Goal: Answer question/provide support: Share knowledge or assist other users

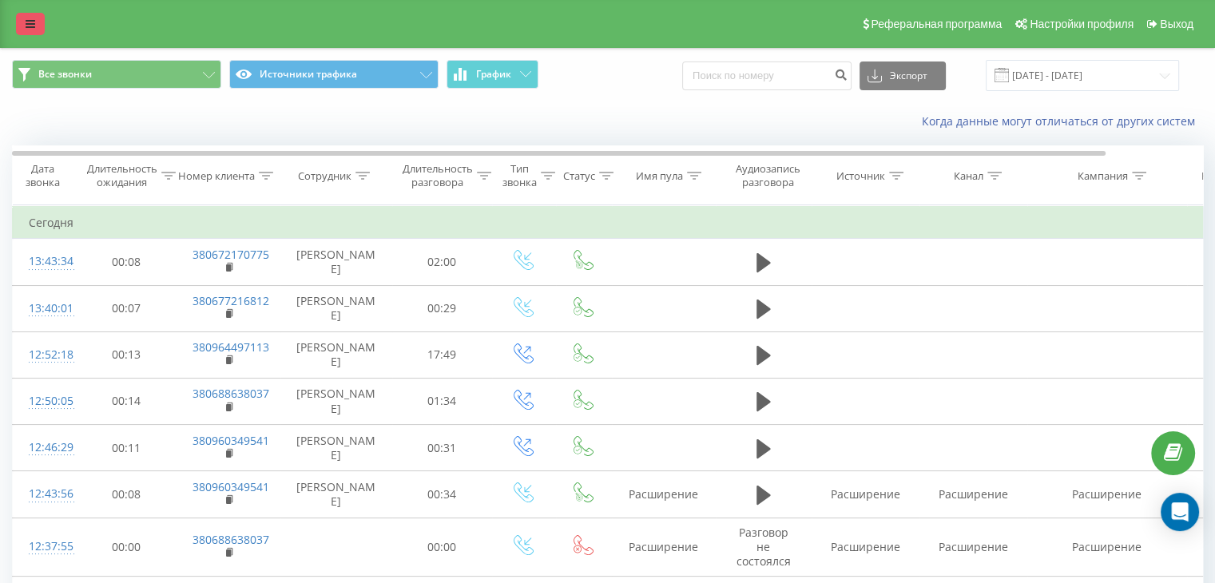
click at [23, 25] on link at bounding box center [30, 24] width 29 height 22
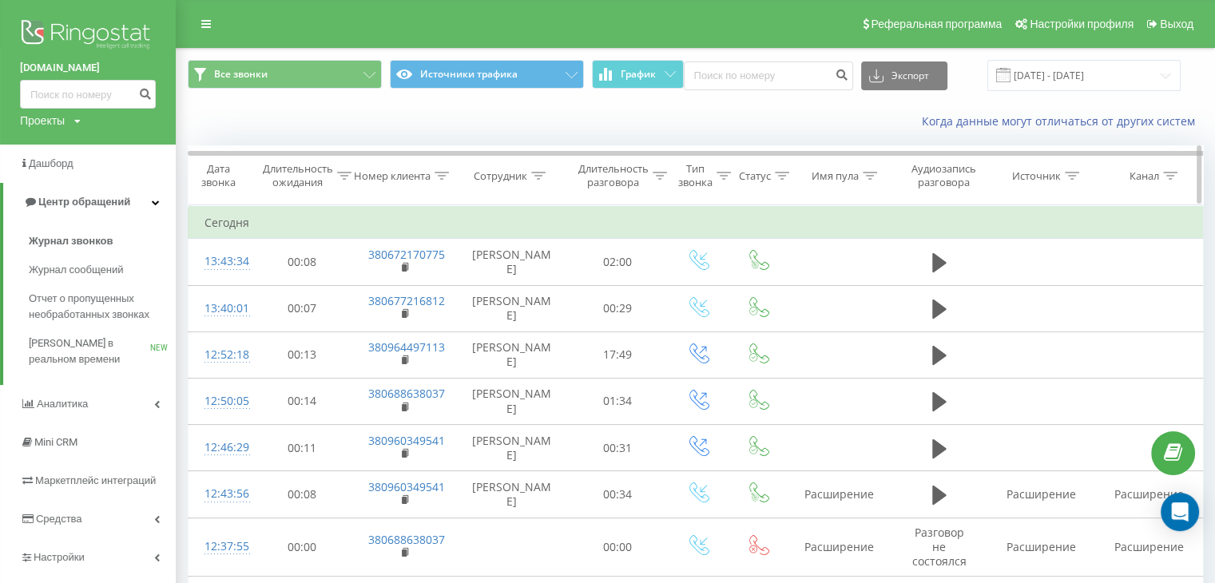
click at [438, 176] on icon at bounding box center [441, 176] width 14 height 8
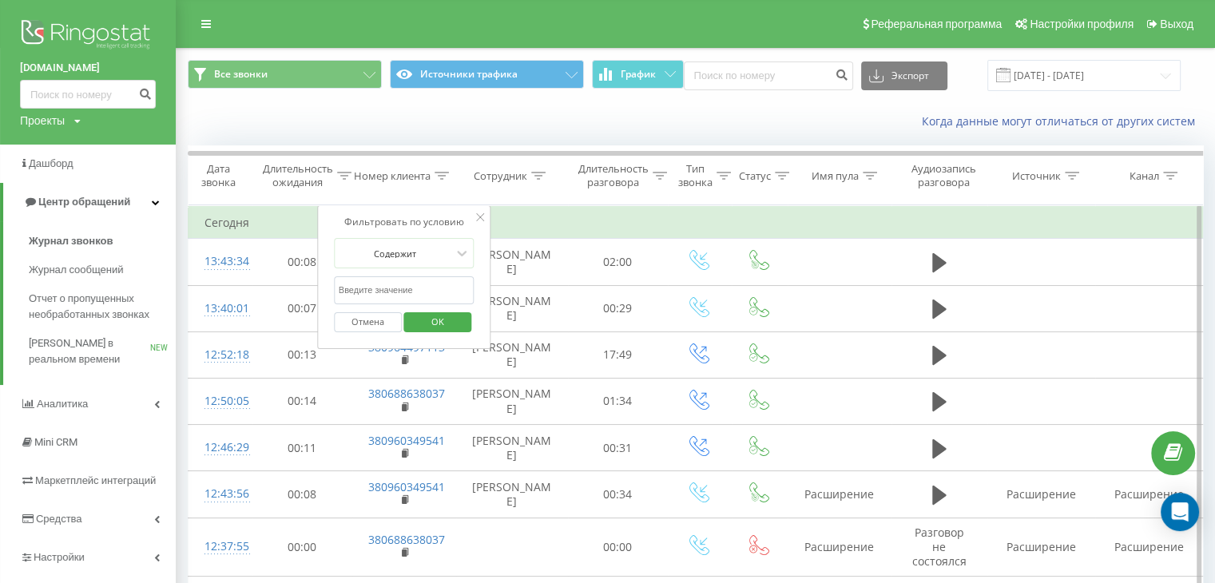
click at [371, 294] on input "text" at bounding box center [404, 290] width 141 height 28
paste input "380 99 927 0029"
click at [384, 289] on input "380 99 927 0029" at bounding box center [404, 290] width 141 height 28
click at [368, 291] on input "380 99 9270029" at bounding box center [404, 290] width 141 height 28
click at [355, 293] on input "380 999270029" at bounding box center [404, 290] width 141 height 28
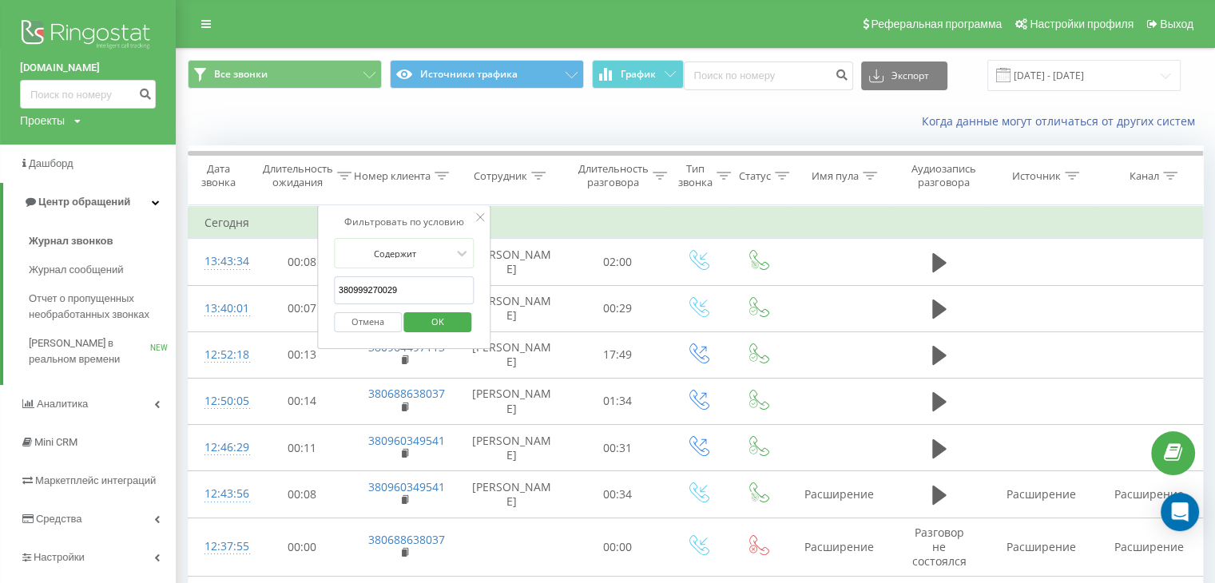
type input "380999270029"
click at [1111, 71] on input "18.08.2025 - 19.08.2025" at bounding box center [1083, 75] width 193 height 31
click at [783, 77] on input at bounding box center [768, 75] width 169 height 29
paste input "380 99 927 0029"
click at [735, 76] on input "380 99 927 0029" at bounding box center [768, 75] width 169 height 29
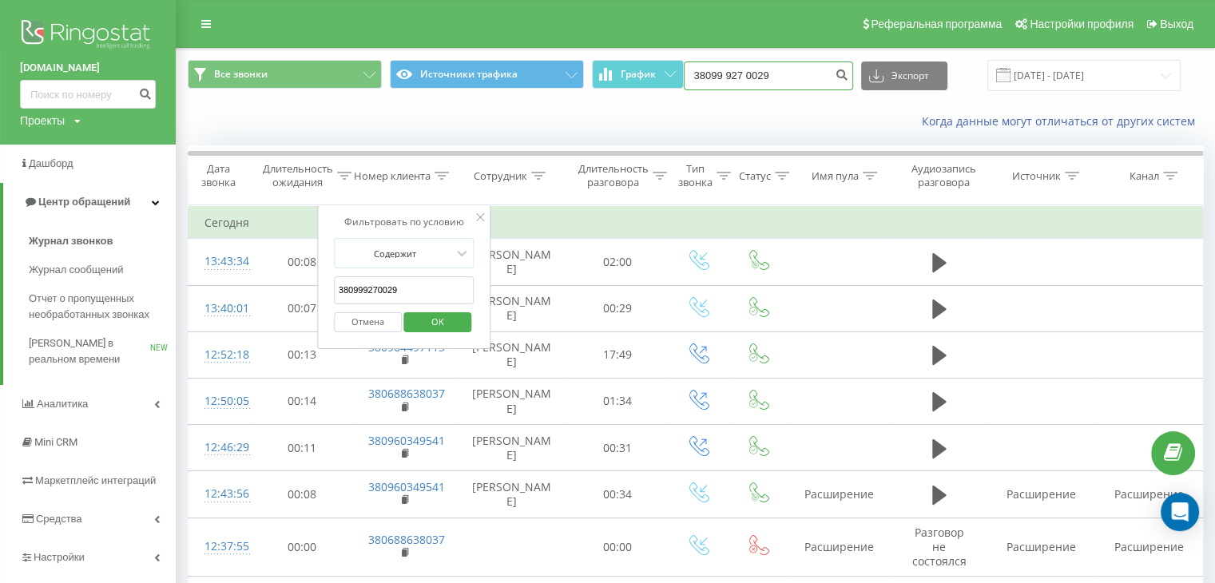
click at [744, 81] on input "38099 927 0029" at bounding box center [768, 75] width 169 height 29
click at [763, 77] on input "38099927 0029" at bounding box center [768, 75] width 169 height 29
type input "380999270029"
click at [849, 71] on icon "submit" at bounding box center [842, 73] width 14 height 10
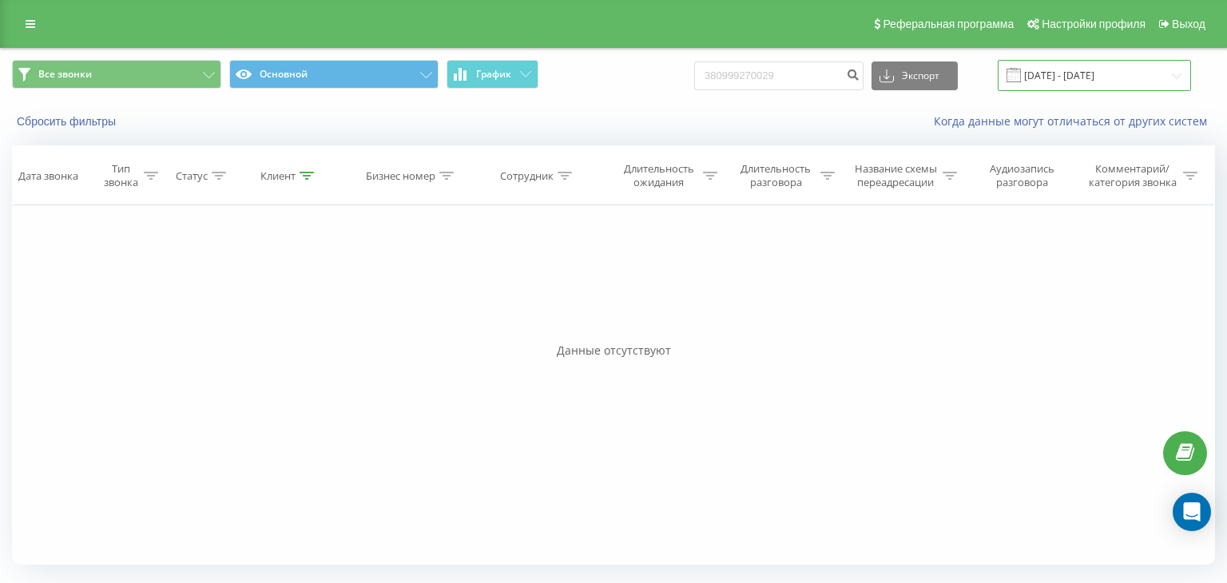
click at [1110, 69] on input "[DATE] - [DATE]" at bounding box center [1093, 75] width 193 height 31
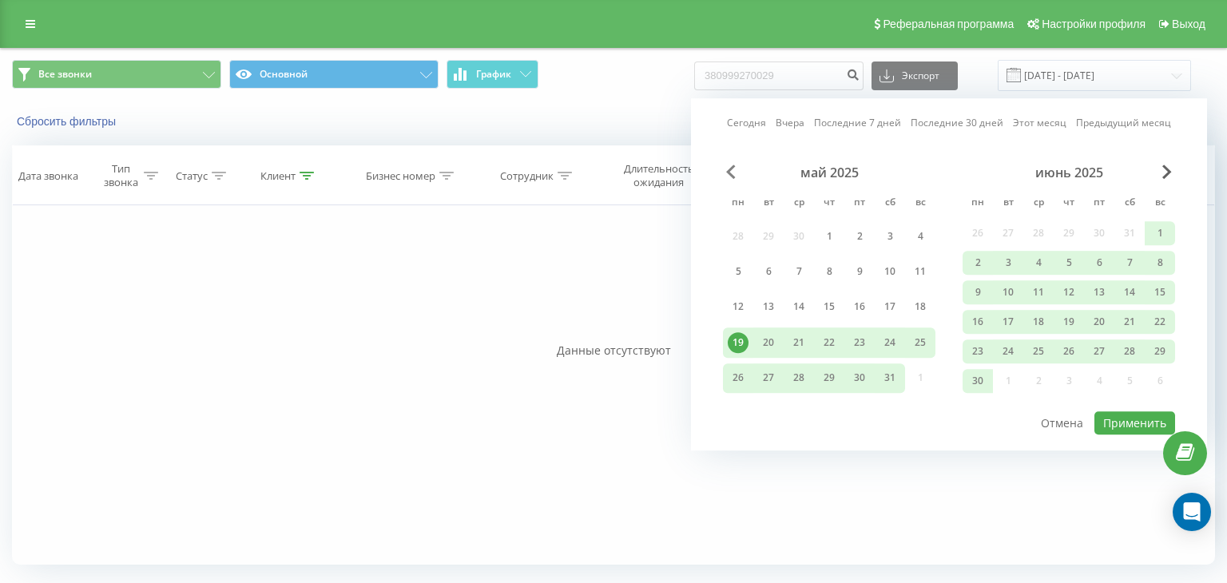
click at [734, 176] on span "Previous Month" at bounding box center [731, 172] width 10 height 14
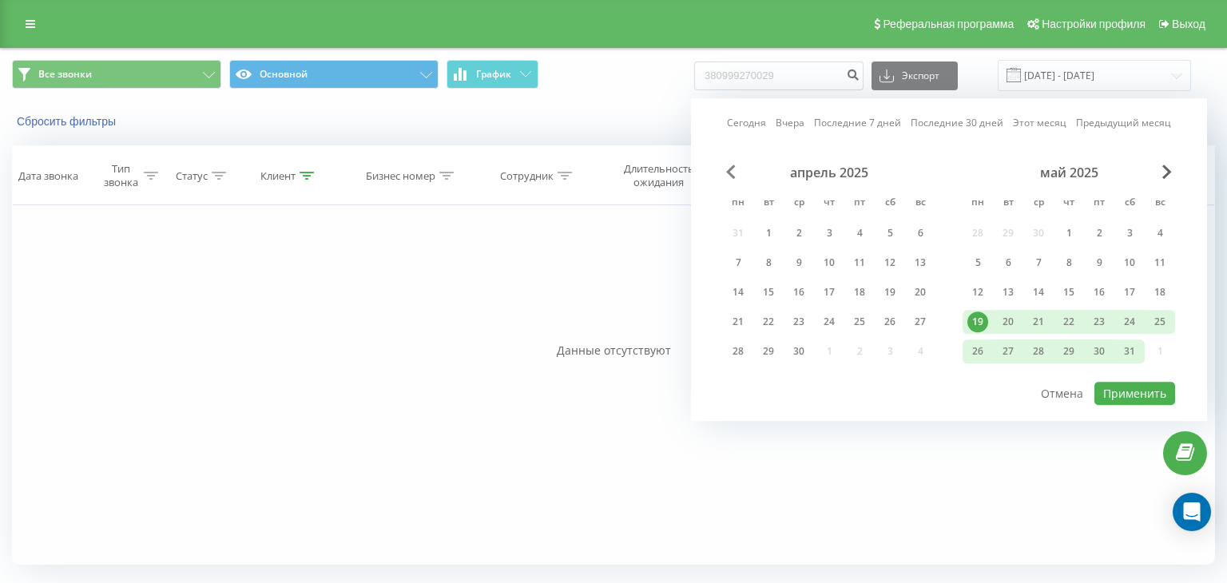
click at [734, 176] on span "Previous Month" at bounding box center [731, 172] width 10 height 14
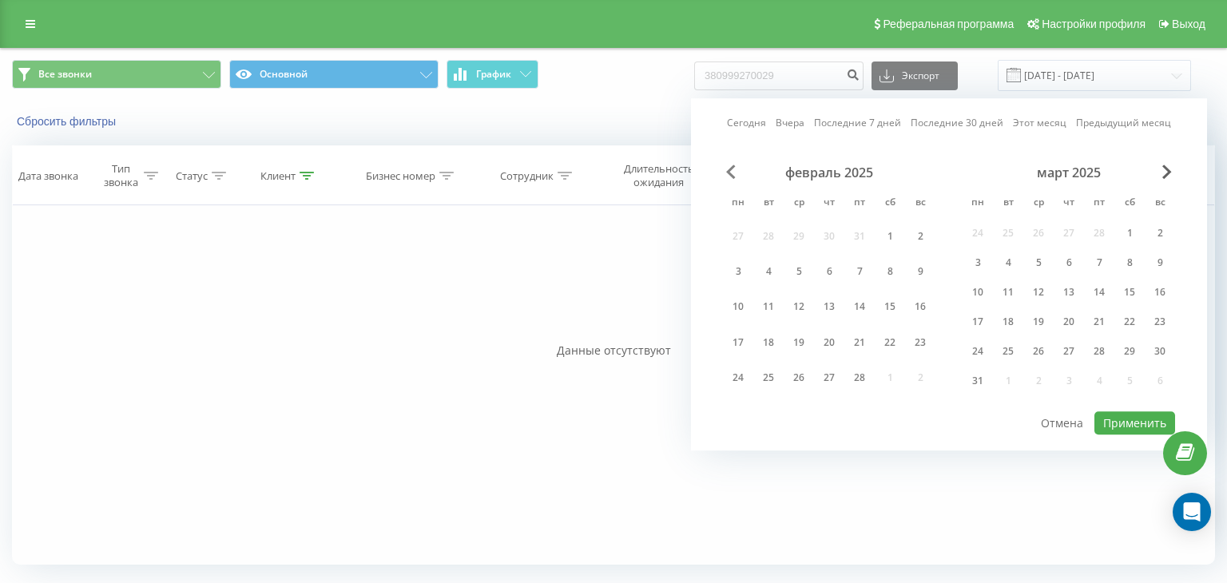
click at [734, 176] on span "Previous Month" at bounding box center [731, 172] width 10 height 14
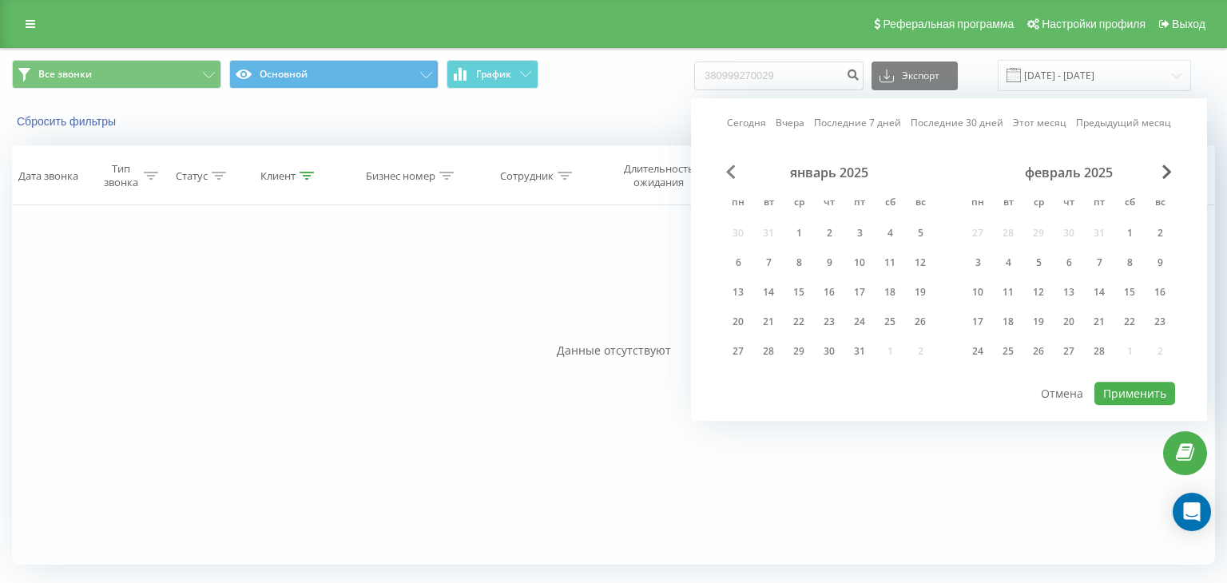
click at [734, 176] on span "Previous Month" at bounding box center [731, 172] width 10 height 14
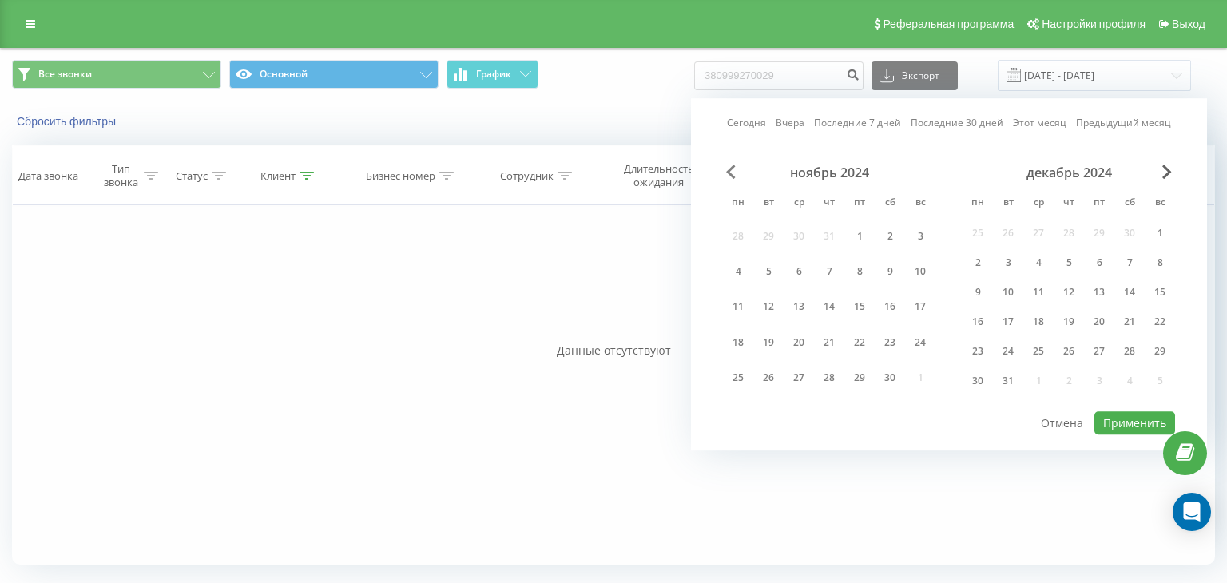
click at [734, 176] on span "Previous Month" at bounding box center [731, 172] width 10 height 14
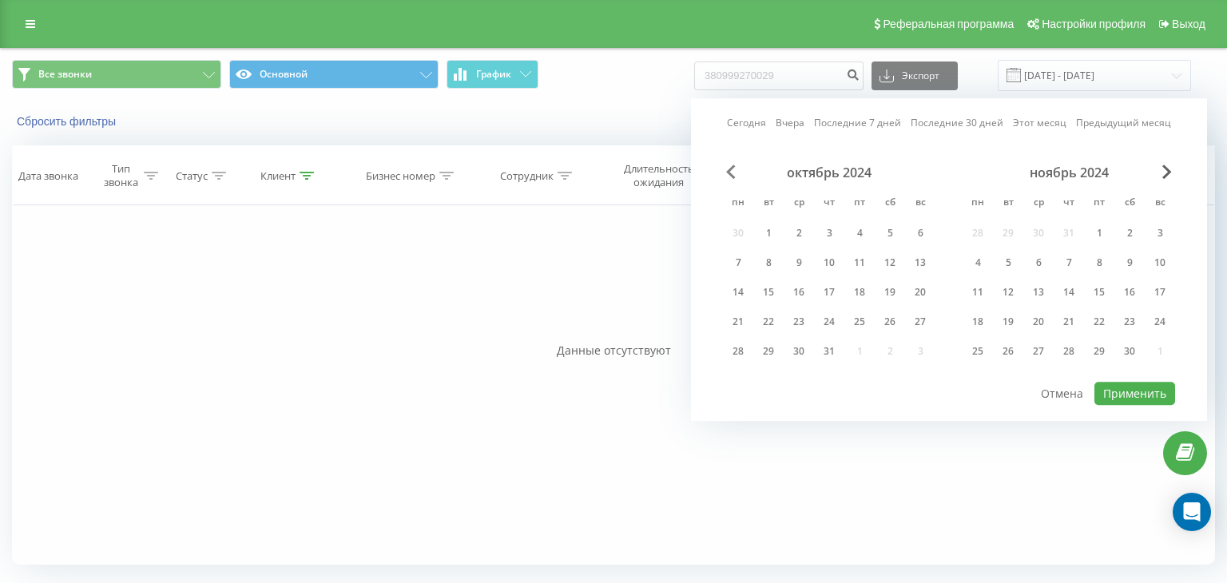
click at [734, 176] on span "Previous Month" at bounding box center [731, 172] width 10 height 14
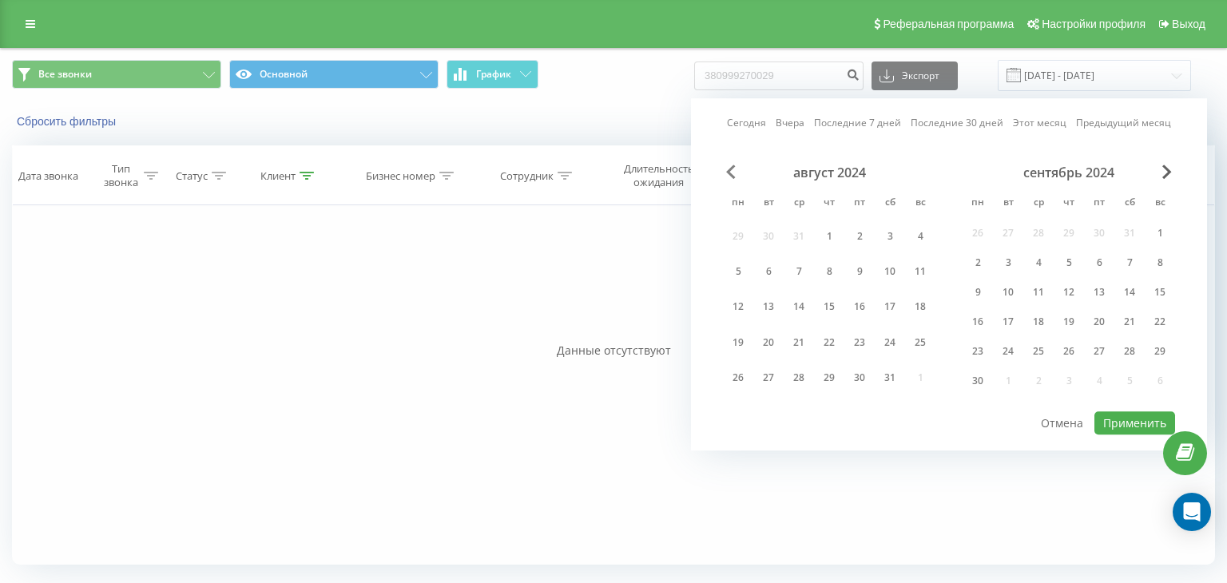
click at [734, 176] on span "Previous Month" at bounding box center [731, 172] width 10 height 14
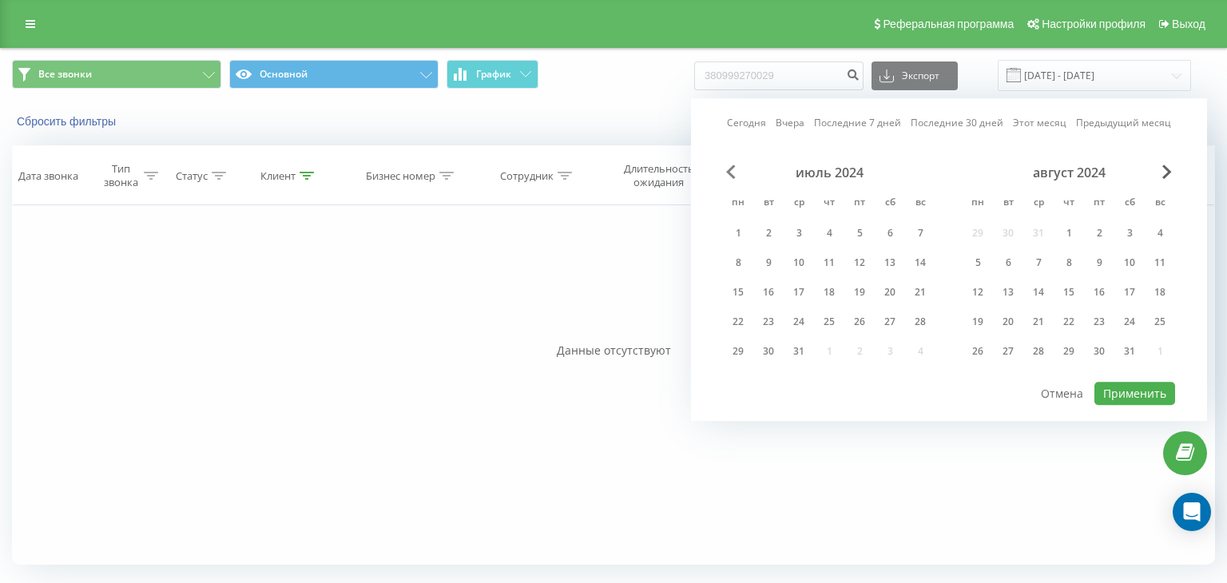
click at [734, 176] on span "Previous Month" at bounding box center [731, 172] width 10 height 14
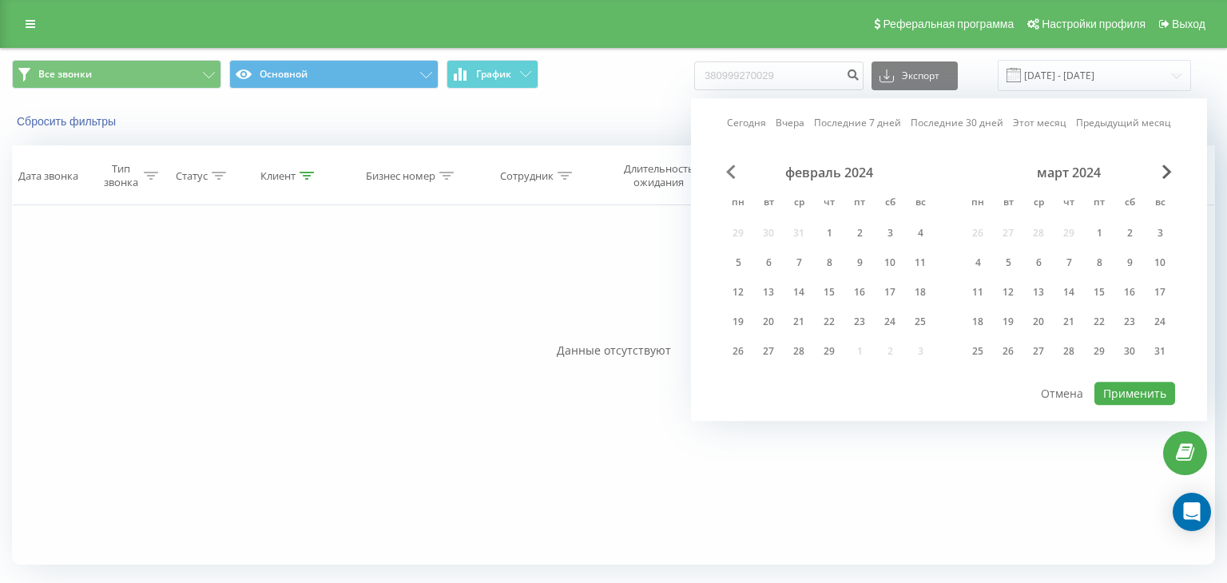
click at [734, 176] on span "Previous Month" at bounding box center [731, 172] width 10 height 14
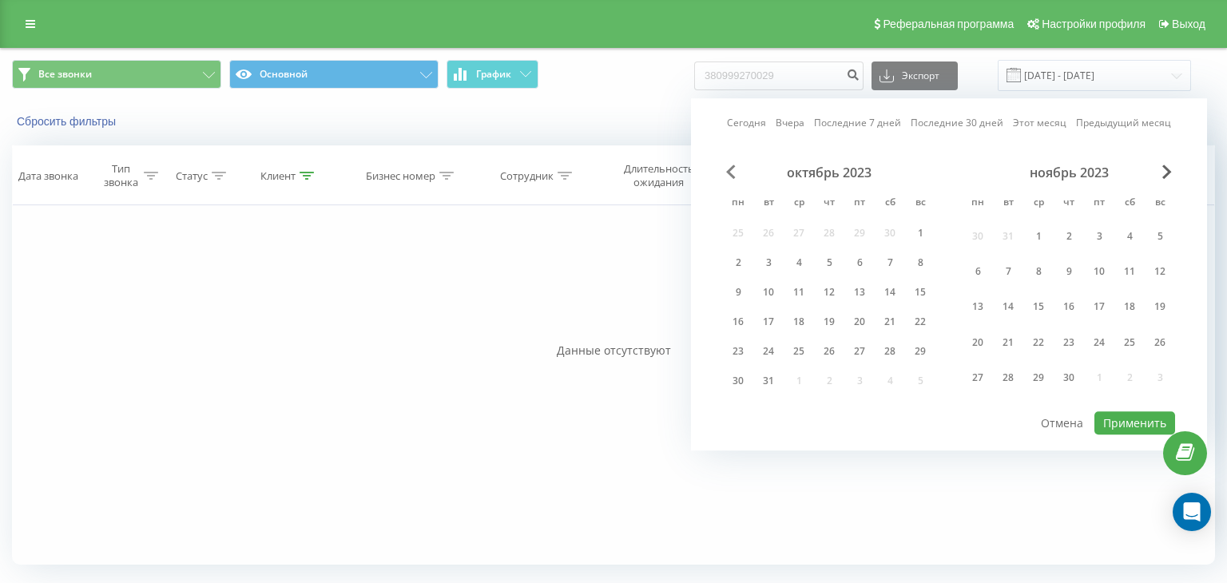
click at [734, 176] on span "Previous Month" at bounding box center [731, 172] width 10 height 14
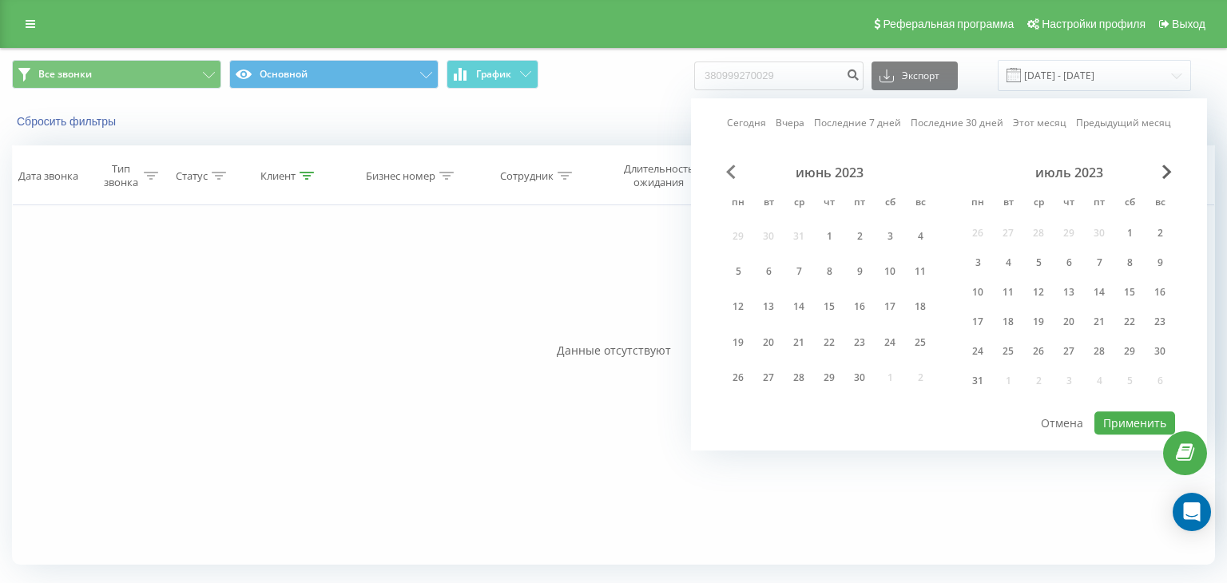
click at [734, 176] on span "Previous Month" at bounding box center [731, 172] width 10 height 14
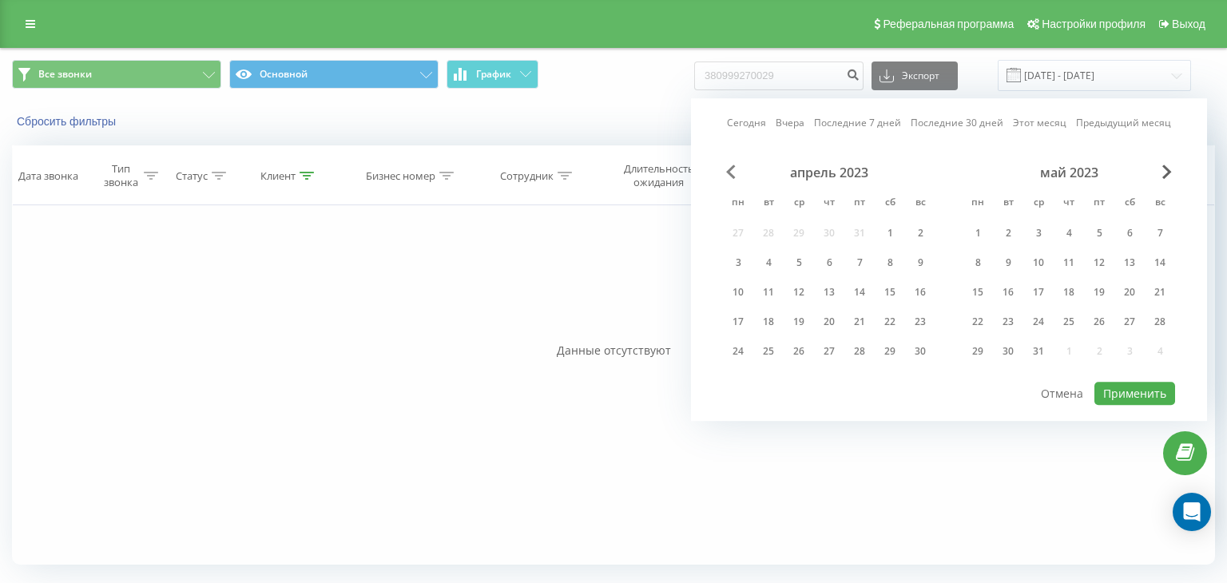
click at [734, 176] on span "Previous Month" at bounding box center [731, 172] width 10 height 14
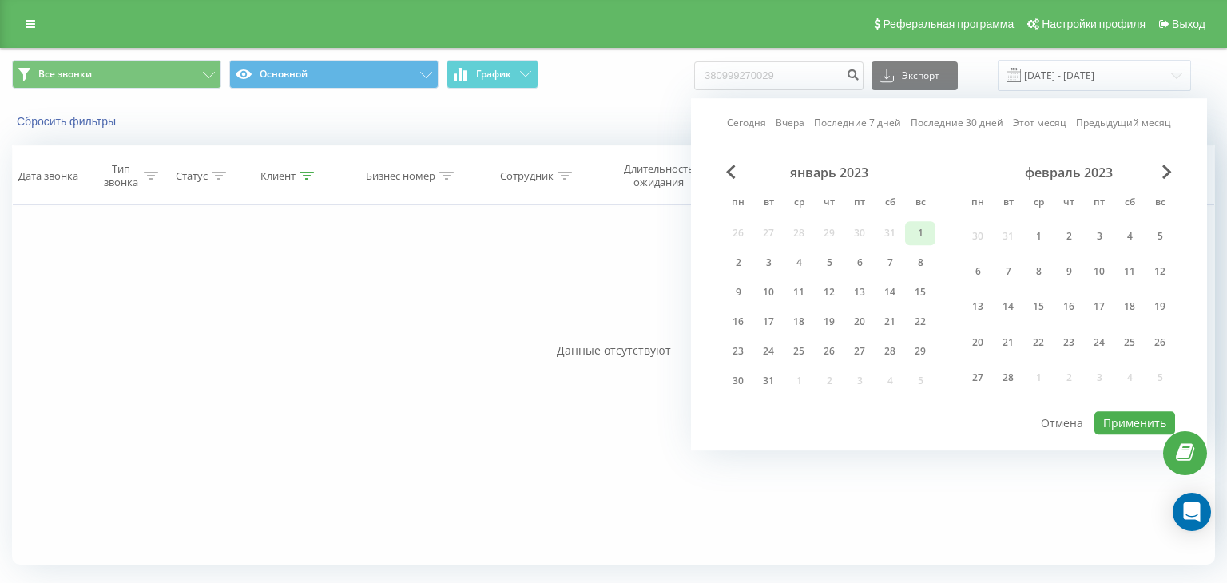
click at [920, 234] on div "1" at bounding box center [920, 233] width 21 height 21
click at [1167, 169] on span "Next Month" at bounding box center [1167, 172] width 10 height 14
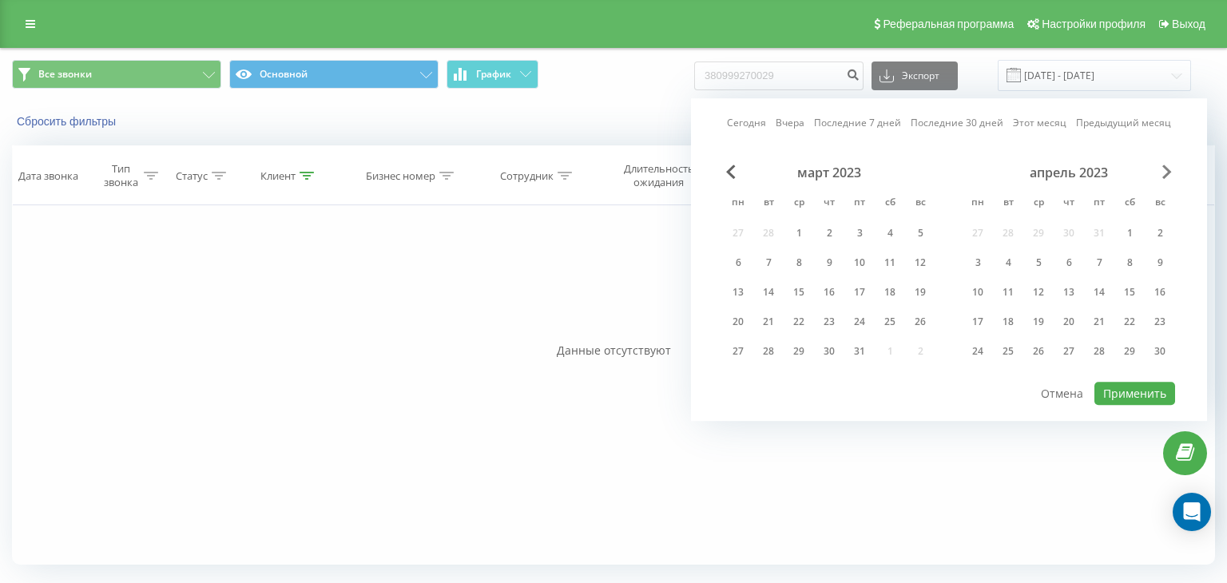
click at [1167, 169] on span "Next Month" at bounding box center [1167, 172] width 10 height 14
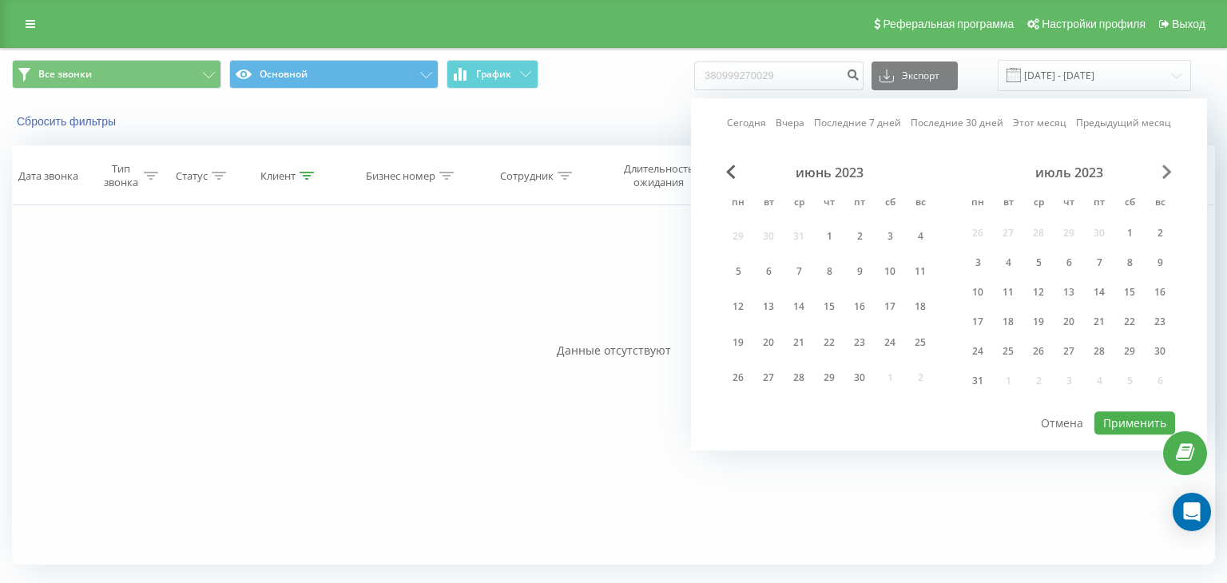
click at [1167, 169] on span "Next Month" at bounding box center [1167, 172] width 10 height 14
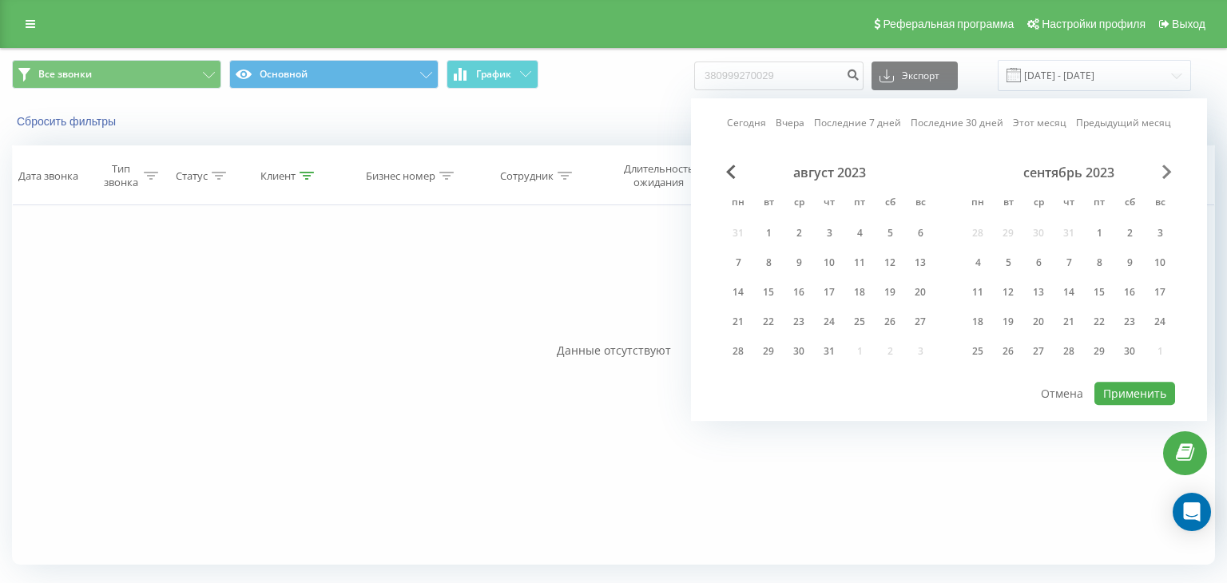
click at [1167, 169] on span "Next Month" at bounding box center [1167, 172] width 10 height 14
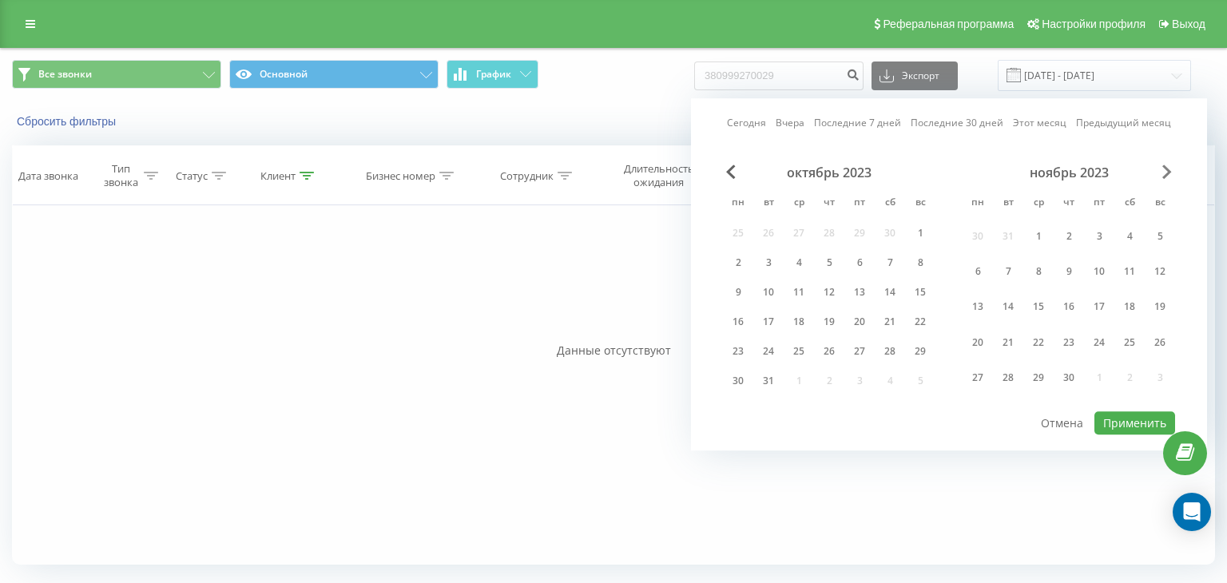
click at [1167, 169] on span "Next Month" at bounding box center [1167, 172] width 10 height 14
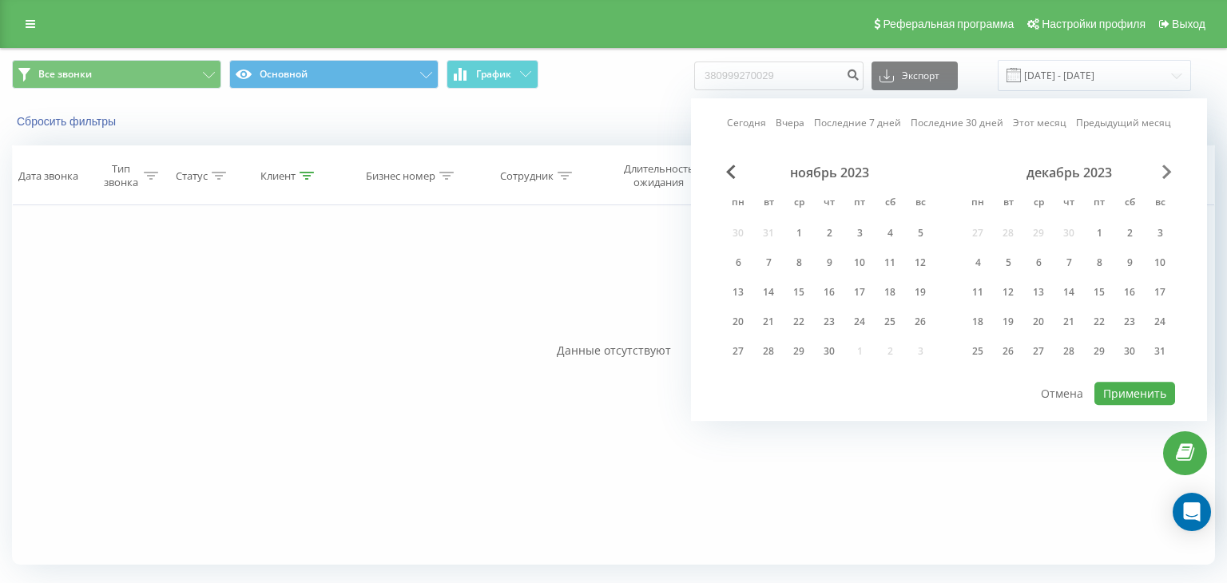
click at [1167, 169] on span "Next Month" at bounding box center [1167, 172] width 10 height 14
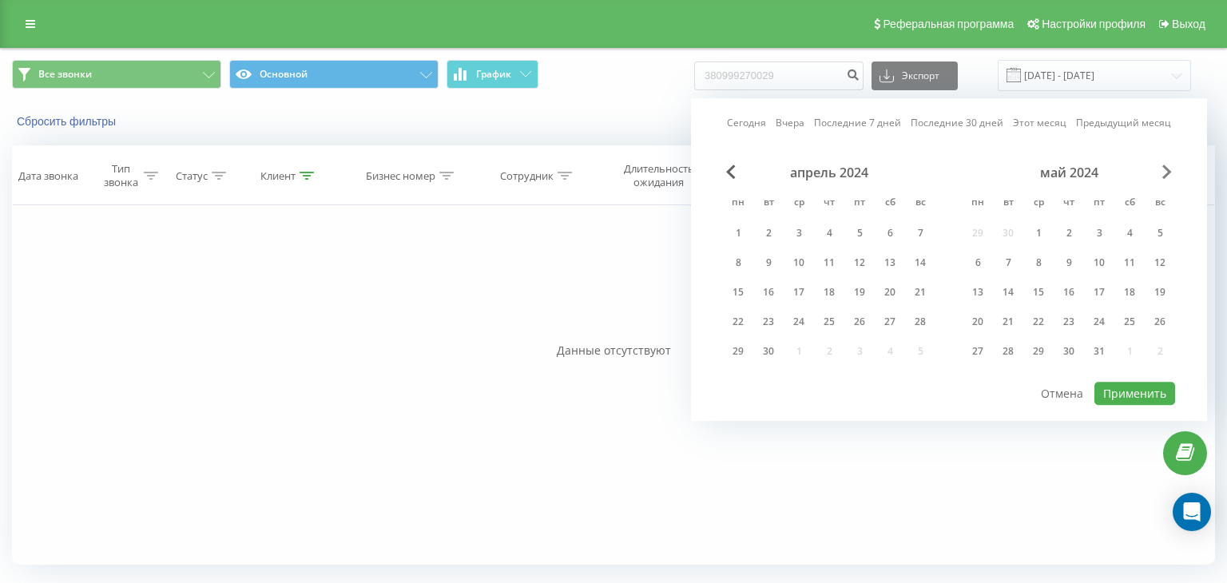
click at [1167, 169] on span "Next Month" at bounding box center [1167, 172] width 10 height 14
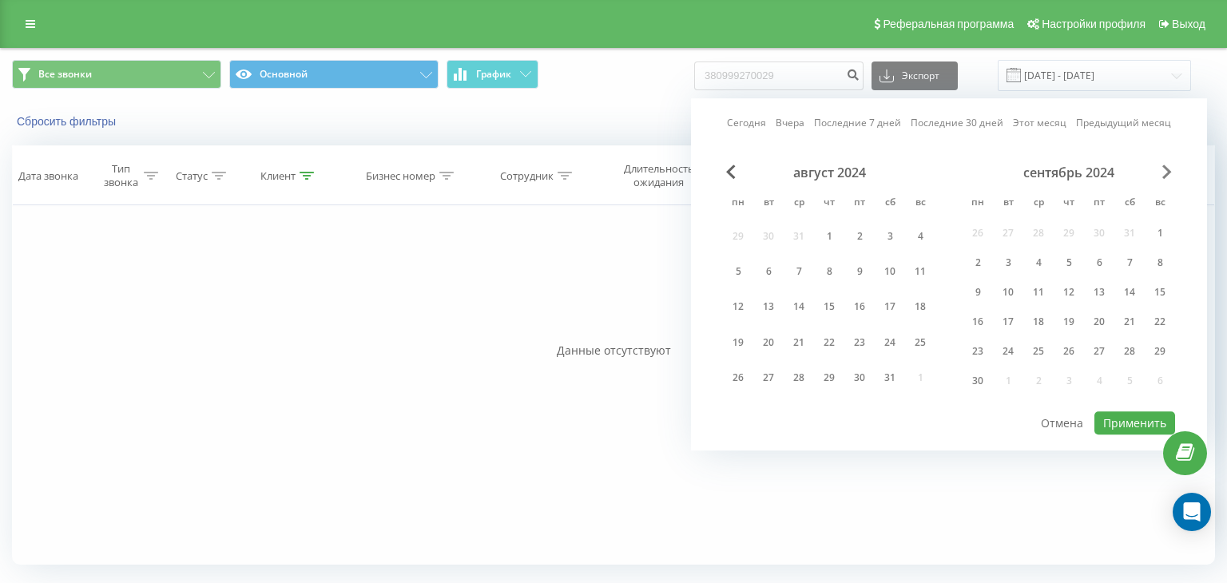
click at [1167, 169] on span "Next Month" at bounding box center [1167, 172] width 10 height 14
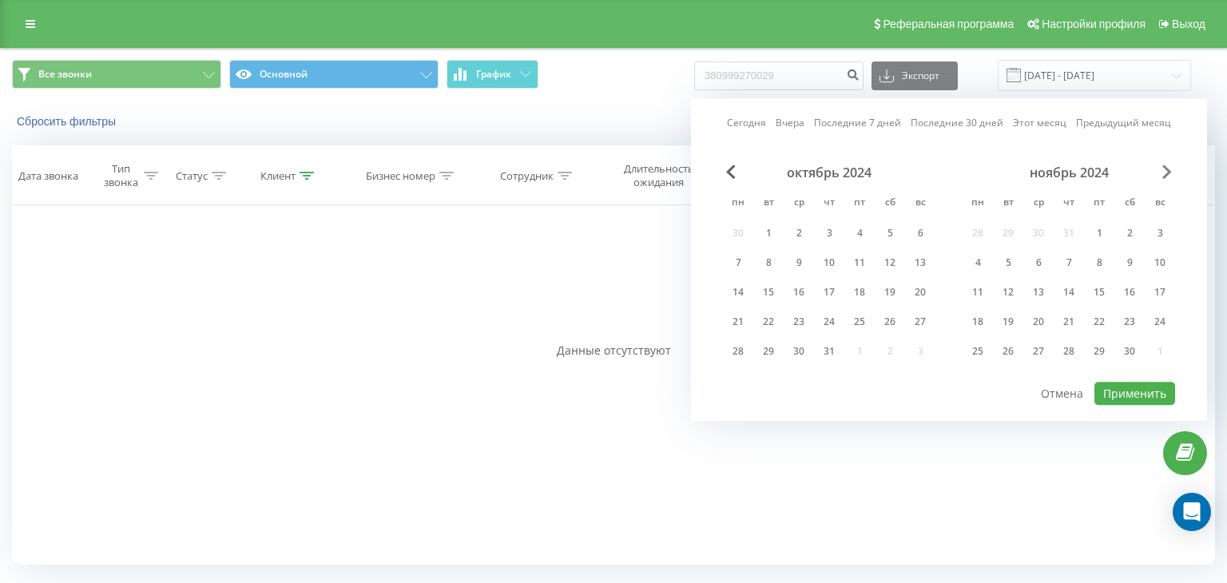
click at [1167, 169] on span "Next Month" at bounding box center [1167, 172] width 10 height 14
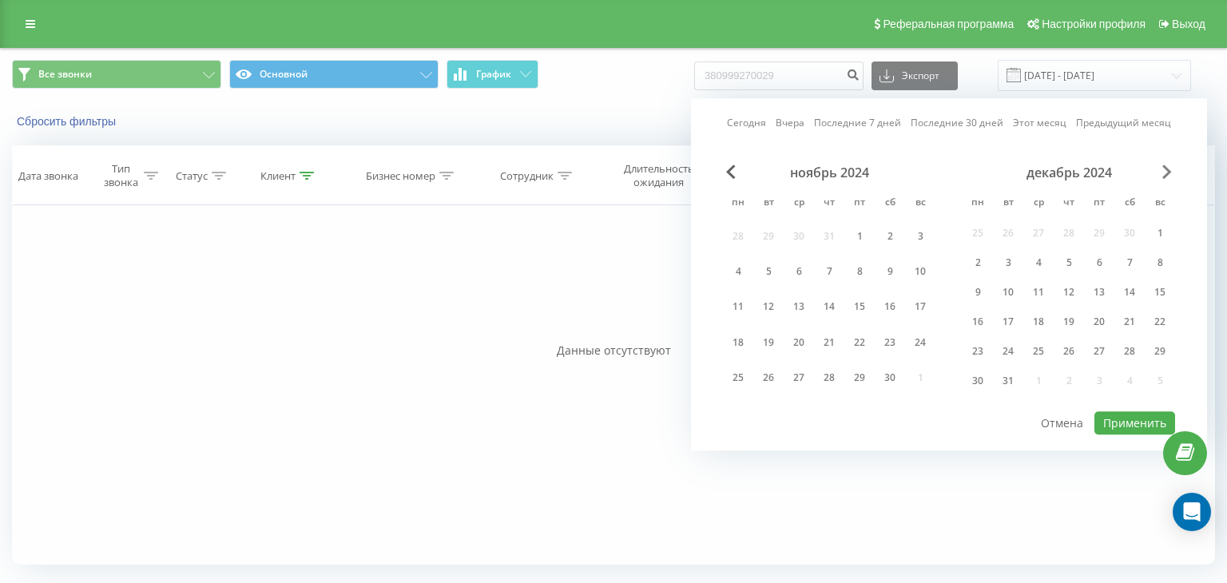
click at [1167, 169] on span "Next Month" at bounding box center [1167, 172] width 10 height 14
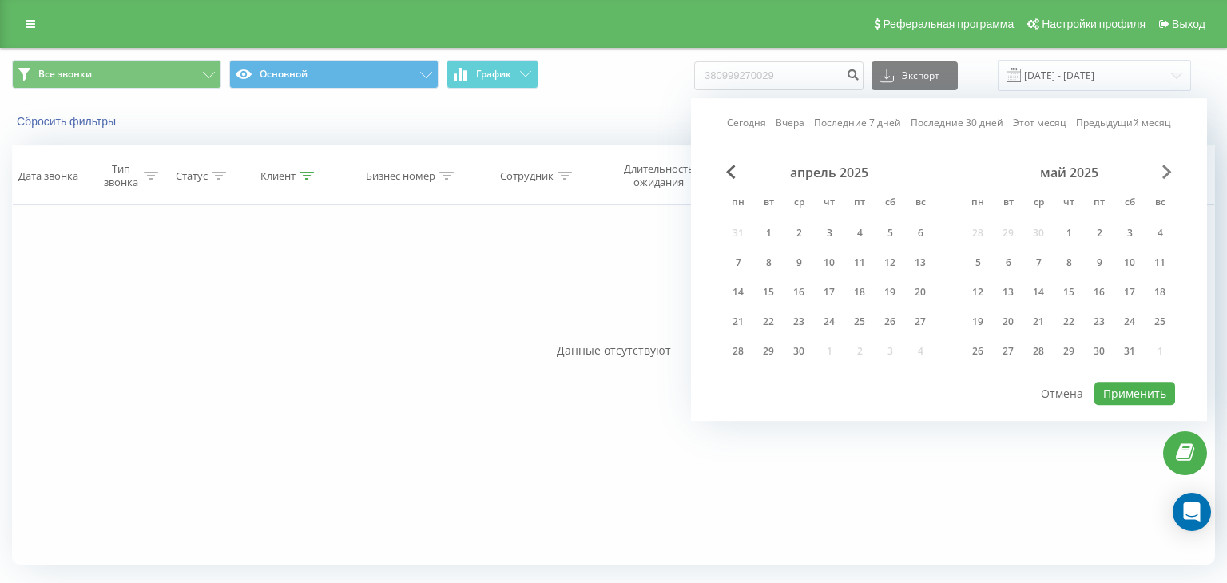
click at [1167, 169] on span "Next Month" at bounding box center [1167, 172] width 10 height 14
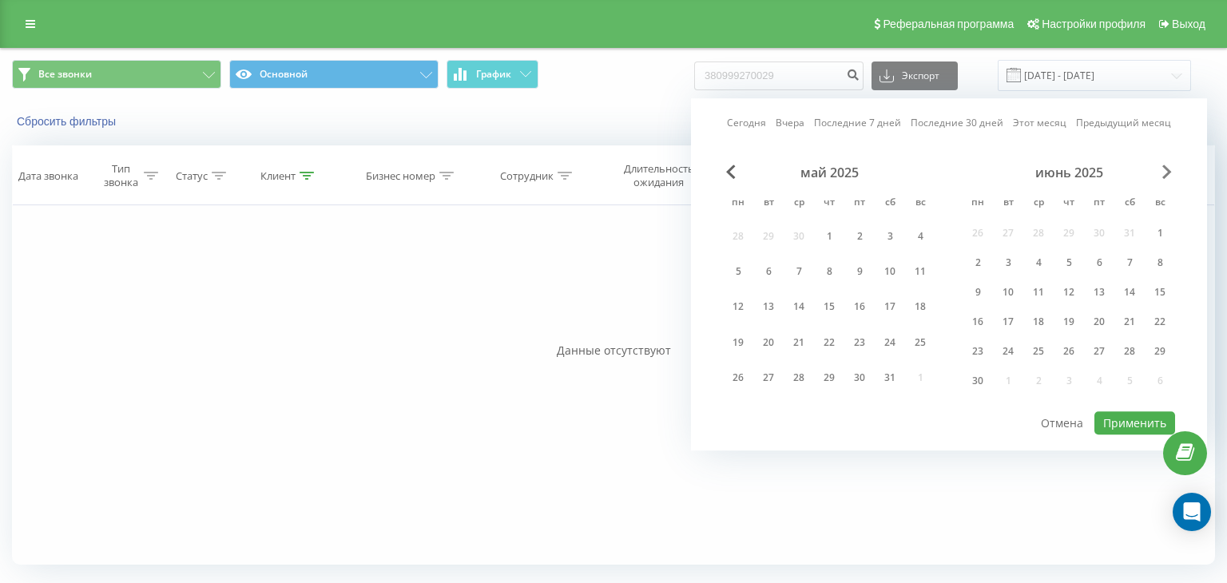
click at [1167, 169] on span "Next Month" at bounding box center [1167, 172] width 10 height 14
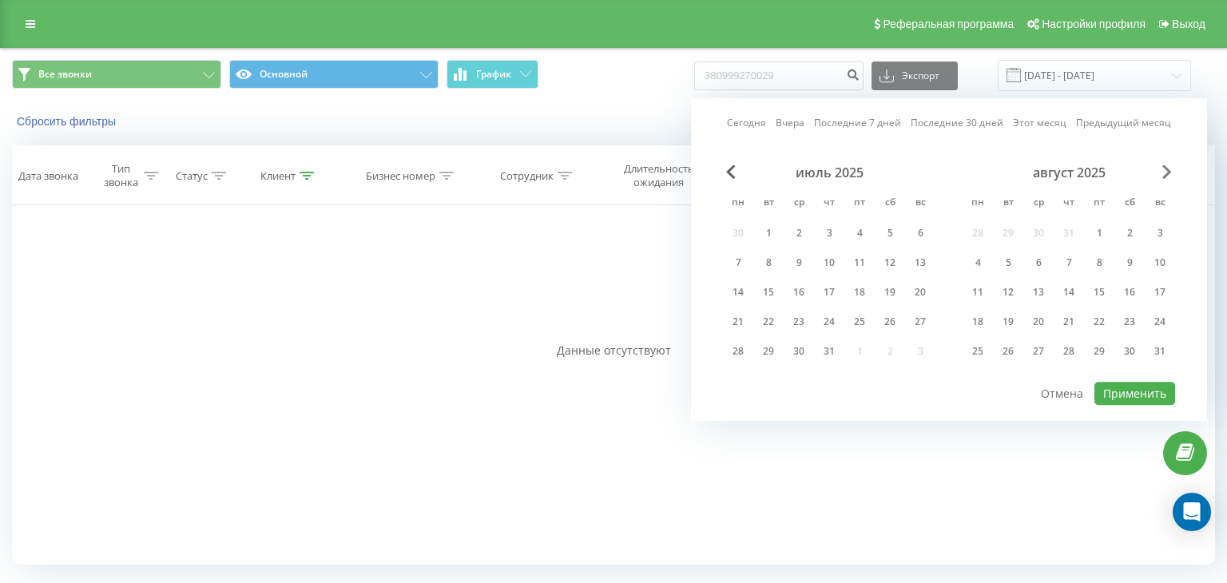
click at [1167, 169] on span "Next Month" at bounding box center [1167, 172] width 10 height 14
click at [771, 319] on div "19" at bounding box center [768, 321] width 21 height 21
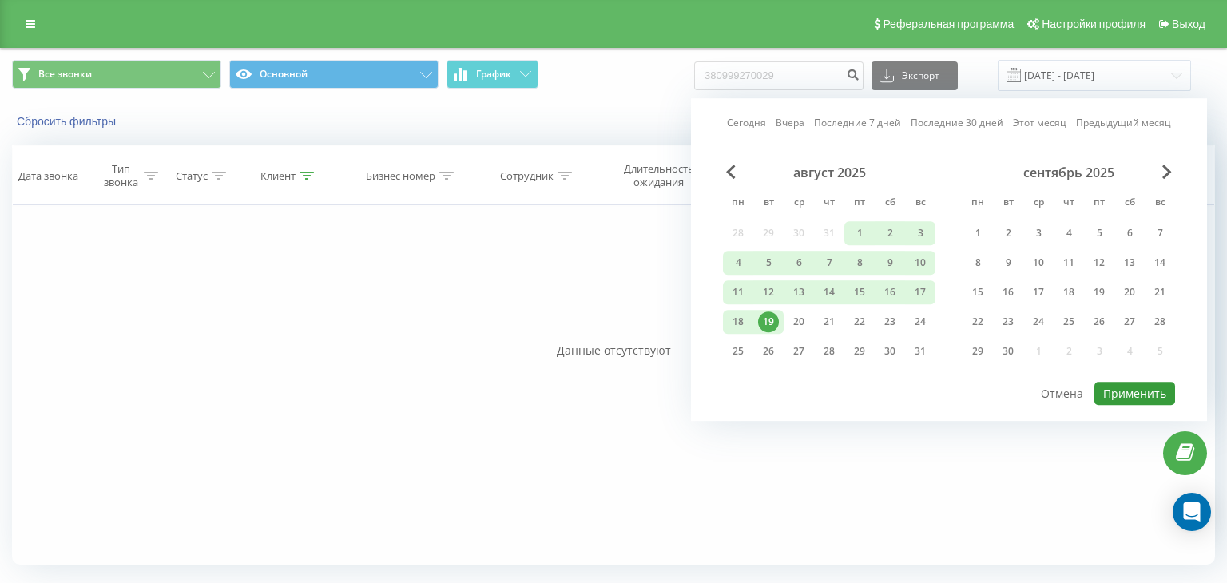
click at [1123, 383] on button "Применить" at bounding box center [1134, 393] width 81 height 23
type input "01.01.2023 - 19.08.2025"
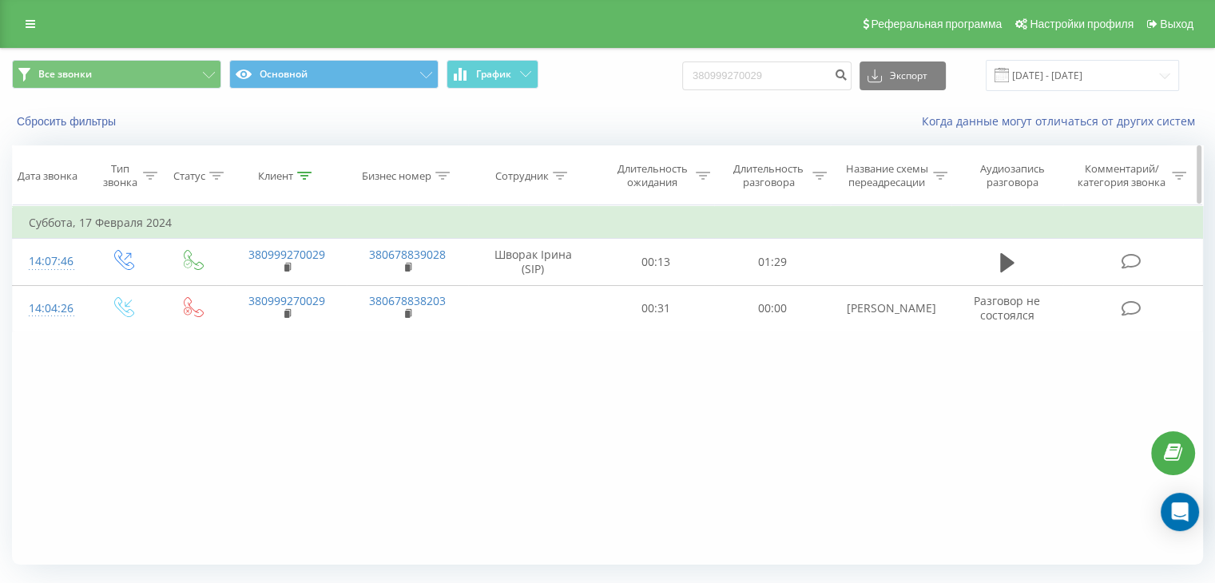
click at [303, 172] on icon at bounding box center [304, 176] width 14 height 8
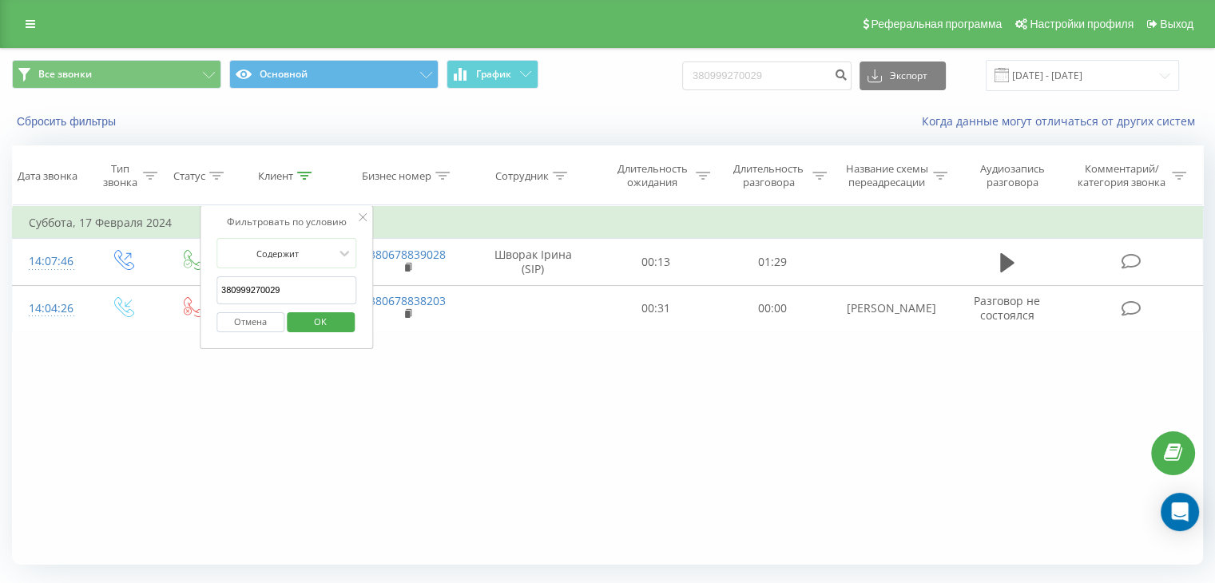
click at [312, 320] on span "OK" at bounding box center [320, 321] width 45 height 25
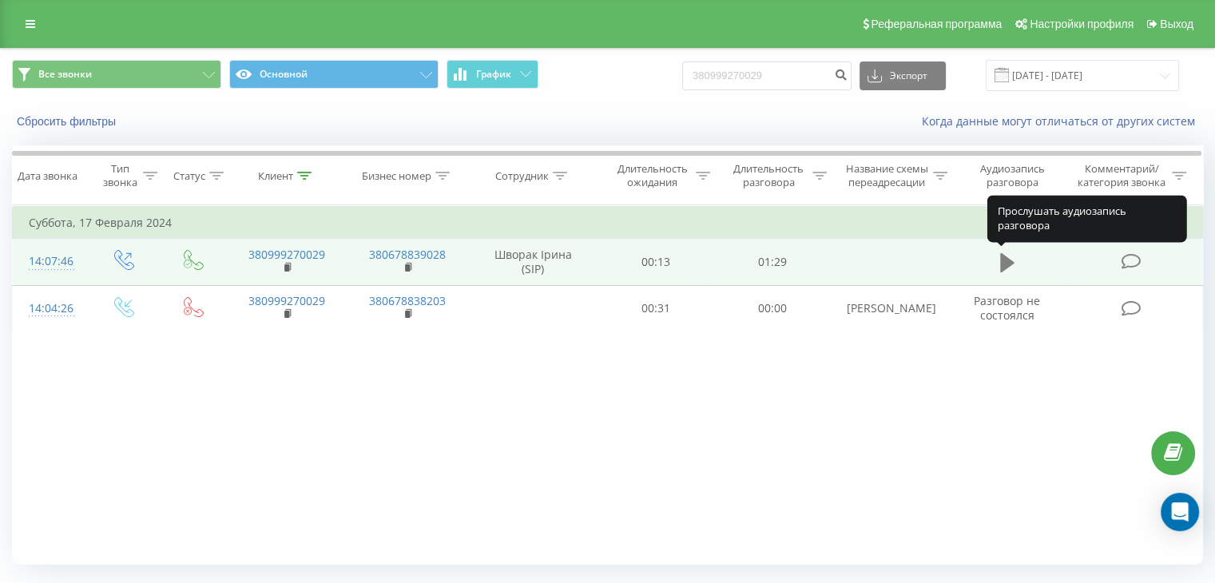
click at [1003, 263] on icon at bounding box center [1007, 262] width 14 height 19
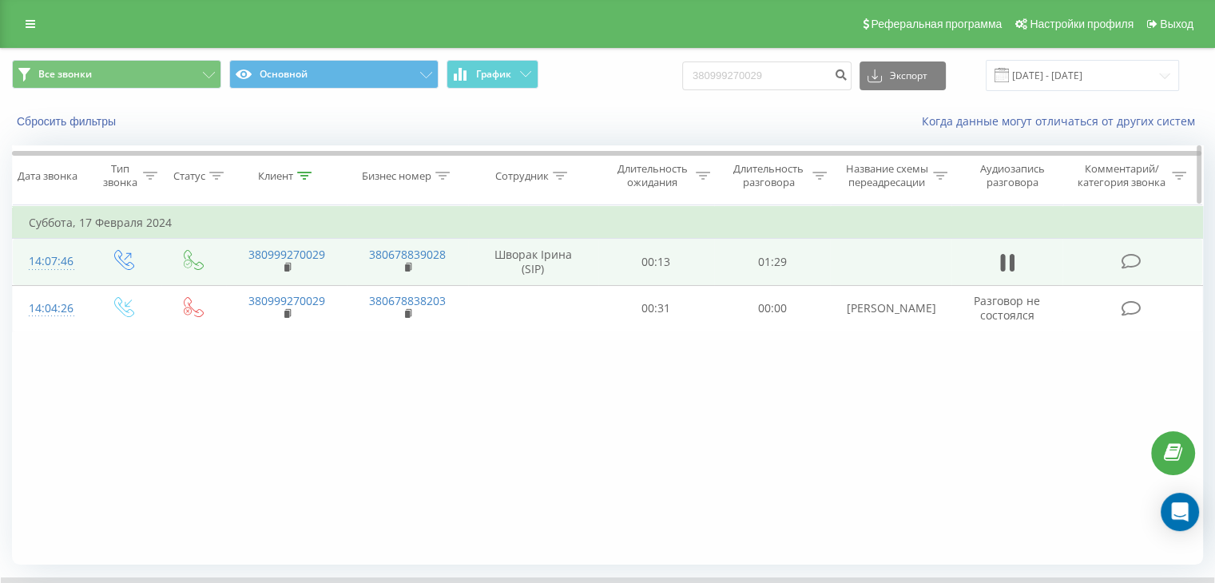
click at [303, 174] on icon at bounding box center [304, 176] width 14 height 8
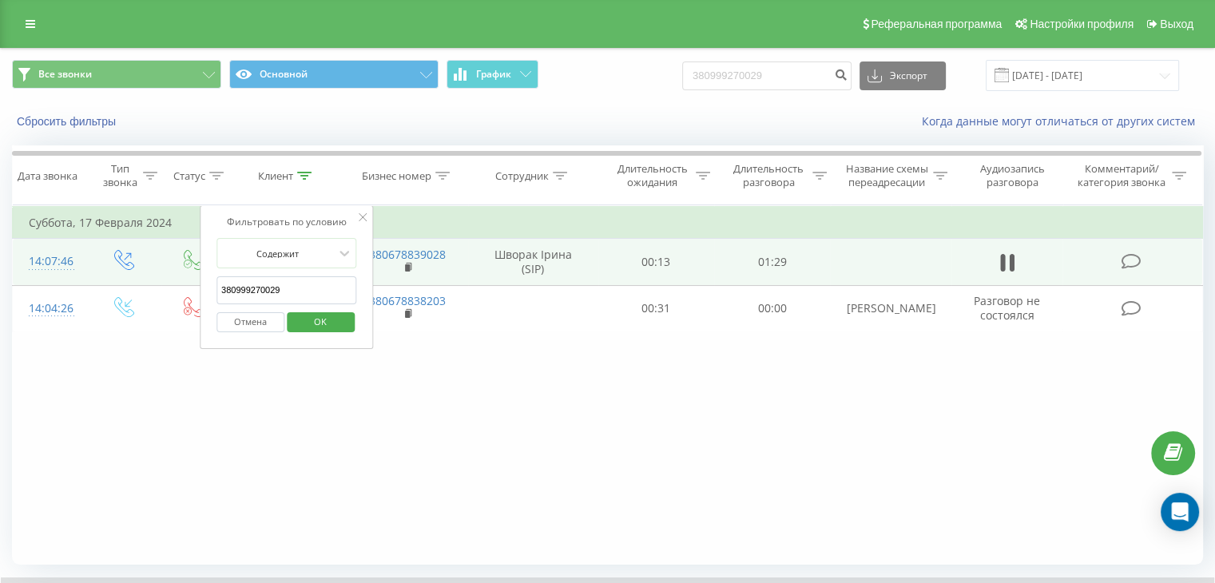
drag, startPoint x: 293, startPoint y: 288, endPoint x: 206, endPoint y: 296, distance: 87.4
click at [206, 296] on div "Фильтровать по условию Содержит 380999270029 Отмена OK" at bounding box center [287, 277] width 174 height 144
paste input "[PHONE_NUMBER]"
click at [224, 288] on input "[PHONE_NUMBER]" at bounding box center [286, 290] width 141 height 28
click at [236, 288] on input "380 99 165 9490" at bounding box center [286, 290] width 141 height 28
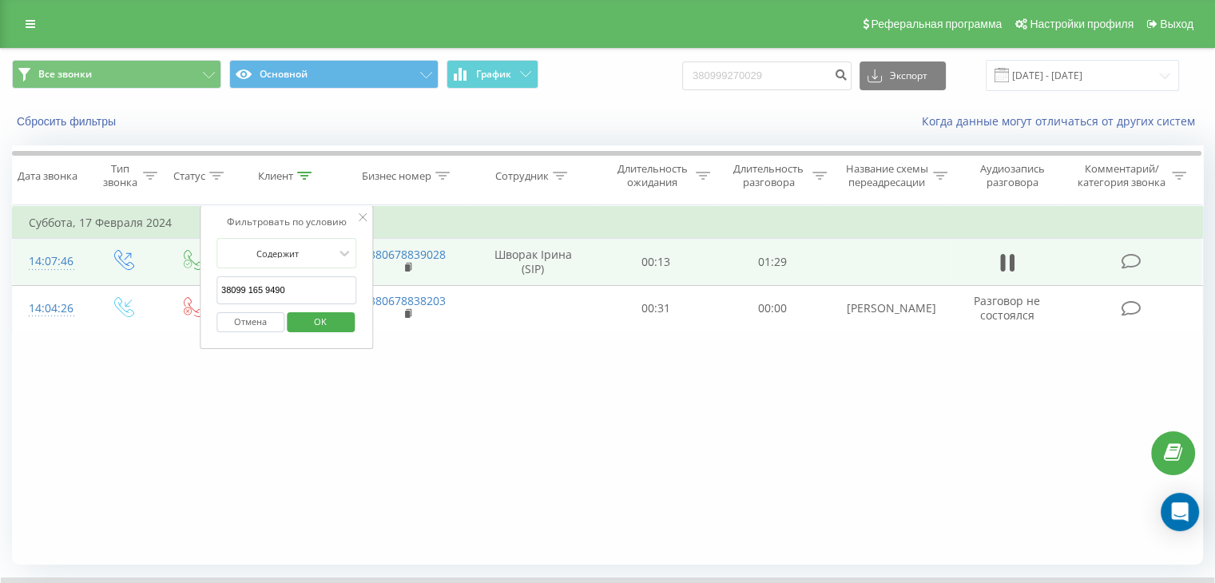
click at [249, 290] on input "38099 165 9490" at bounding box center [286, 290] width 141 height 28
click at [262, 292] on input "38099165 9490" at bounding box center [286, 290] width 141 height 28
click at [307, 314] on span "OK" at bounding box center [320, 321] width 45 height 25
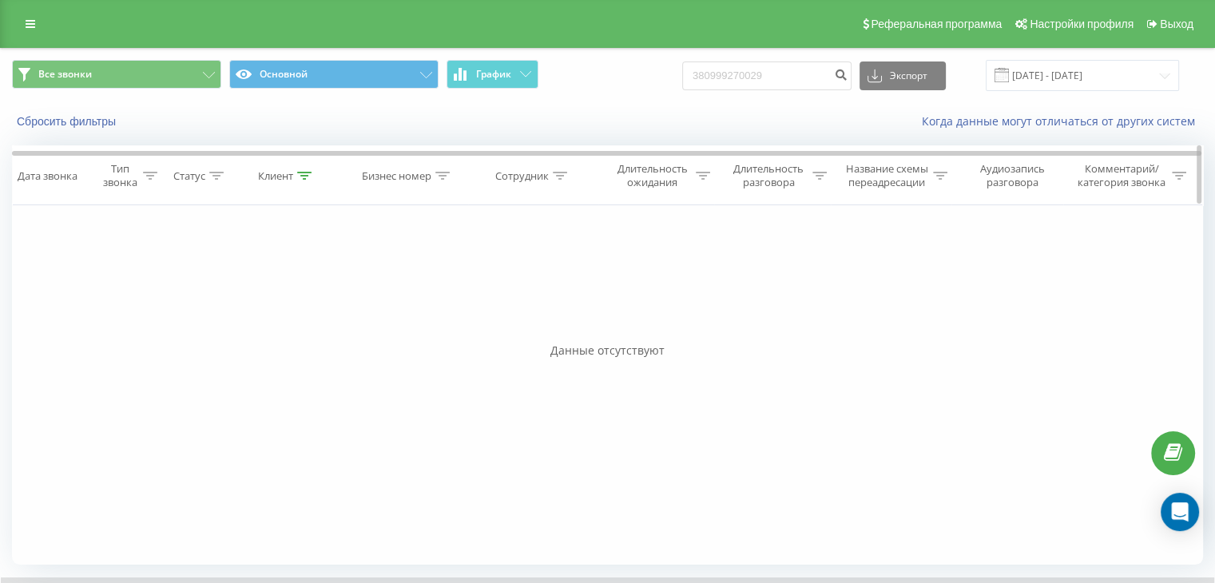
click at [303, 176] on icon at bounding box center [304, 176] width 14 height 8
click at [320, 327] on span "OK" at bounding box center [320, 321] width 45 height 25
click at [305, 176] on icon at bounding box center [304, 176] width 14 height 8
drag, startPoint x: 296, startPoint y: 290, endPoint x: 199, endPoint y: 294, distance: 97.5
click at [200, 294] on div "Фильтровать по условию Содержит 380991659490 Отмена OK" at bounding box center [287, 277] width 174 height 144
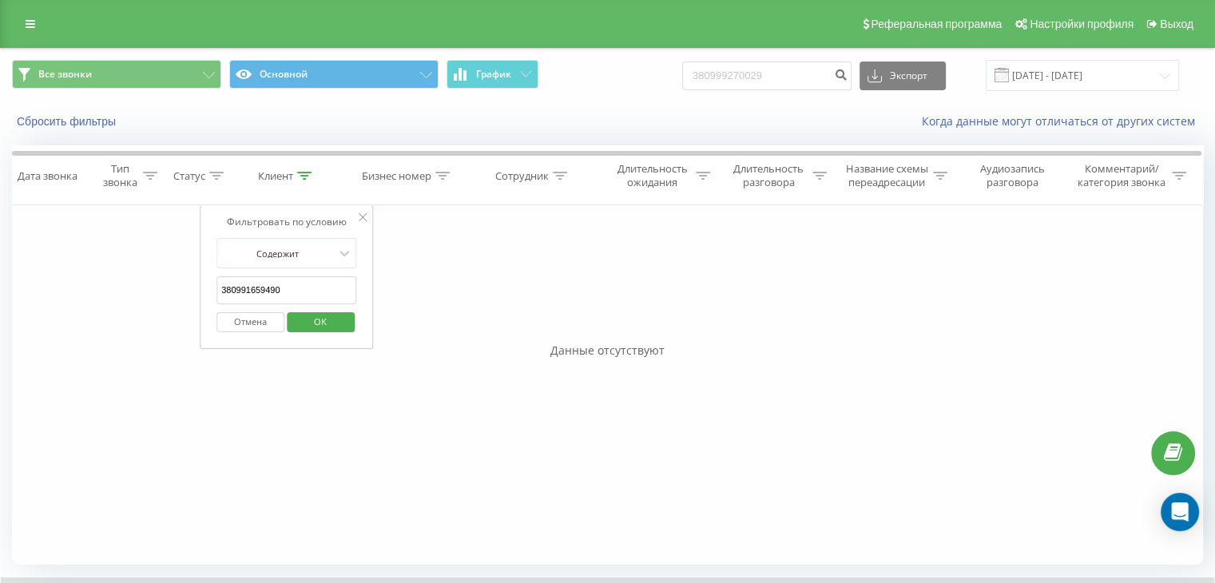
paste input "9270029."
type input "380999270029"
click at [324, 324] on span "OK" at bounding box center [320, 321] width 45 height 25
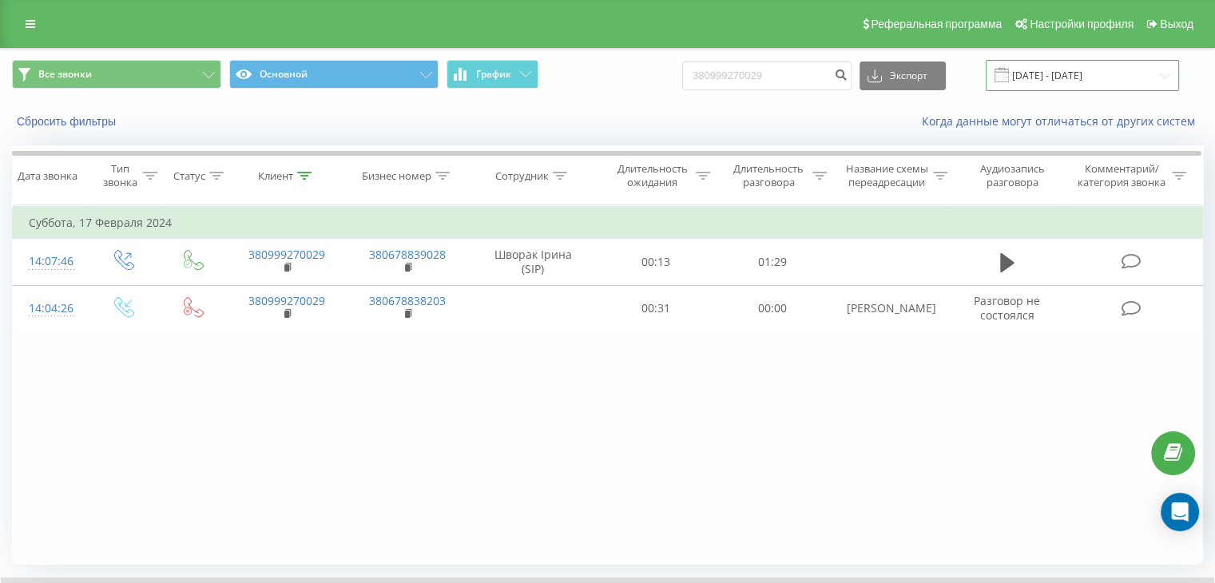
click at [1132, 73] on input "01.01.2023 - 19.08.2025" at bounding box center [1081, 75] width 193 height 31
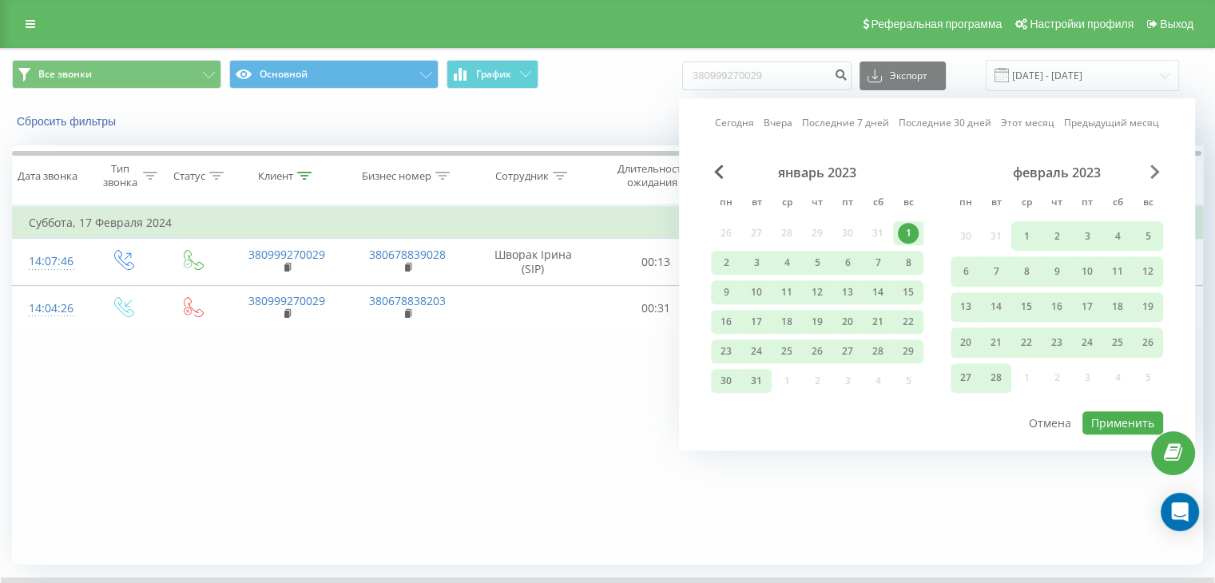
click at [1156, 168] on span "Next Month" at bounding box center [1155, 172] width 10 height 14
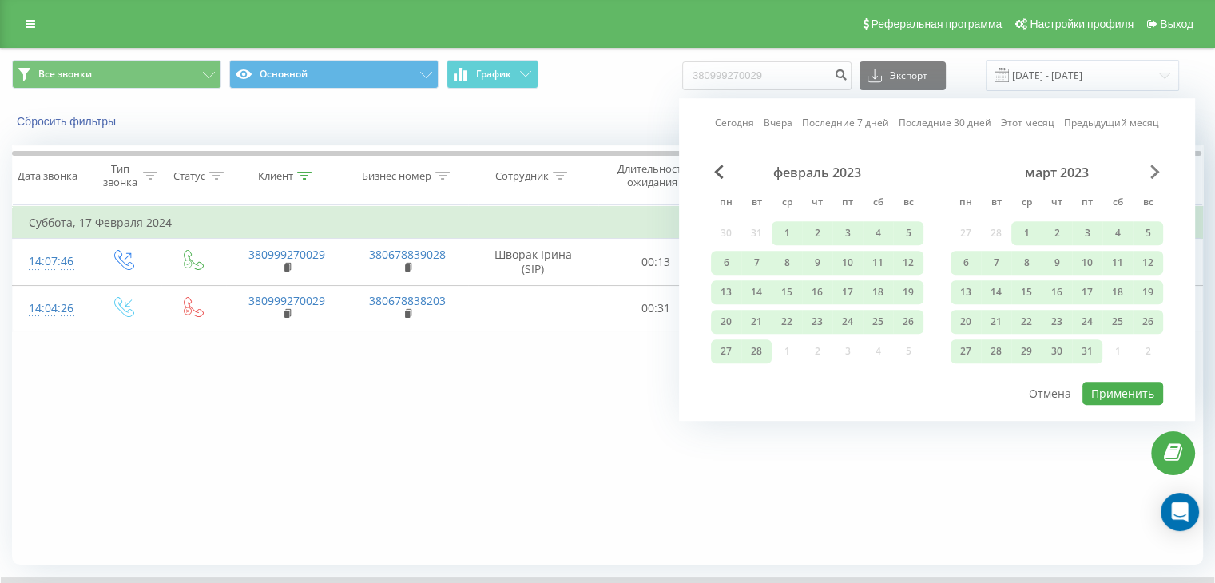
click at [1156, 168] on span "Next Month" at bounding box center [1155, 172] width 10 height 14
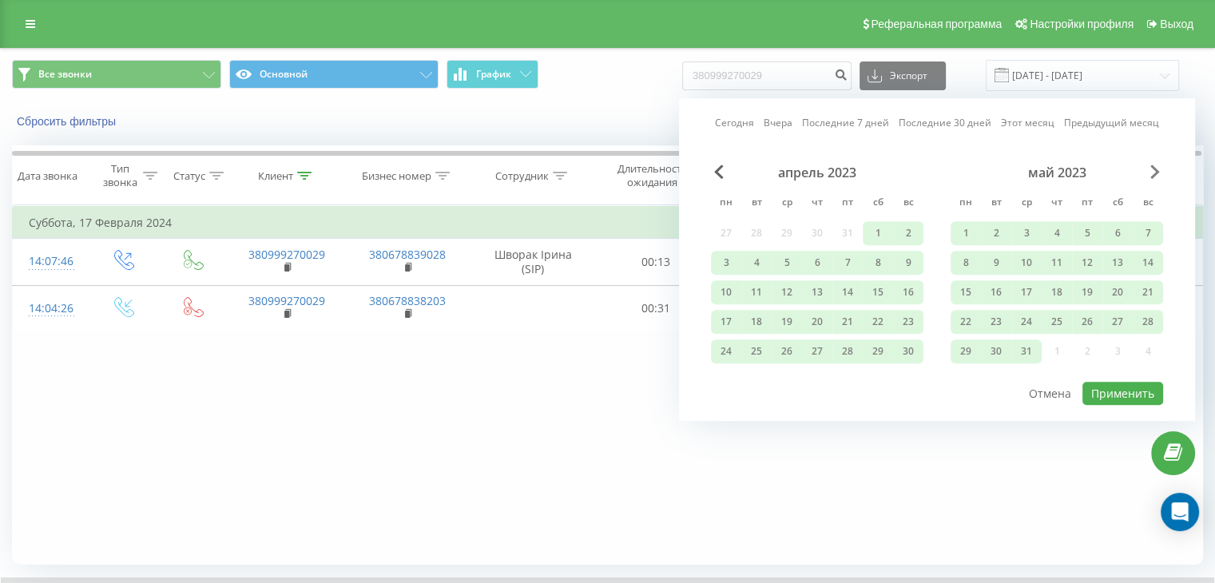
click at [1156, 168] on span "Next Month" at bounding box center [1155, 172] width 10 height 14
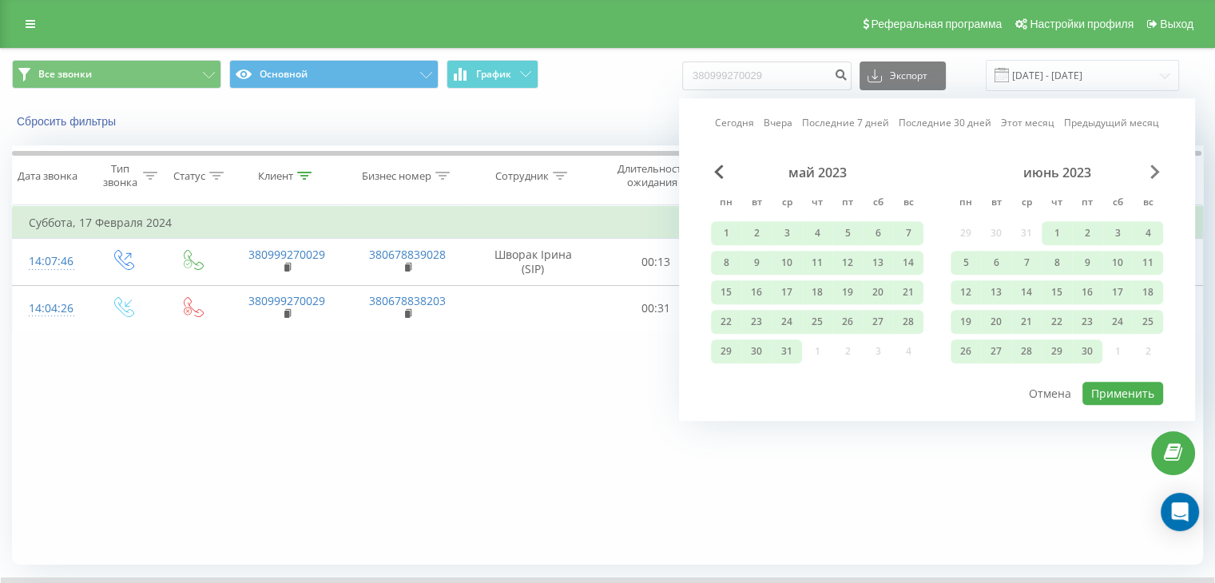
click at [1156, 168] on span "Next Month" at bounding box center [1155, 172] width 10 height 14
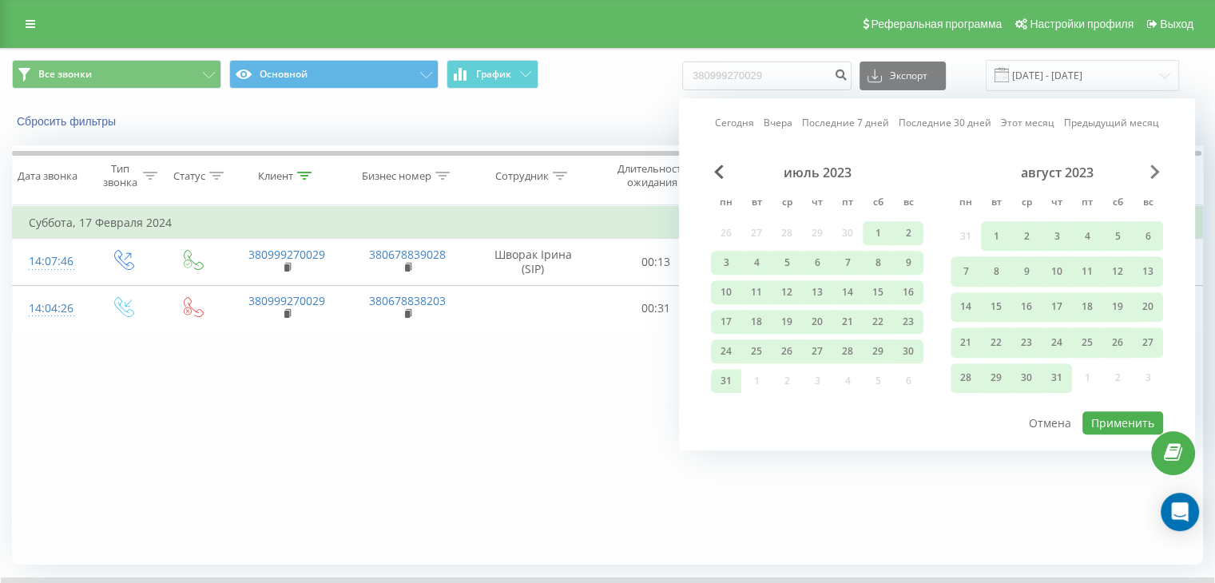
click at [1156, 168] on span "Next Month" at bounding box center [1155, 172] width 10 height 14
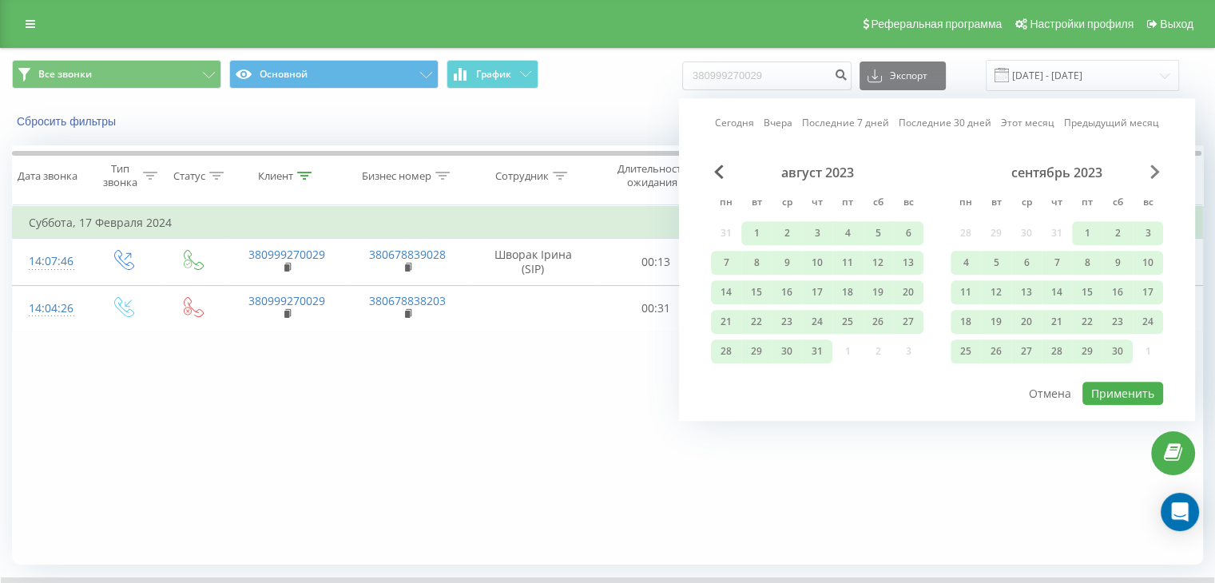
click at [1156, 168] on span "Next Month" at bounding box center [1155, 172] width 10 height 14
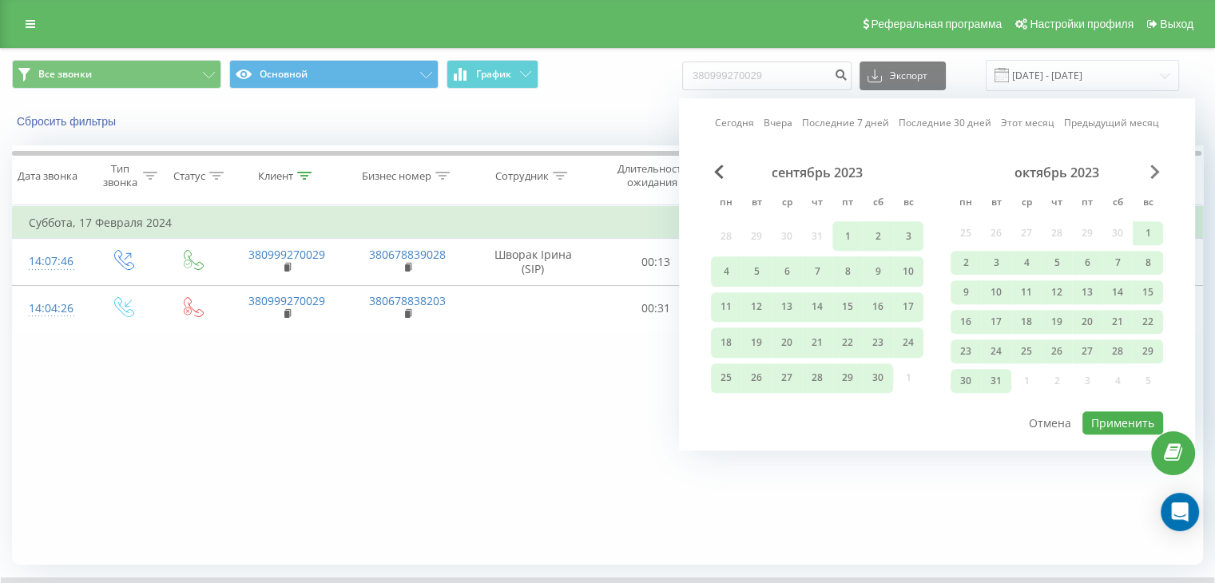
click at [1156, 168] on span "Next Month" at bounding box center [1155, 172] width 10 height 14
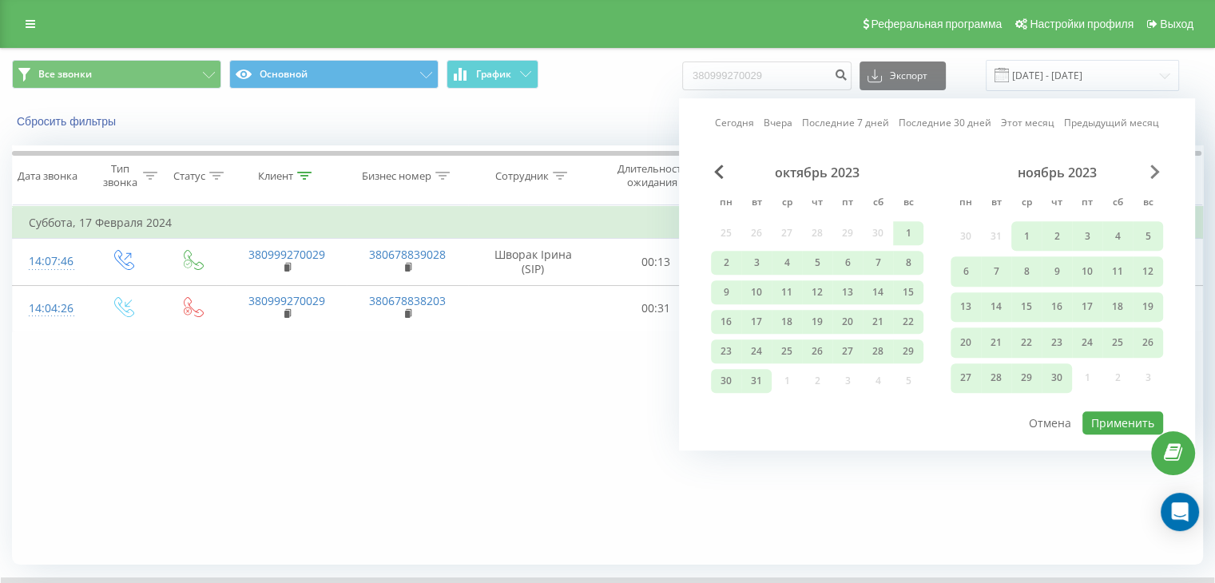
click at [1156, 168] on span "Next Month" at bounding box center [1155, 172] width 10 height 14
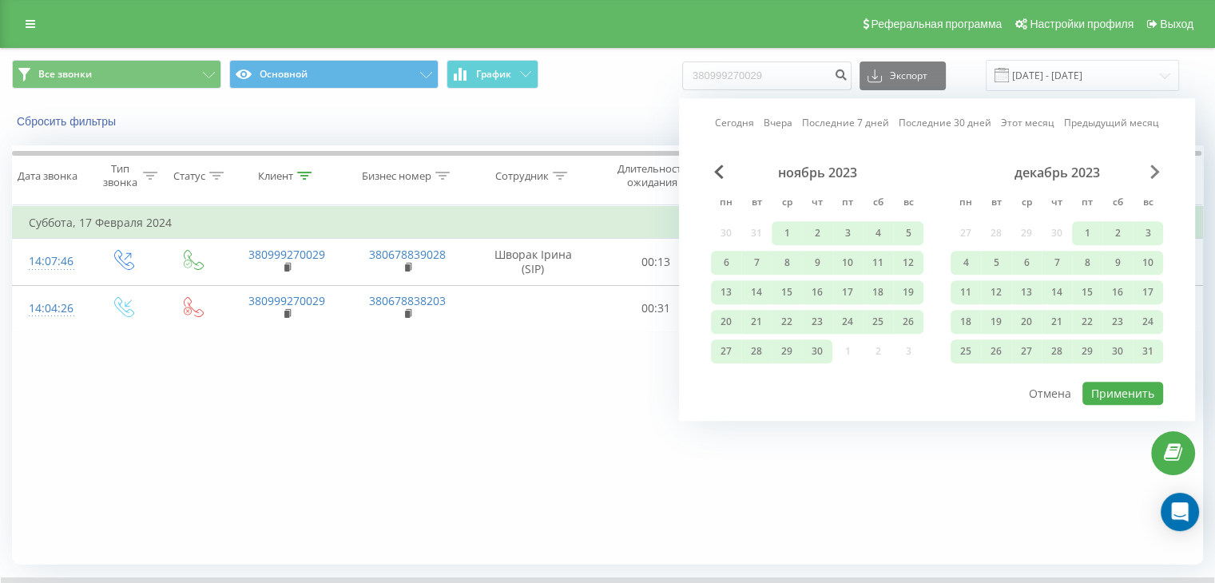
click at [1156, 168] on span "Next Month" at bounding box center [1155, 172] width 10 height 14
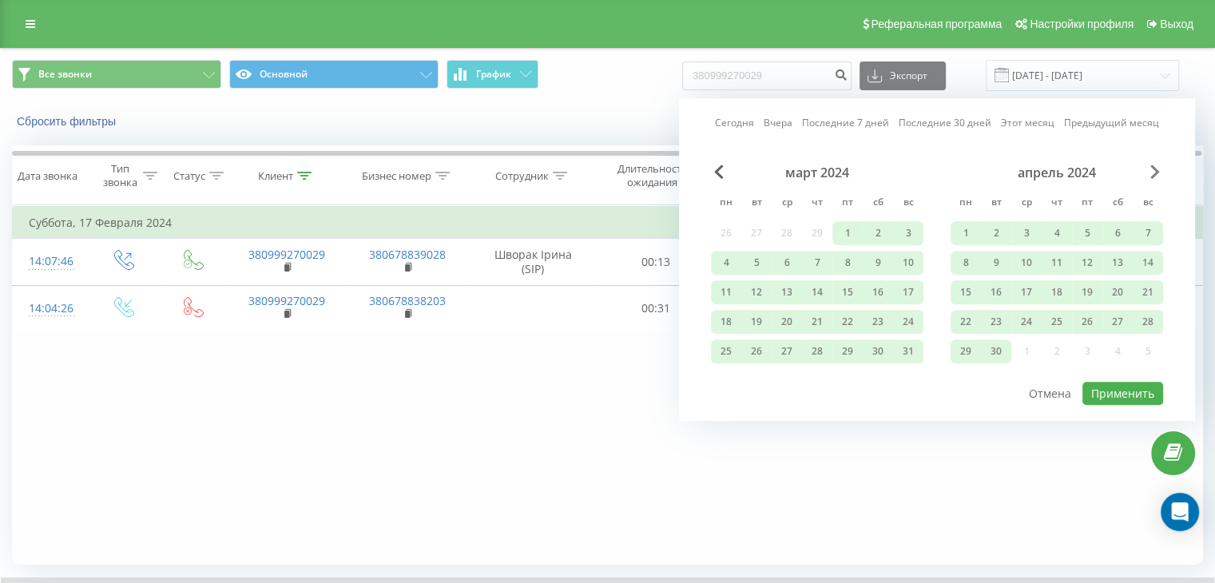
click at [1156, 168] on span "Next Month" at bounding box center [1155, 172] width 10 height 14
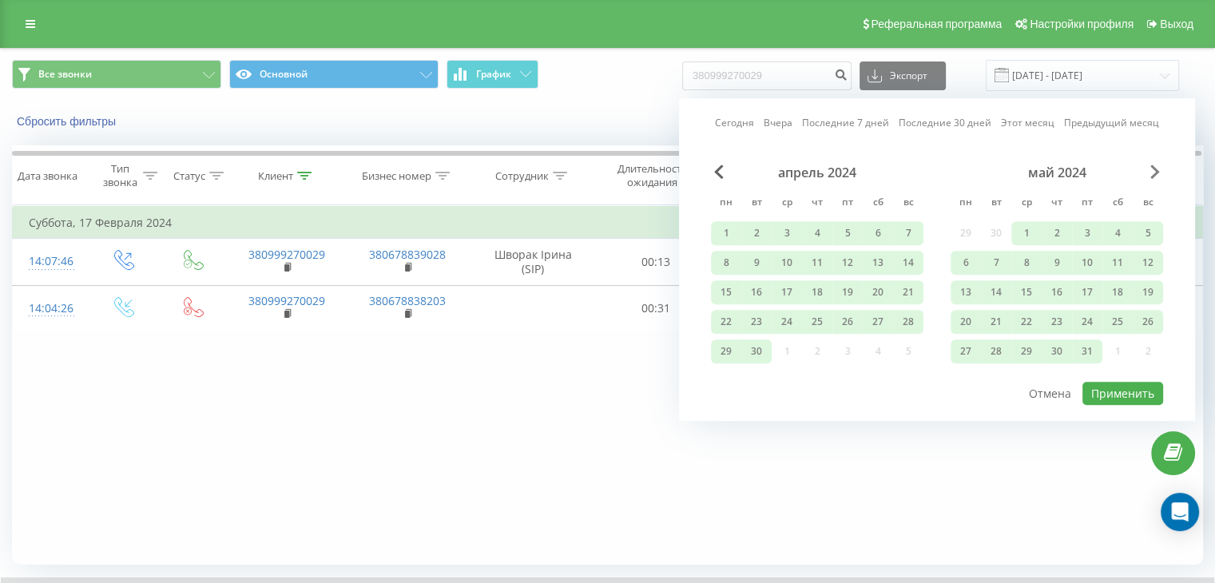
click at [1156, 168] on span "Next Month" at bounding box center [1155, 172] width 10 height 14
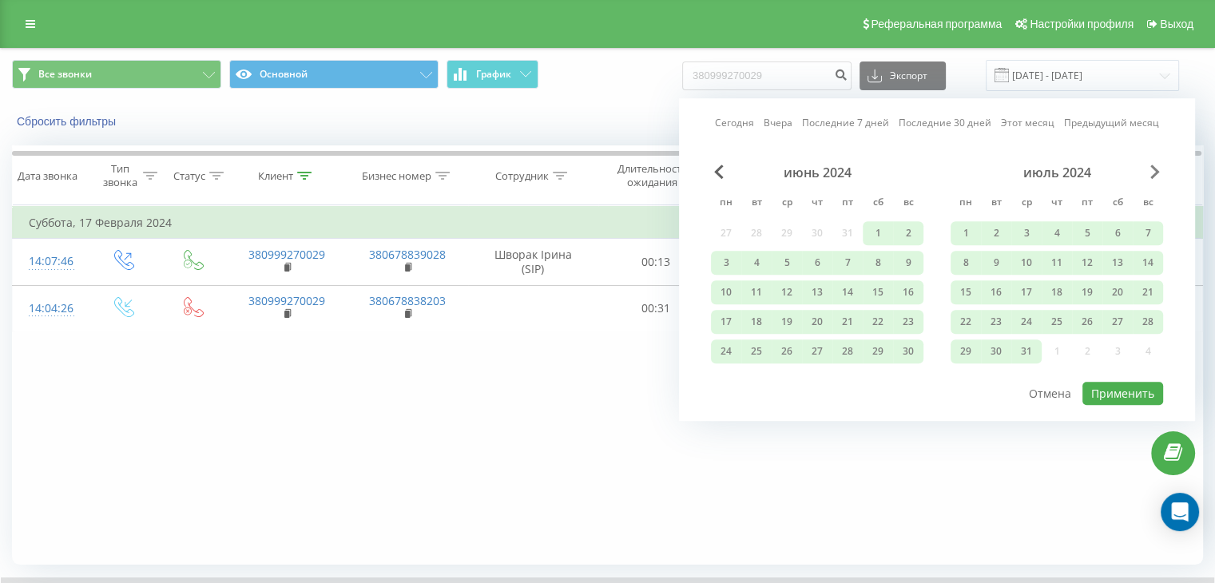
click at [1156, 168] on span "Next Month" at bounding box center [1155, 172] width 10 height 14
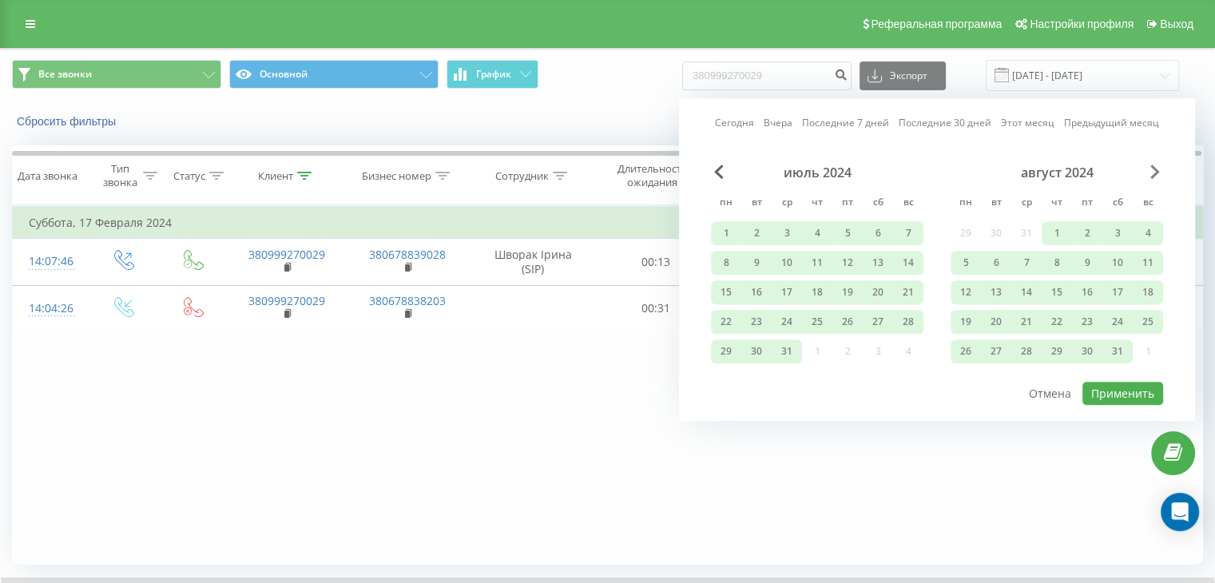
click at [1156, 168] on span "Next Month" at bounding box center [1155, 172] width 10 height 14
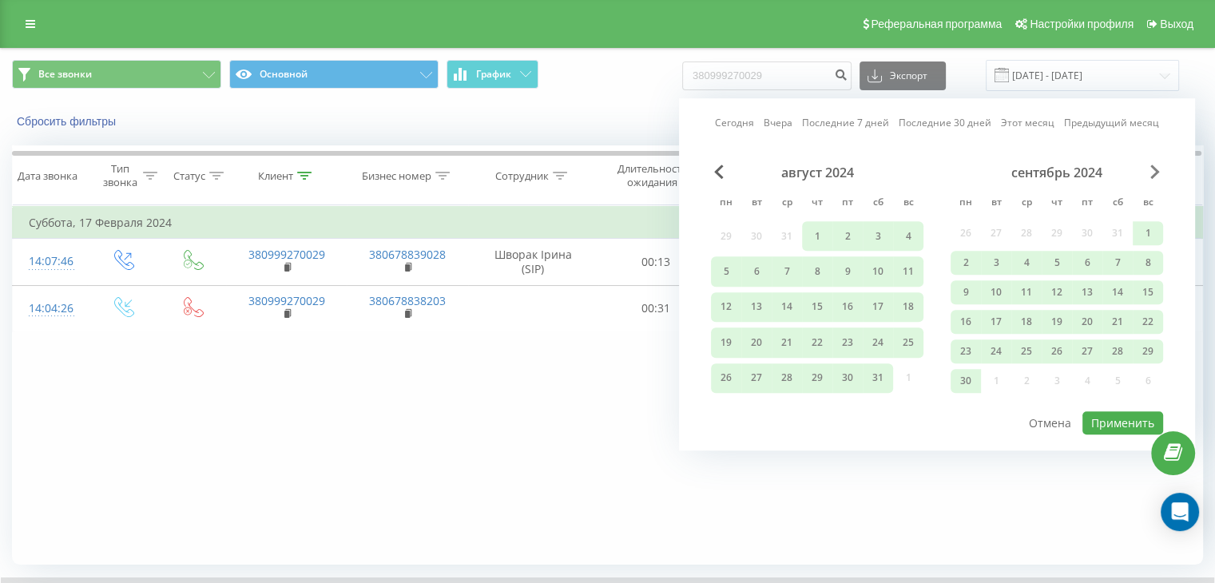
click at [1156, 168] on span "Next Month" at bounding box center [1155, 172] width 10 height 14
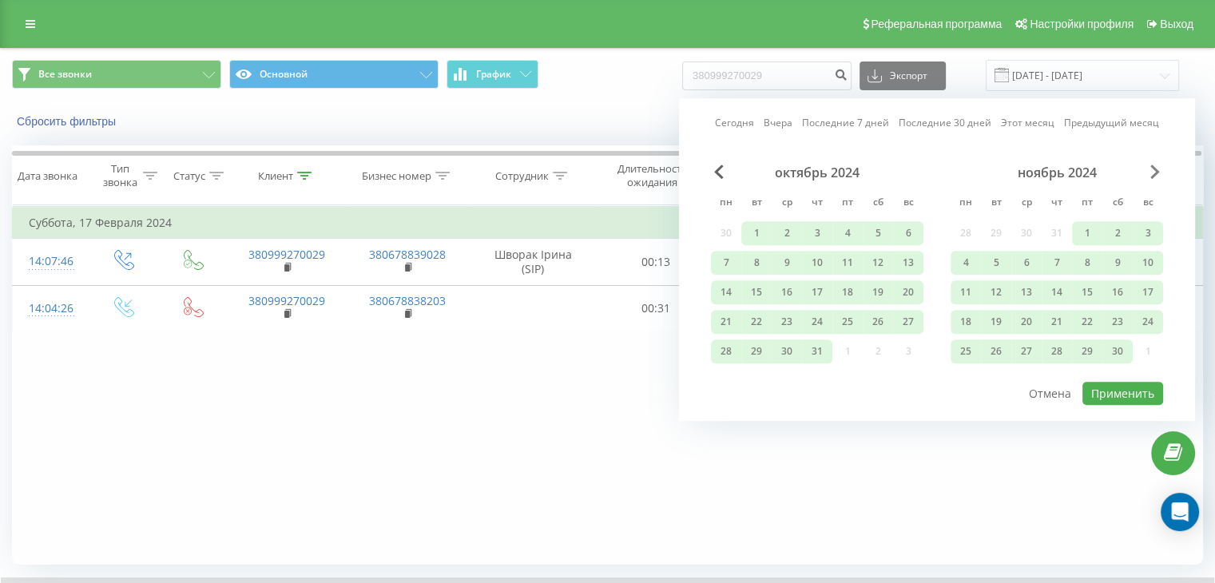
click at [1156, 168] on span "Next Month" at bounding box center [1155, 172] width 10 height 14
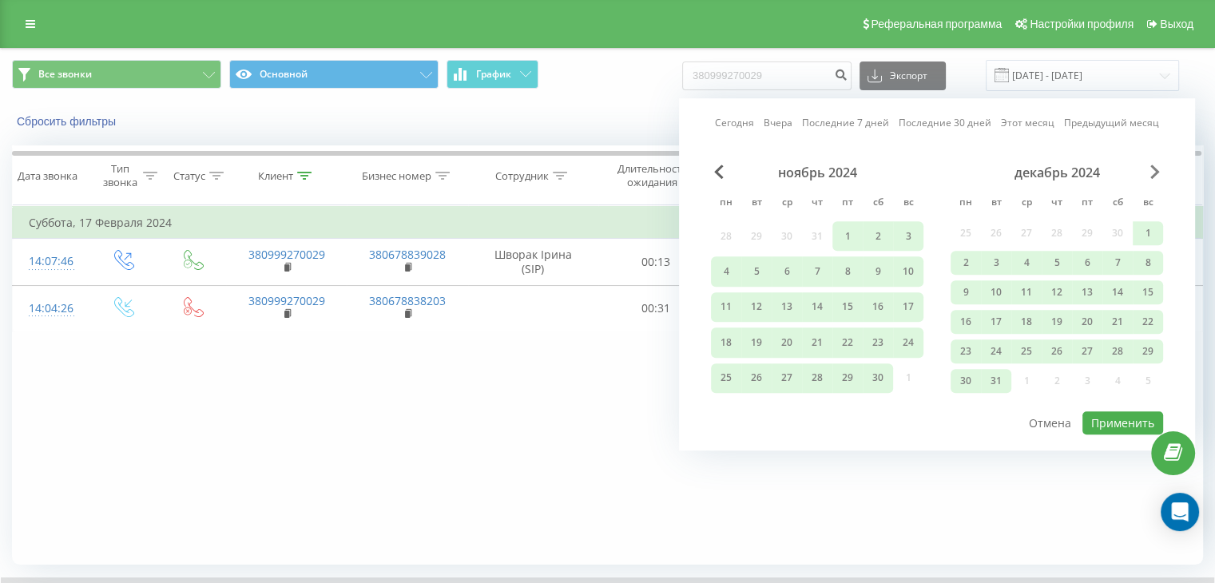
click at [1156, 168] on span "Next Month" at bounding box center [1155, 172] width 10 height 14
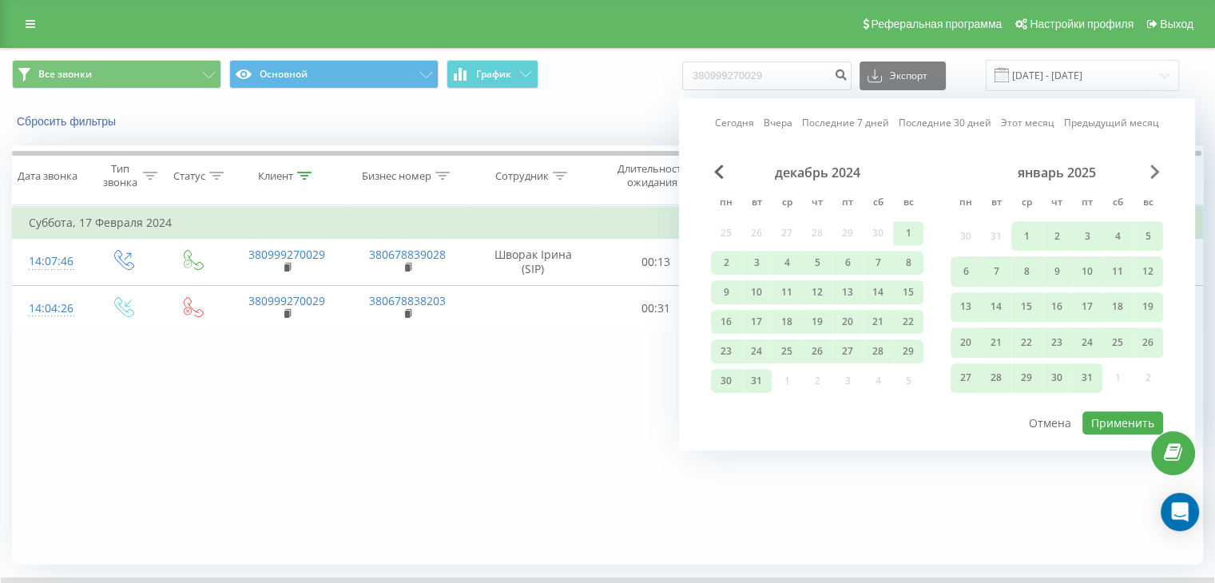
click at [1156, 168] on span "Next Month" at bounding box center [1155, 172] width 10 height 14
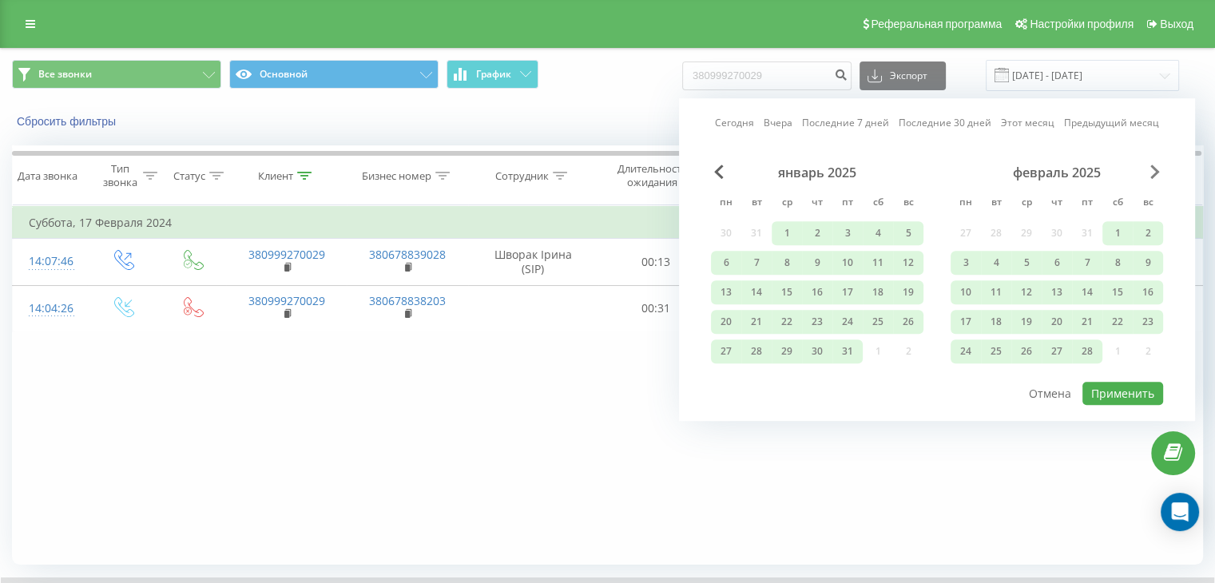
click at [1156, 168] on span "Next Month" at bounding box center [1155, 172] width 10 height 14
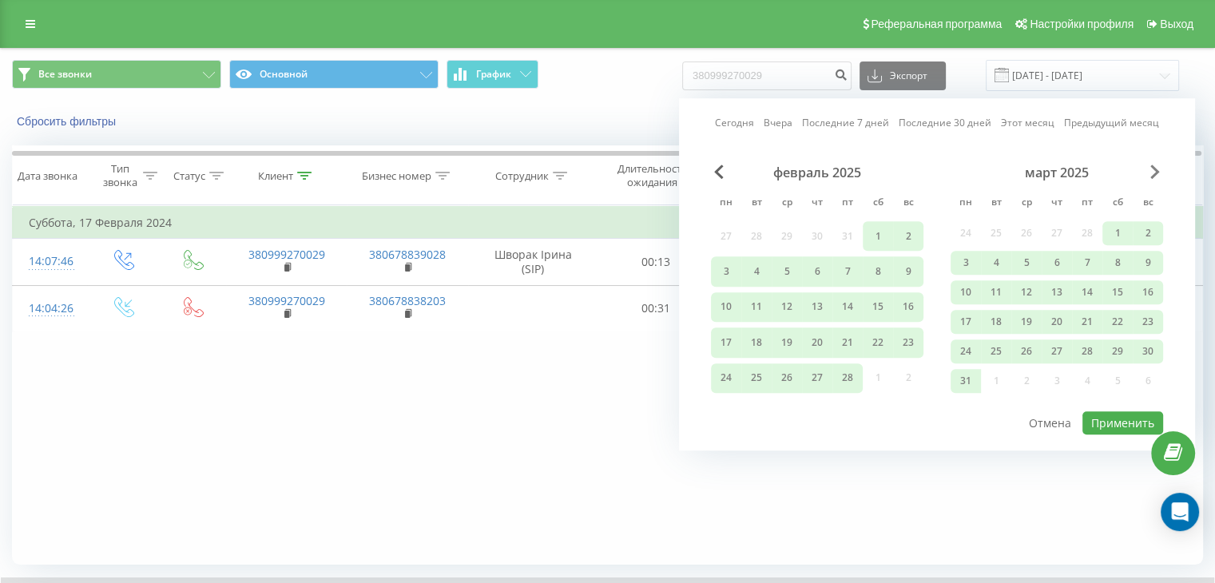
click at [1156, 168] on span "Next Month" at bounding box center [1155, 172] width 10 height 14
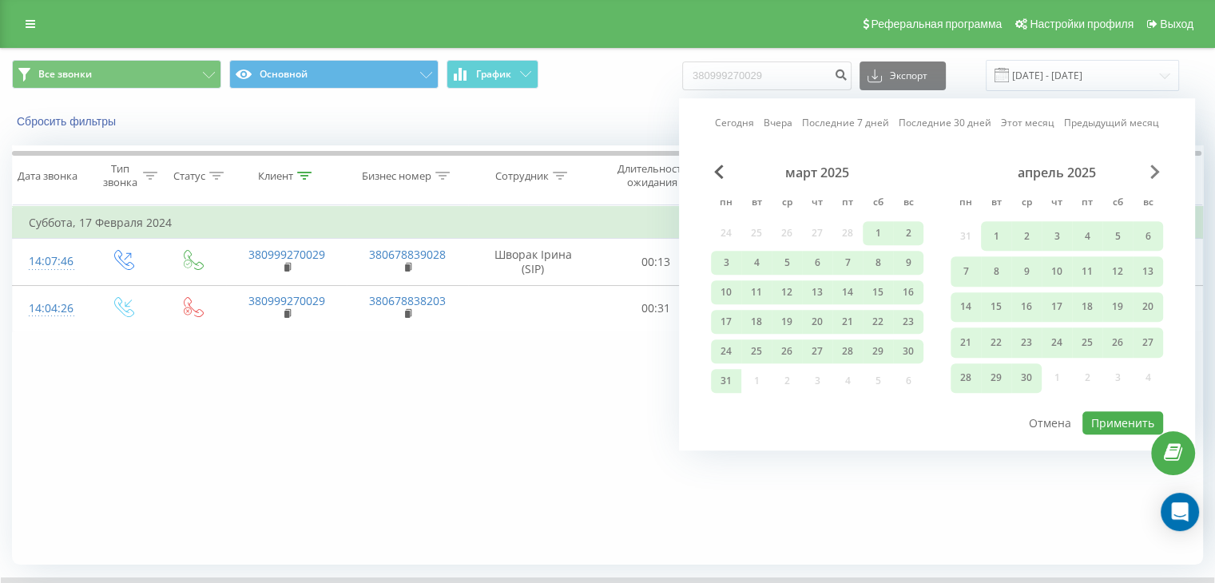
click at [1156, 168] on span "Next Month" at bounding box center [1155, 172] width 10 height 14
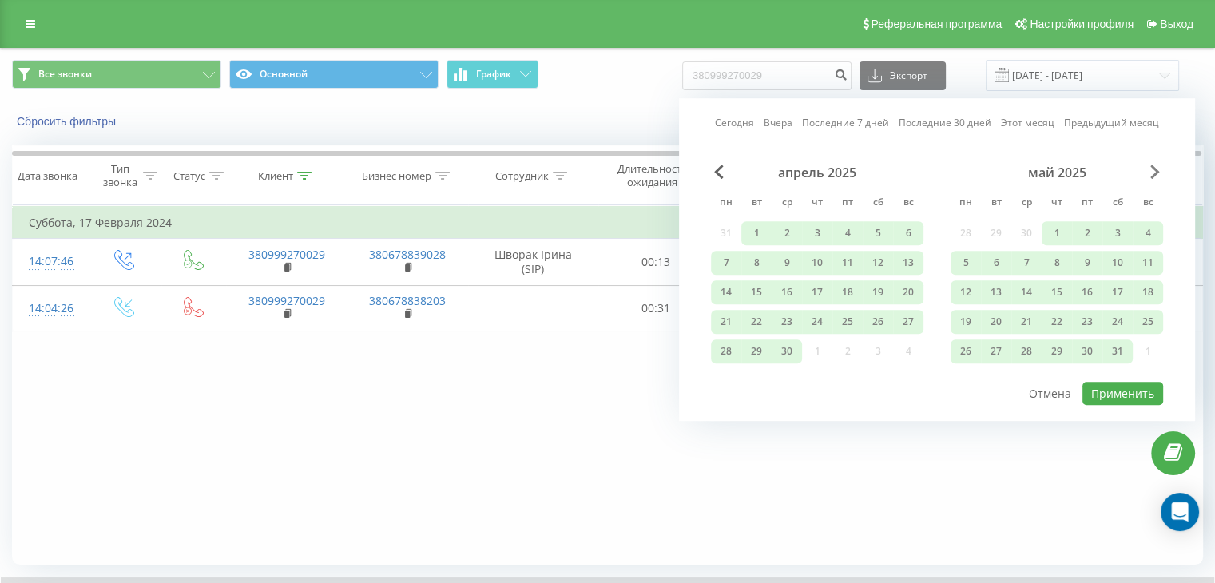
click at [1156, 168] on span "Next Month" at bounding box center [1155, 172] width 10 height 14
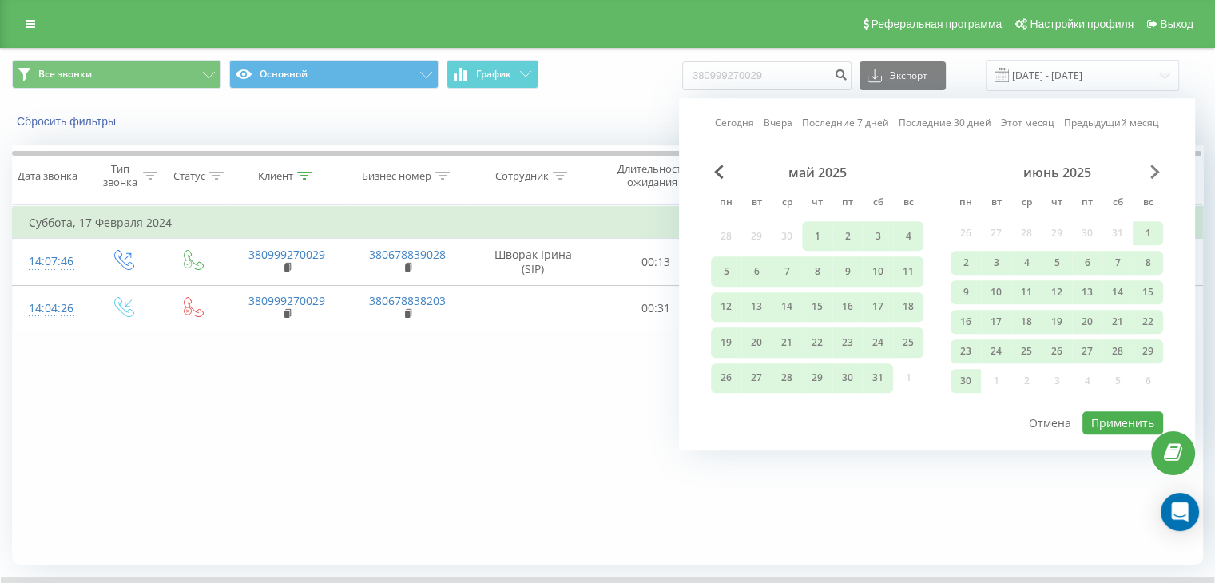
click at [1156, 168] on span "Next Month" at bounding box center [1155, 172] width 10 height 14
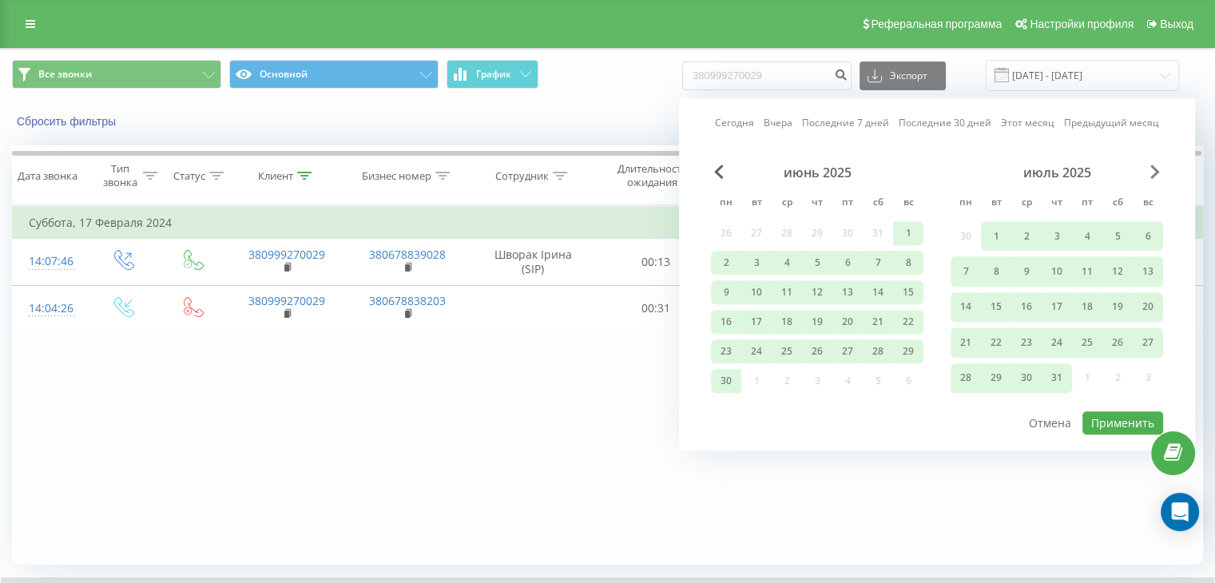
click at [1156, 168] on span "Next Month" at bounding box center [1155, 172] width 10 height 14
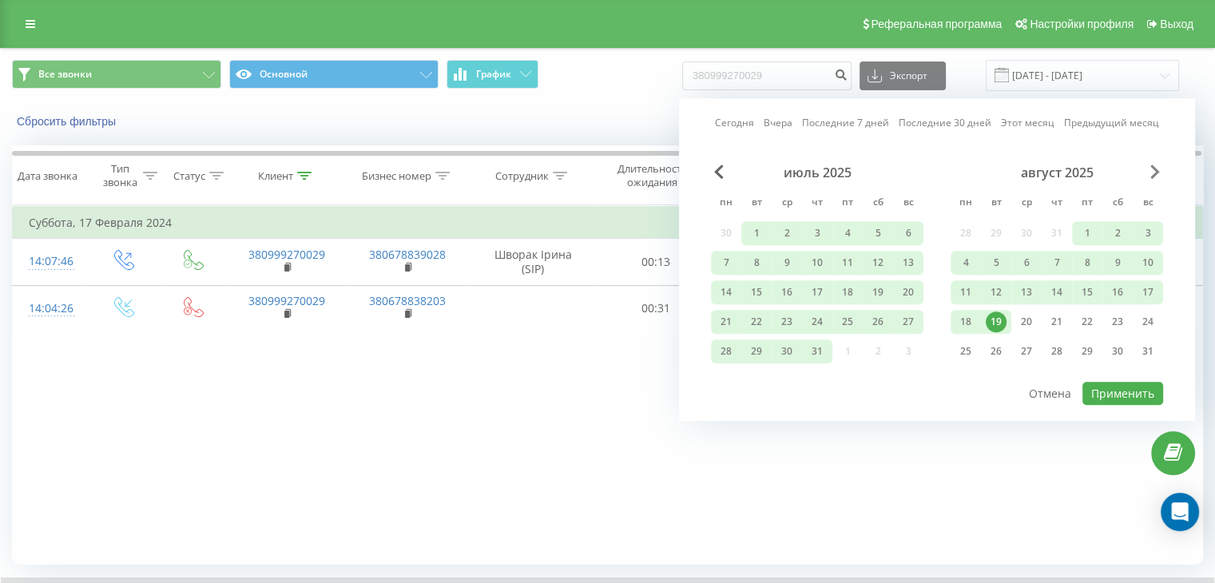
click at [1156, 168] on span "Next Month" at bounding box center [1155, 172] width 10 height 14
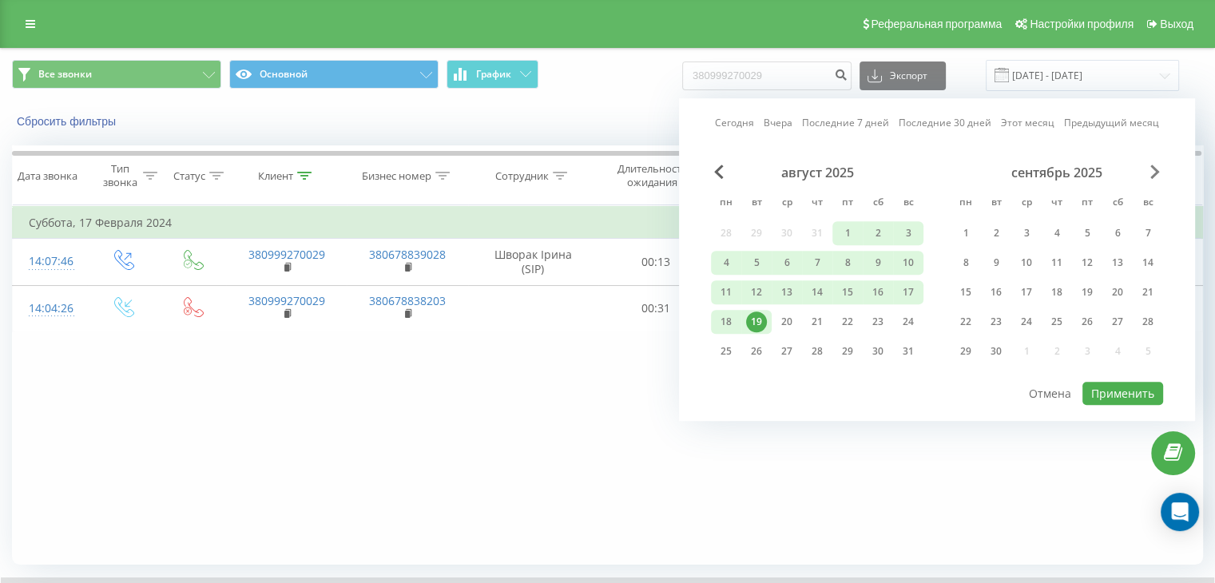
click at [1156, 168] on span "Next Month" at bounding box center [1155, 172] width 10 height 14
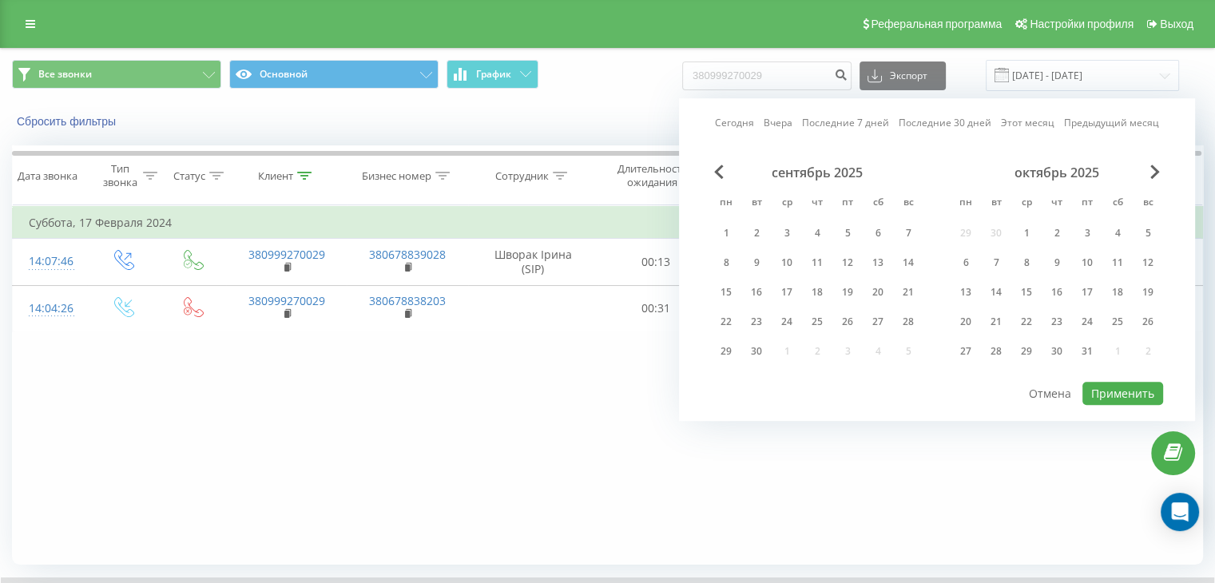
click at [712, 168] on div "сентябрь 2025" at bounding box center [817, 173] width 212 height 16
click at [721, 172] on span "Previous Month" at bounding box center [719, 172] width 10 height 14
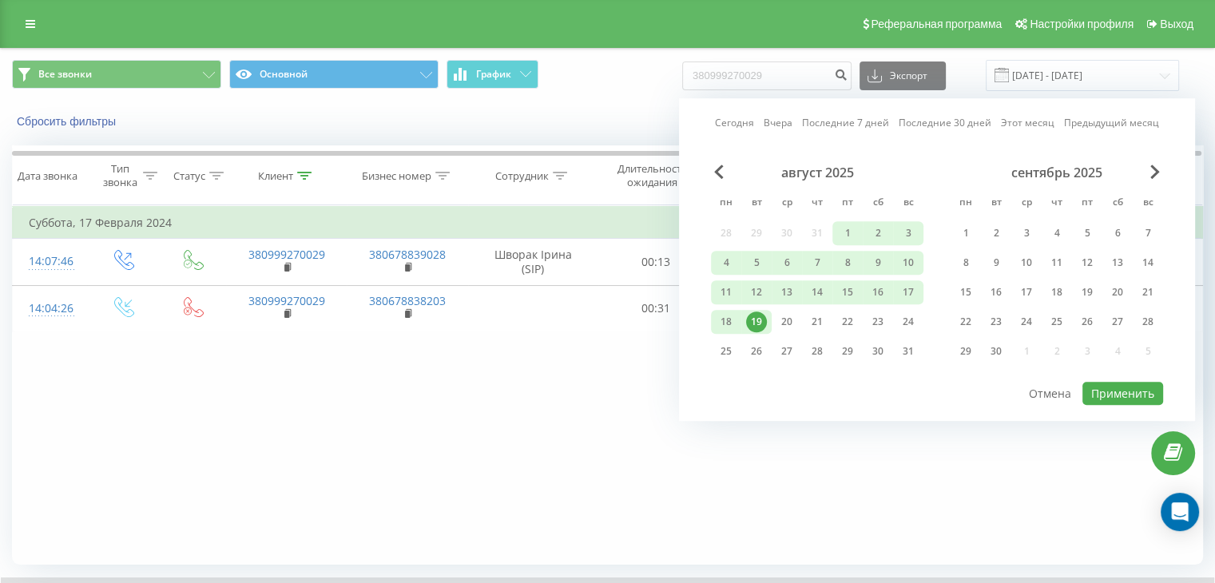
click at [754, 319] on div "19" at bounding box center [756, 321] width 21 height 21
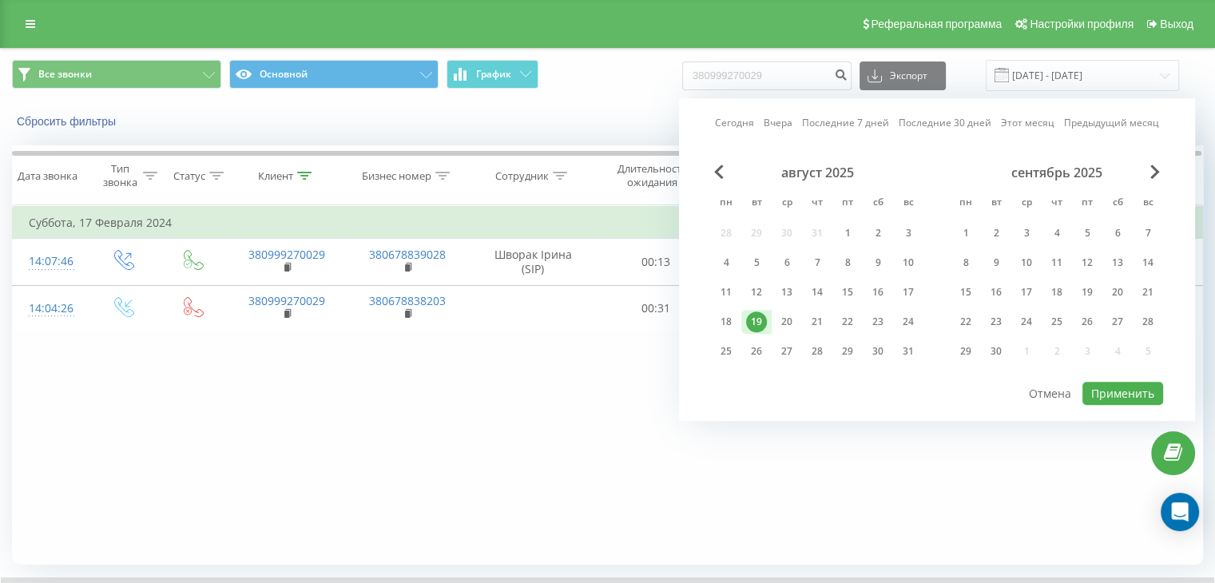
click at [818, 233] on div "август 2025 пн вт ср чт пт сб вс 28 29 30 31 1 2 3 4 5 6 7 8 9 10 11 12 13 14 1…" at bounding box center [817, 267] width 212 height 204
click at [717, 170] on span "Previous Month" at bounding box center [719, 172] width 10 height 14
click at [814, 347] on div "31" at bounding box center [817, 351] width 21 height 21
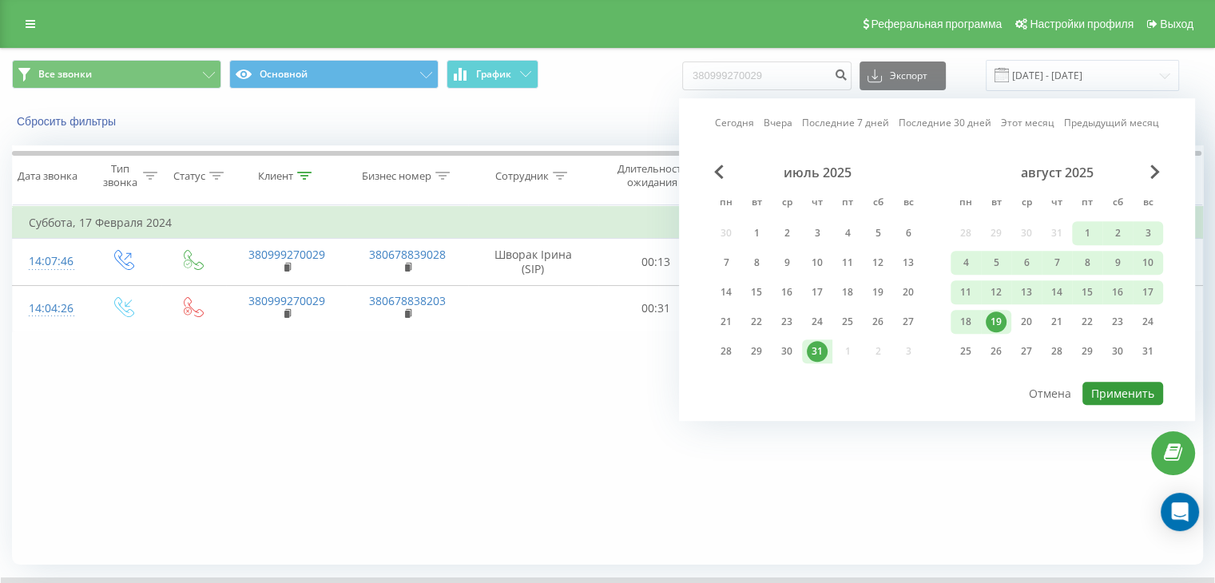
click at [1126, 392] on button "Применить" at bounding box center [1122, 393] width 81 height 23
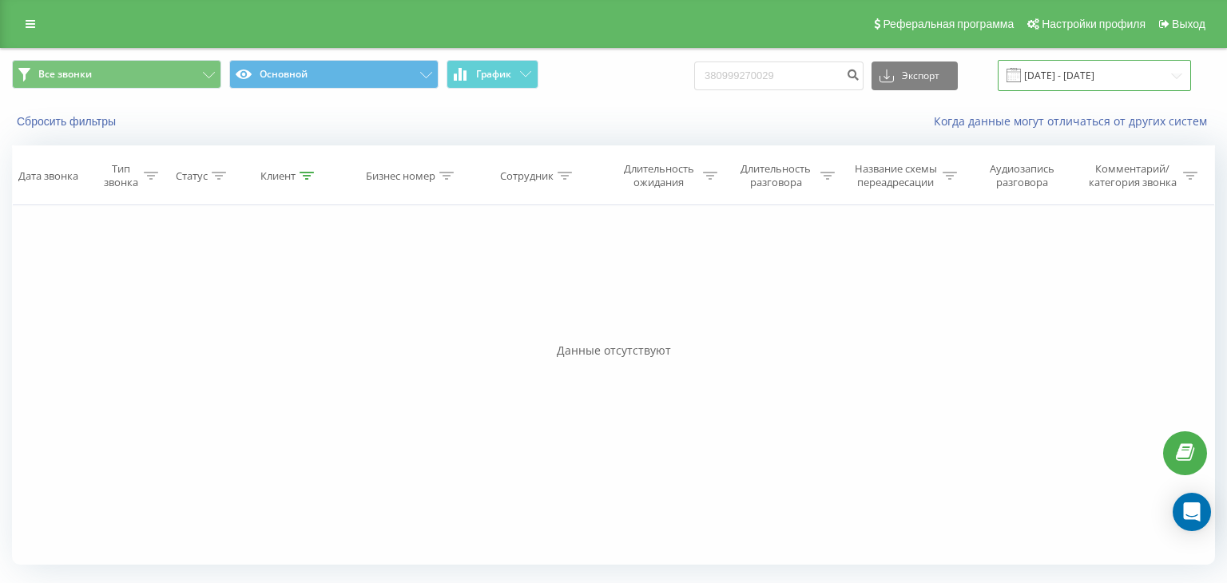
click at [1153, 74] on input "31.07.2025 - 19.08.2025" at bounding box center [1093, 75] width 193 height 31
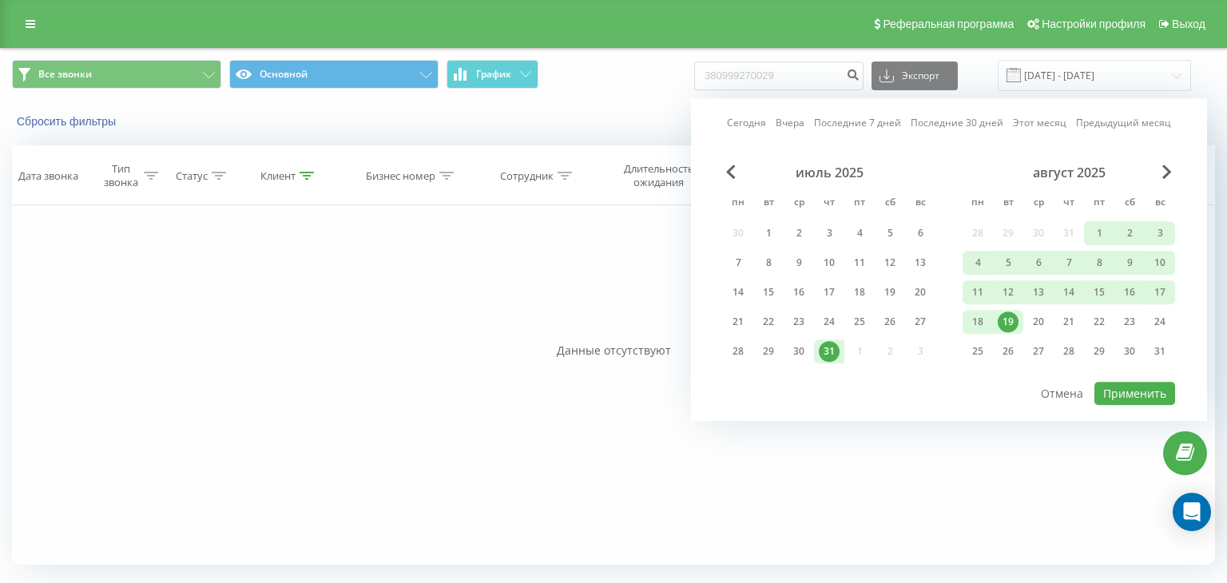
click at [1001, 322] on div "19" at bounding box center [1007, 321] width 21 height 21
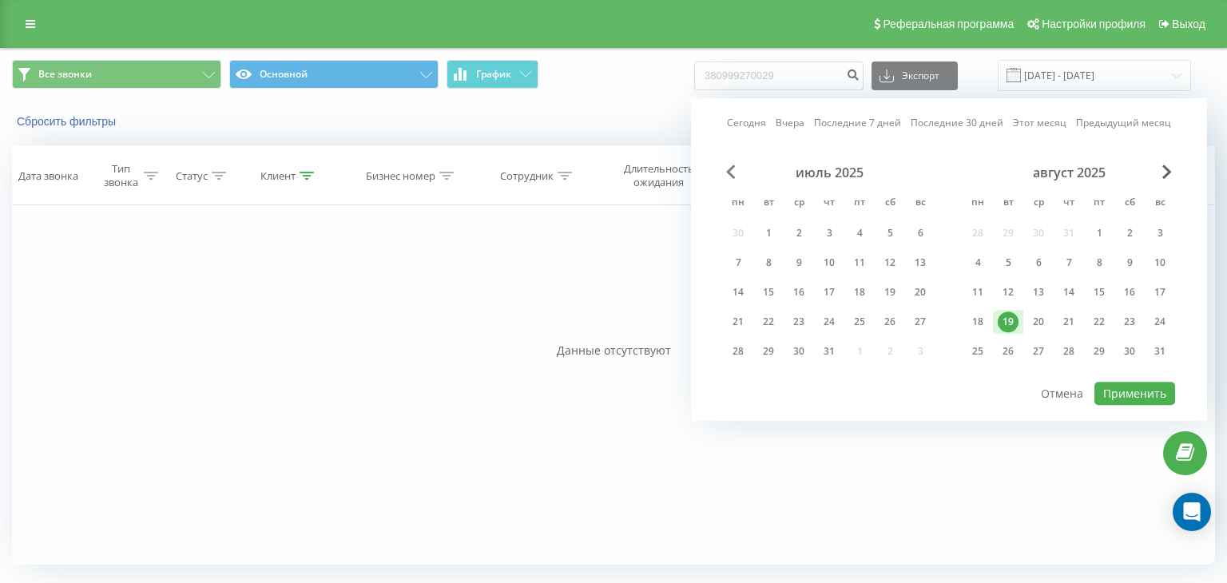
click at [730, 169] on span "Previous Month" at bounding box center [731, 172] width 10 height 14
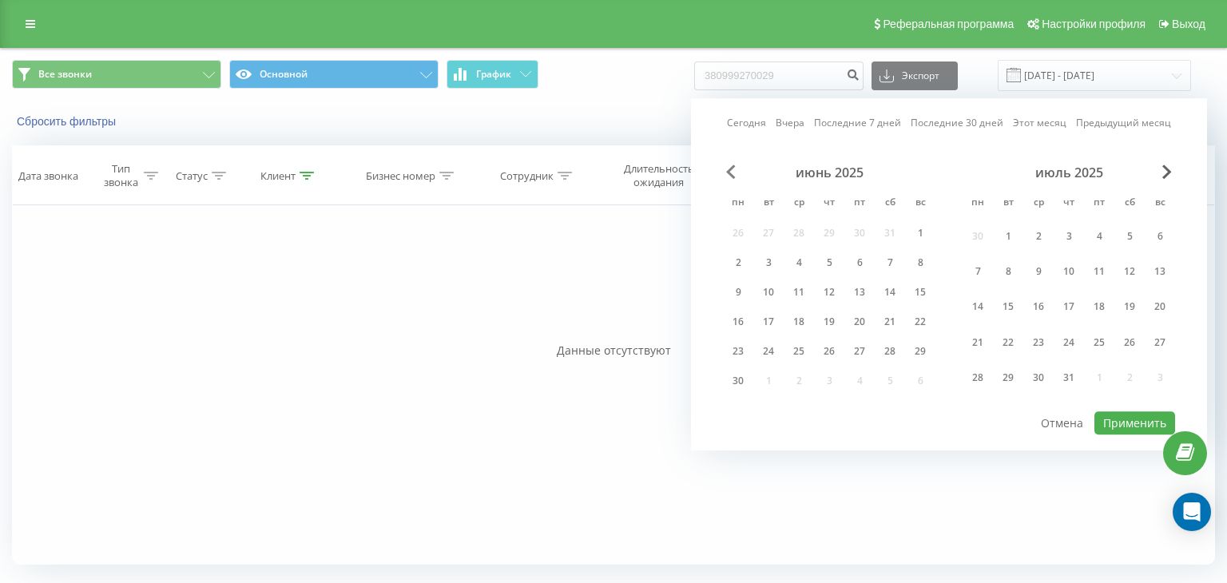
click at [730, 169] on span "Previous Month" at bounding box center [731, 172] width 10 height 14
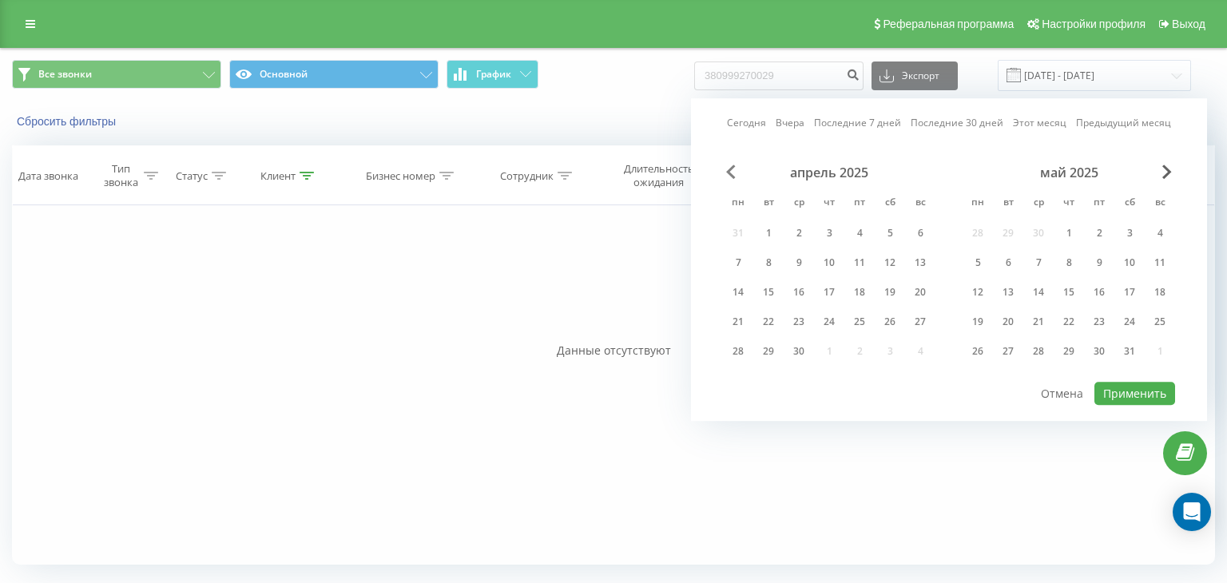
click at [730, 169] on span "Previous Month" at bounding box center [731, 172] width 10 height 14
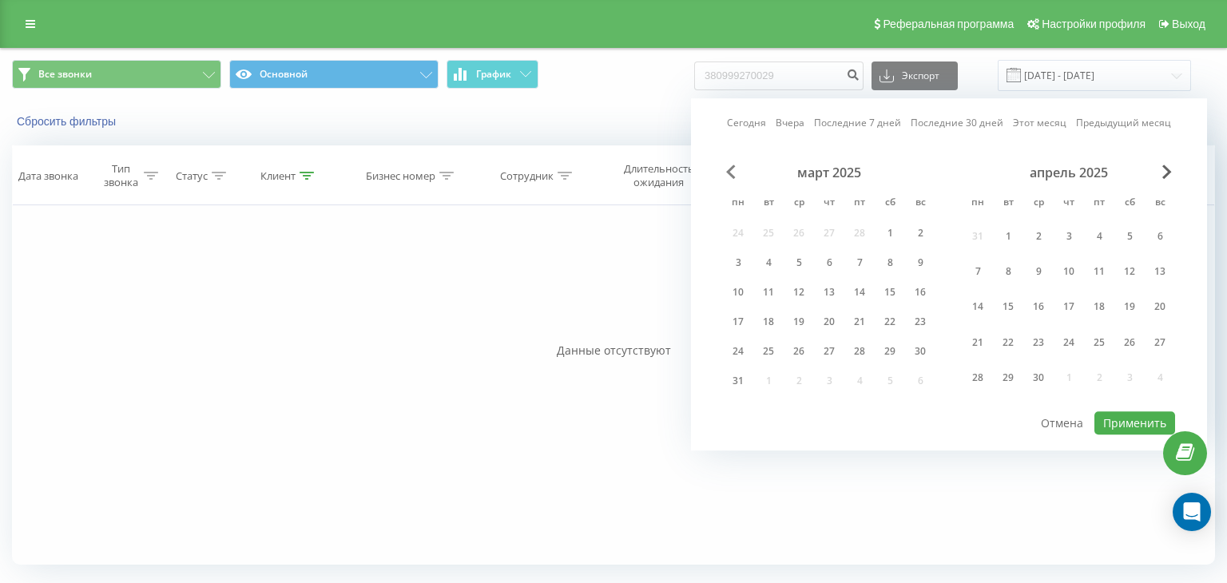
click at [730, 169] on span "Previous Month" at bounding box center [731, 172] width 10 height 14
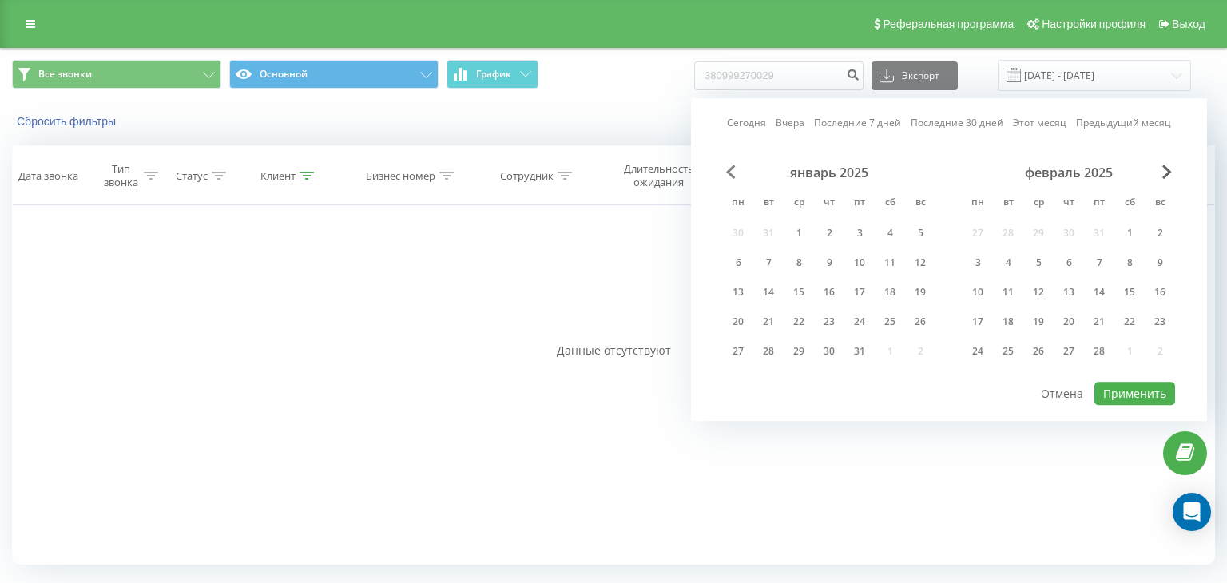
click at [730, 169] on span "Previous Month" at bounding box center [731, 172] width 10 height 14
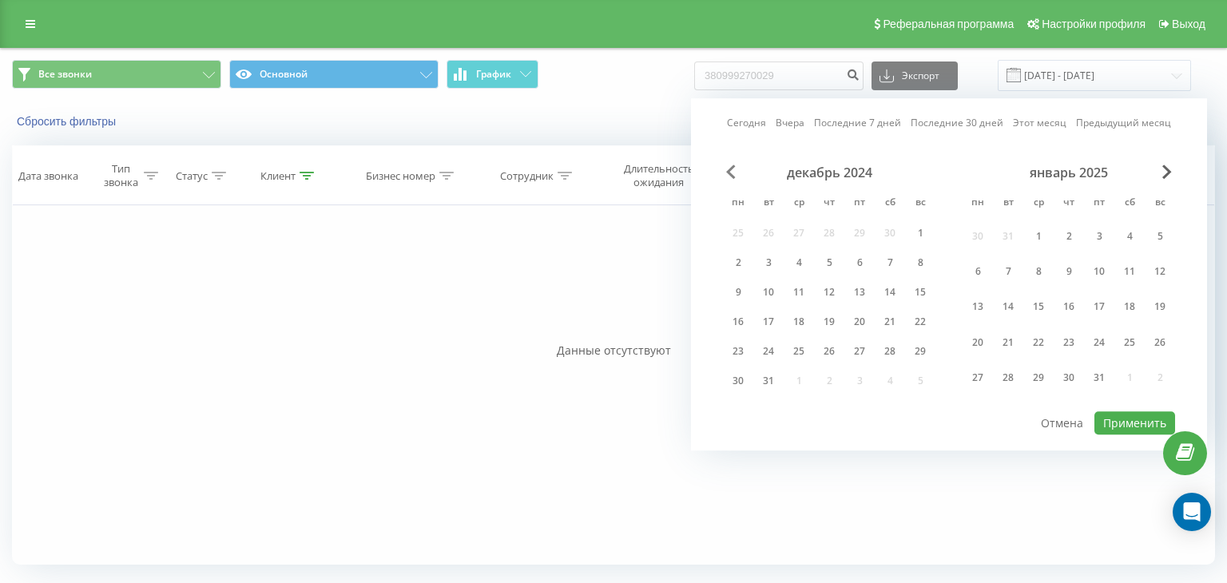
click at [730, 169] on span "Previous Month" at bounding box center [731, 172] width 10 height 14
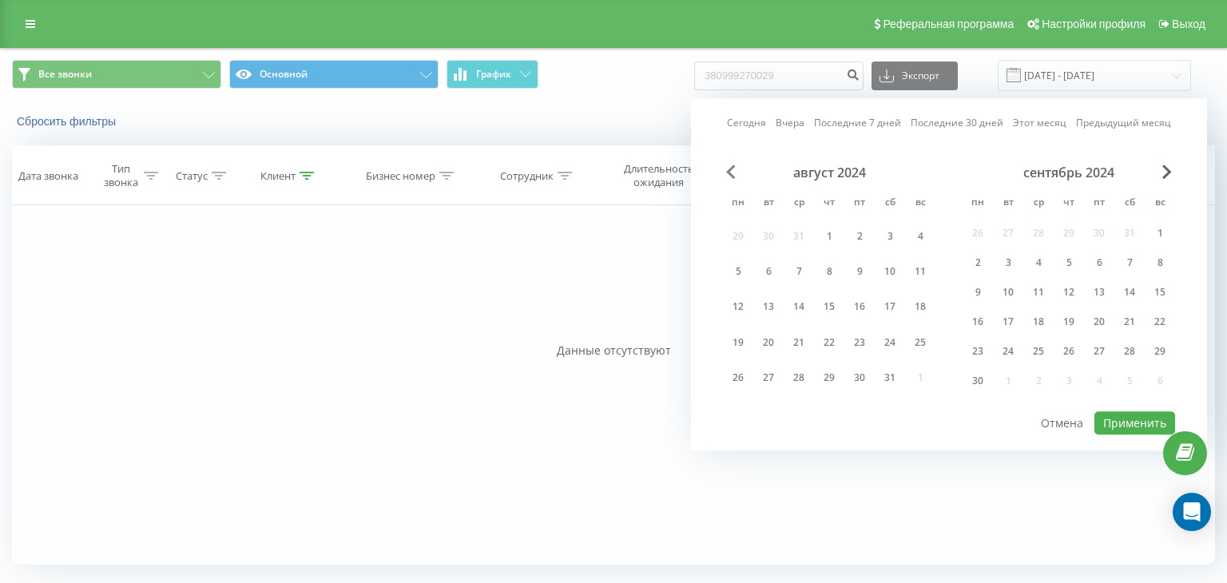
click at [730, 169] on span "Previous Month" at bounding box center [731, 172] width 10 height 14
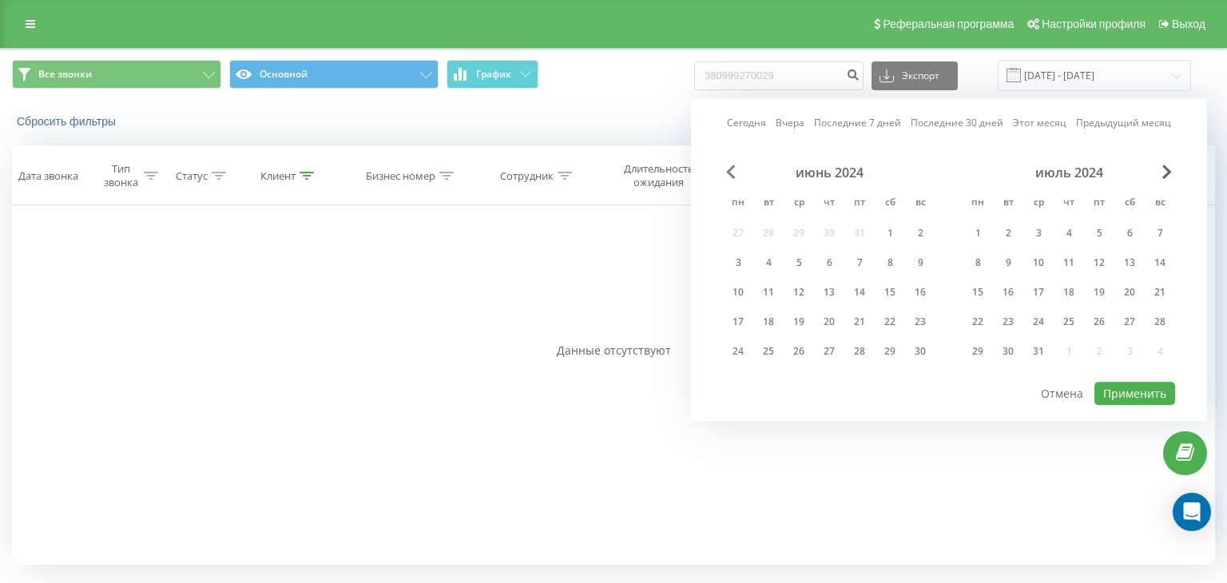
click at [730, 169] on span "Previous Month" at bounding box center [731, 172] width 10 height 14
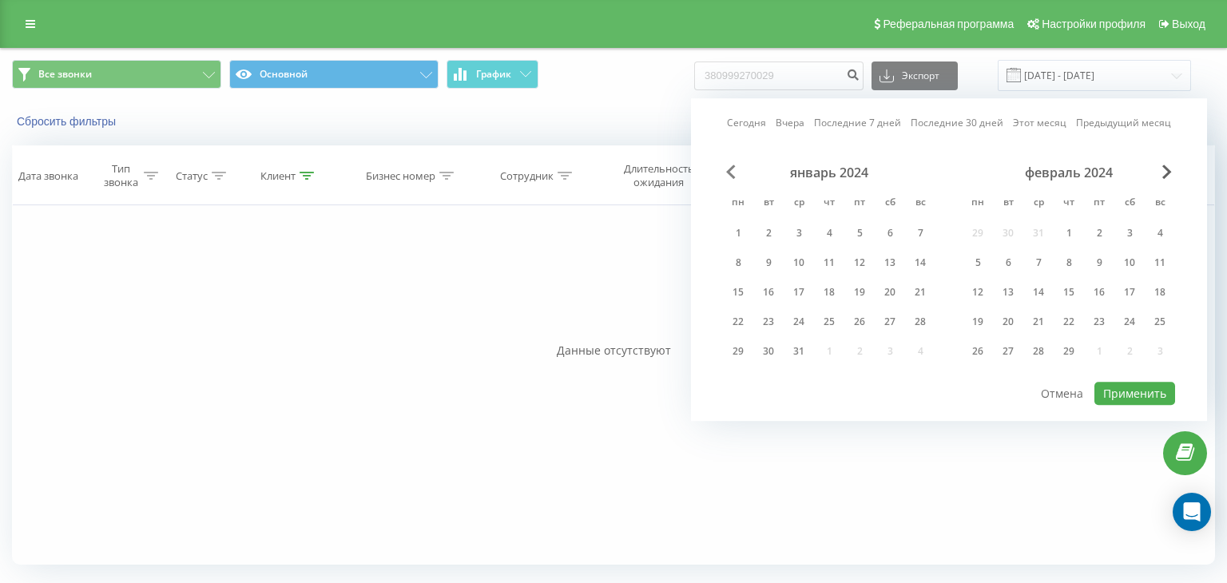
click at [730, 169] on span "Previous Month" at bounding box center [731, 172] width 10 height 14
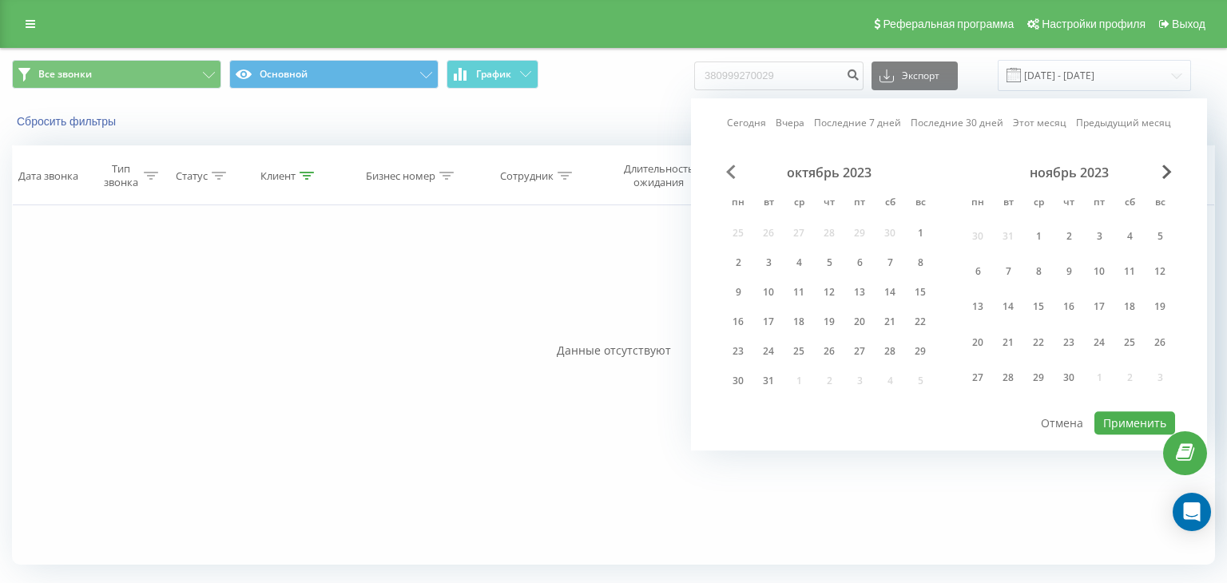
click at [730, 169] on span "Previous Month" at bounding box center [731, 172] width 10 height 14
click at [729, 169] on span "Previous Month" at bounding box center [731, 172] width 10 height 14
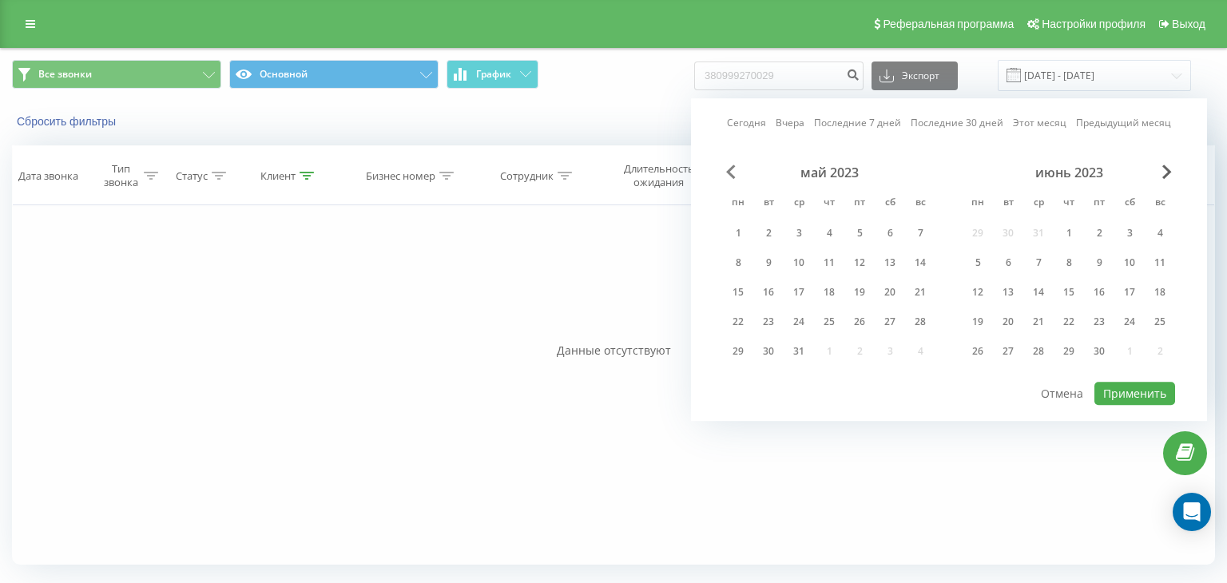
click at [729, 169] on span "Previous Month" at bounding box center [731, 172] width 10 height 14
click at [729, 170] on span "Previous Month" at bounding box center [731, 172] width 10 height 14
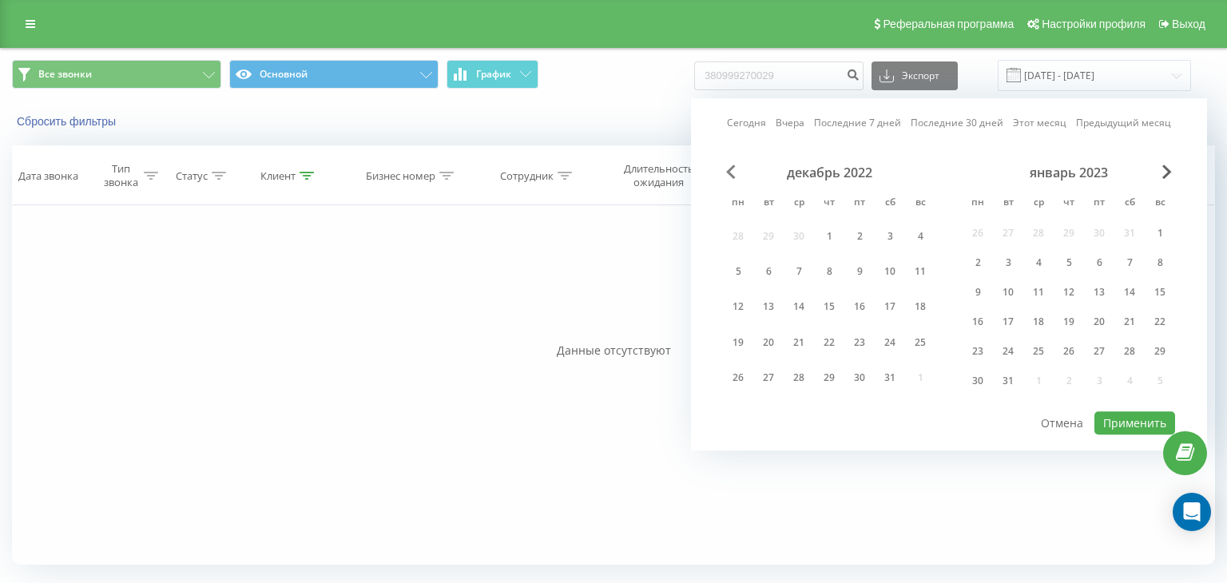
click at [729, 170] on span "Previous Month" at bounding box center [731, 172] width 10 height 14
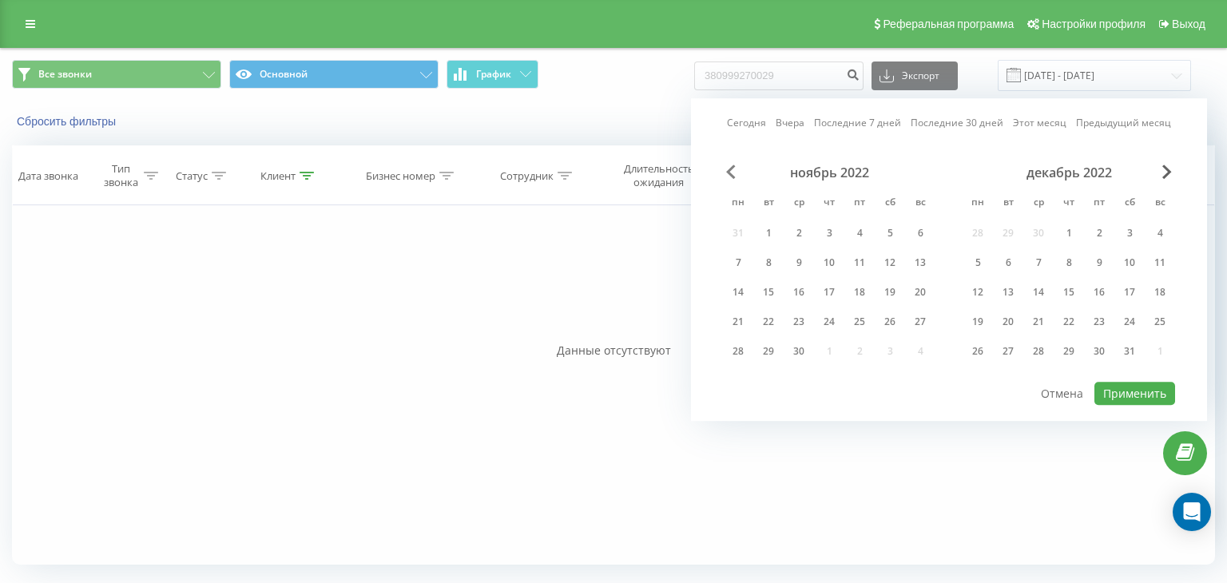
click at [729, 170] on span "Previous Month" at bounding box center [731, 172] width 10 height 14
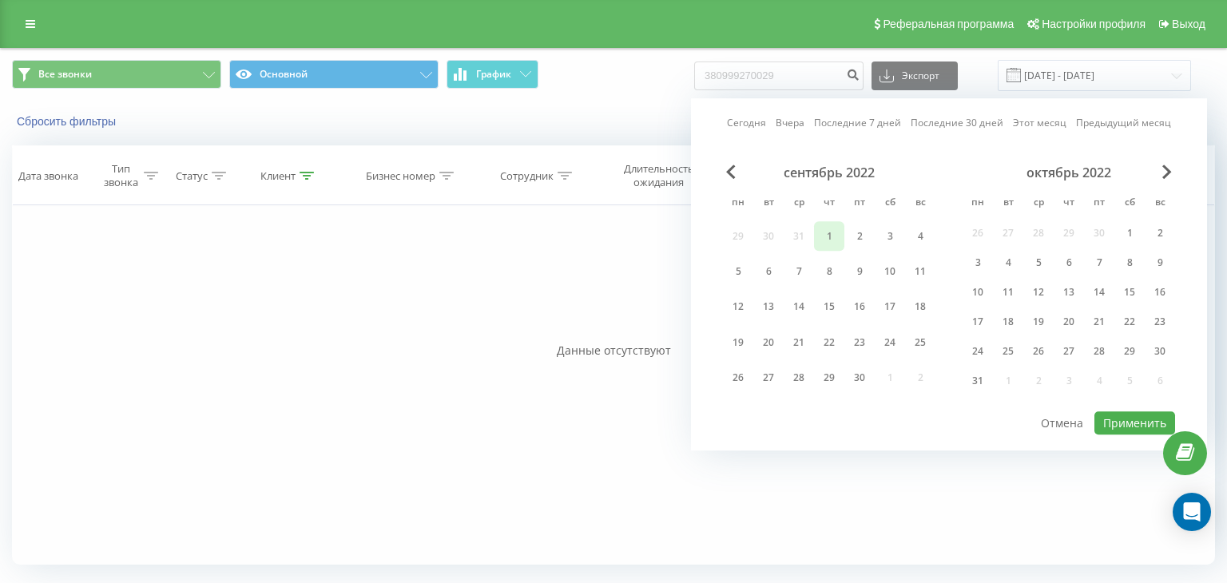
click at [827, 234] on div "1" at bounding box center [829, 236] width 21 height 21
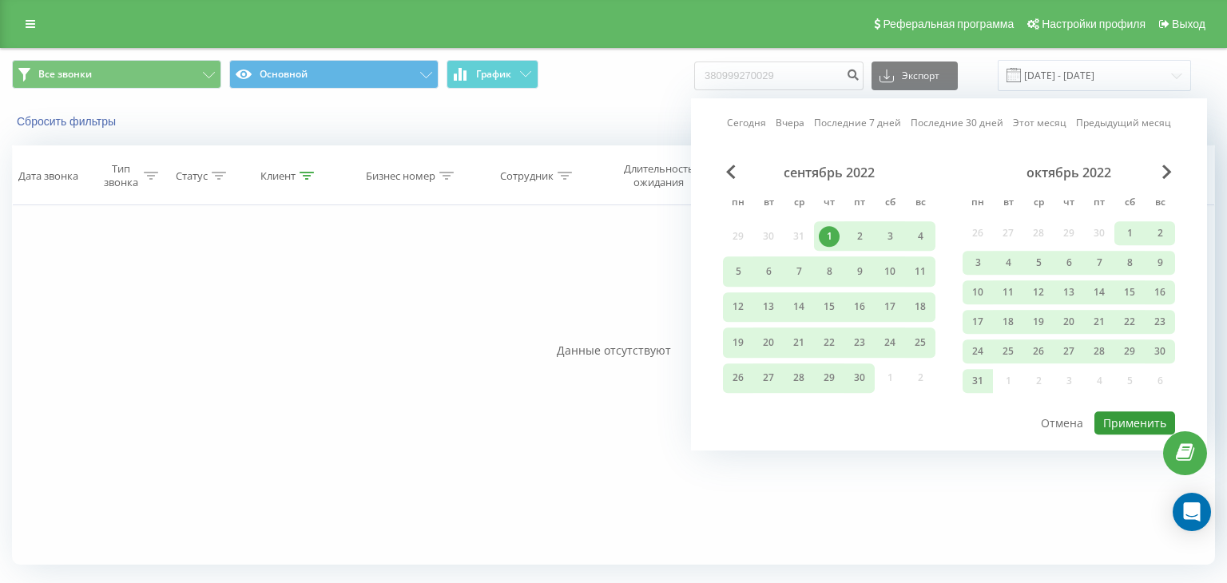
click at [1136, 414] on button "Применить" at bounding box center [1134, 422] width 81 height 23
type input "01.09.2022 - 19.08.2025"
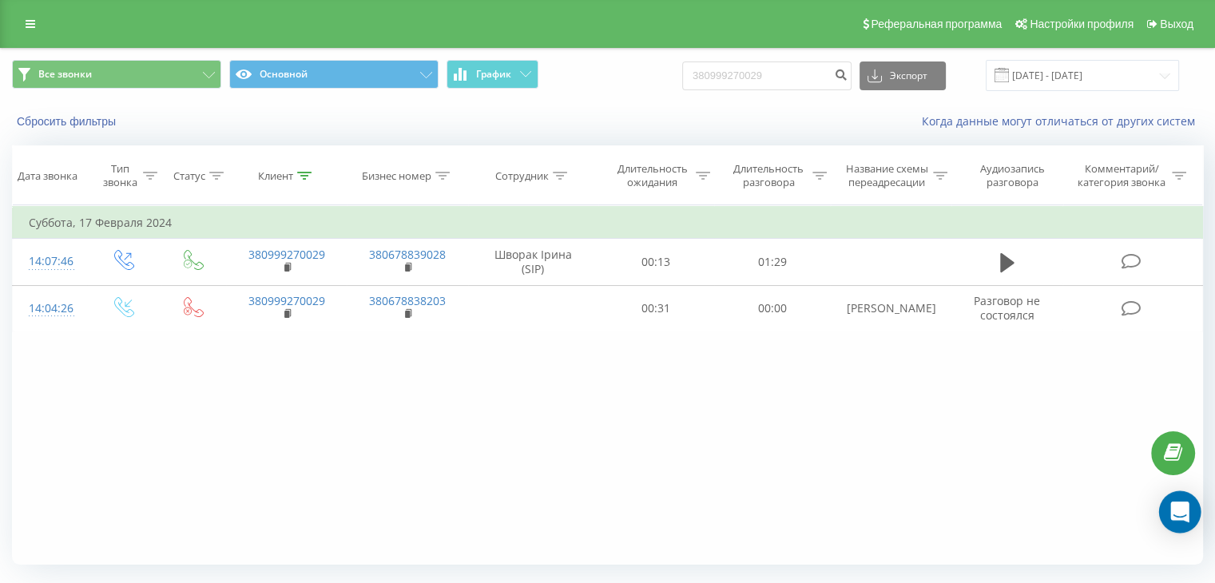
click at [1193, 512] on div "Open Intercom Messenger" at bounding box center [1180, 512] width 42 height 42
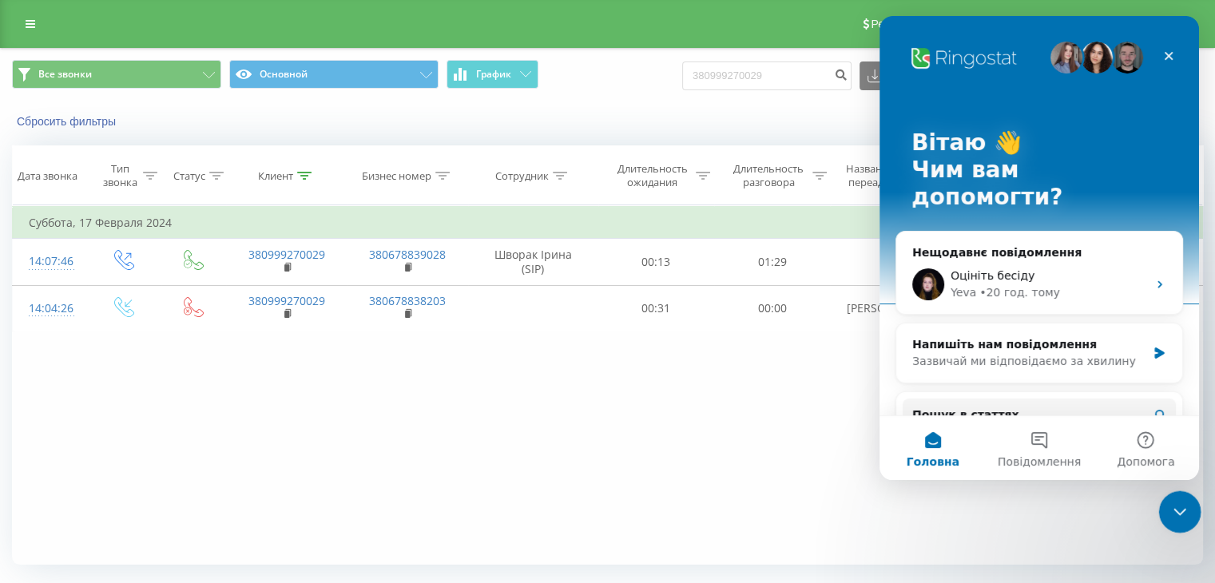
click at [1188, 514] on div "Закрити програму для спілкування Intercom" at bounding box center [1177, 509] width 38 height 38
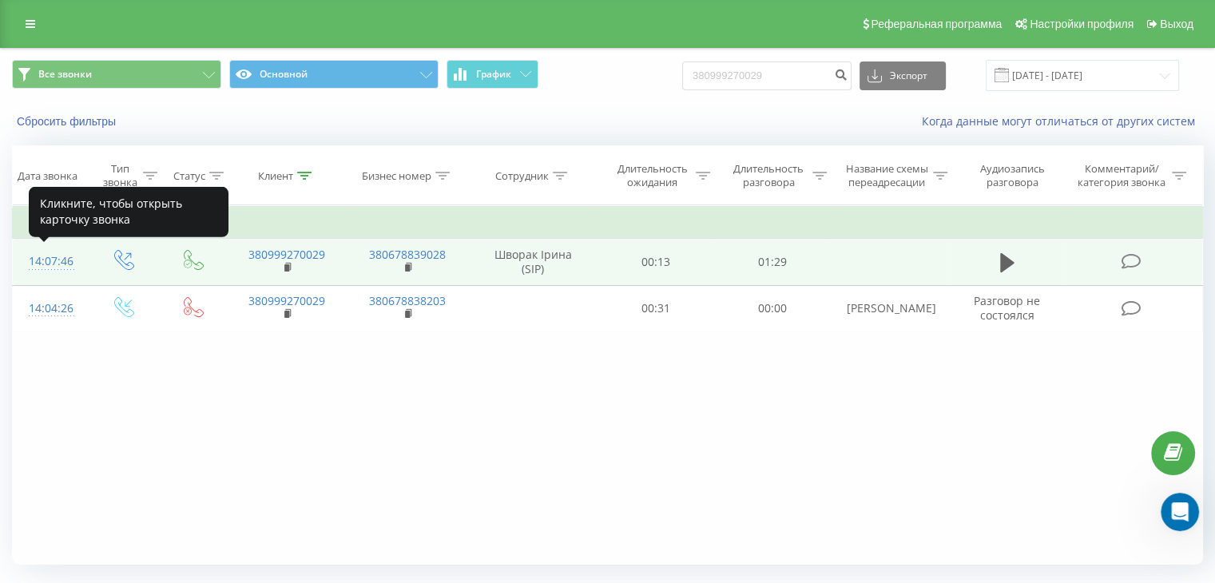
click at [50, 265] on div "14:07:46" at bounding box center [50, 261] width 42 height 31
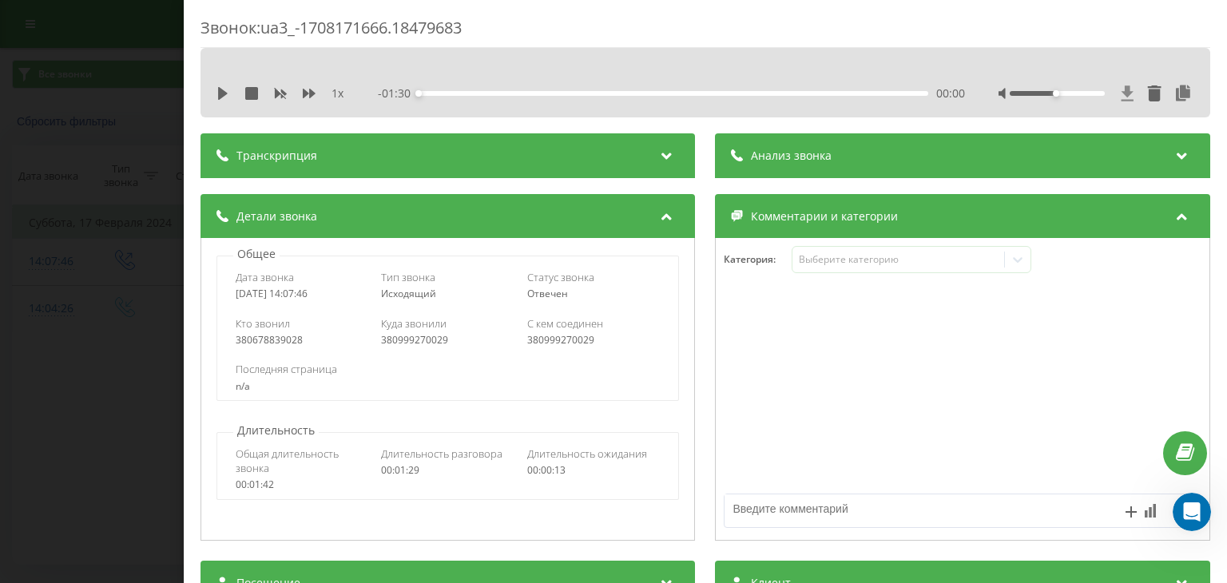
click at [1121, 96] on icon at bounding box center [1127, 92] width 12 height 15
click at [168, 92] on div "Звонок : ua3_-1708171666.18479683 1 x - 01:30 00:00 00:00 Транскрипция Для анал…" at bounding box center [613, 291] width 1227 height 583
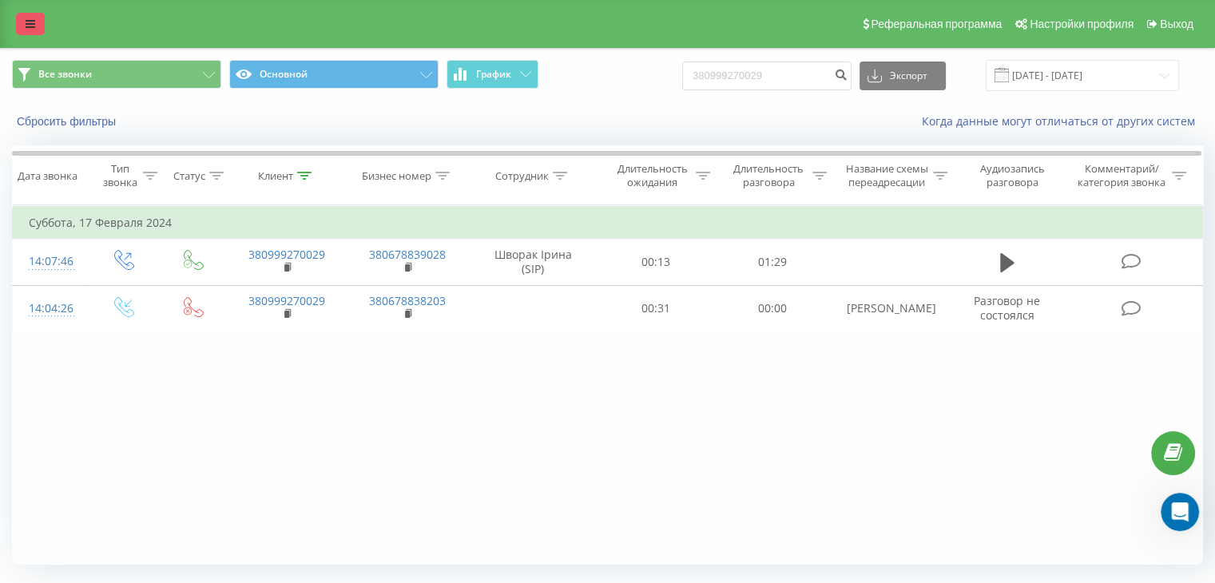
click at [34, 21] on icon at bounding box center [31, 23] width 10 height 11
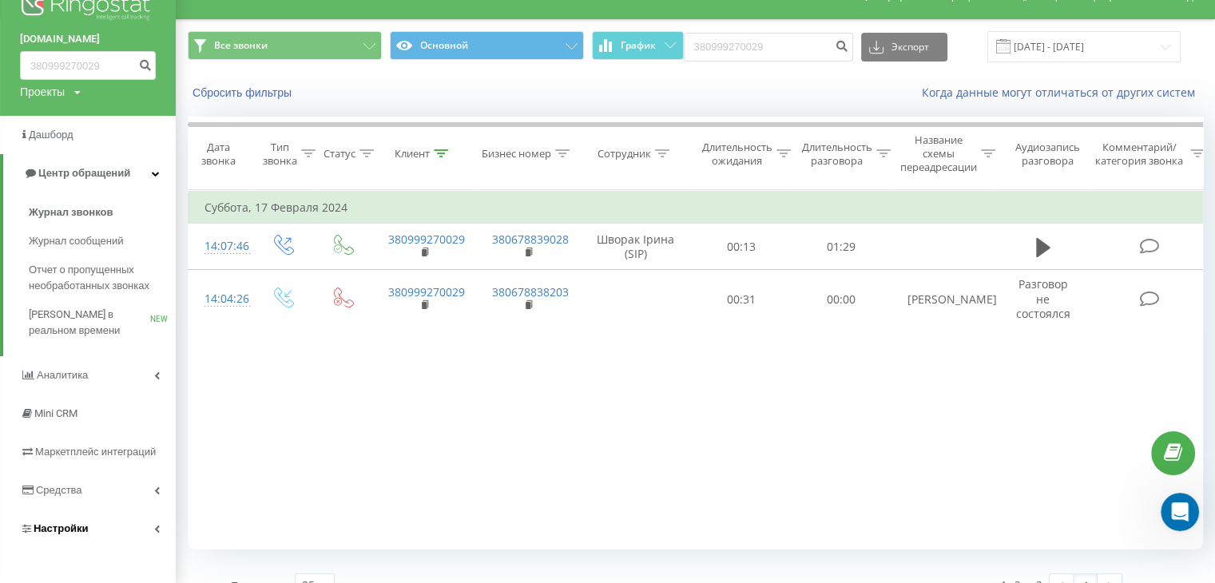
scroll to position [54, 0]
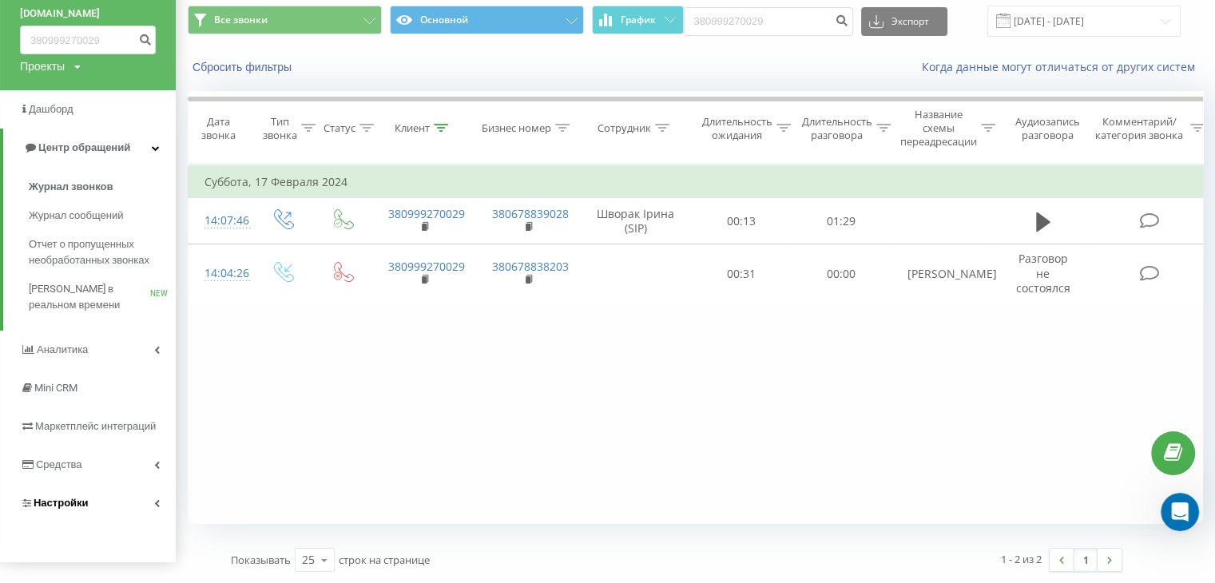
click at [149, 502] on link "Настройки" at bounding box center [88, 503] width 176 height 38
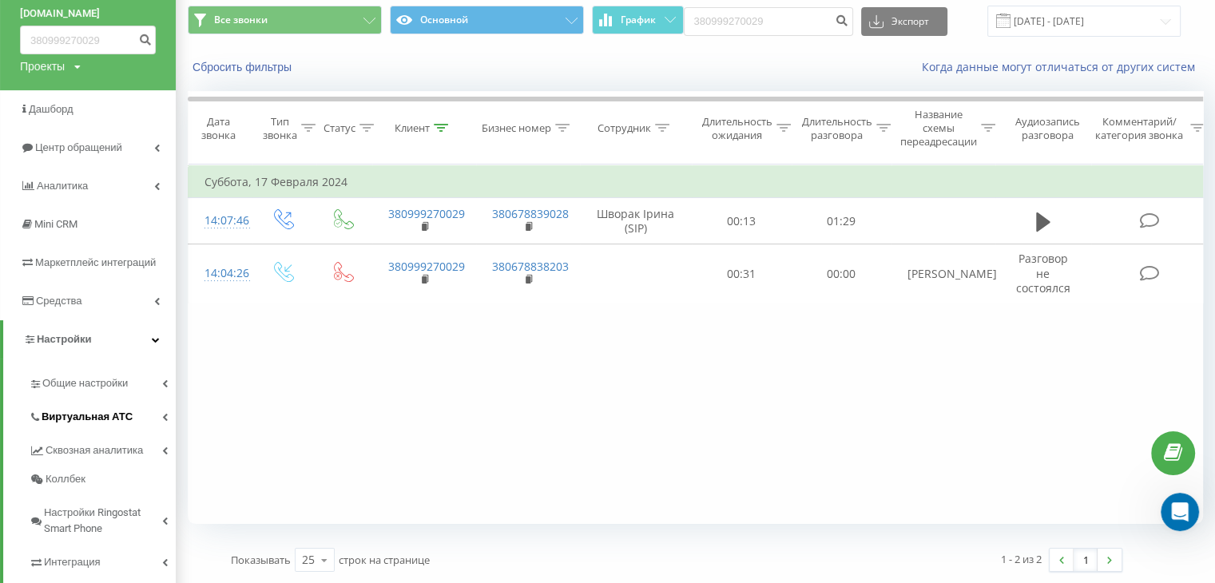
click at [94, 409] on span "Виртуальная АТС" at bounding box center [87, 417] width 91 height 16
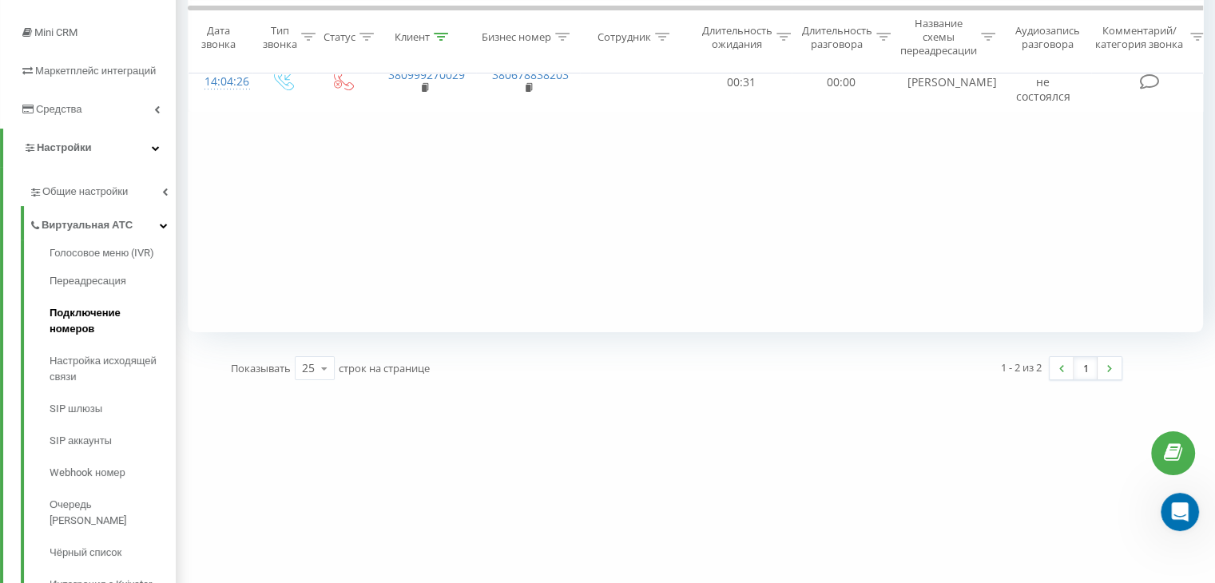
scroll to position [214, 0]
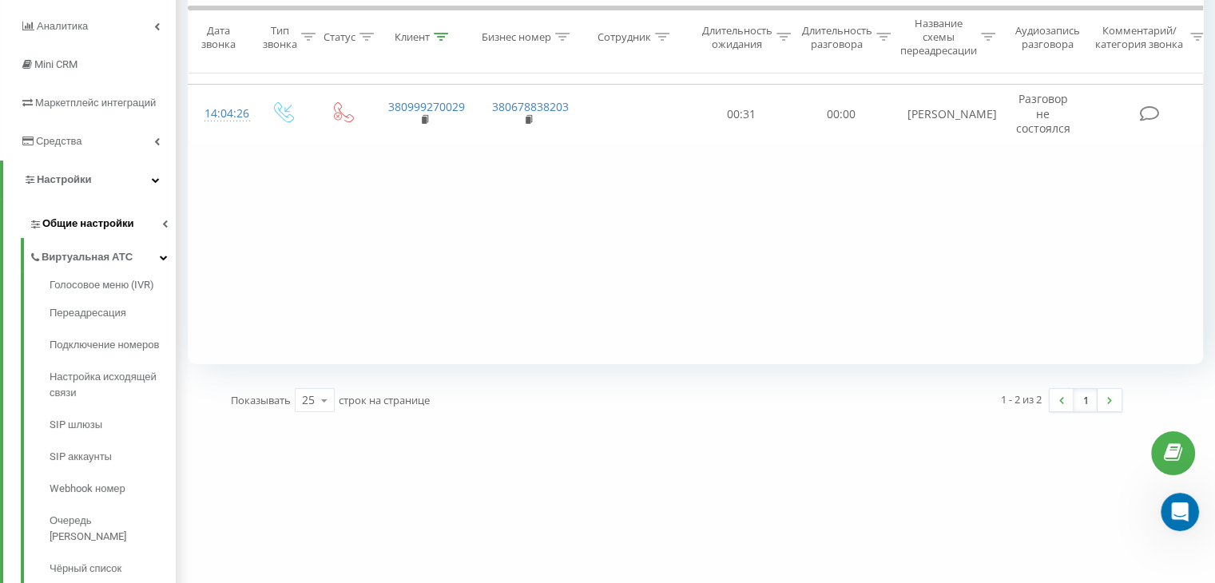
click at [117, 224] on span "Общие настройки" at bounding box center [87, 224] width 91 height 16
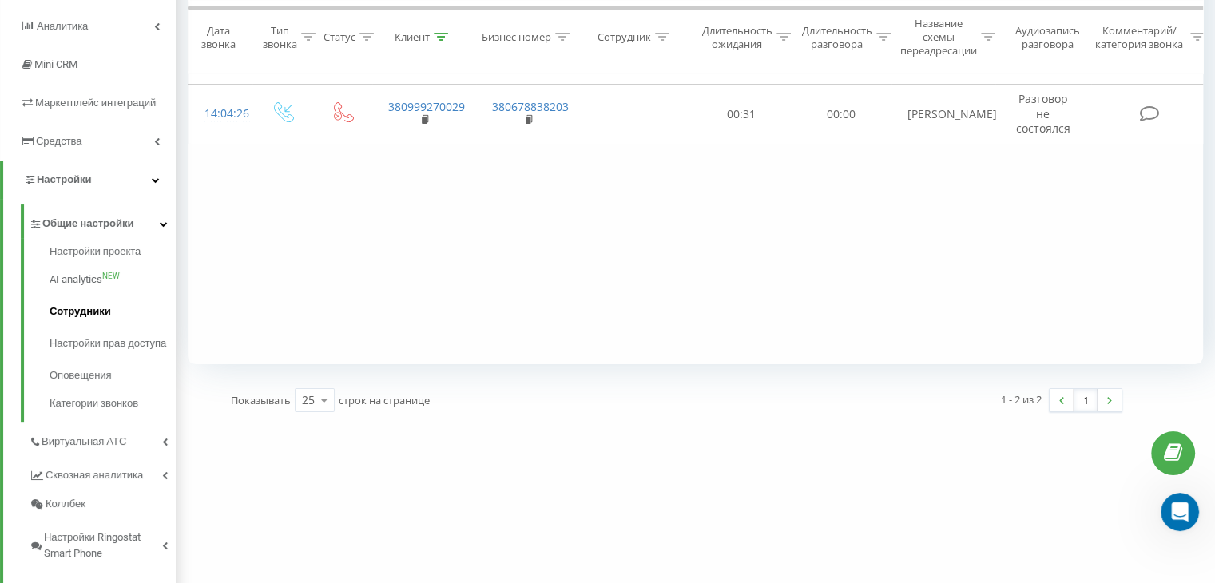
click at [82, 308] on span "Сотрудники" at bounding box center [80, 311] width 61 height 16
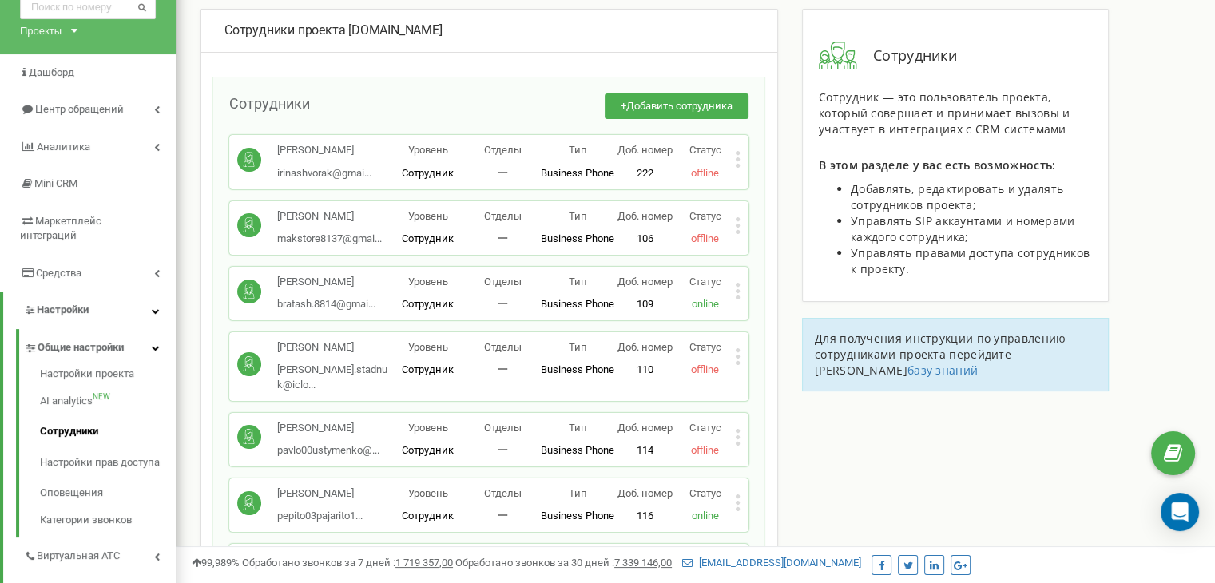
scroll to position [160, 0]
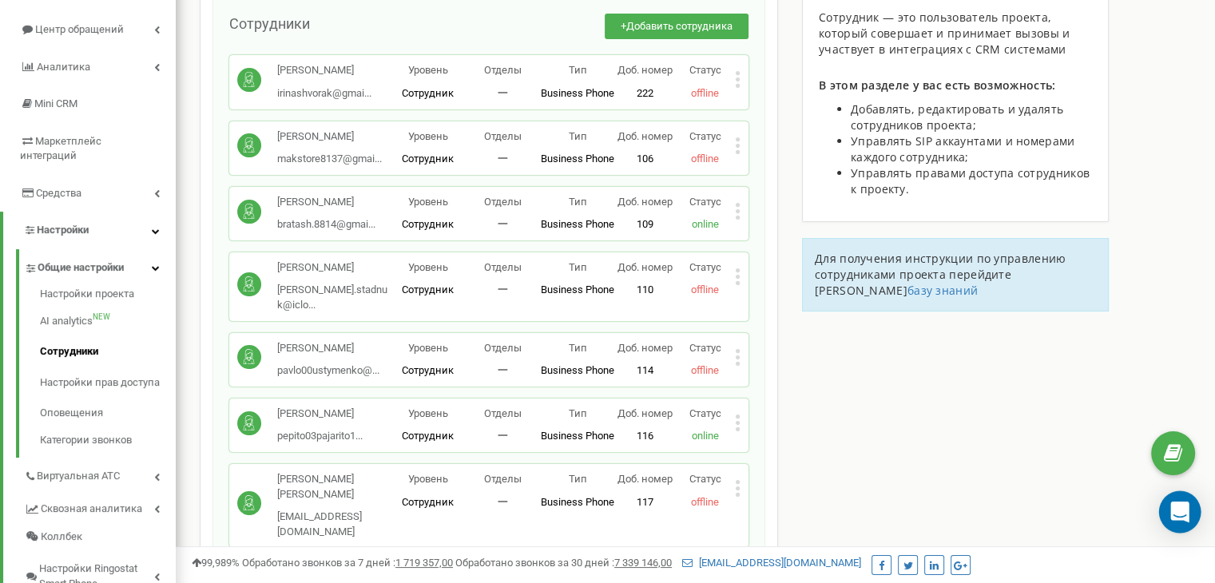
click at [1178, 512] on icon "Open Intercom Messenger" at bounding box center [1179, 512] width 18 height 21
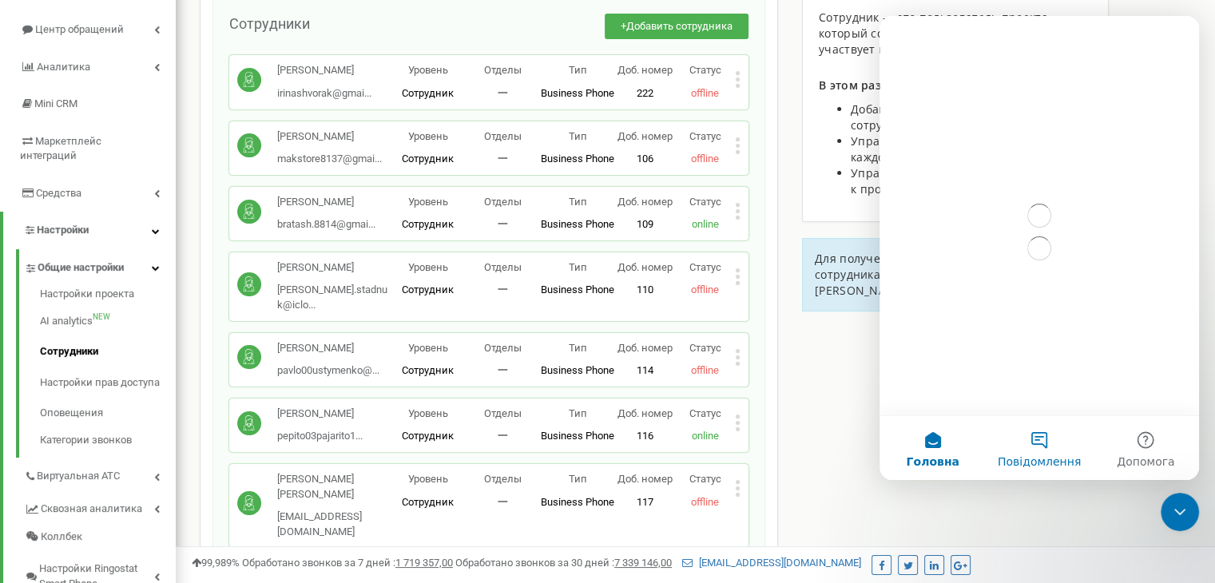
scroll to position [0, 0]
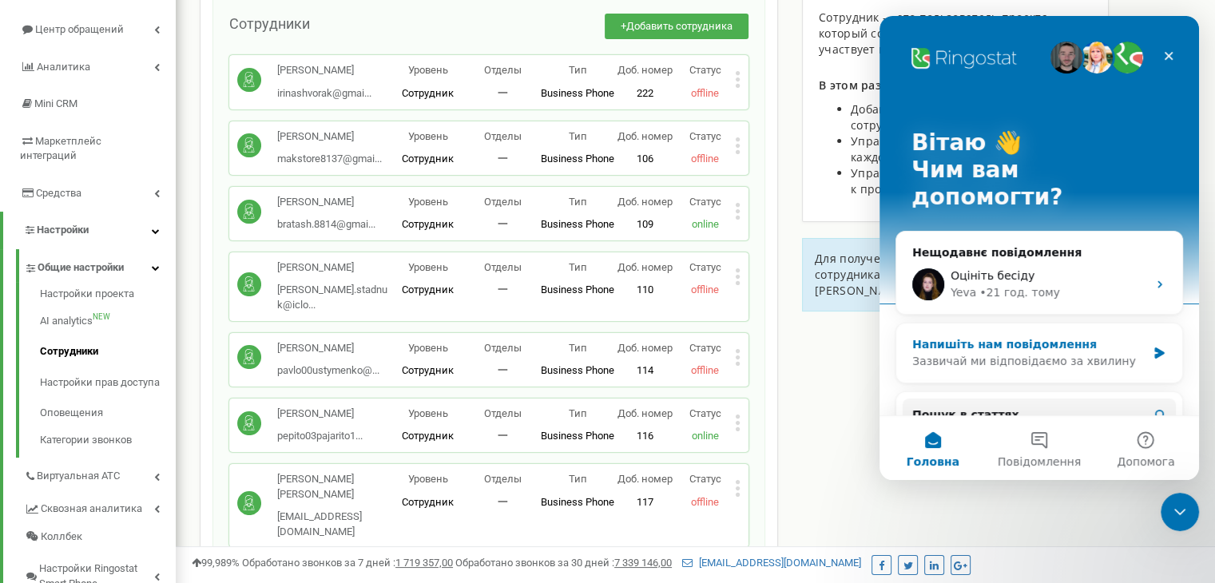
click at [1092, 353] on div "Зазвичай ми відповідаємо за хвилину" at bounding box center [1029, 361] width 234 height 17
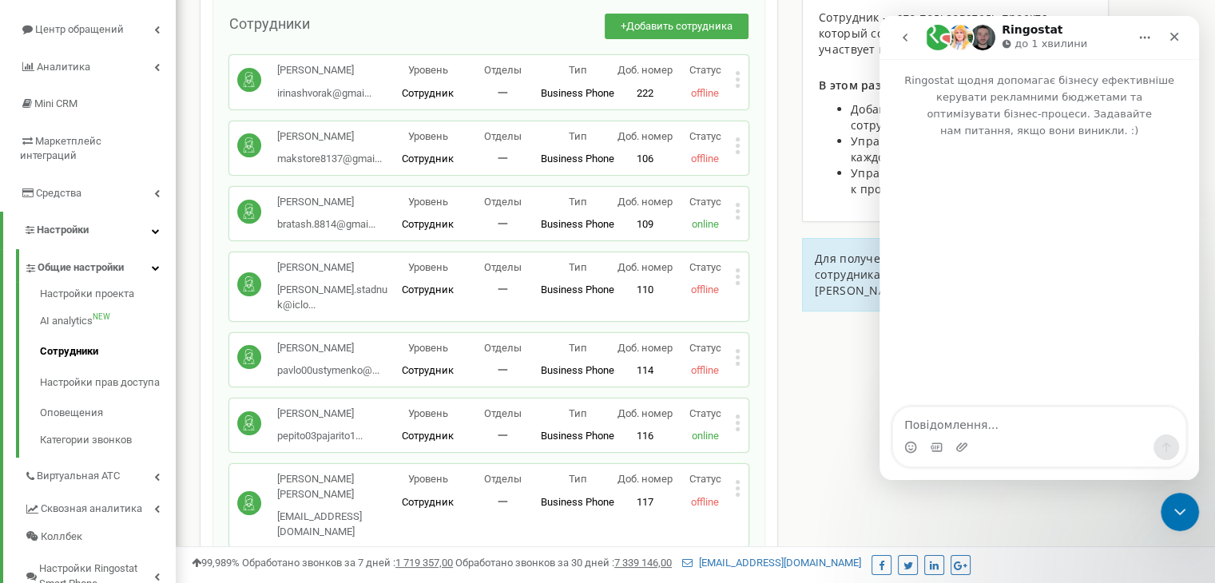
click at [951, 426] on textarea "Повідомлення..." at bounding box center [1039, 420] width 292 height 27
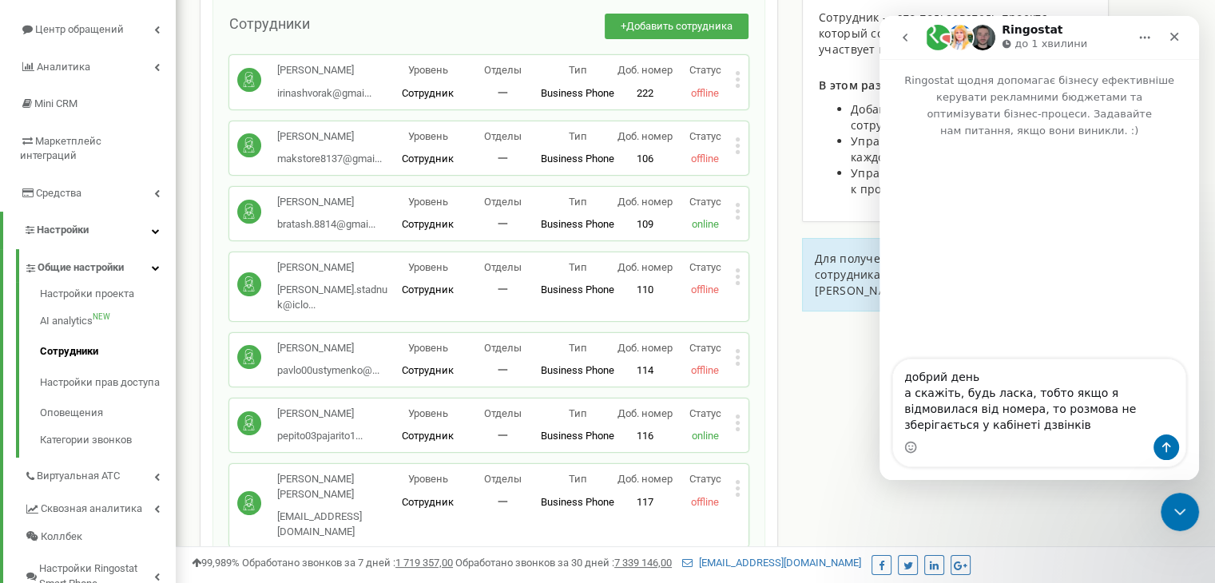
type textarea "добрий день а скажіть, будь ласка, тобто якщо я відмовилася від номера, то розм…"
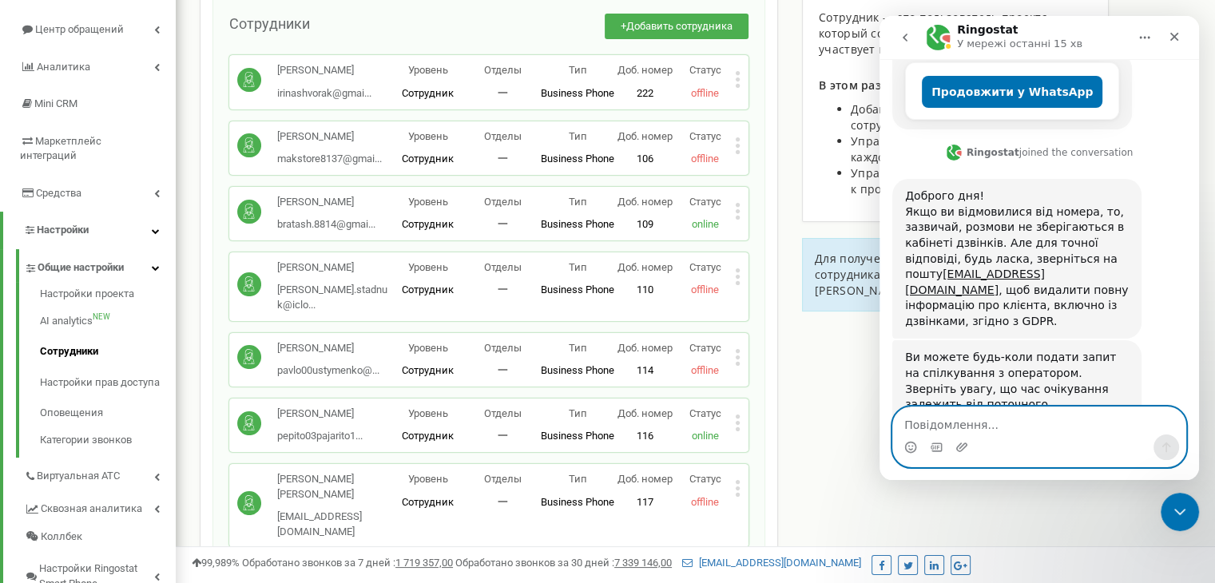
scroll to position [391, 0]
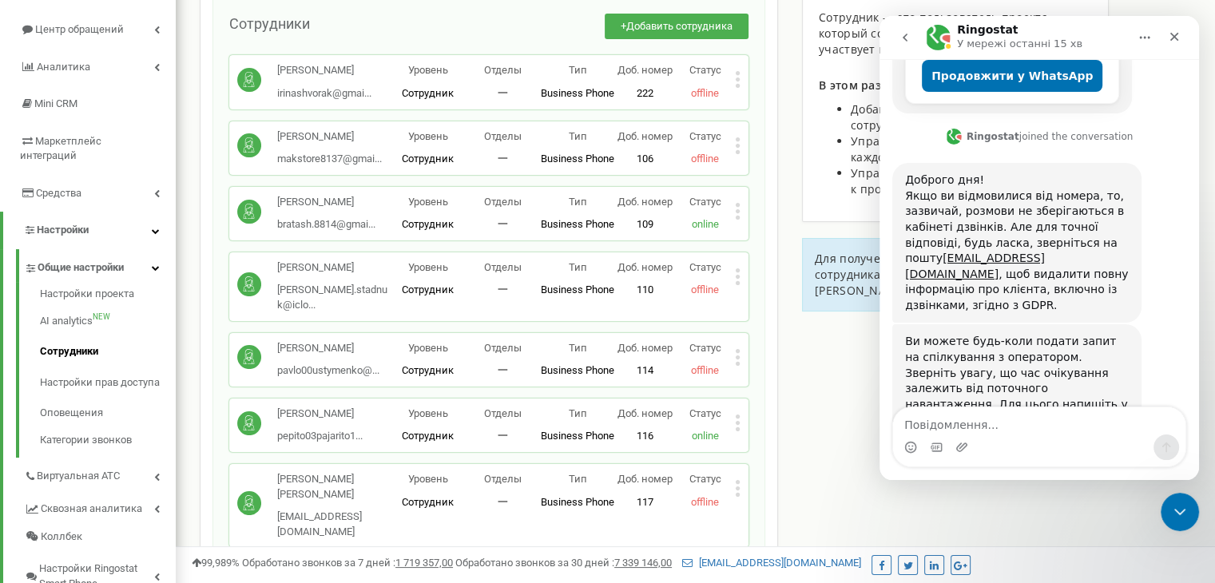
drag, startPoint x: 908, startPoint y: 359, endPoint x: 1033, endPoint y: 359, distance: 124.6
click at [1033, 359] on div "Ви можете будь-коли подати запит на спілкування з оператором. Зверніть увагу, щ…" at bounding box center [1017, 381] width 224 height 94
copy div "Зв'язатись з оператором"
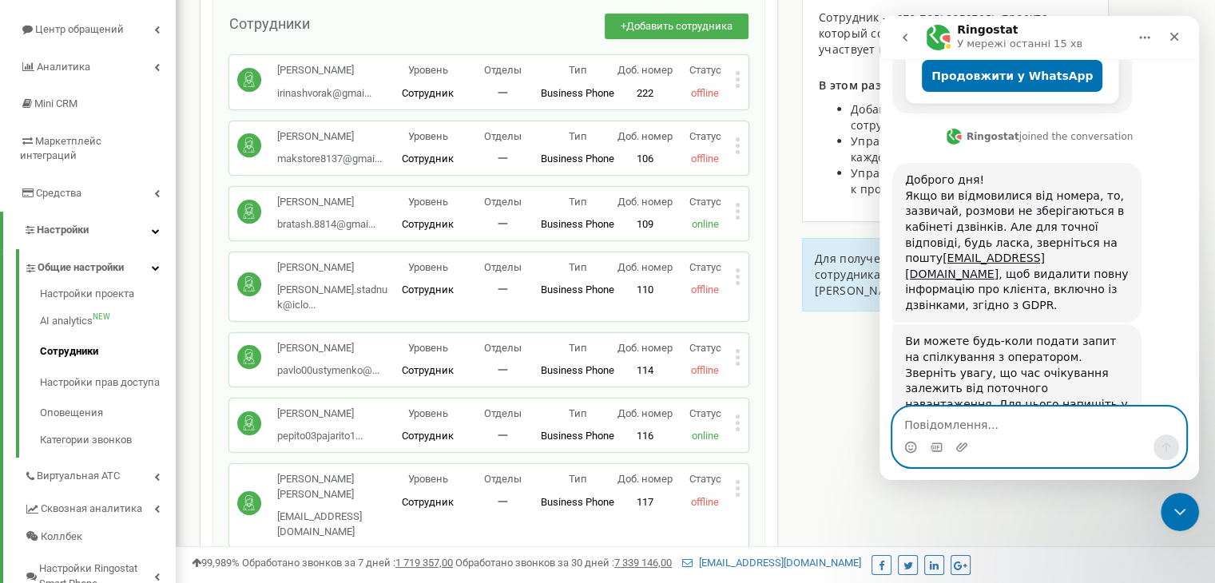
click at [930, 430] on textarea "Повідомлення..." at bounding box center [1039, 420] width 292 height 27
paste textarea "Зв'язатись з оператором"
type textarea "Зв'язатись з оператором"
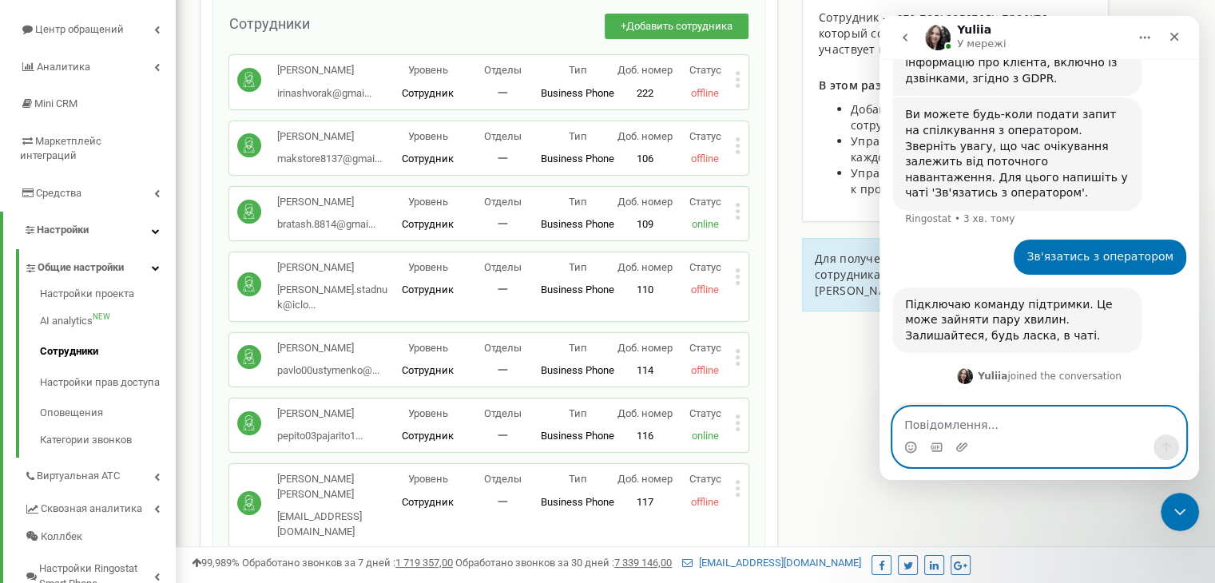
scroll to position [679, 0]
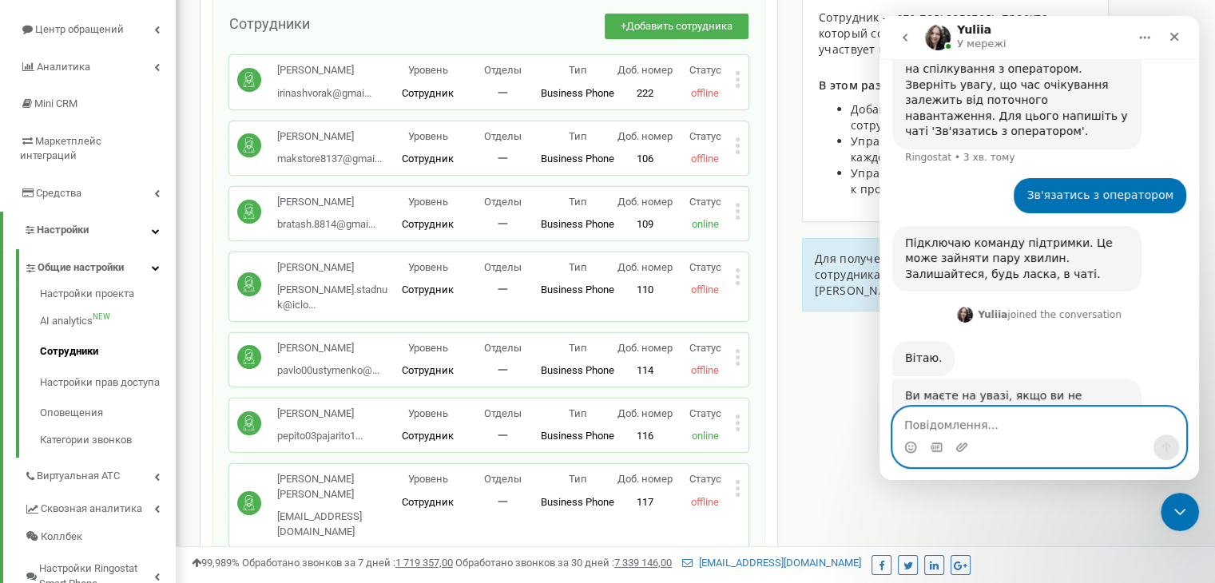
click at [933, 425] on textarea "Повідомлення..." at bounding box center [1039, 420] width 292 height 27
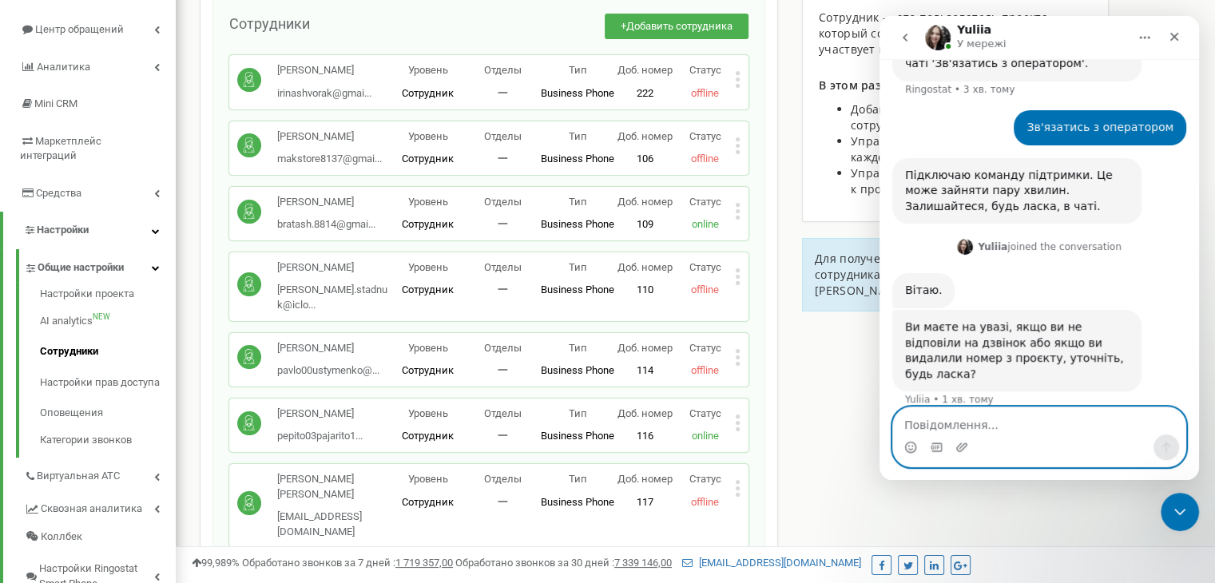
click at [924, 426] on textarea "Повідомлення..." at bounding box center [1039, 420] width 292 height 27
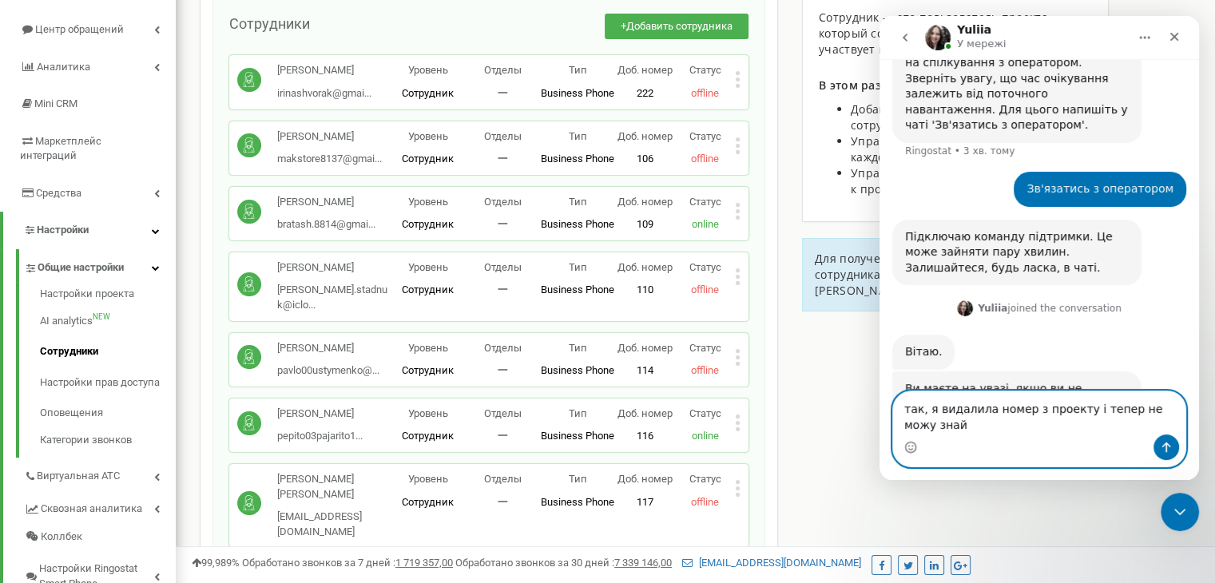
scroll to position [701, 0]
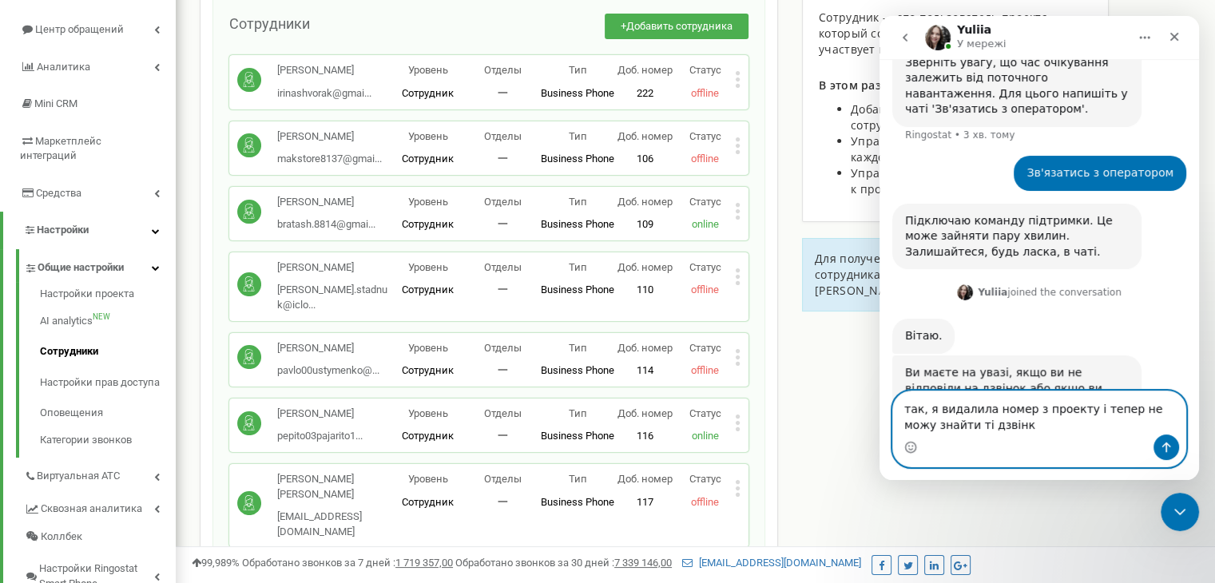
type textarea "так, я видалила номер з проекту і тепер не можу знайти ті дзвінки"
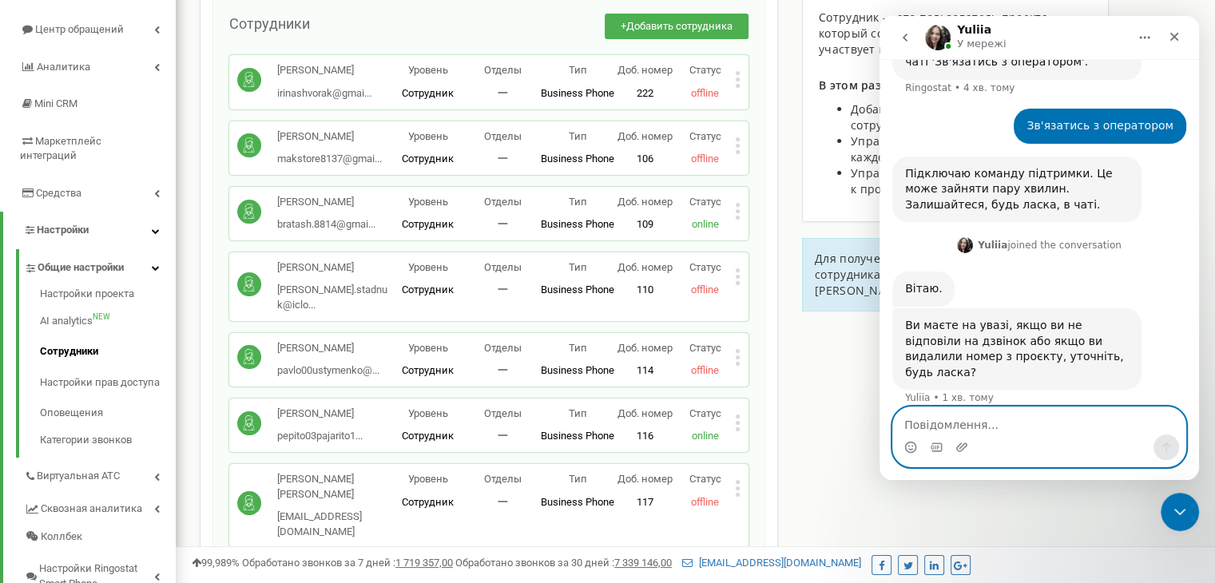
click at [927, 423] on textarea "Повідомлення..." at bounding box center [1039, 420] width 292 height 27
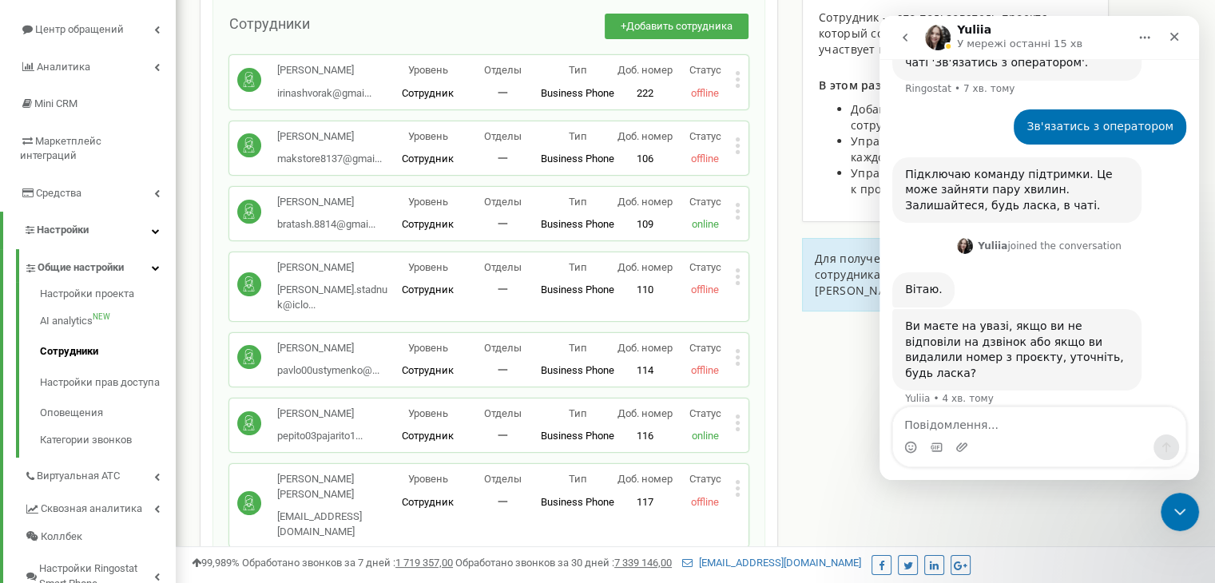
click at [905, 39] on icon "go back" at bounding box center [904, 38] width 5 height 8
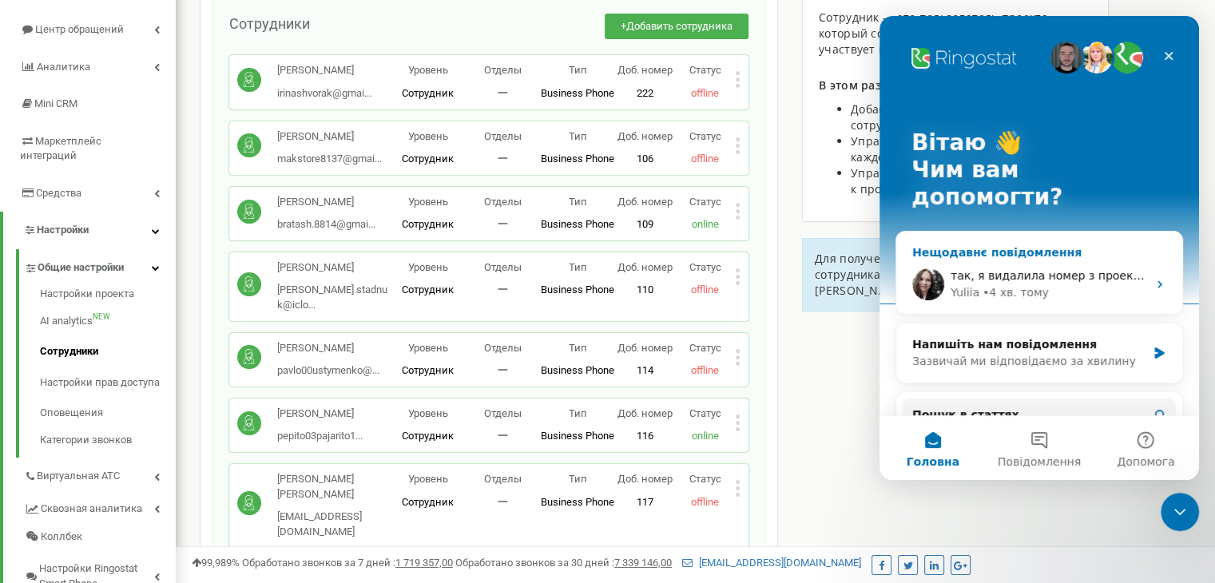
click at [1061, 269] on span "так, я видалила номер з проекту і тепер не можу знайти ті дзвінки" at bounding box center [1150, 275] width 400 height 13
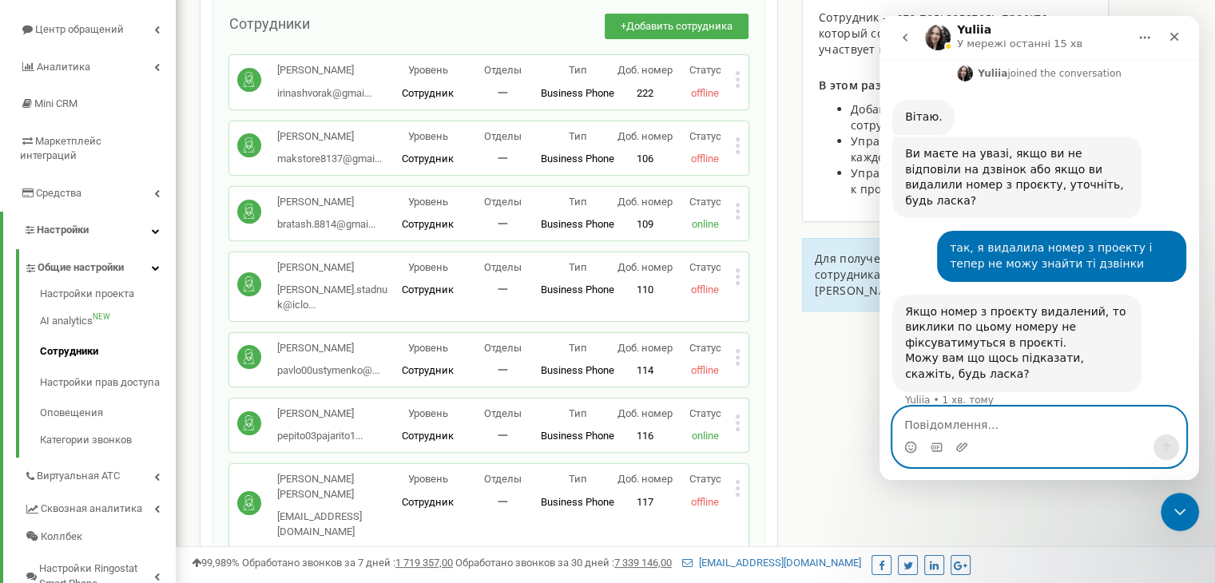
scroll to position [843, 0]
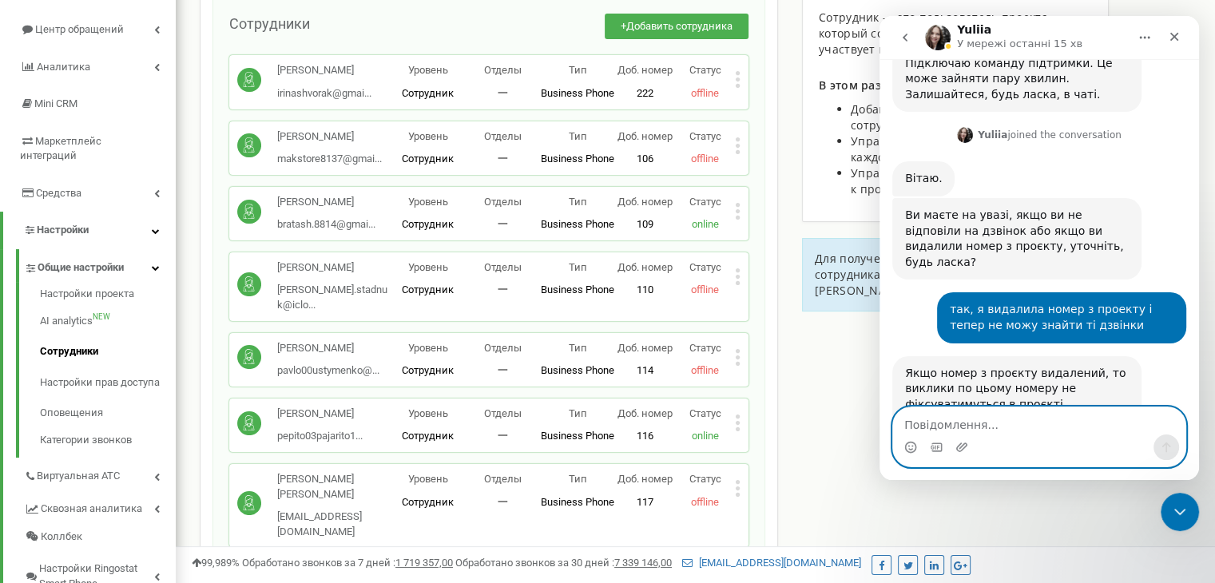
click at [932, 429] on textarea "Повідомлення..." at bounding box center [1039, 420] width 292 height 27
type textarea "я питаю про історію дзвінків"
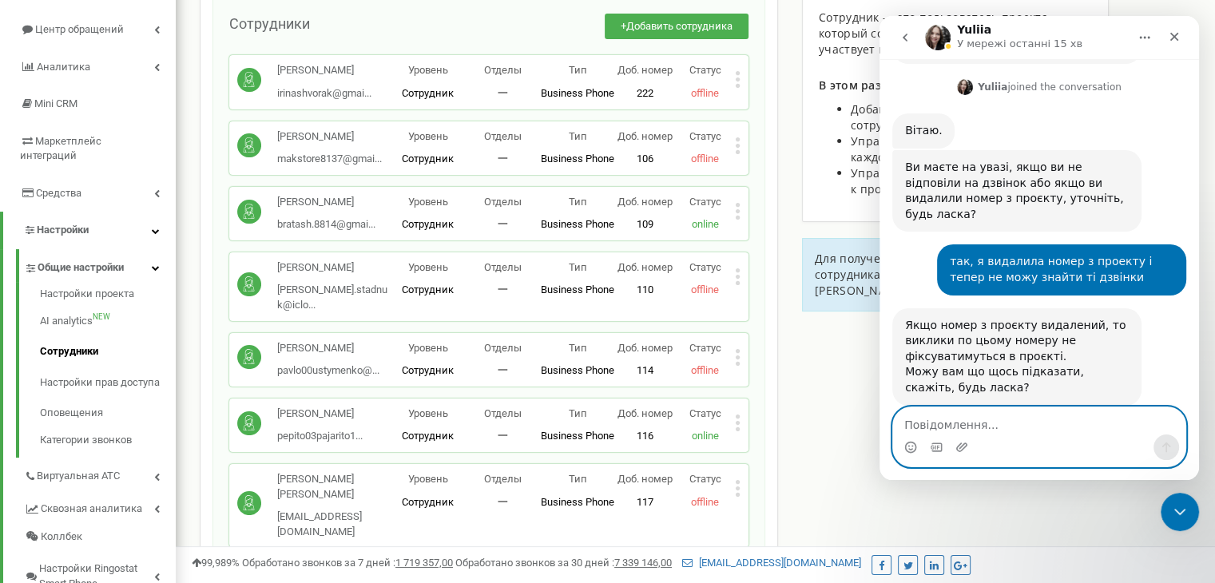
click at [929, 426] on textarea "Повідомлення..." at bounding box center [1039, 420] width 292 height 27
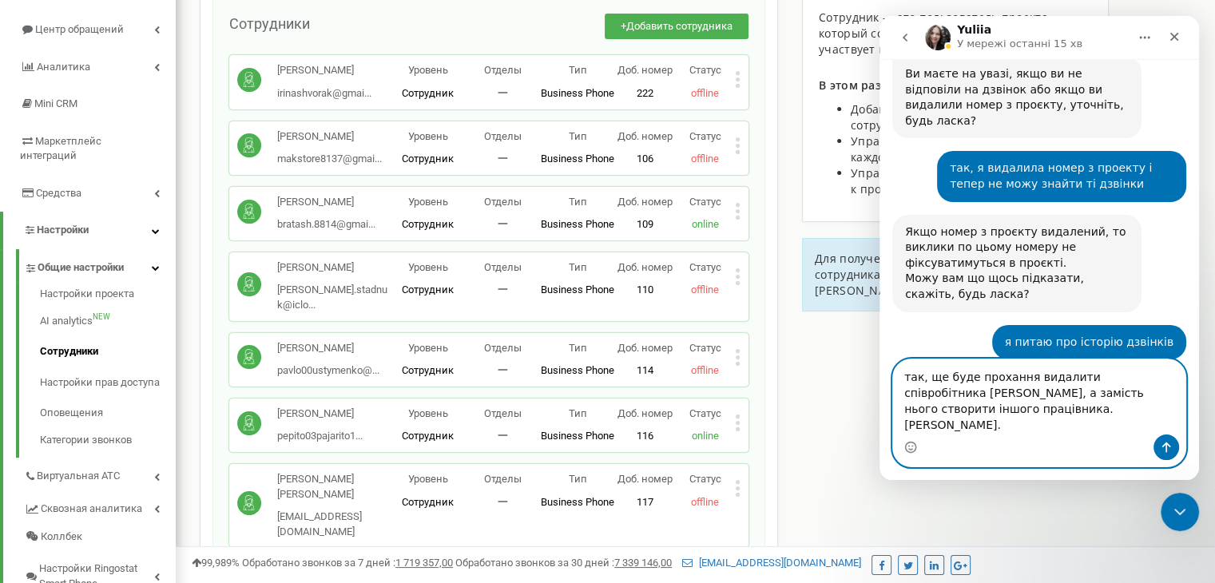
scroll to position [1062, 0]
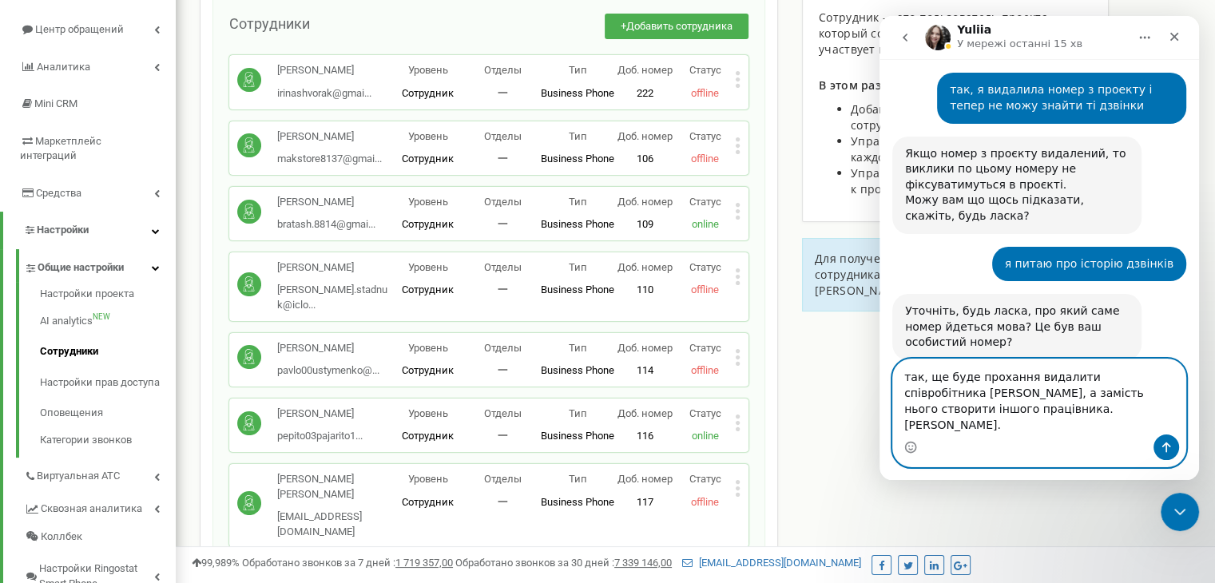
drag, startPoint x: 1077, startPoint y: 429, endPoint x: 1057, endPoint y: 429, distance: 19.2
click at [1057, 429] on textarea "так, ще буде прохання видалити співробітника устименко, а замість нього створит…" at bounding box center [1039, 396] width 292 height 75
click at [904, 394] on textarea "так, ще буде прохання видалити співробітника устименко, а замість нього створит…" at bounding box center [1039, 396] width 292 height 75
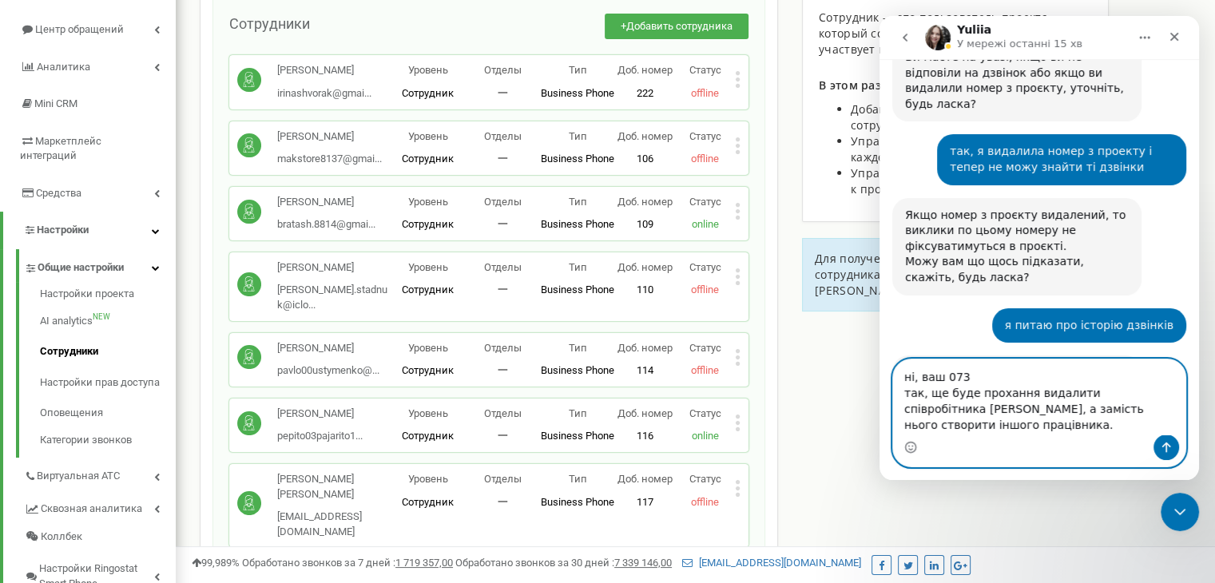
scroll to position [1017, 0]
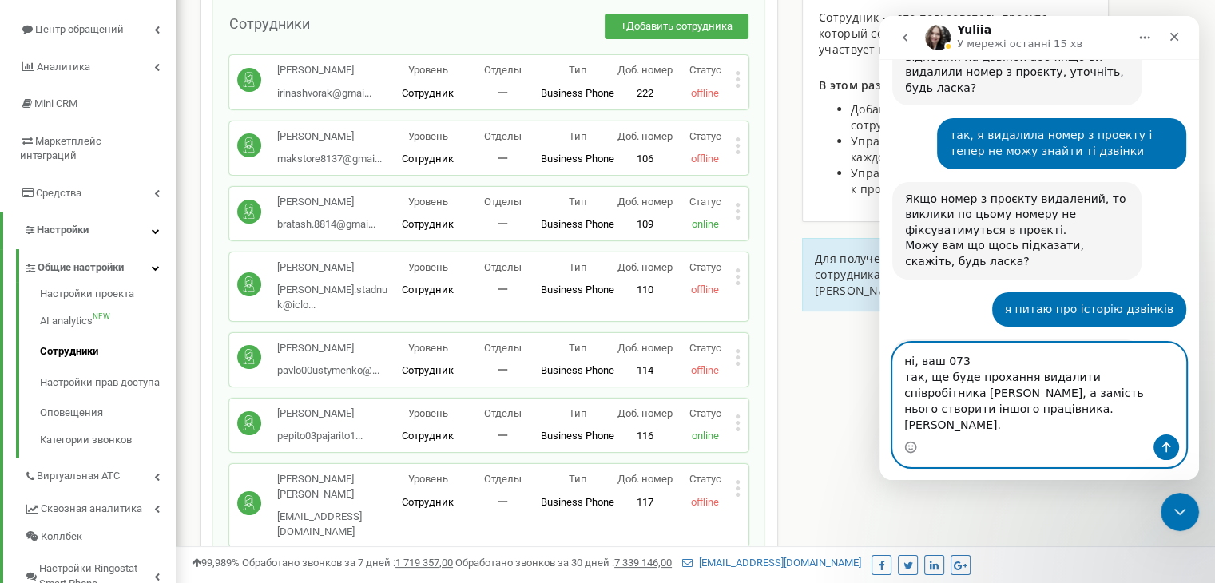
click at [981, 378] on textarea "ні, ваш 073 так, ще буде прохання видалити співробітника устименко, а замість н…" at bounding box center [1039, 388] width 292 height 91
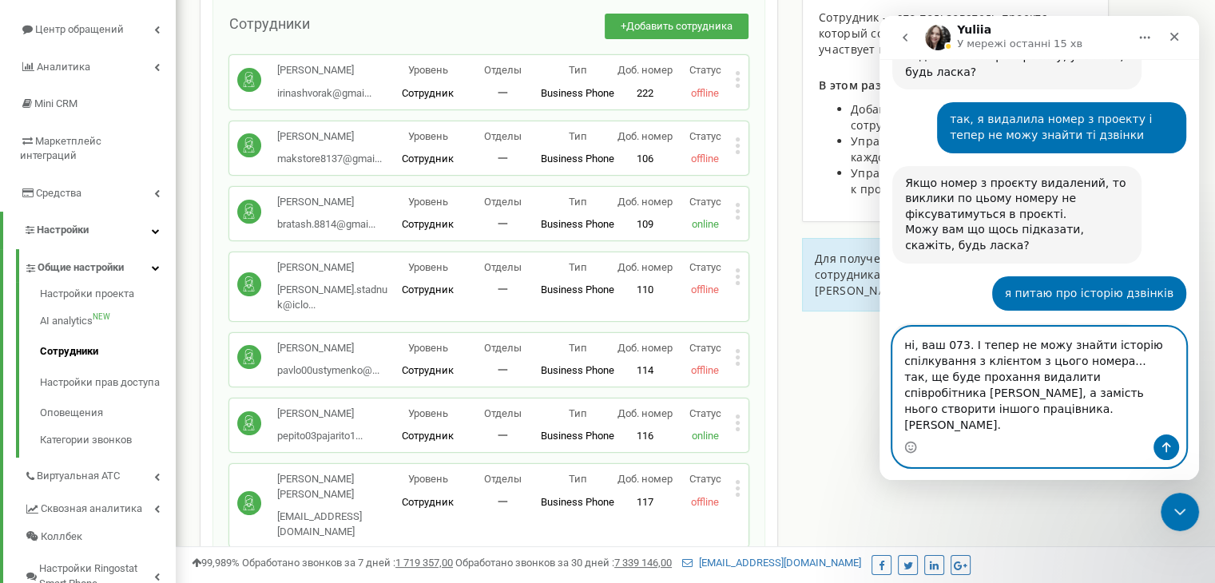
drag, startPoint x: 1074, startPoint y: 429, endPoint x: 902, endPoint y: 397, distance: 175.4
click at [902, 397] on textarea "ні, ваш 073. І тепер не можу знайти історію спілкування з клієнтом з цього номе…" at bounding box center [1039, 380] width 292 height 107
type textarea "ні, ваш 073. І тепер не можу знайти історію спілкування з клієнтом з цього номе…"
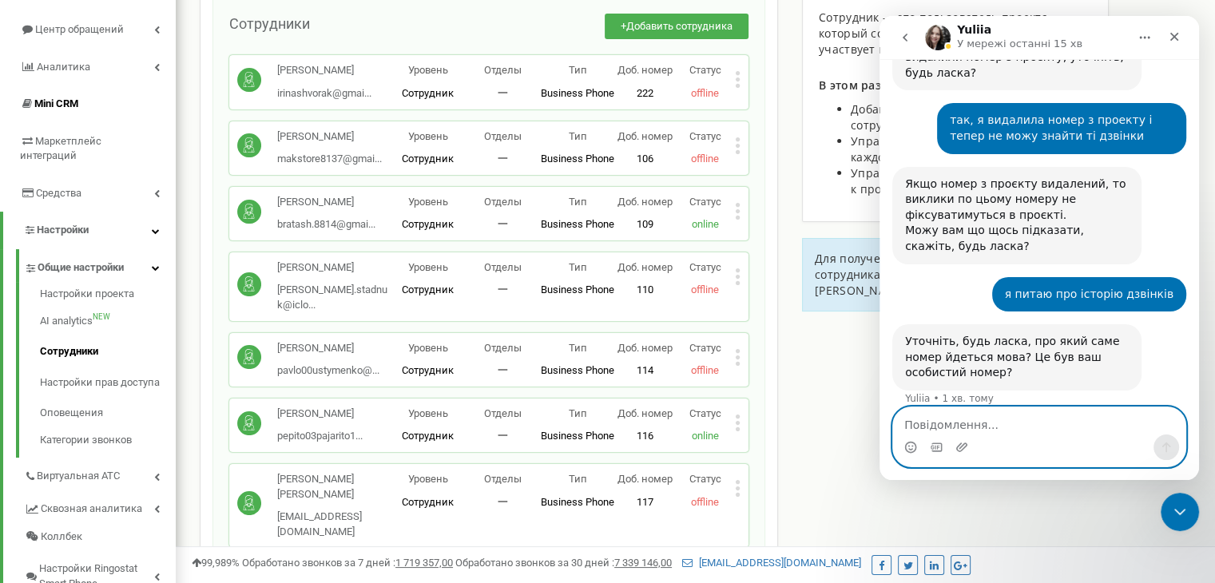
scroll to position [1048, 0]
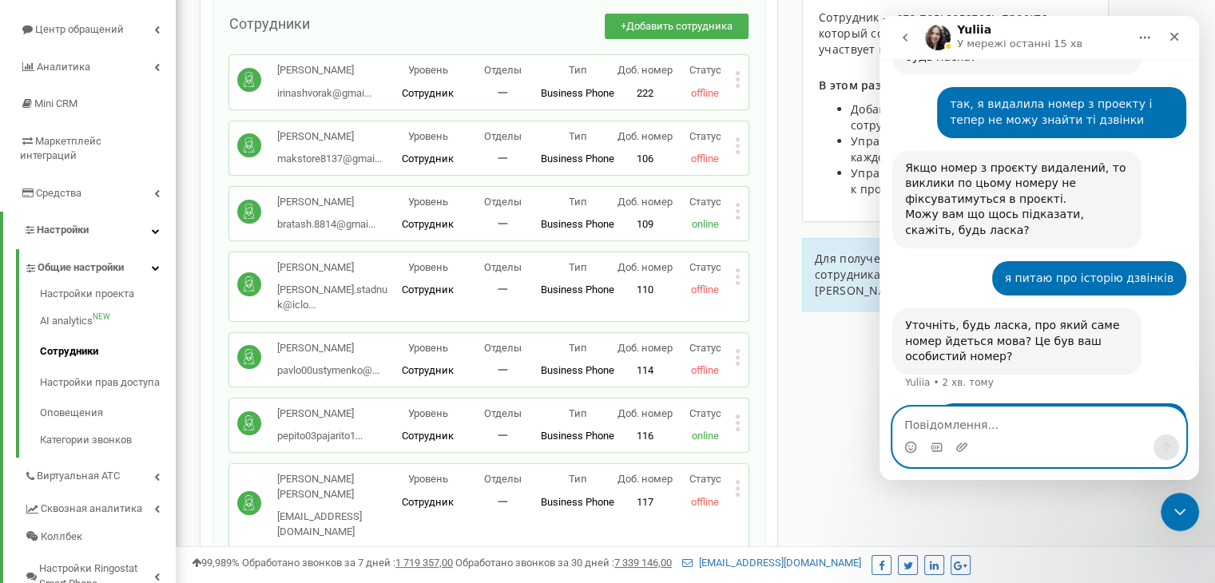
click at [927, 424] on textarea "Повідомлення..." at bounding box center [1039, 420] width 292 height 27
paste textarea "так, ще буде прохання видалити співробітника устименко, а замість нього створит…"
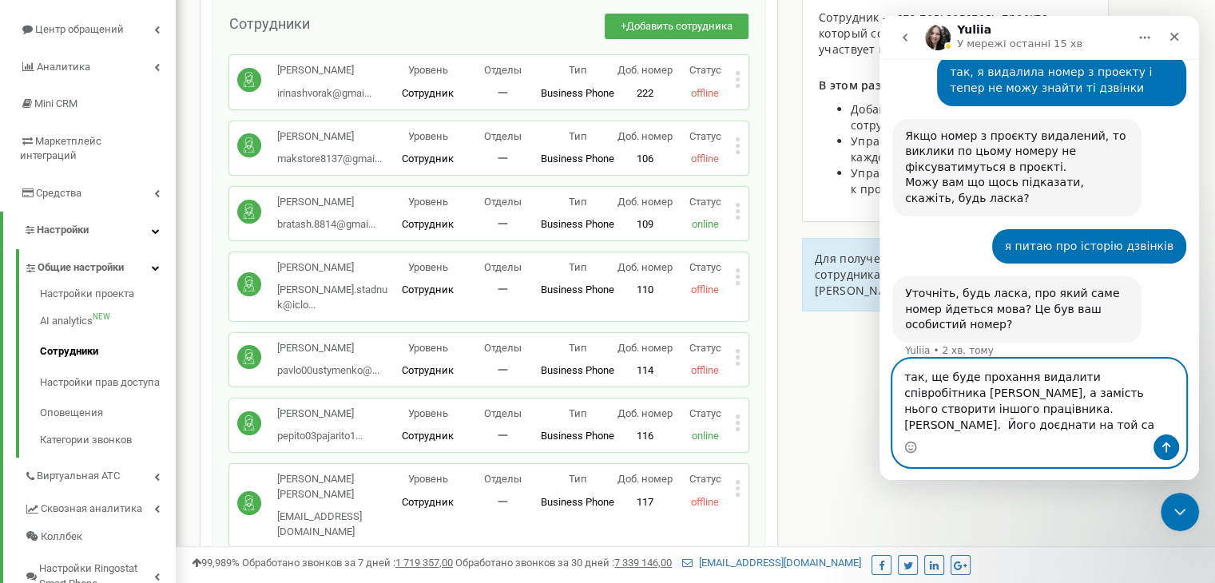
scroll to position [1096, 0]
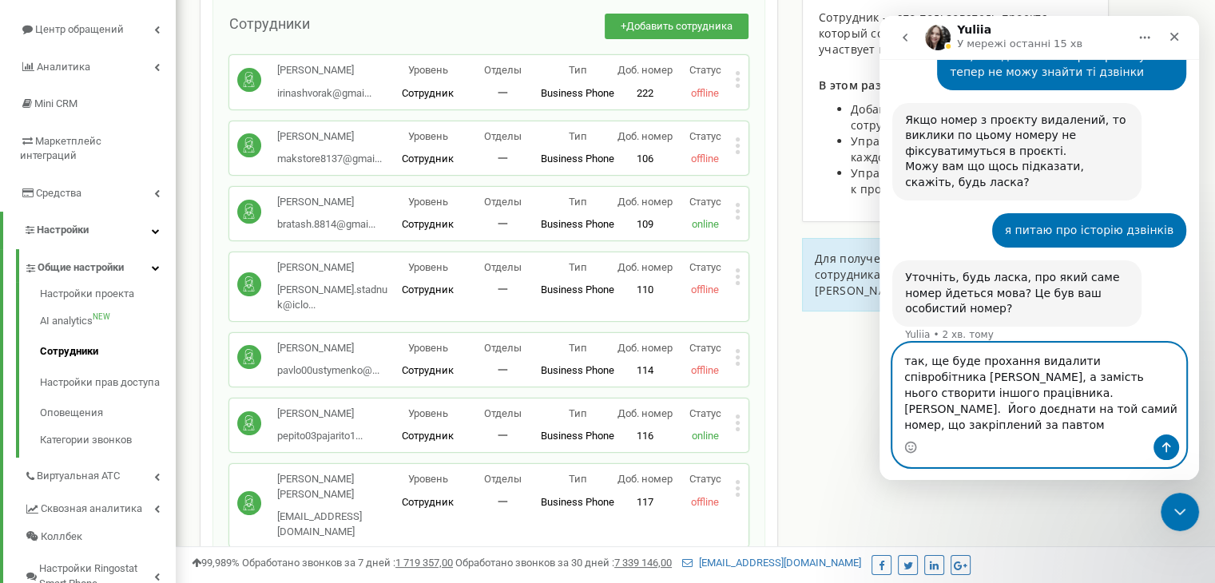
click at [1125, 426] on textarea "так, ще буде прохання видалити співробітника устименко, а замість нього створит…" at bounding box center [1039, 388] width 292 height 91
paste textarea "+380731304854"
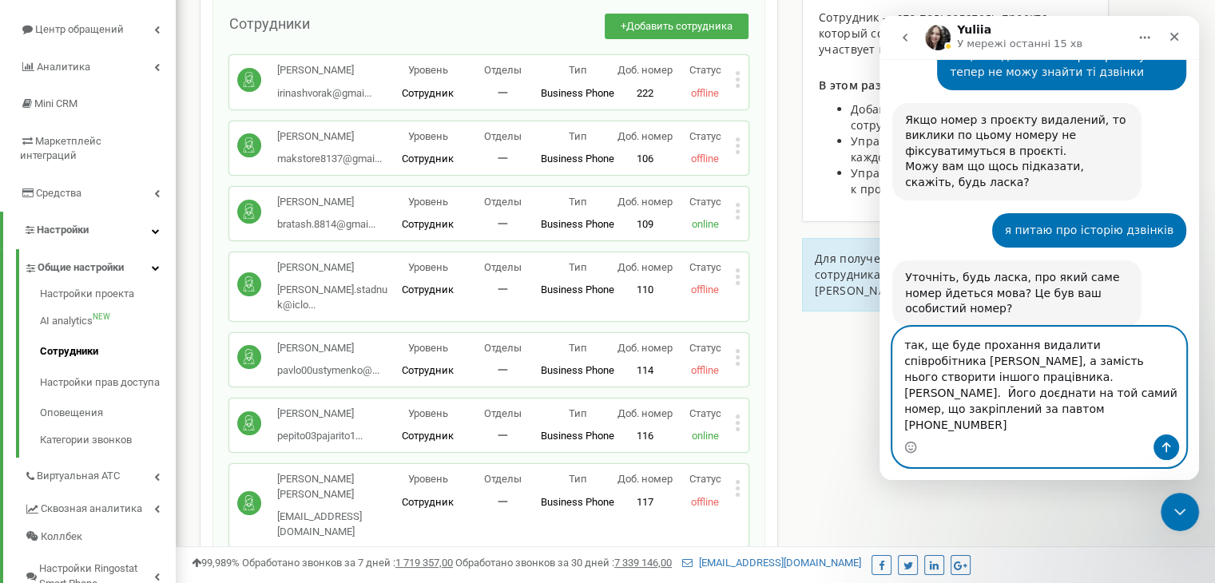
scroll to position [1112, 0]
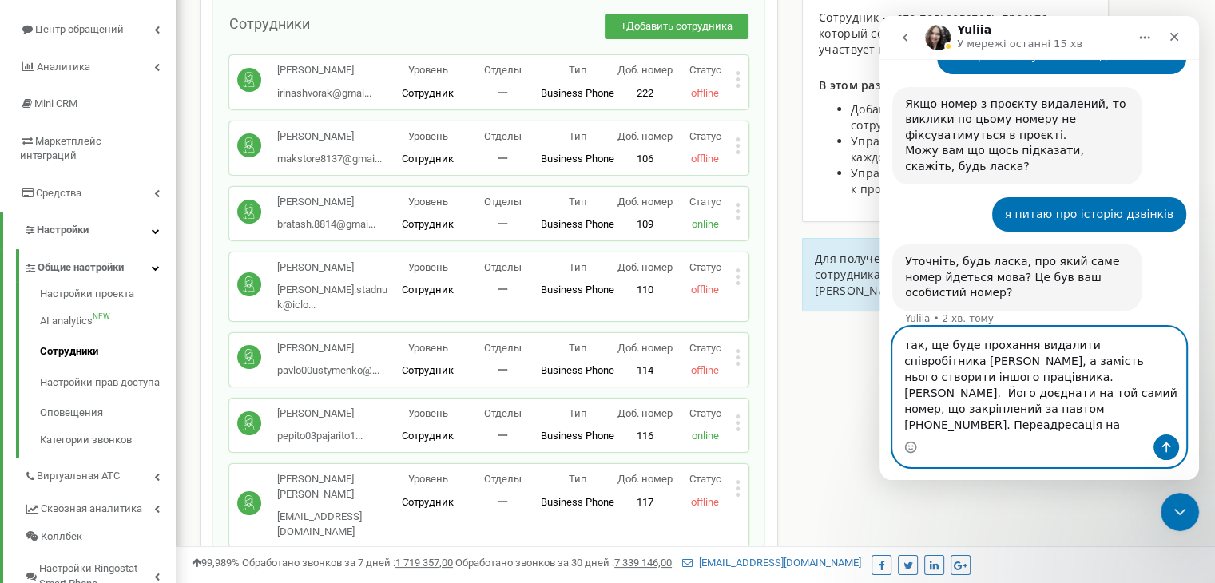
type textarea "так, ще буде прохання видалити співробітника устименко, а замість нього створит…"
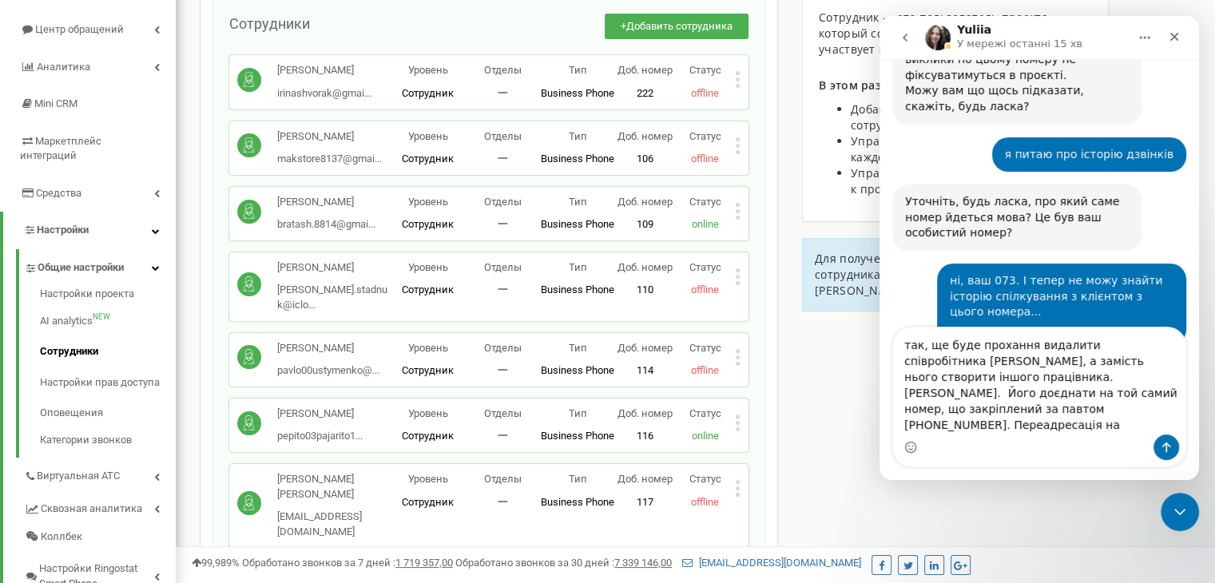
scroll to position [1191, 0]
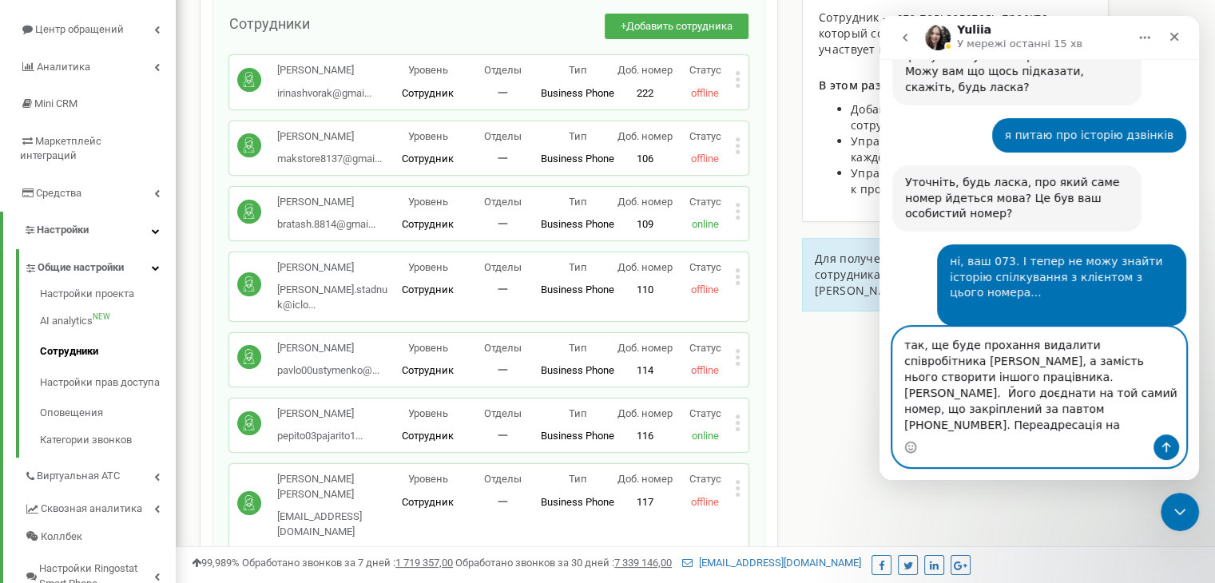
drag, startPoint x: 1091, startPoint y: 426, endPoint x: 884, endPoint y: 355, distance: 218.7
click at [884, 355] on div "так, ще буде прохання видалити співробітника устименко, а замість нього створит…" at bounding box center [1038, 397] width 319 height 141
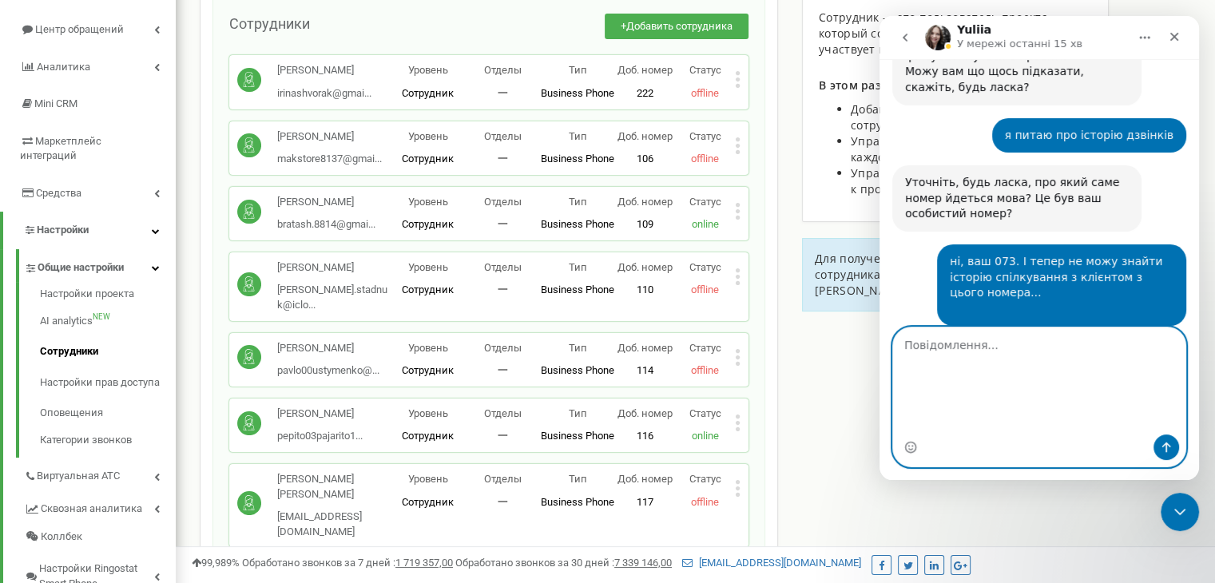
scroll to position [1127, 0]
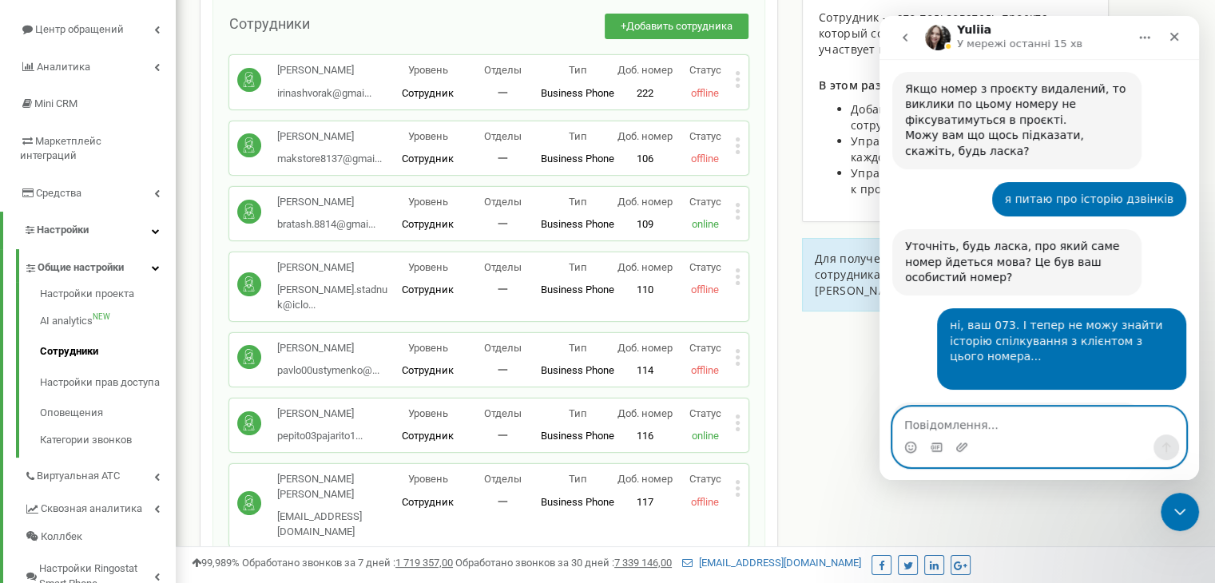
click at [918, 422] on textarea "Повідомлення..." at bounding box center [1039, 420] width 292 height 27
paste textarea "[PHONE_NUMBER]"
type textarea "[PHONE_NUMBER]"
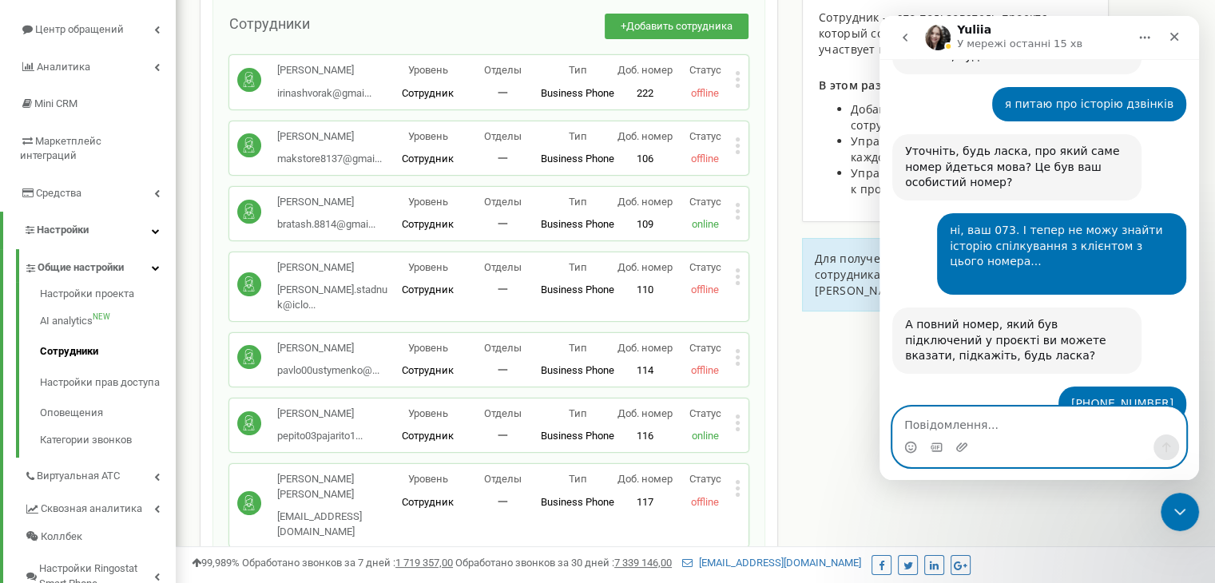
scroll to position [1283, 0]
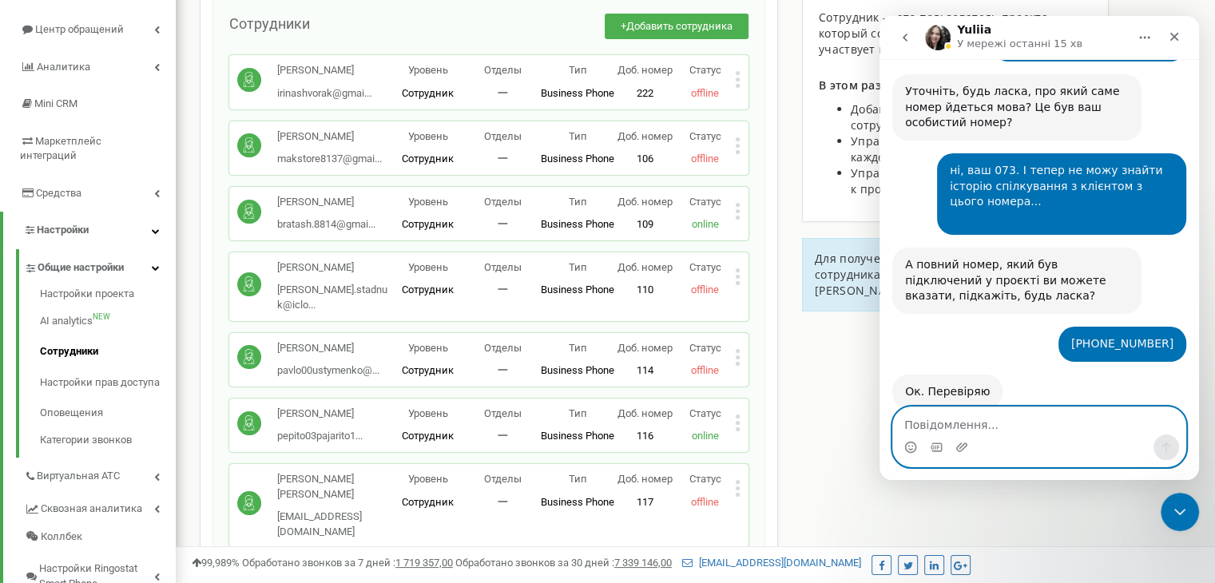
click at [930, 426] on textarea "Повідомлення..." at bounding box center [1039, 420] width 292 height 27
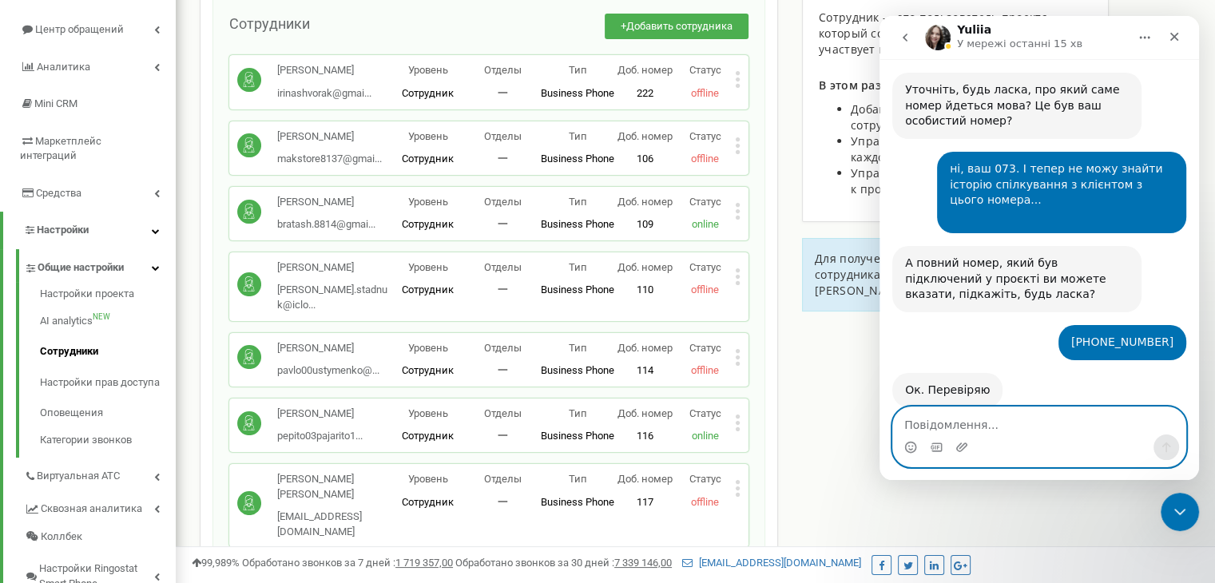
click at [935, 418] on textarea "Повідомлення..." at bounding box center [1039, 420] width 292 height 27
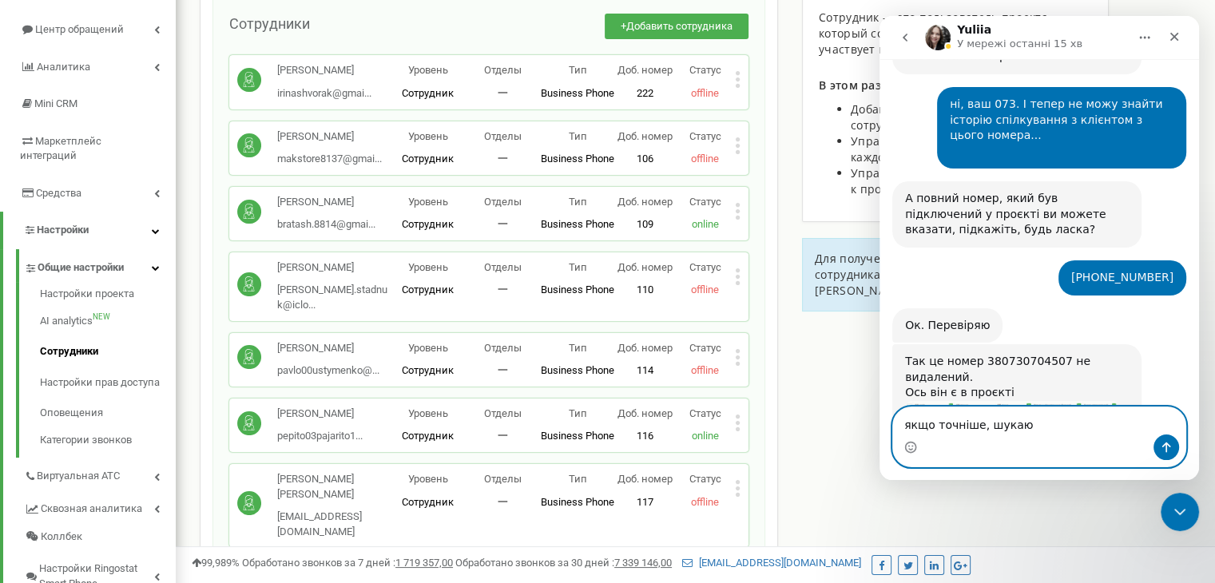
scroll to position [1354, 0]
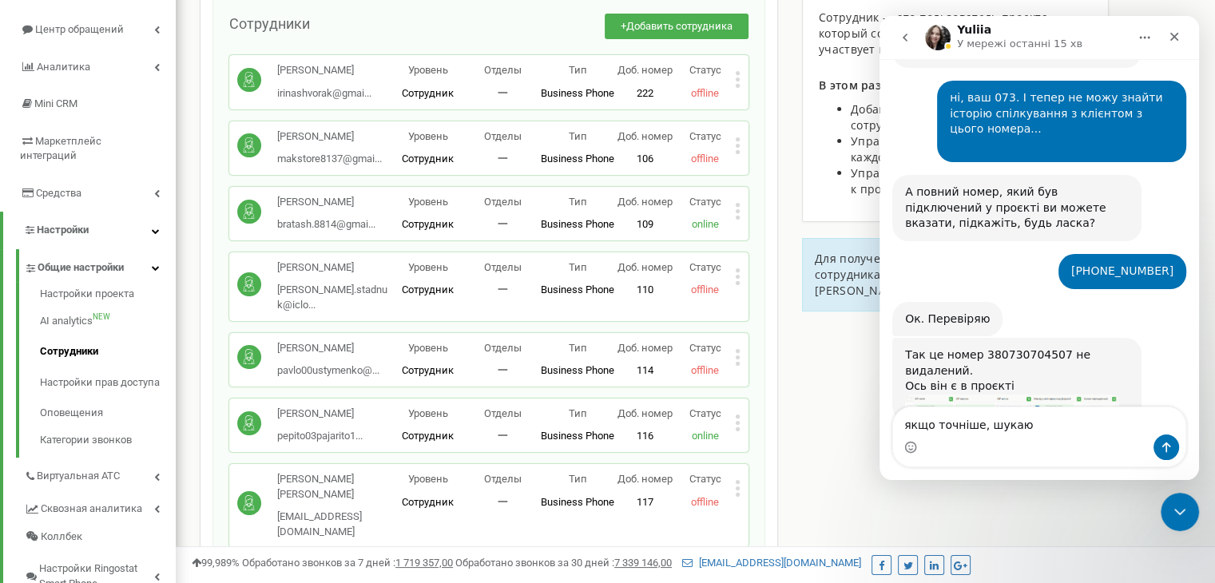
click at [991, 395] on img "Yuliia каже…" at bounding box center [1012, 404] width 214 height 18
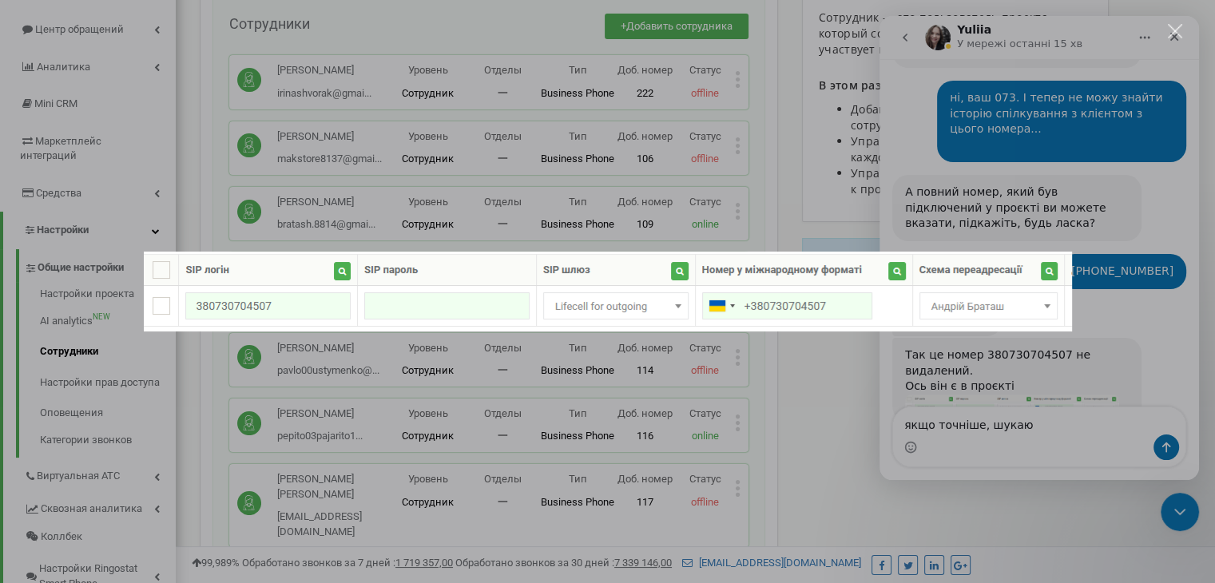
scroll to position [1292, 0]
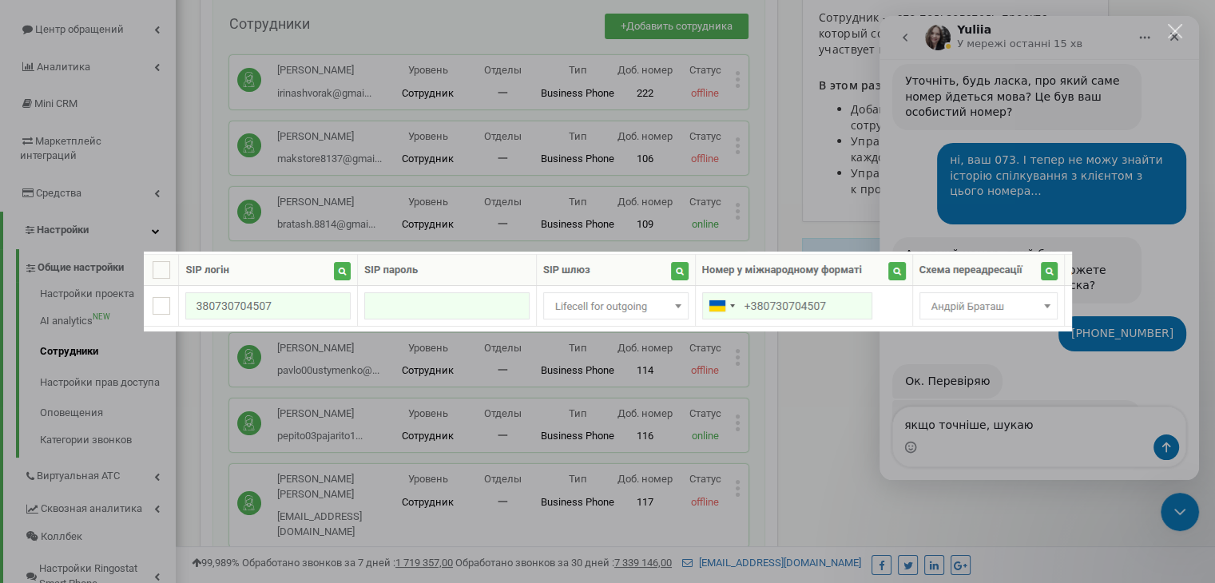
click at [999, 434] on div "Месенджер Intercom" at bounding box center [607, 291] width 1215 height 583
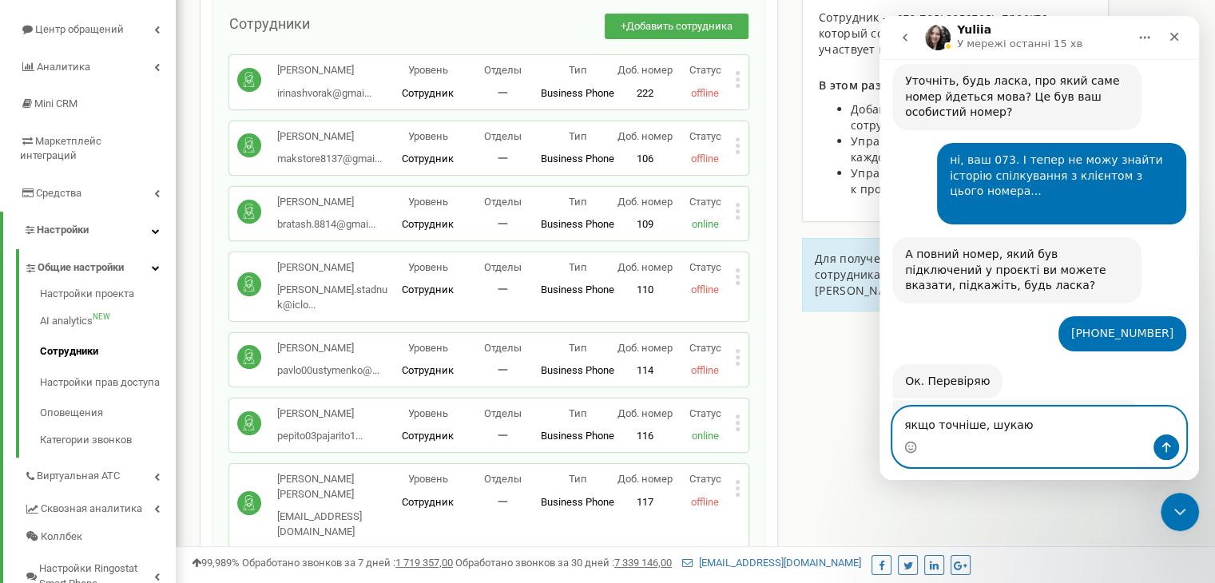
drag, startPoint x: 1032, startPoint y: 426, endPoint x: 897, endPoint y: 419, distance: 135.2
click at [897, 419] on textarea "якщо точніше, шукаю" at bounding box center [1039, 420] width 292 height 27
paste textarea "+380 99 165 9490"
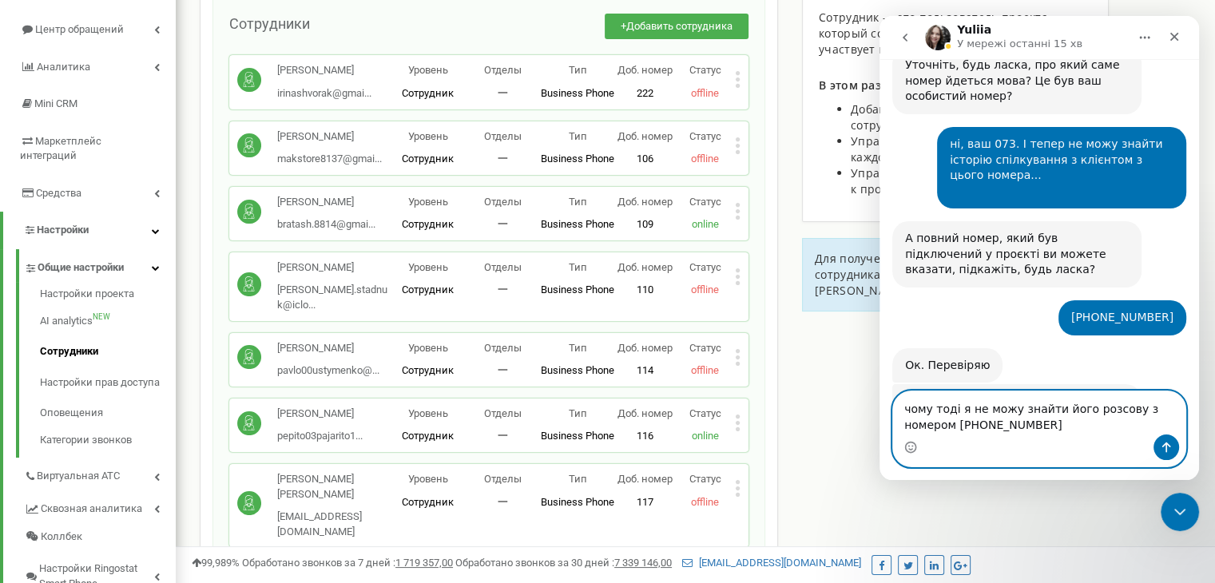
type textarea "чому тоді я не можу знайти його розсову з номером [PHONE_NUMBER]?"
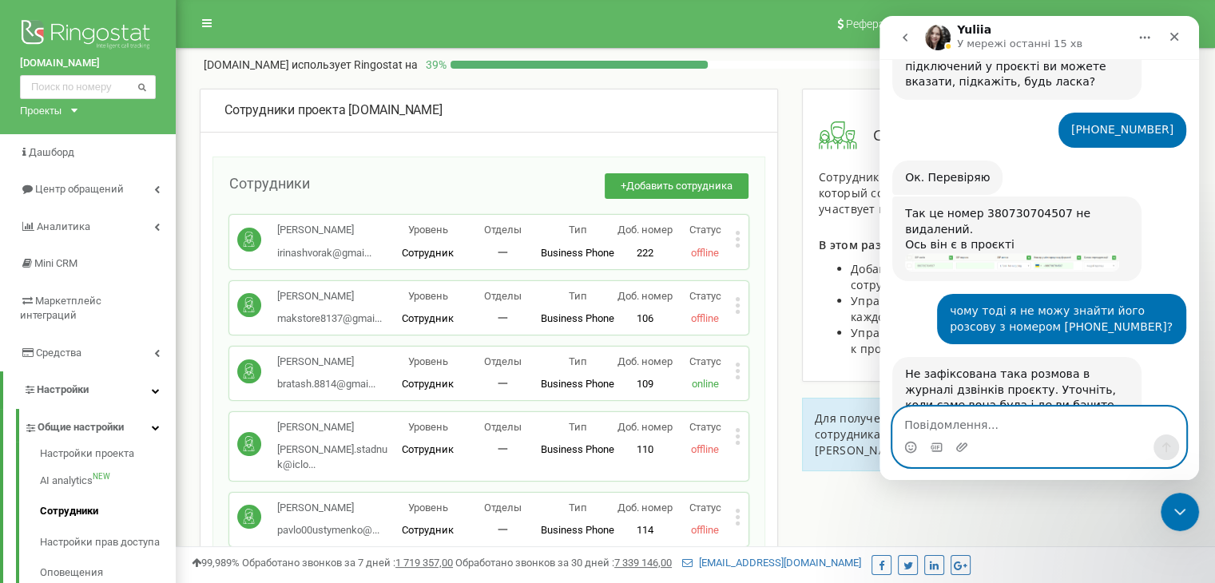
scroll to position [1434, 0]
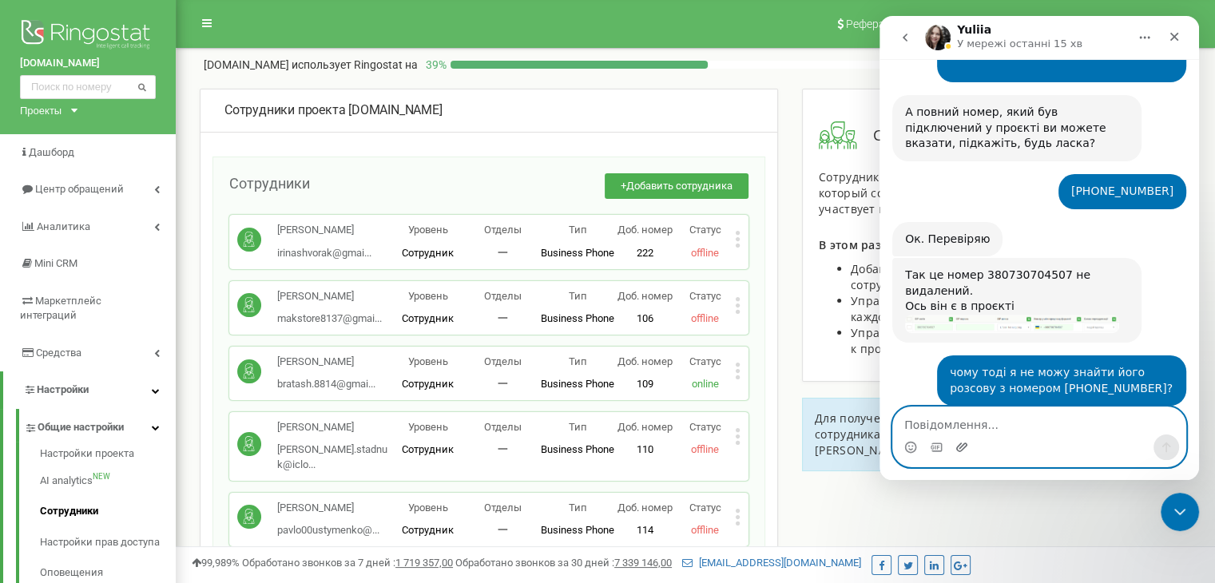
click at [960, 445] on icon "Завантажити вкладений файл" at bounding box center [961, 447] width 13 height 13
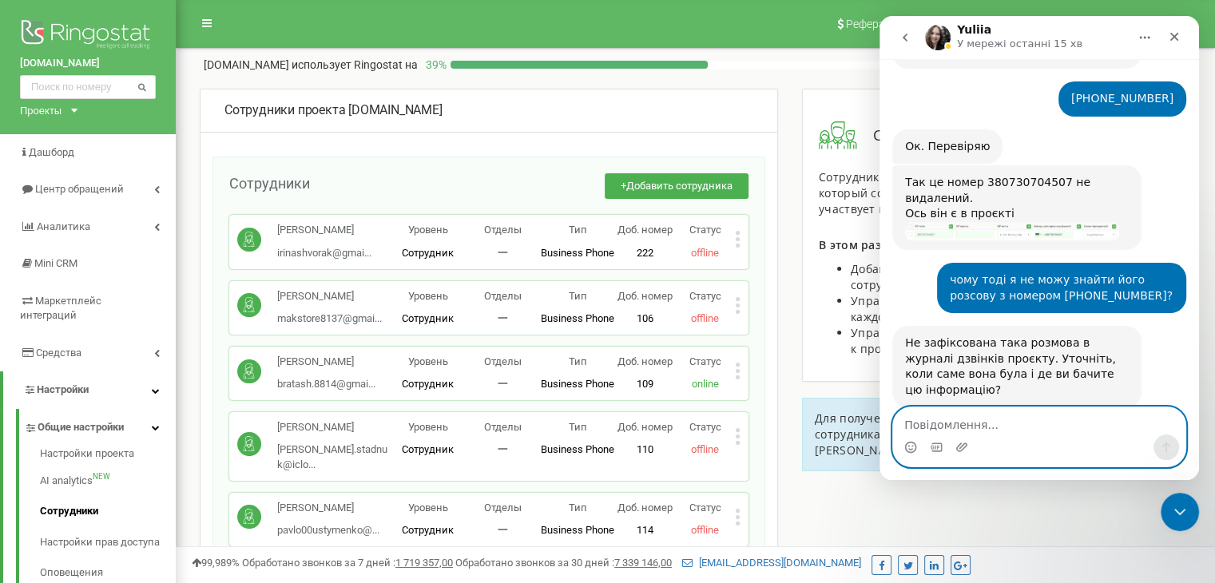
scroll to position [1541, 0]
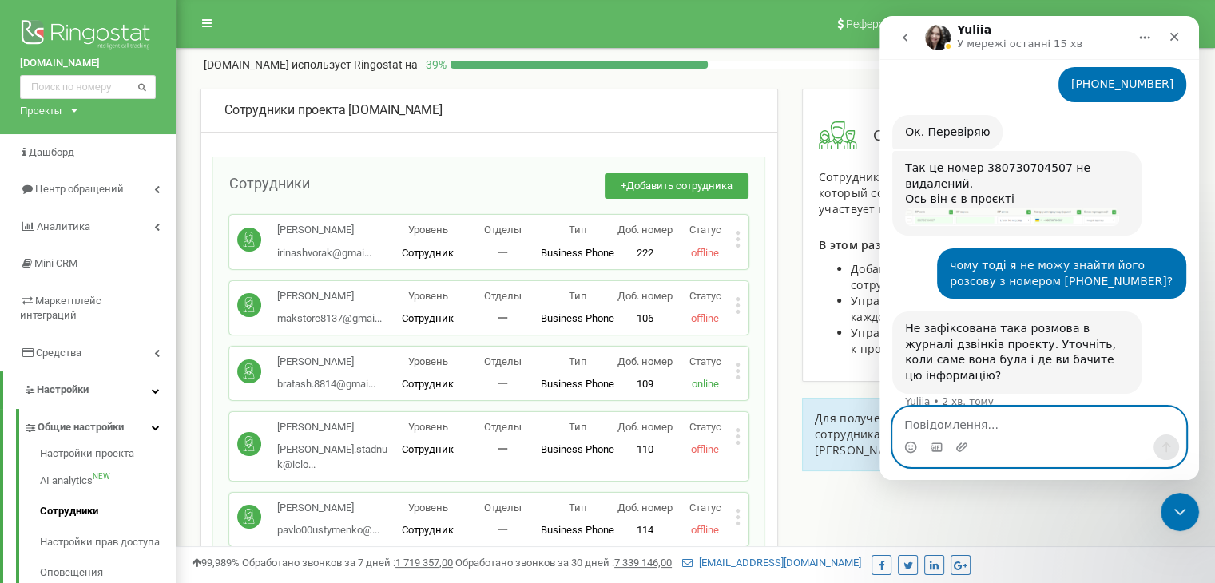
drag, startPoint x: 950, startPoint y: 429, endPoint x: 966, endPoint y: 349, distance: 81.4
click at [950, 428] on textarea "Повідомлення..." at bounding box center [1039, 420] width 292 height 27
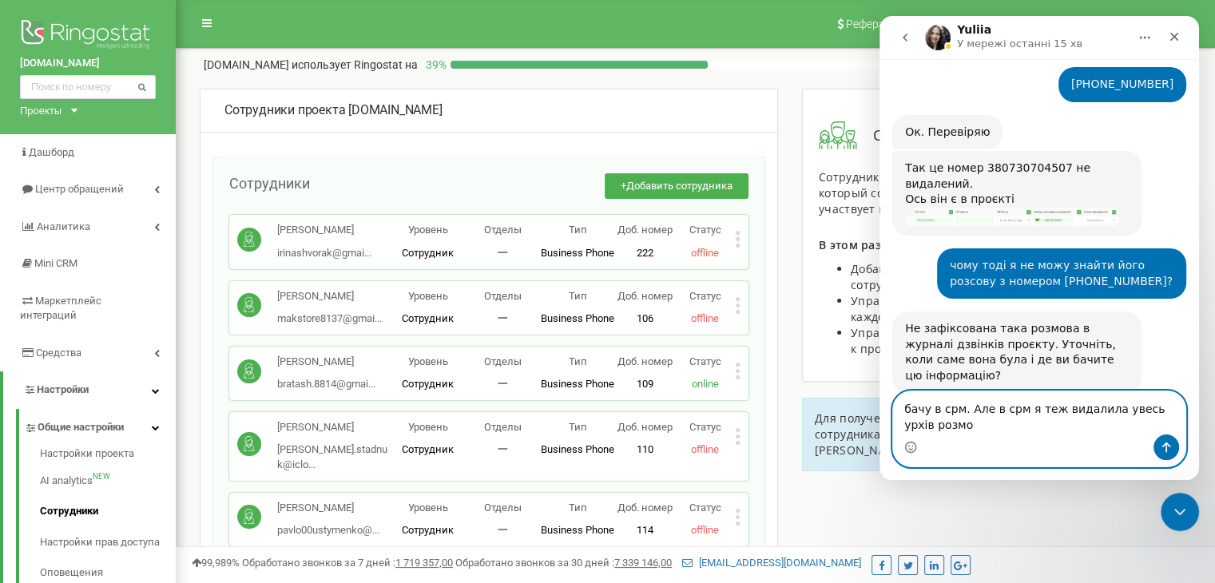
scroll to position [1557, 0]
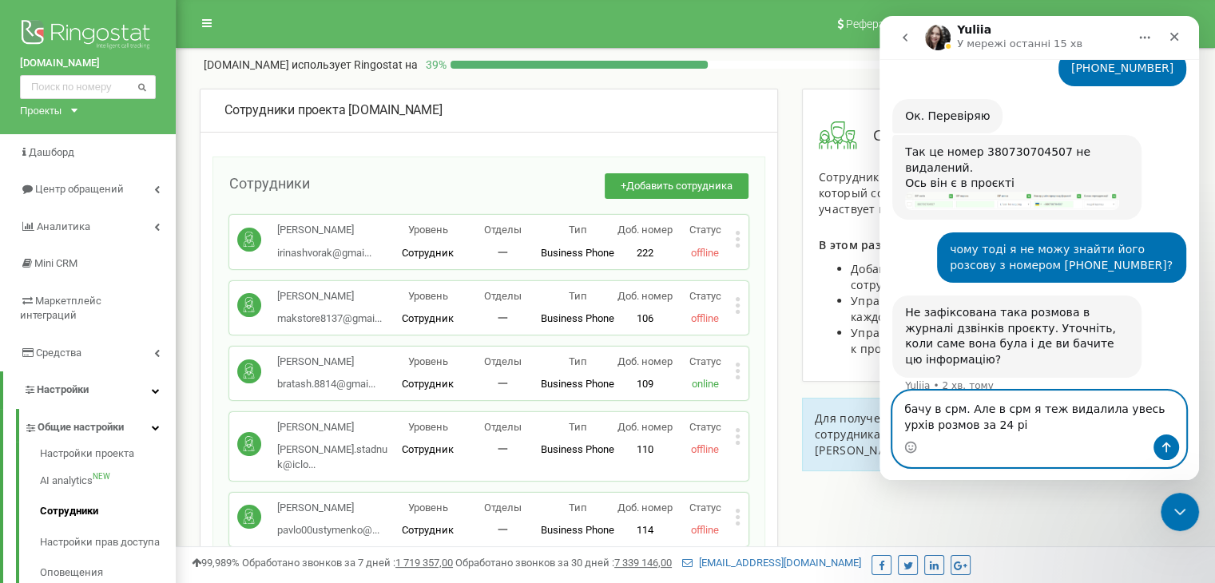
type textarea "бачу в срм. Але в срм я теж видалила увесь урхів розмов за 24 рік"
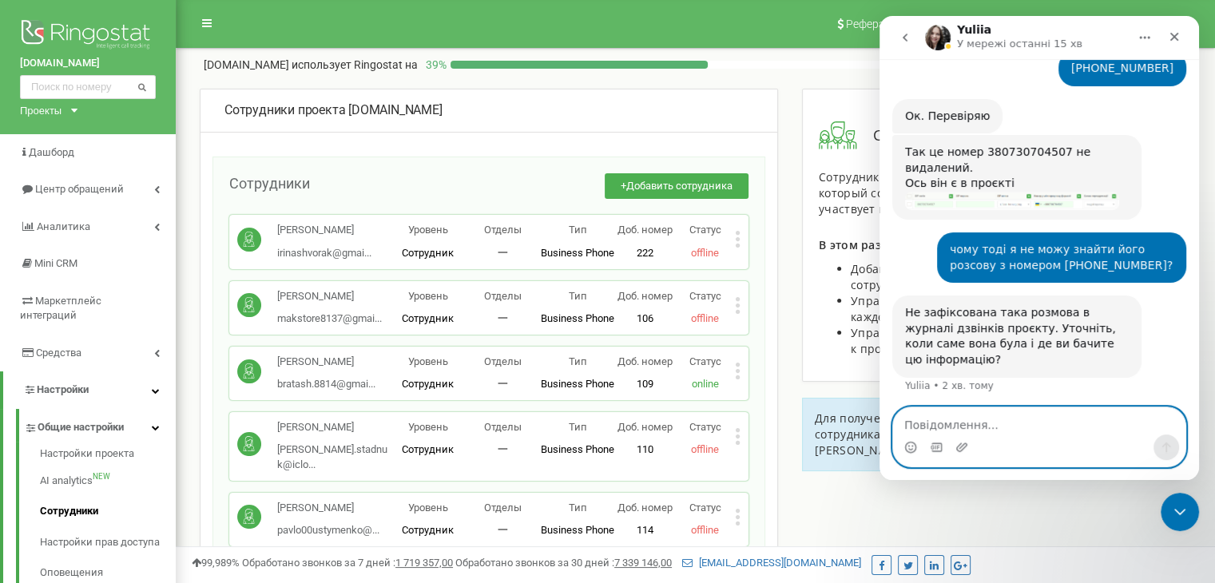
scroll to position [1593, 0]
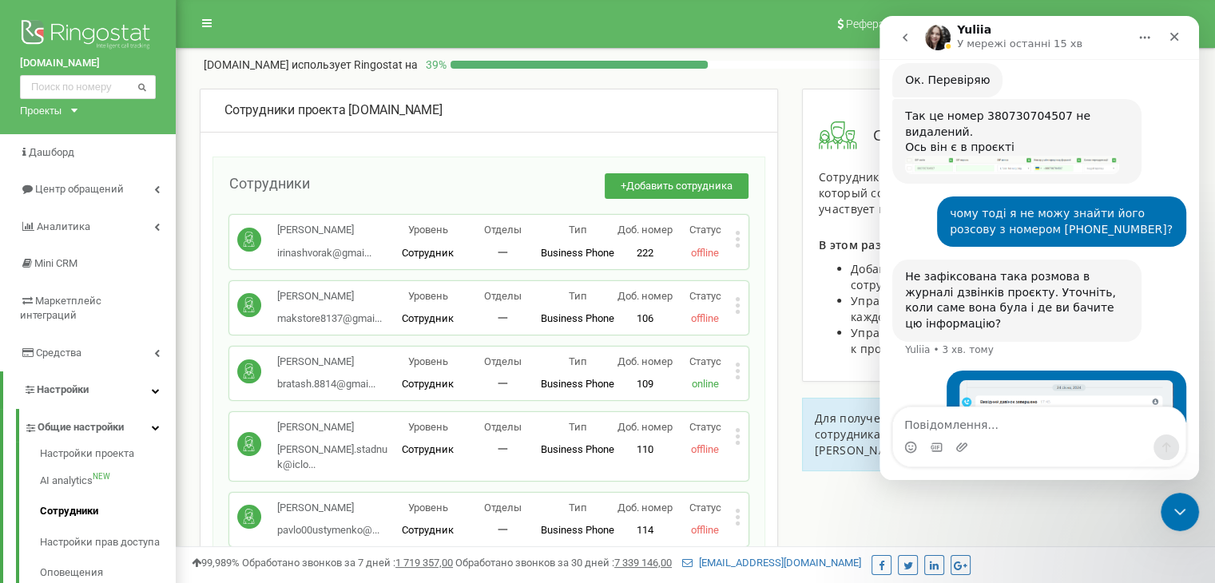
click at [1042, 380] on img "user каже…" at bounding box center [1066, 417] width 214 height 75
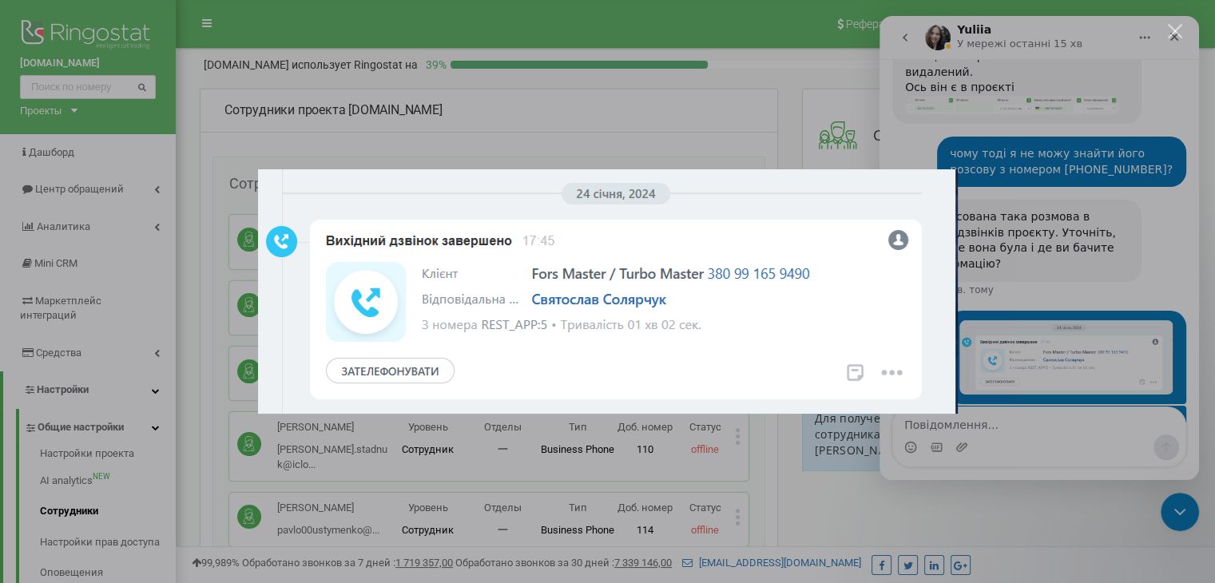
scroll to position [1655, 0]
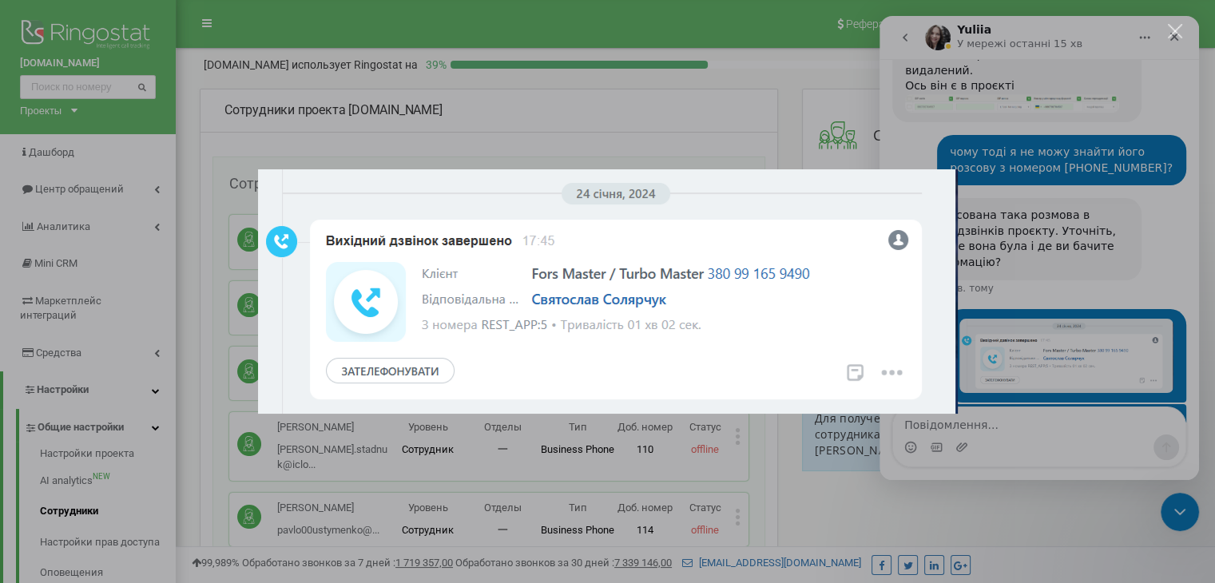
click at [977, 422] on div "Месенджер Intercom" at bounding box center [607, 291] width 1215 height 583
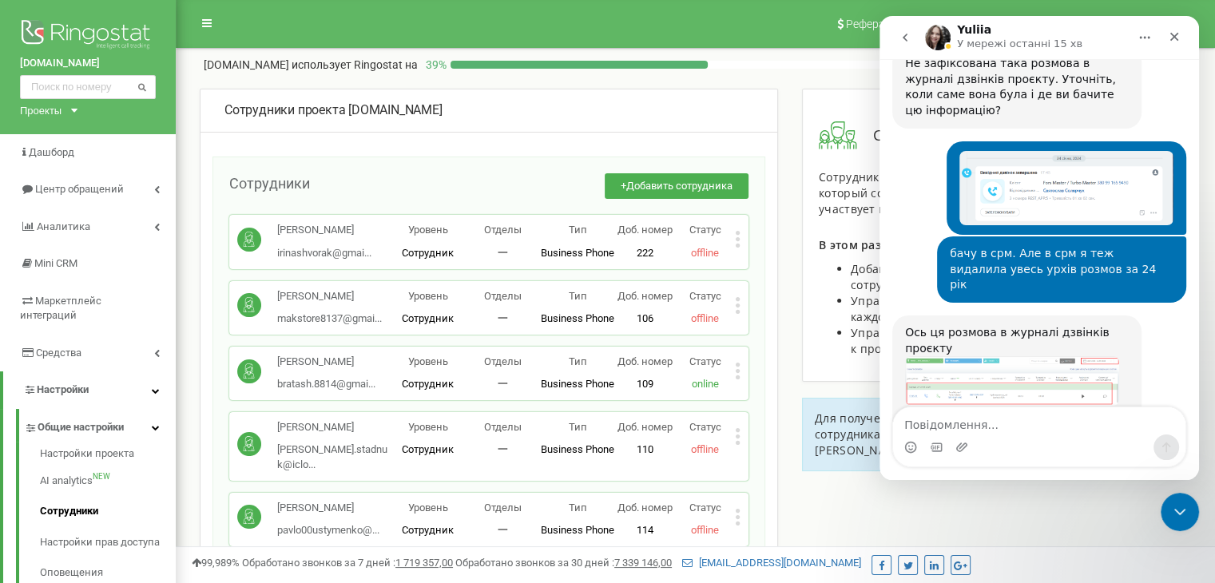
scroll to position [1807, 0]
click at [1020, 413] on div "Можу вам ще чимось допомогти, скажіть, будь ласка? ​" at bounding box center [1017, 436] width 224 height 47
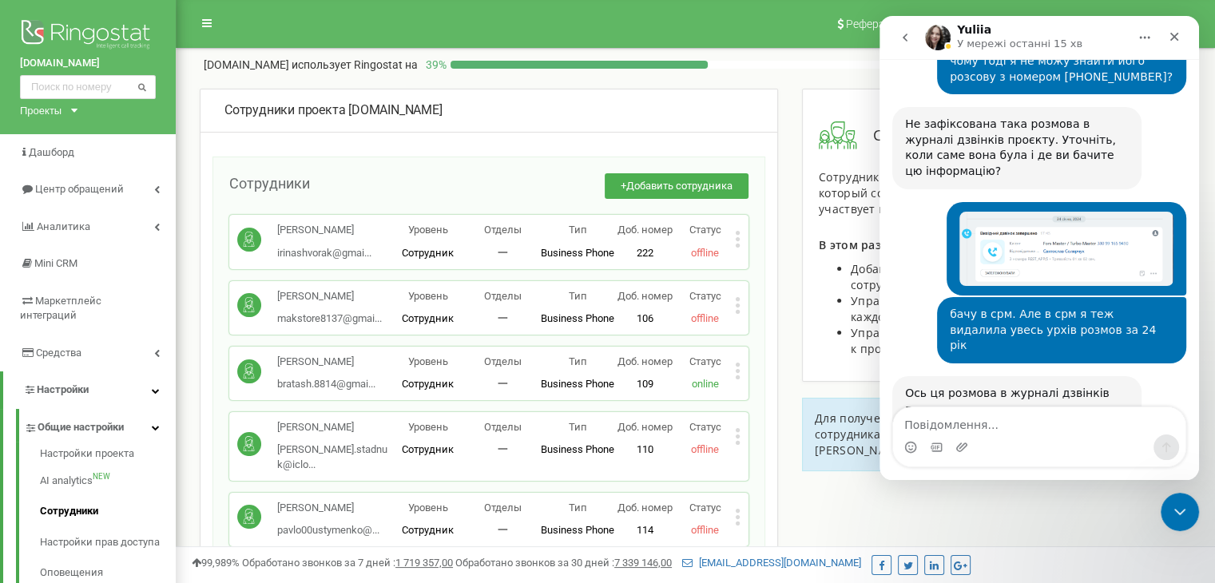
click at [1011, 376] on div "Ось ця розмова в журналі дзвінків проєкту Можу вам ще чимось допомогти, скажіть…" at bounding box center [1016, 453] width 249 height 155
click at [997, 417] on img "Yuliia каже…" at bounding box center [1012, 442] width 214 height 50
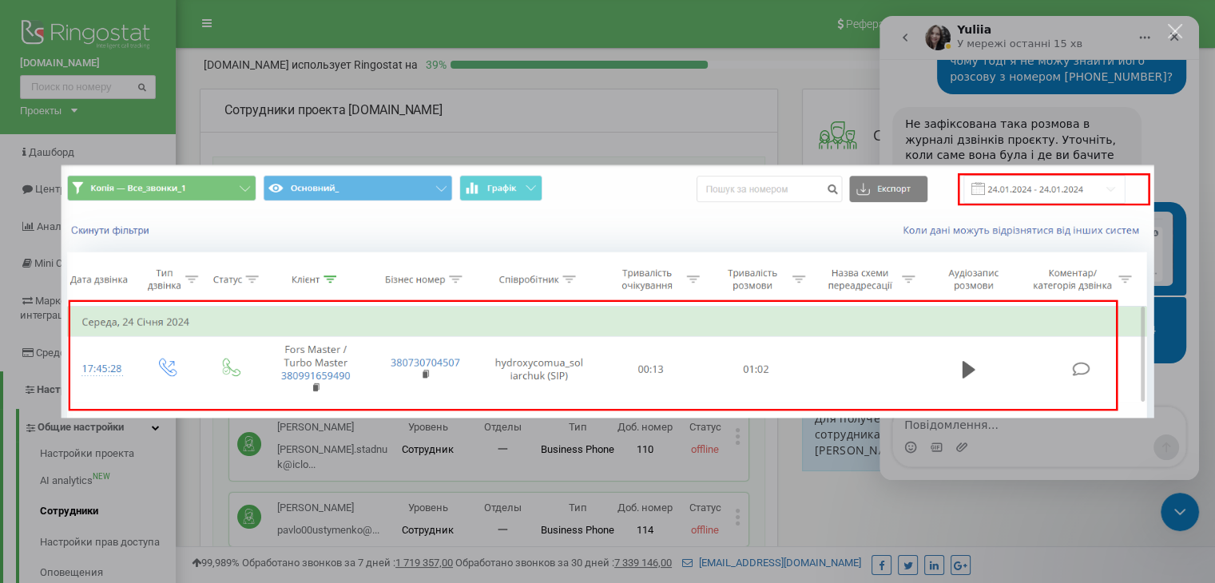
click at [1176, 27] on div "Закрити" at bounding box center [1175, 31] width 15 height 15
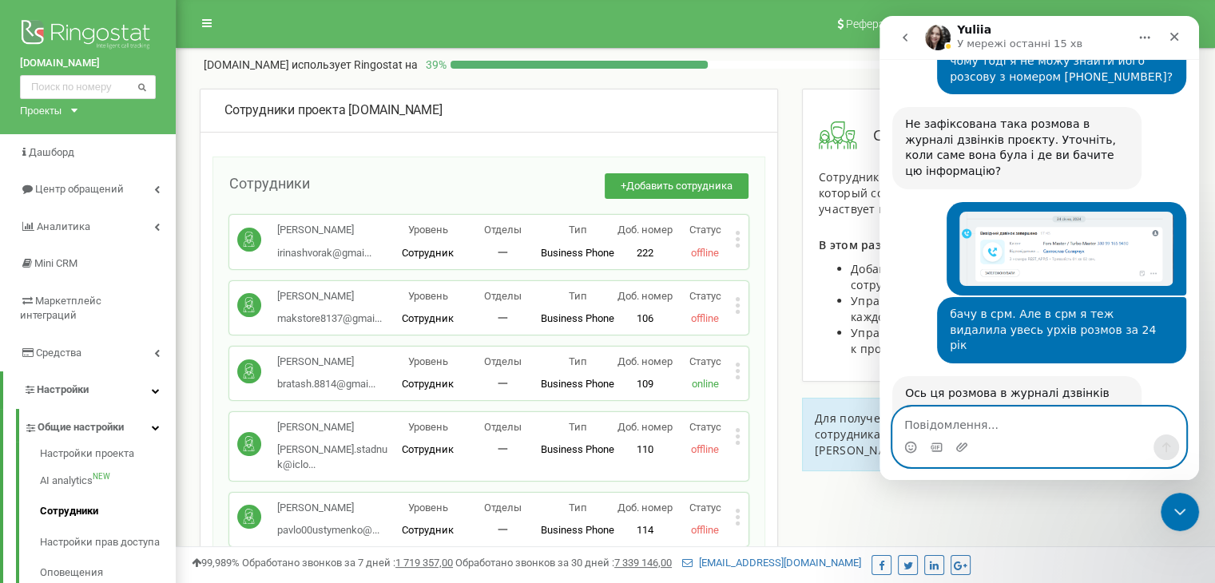
click at [933, 422] on textarea "Повідомлення..." at bounding box center [1039, 420] width 292 height 27
type textarea "я чому мені її не шукає?"
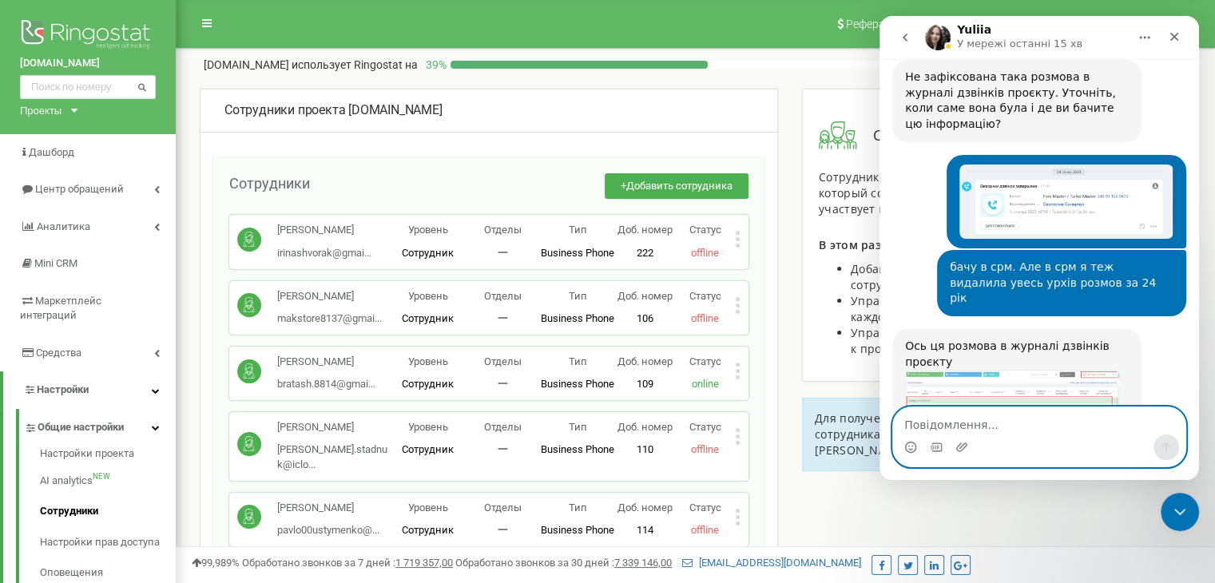
click at [946, 427] on textarea "Повідомлення..." at bounding box center [1039, 420] width 292 height 27
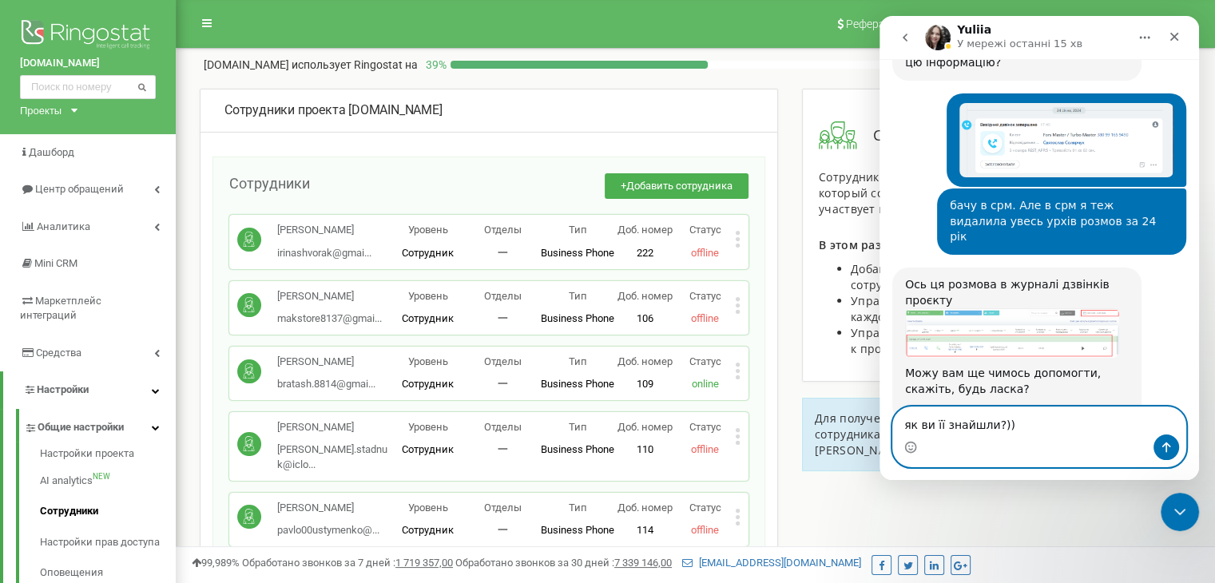
type textarea "як ви її знайшли?)))"
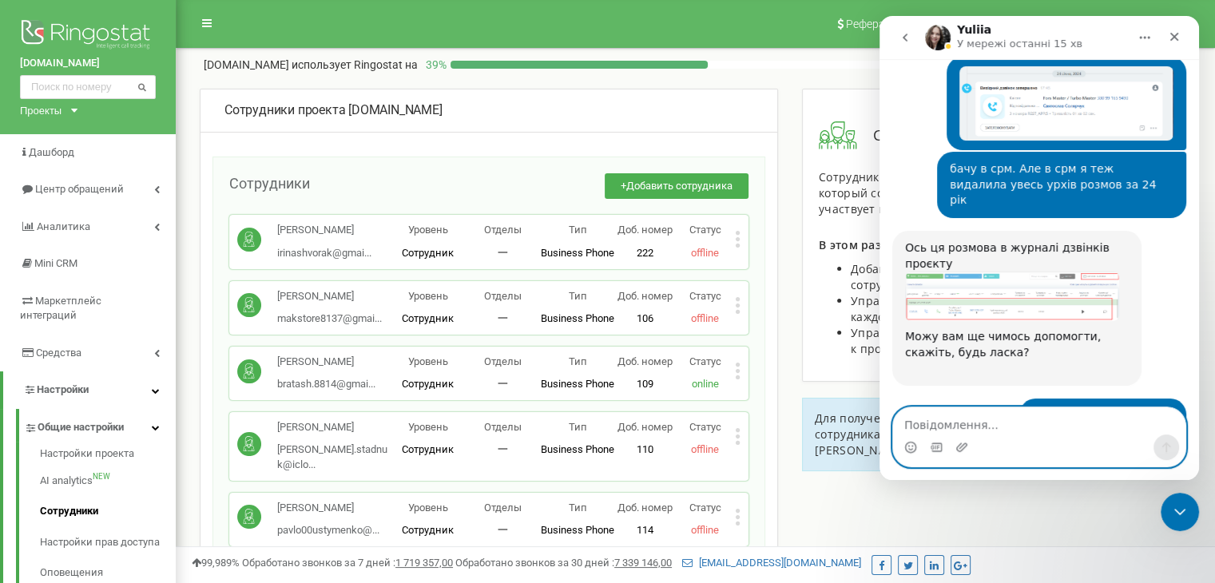
scroll to position [1909, 0]
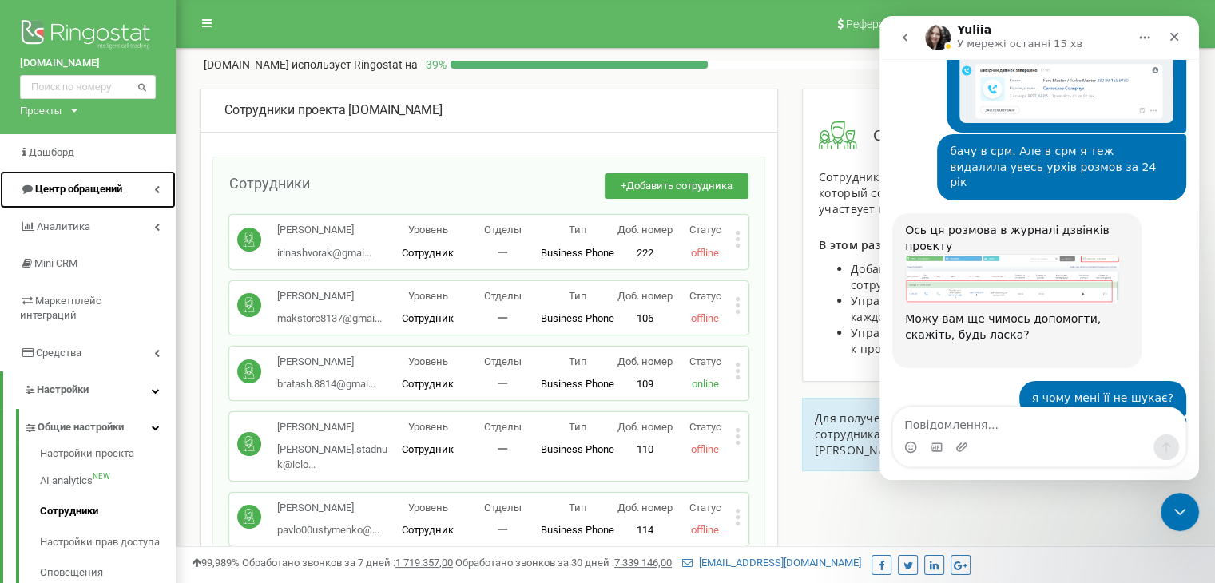
click at [61, 183] on span "Центр обращений" at bounding box center [78, 189] width 87 height 12
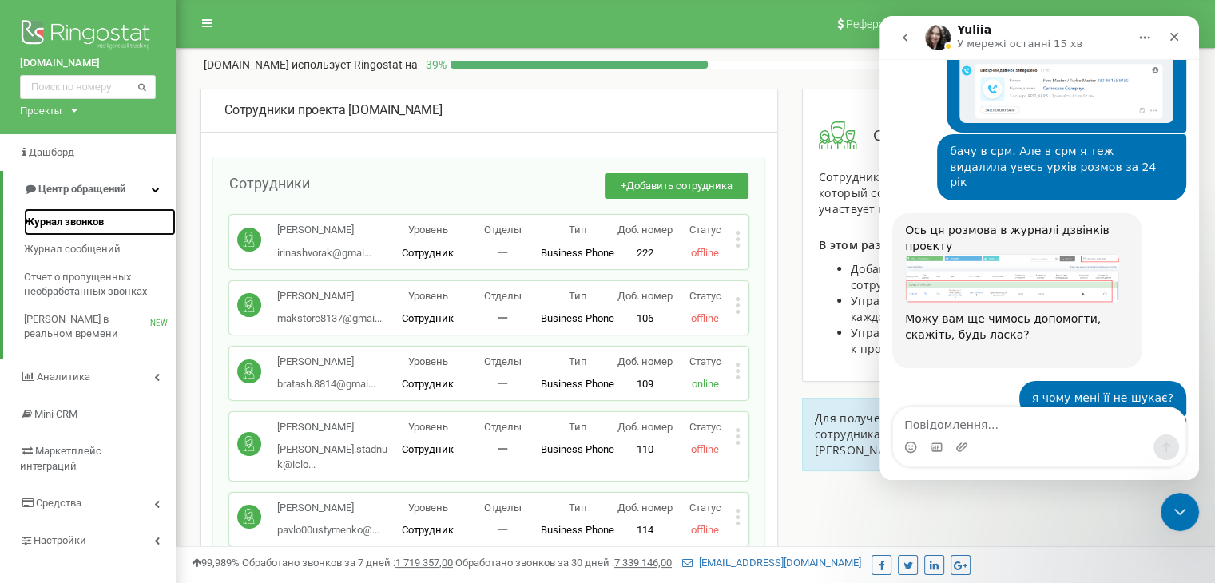
click at [51, 225] on span "Журнал звонков" at bounding box center [64, 222] width 80 height 15
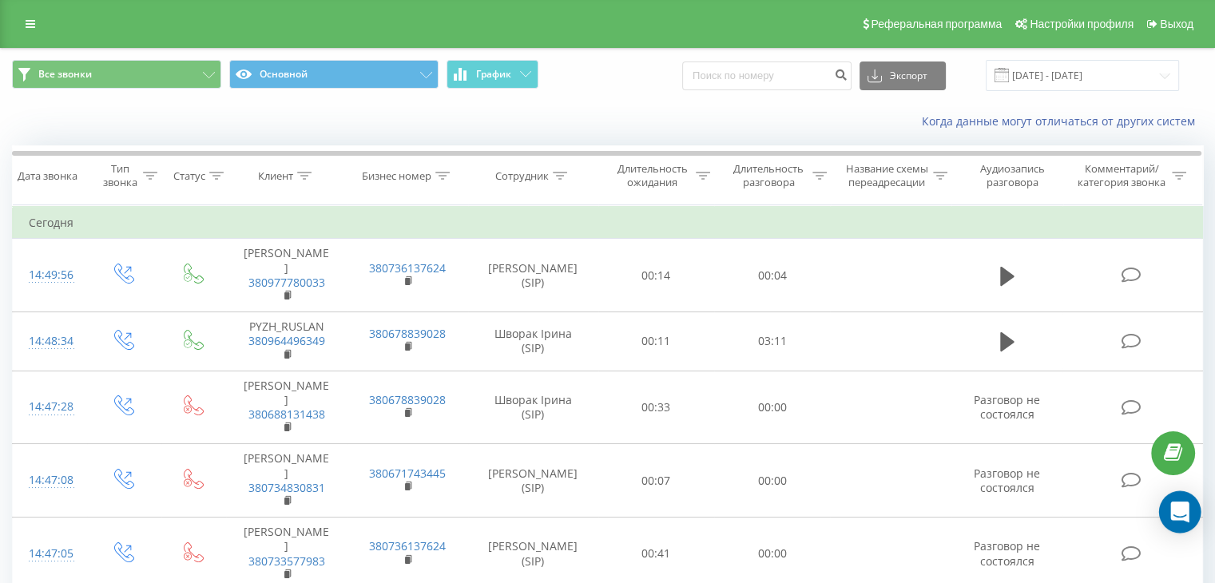
click at [1185, 505] on icon "Open Intercom Messenger" at bounding box center [1179, 512] width 18 height 21
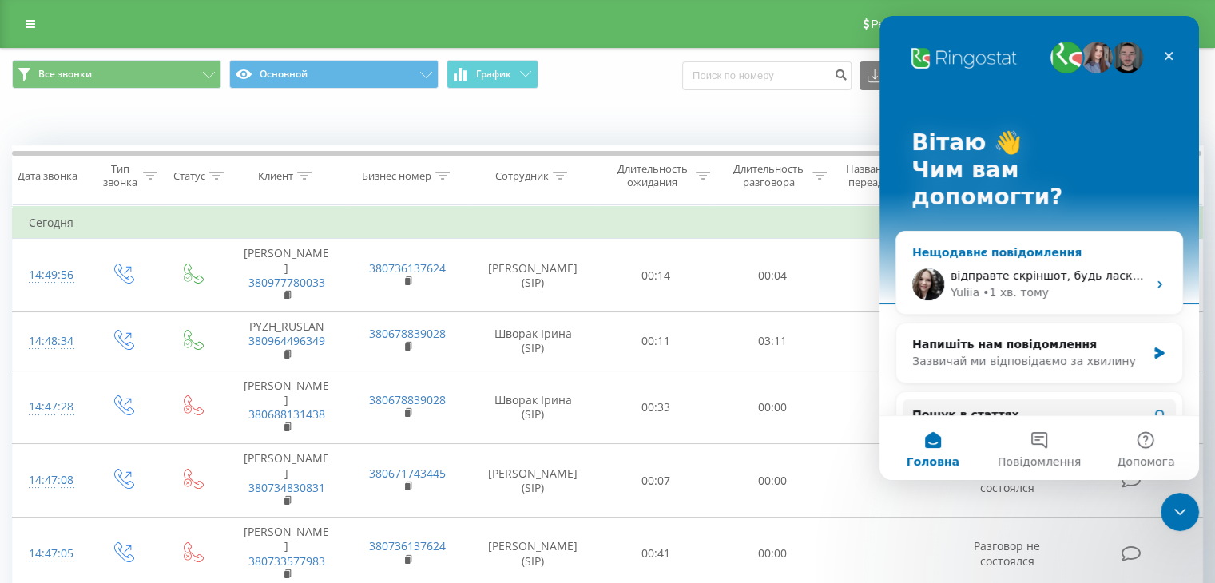
click at [920, 268] on img "Месенджер Intercom" at bounding box center [928, 284] width 32 height 32
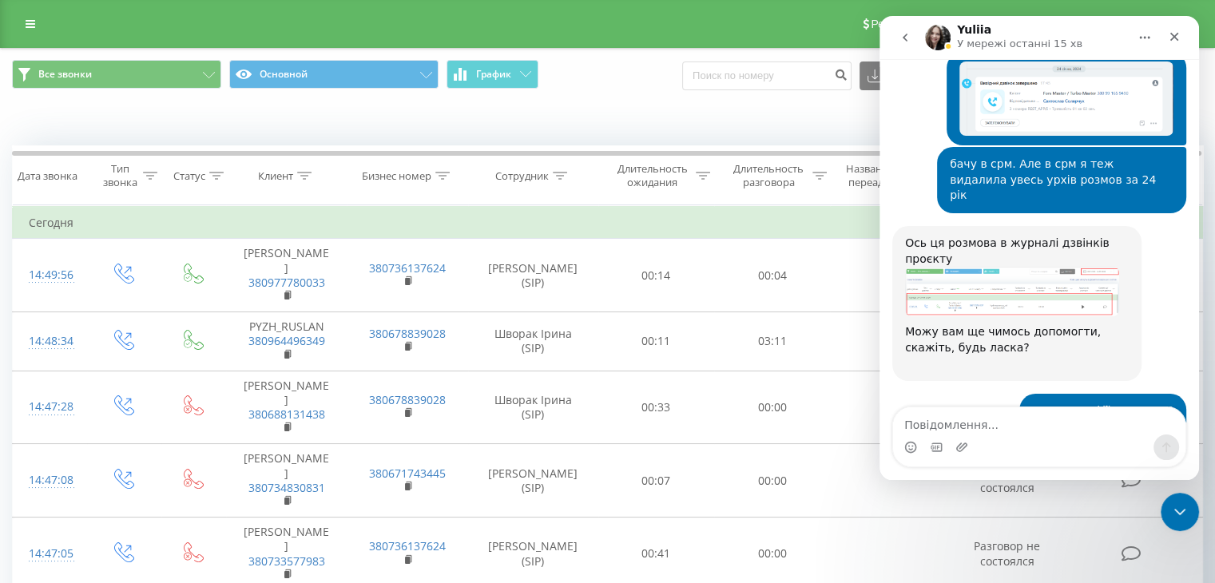
scroll to position [1909, 0]
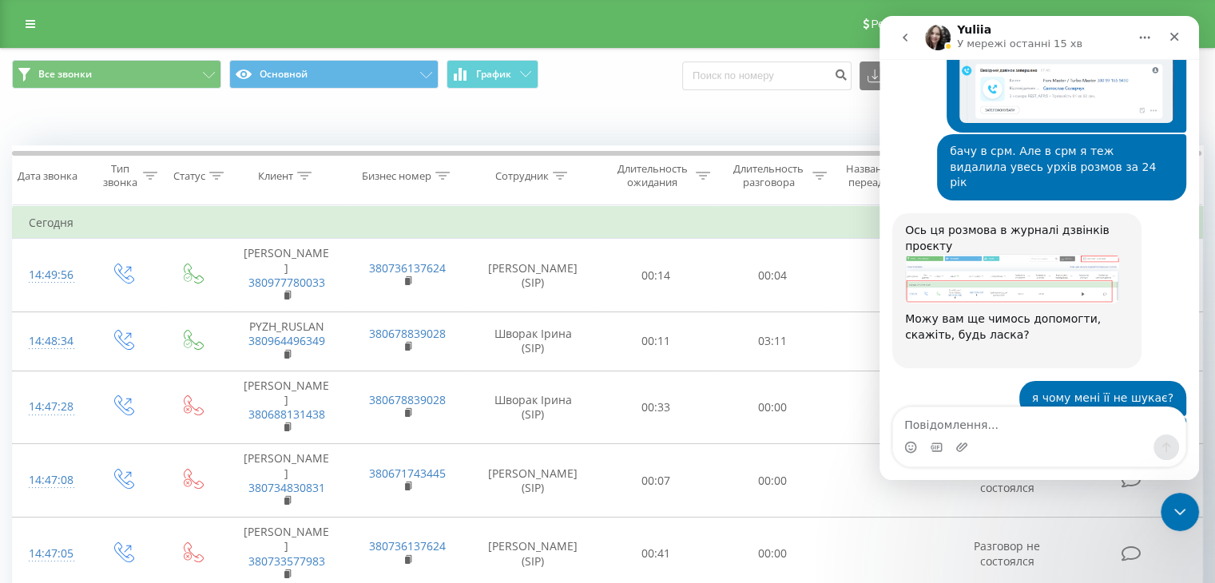
click at [958, 254] on img "Yuliia каже…" at bounding box center [1012, 279] width 214 height 50
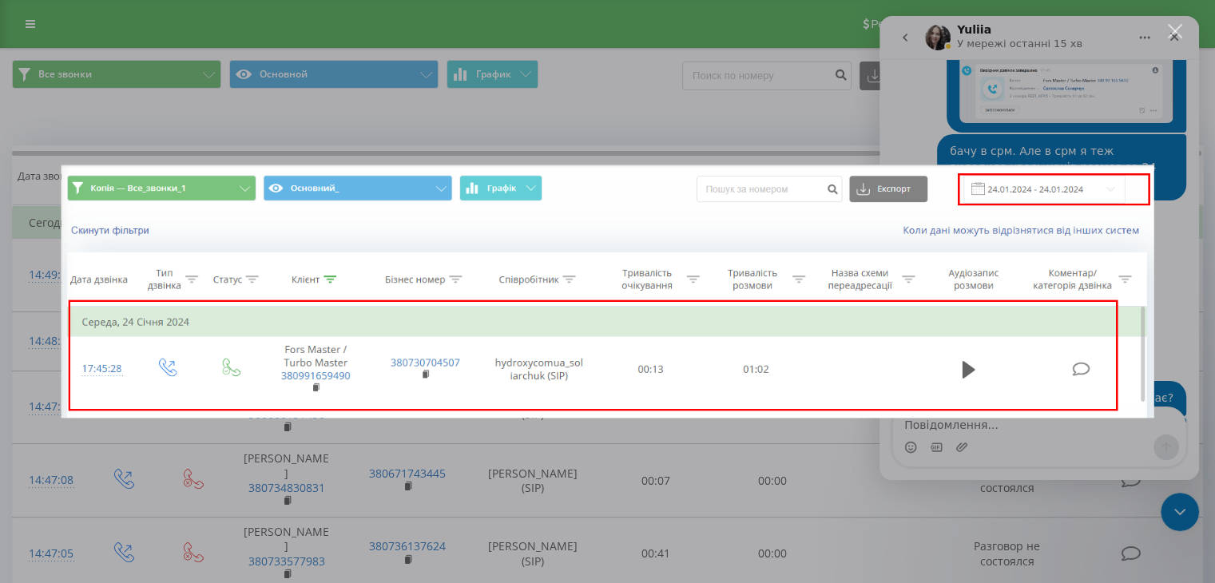
scroll to position [0, 0]
click at [1176, 26] on div "Закрити" at bounding box center [1175, 31] width 15 height 15
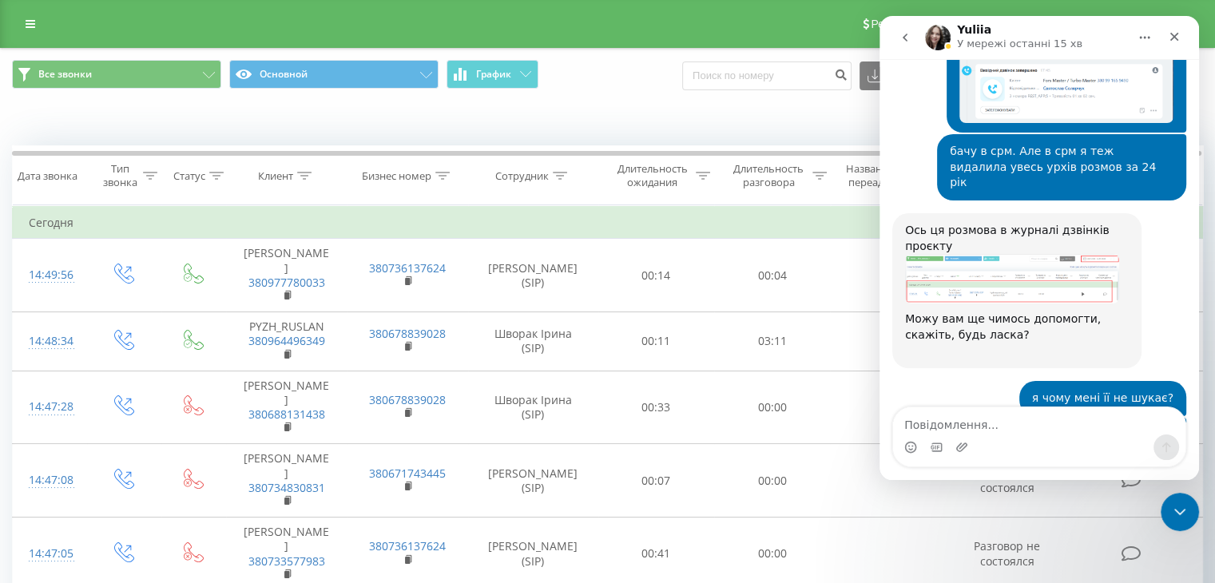
click at [841, 122] on div "Когда данные могут отличаться от других систем" at bounding box center [835, 121] width 758 height 16
click at [1176, 508] on icon "Закрити програму для спілкування Intercom" at bounding box center [1177, 509] width 19 height 19
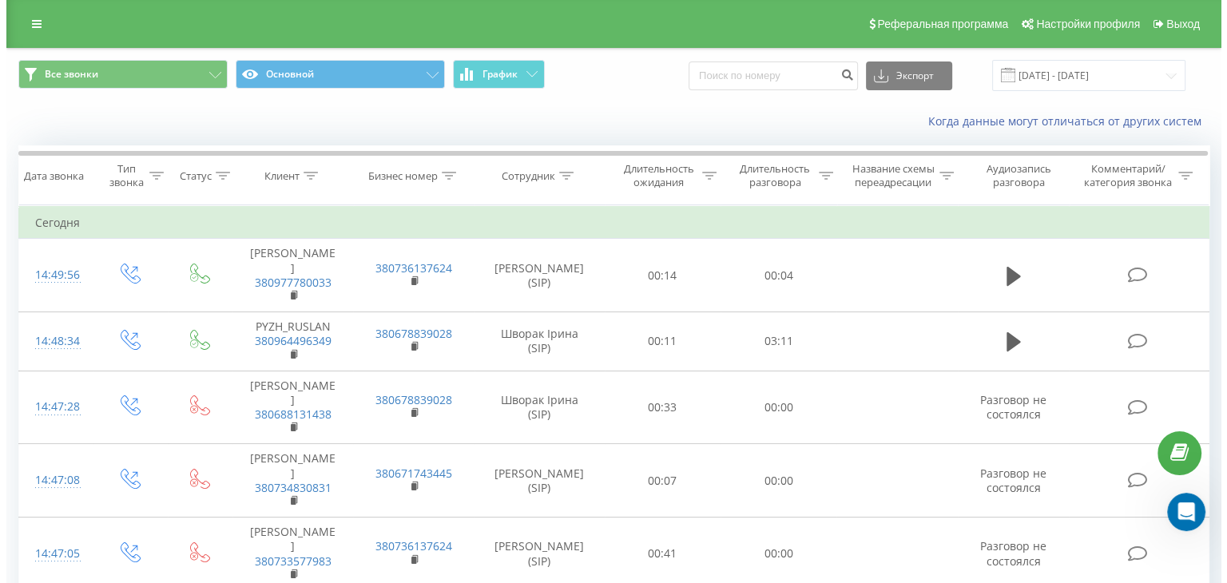
scroll to position [1908, 0]
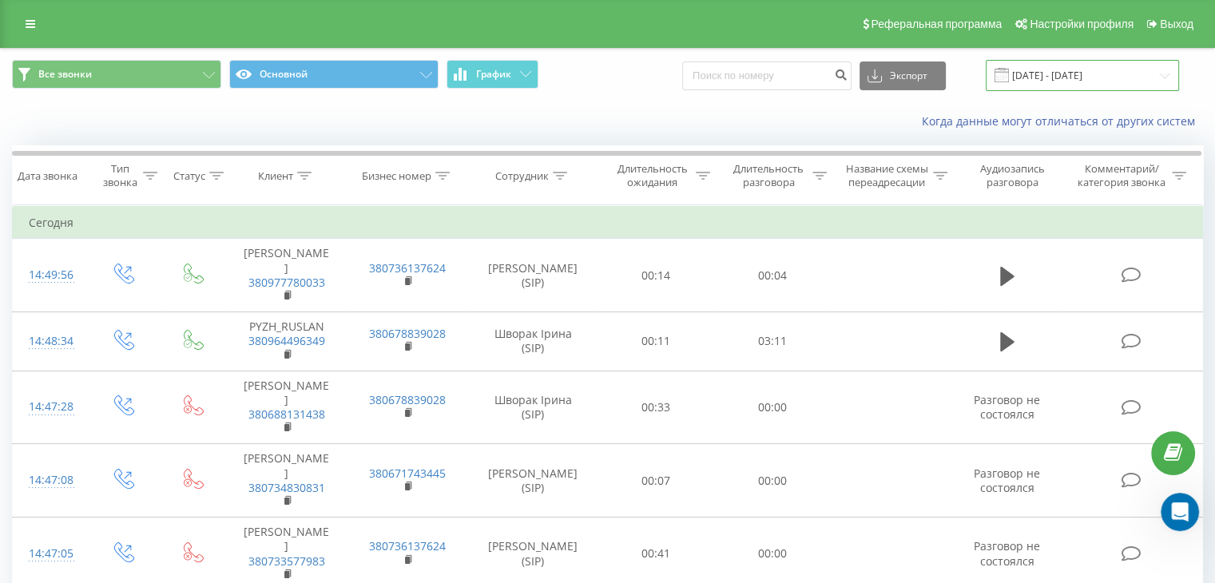
click at [1102, 68] on input "19.07.2025 - 19.08.2025" at bounding box center [1081, 75] width 193 height 31
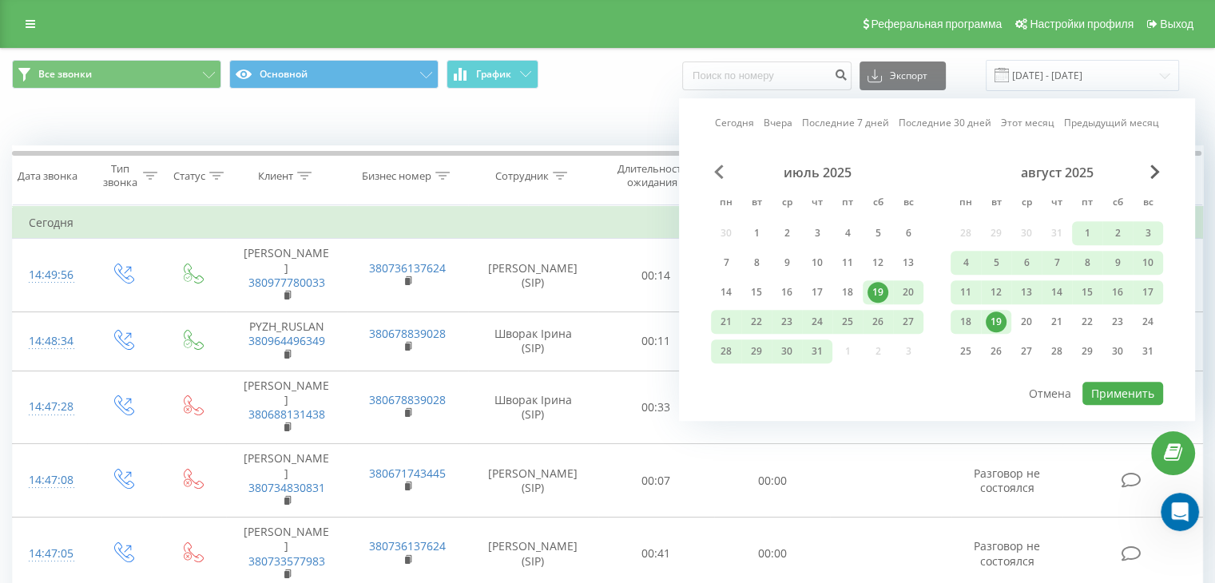
click at [716, 167] on span "Previous Month" at bounding box center [719, 172] width 10 height 14
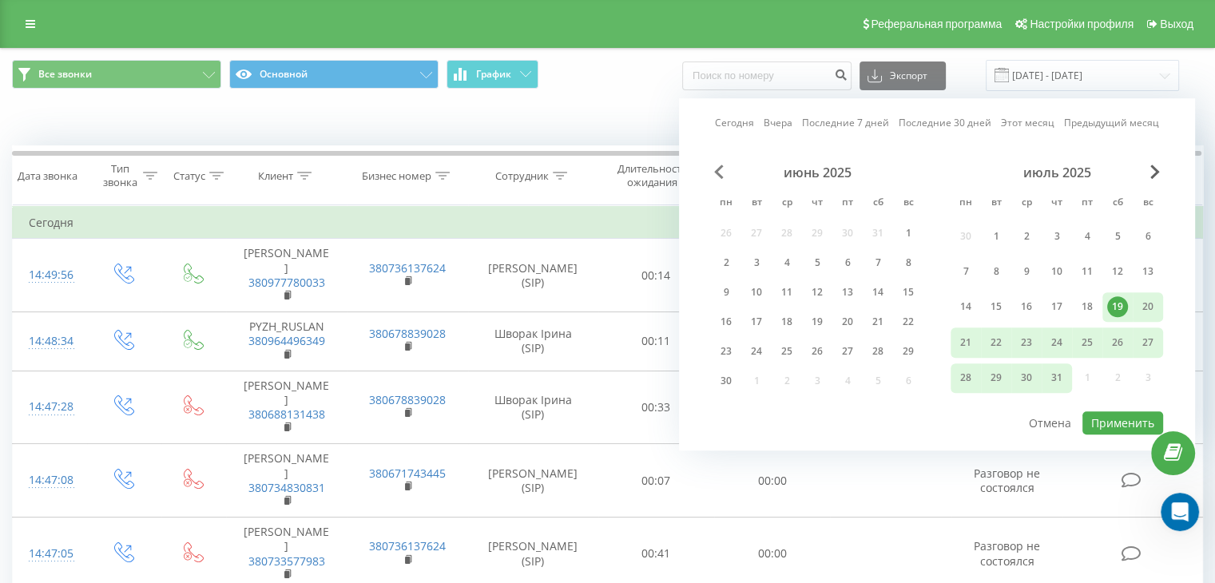
click at [716, 167] on span "Previous Month" at bounding box center [719, 172] width 10 height 14
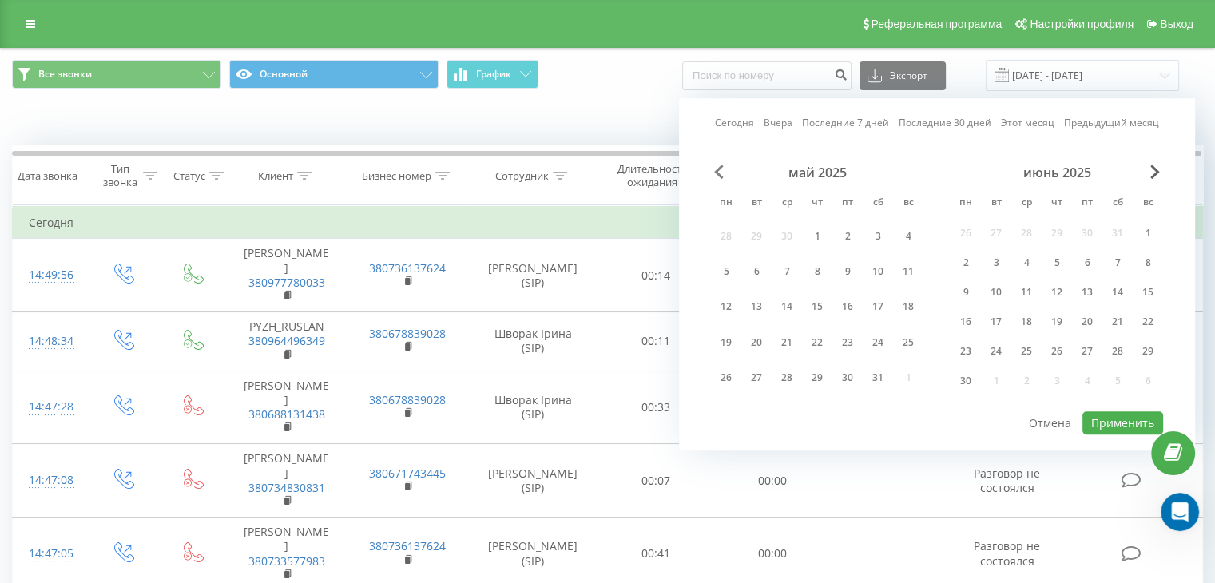
click at [716, 167] on span "Previous Month" at bounding box center [719, 172] width 10 height 14
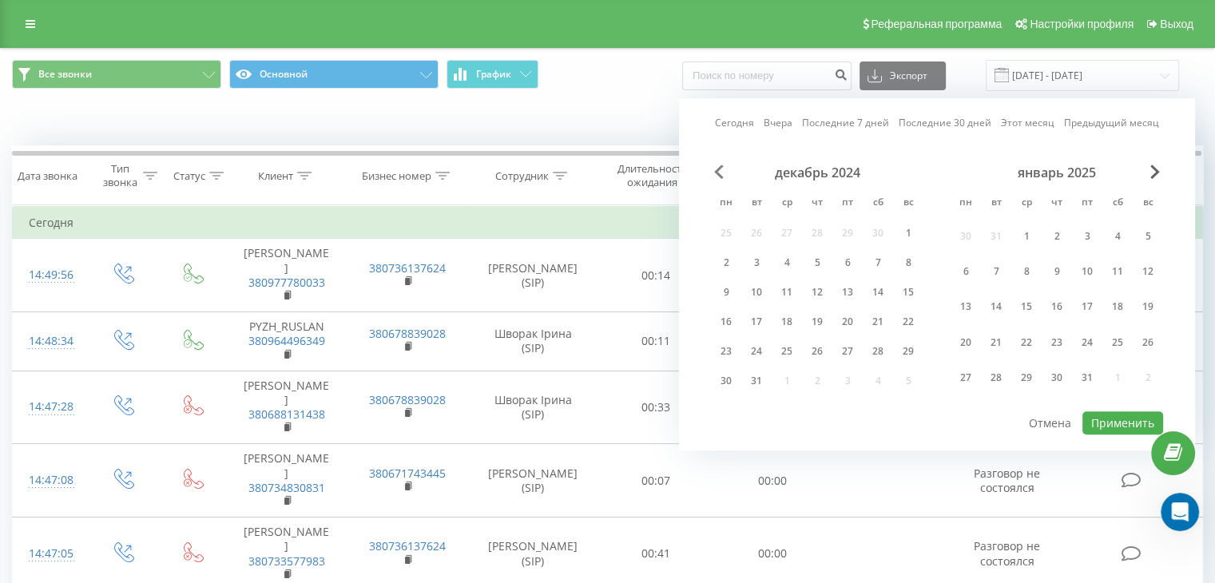
click at [716, 167] on span "Previous Month" at bounding box center [719, 172] width 10 height 14
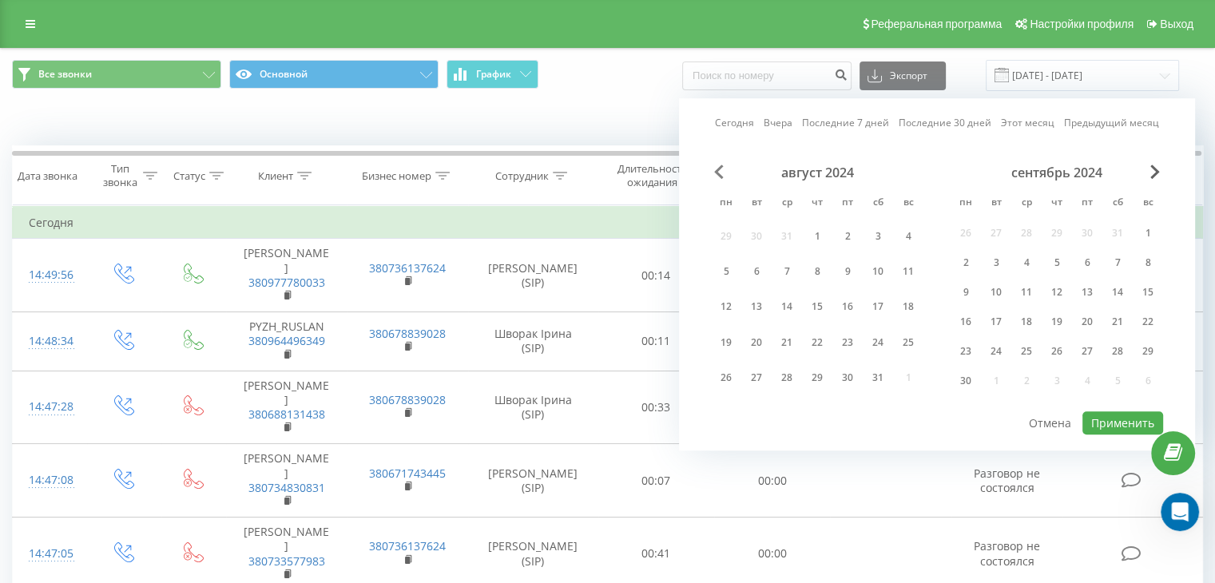
click at [716, 167] on span "Previous Month" at bounding box center [719, 172] width 10 height 14
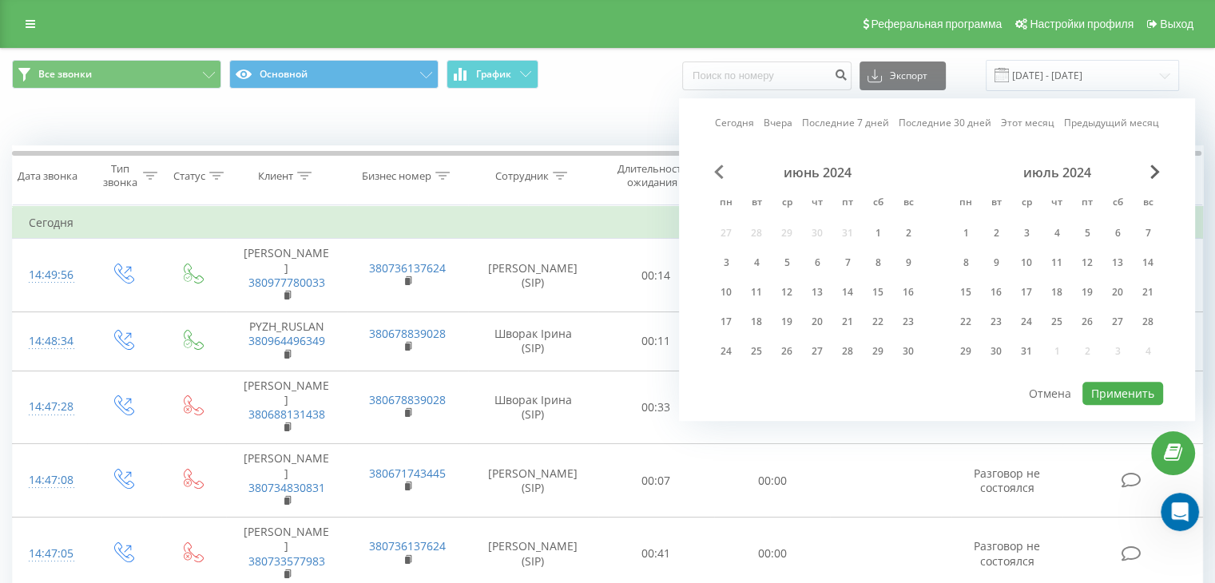
click at [716, 167] on span "Previous Month" at bounding box center [719, 172] width 10 height 14
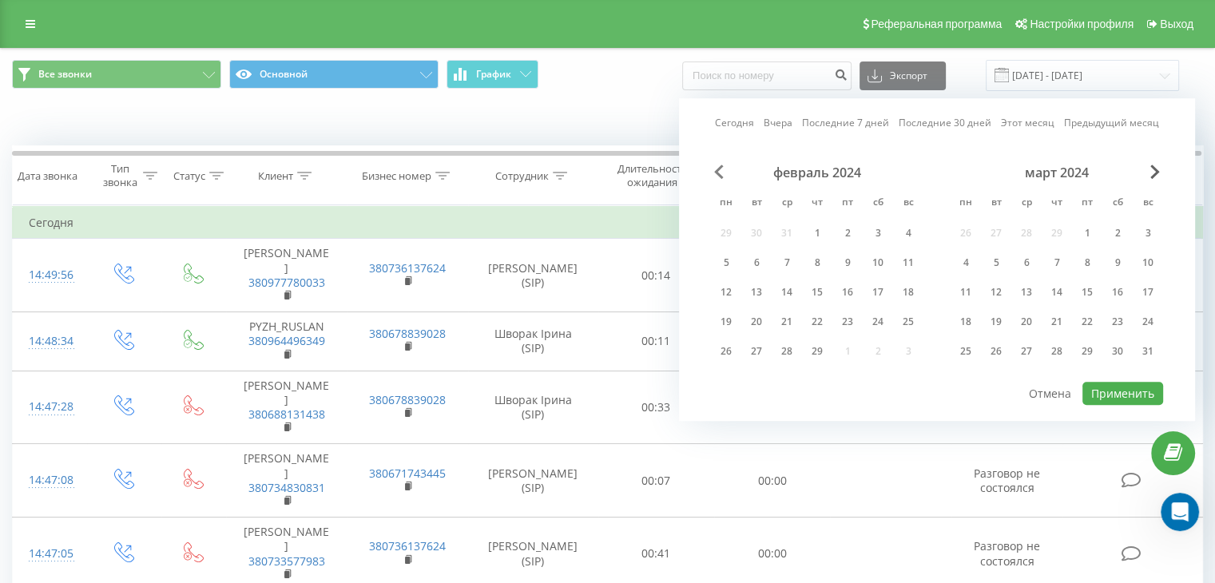
click at [716, 167] on span "Previous Month" at bounding box center [719, 172] width 10 height 14
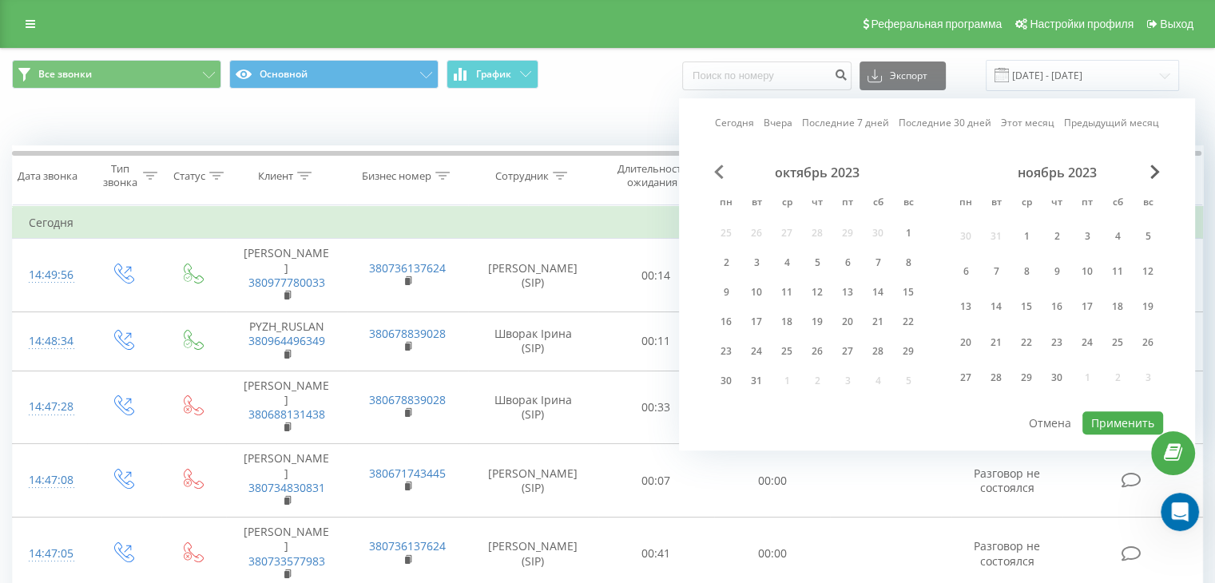
click at [716, 167] on span "Previous Month" at bounding box center [719, 172] width 10 height 14
click at [853, 233] on div "1" at bounding box center [847, 236] width 21 height 21
click at [1159, 172] on span "Next Month" at bounding box center [1155, 172] width 10 height 14
click at [1158, 172] on span "Next Month" at bounding box center [1155, 172] width 10 height 14
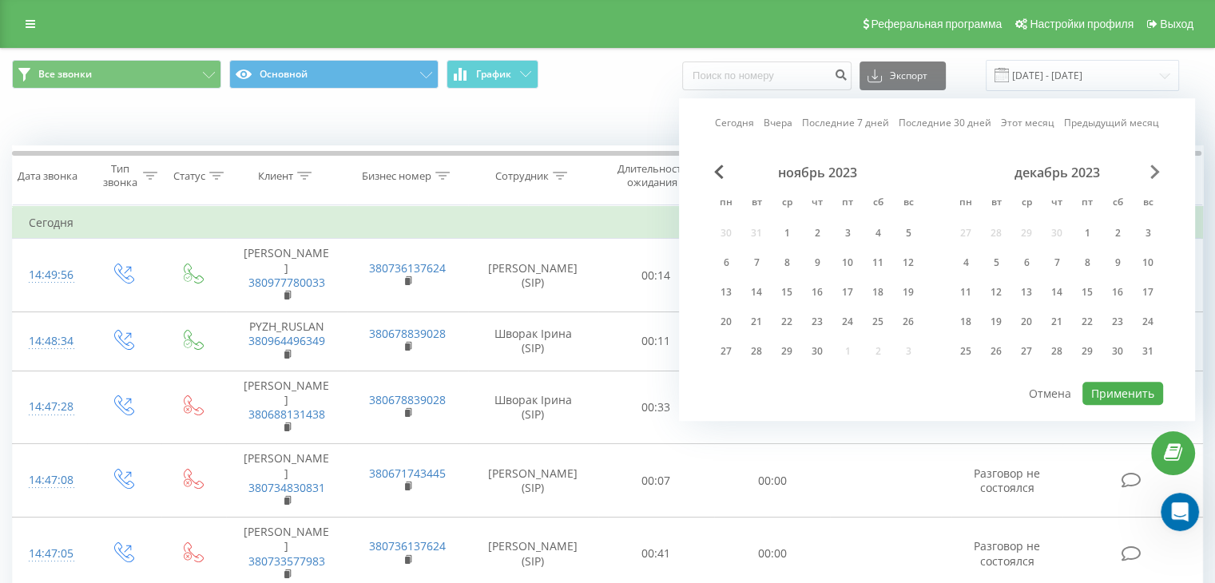
click at [1158, 172] on span "Next Month" at bounding box center [1155, 172] width 10 height 14
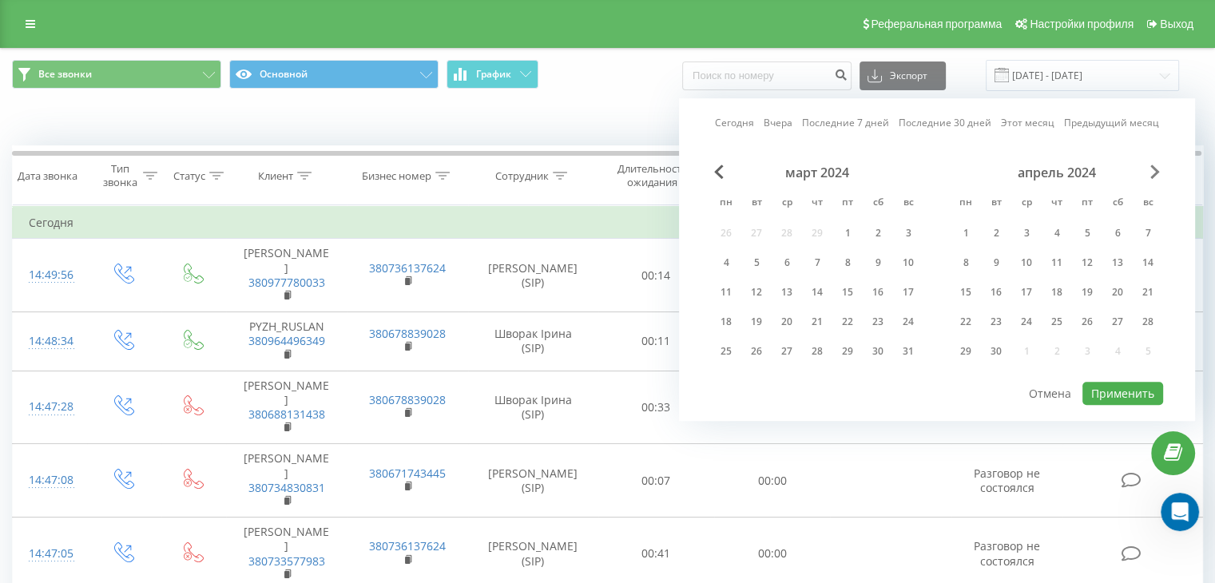
click at [1158, 172] on span "Next Month" at bounding box center [1155, 172] width 10 height 14
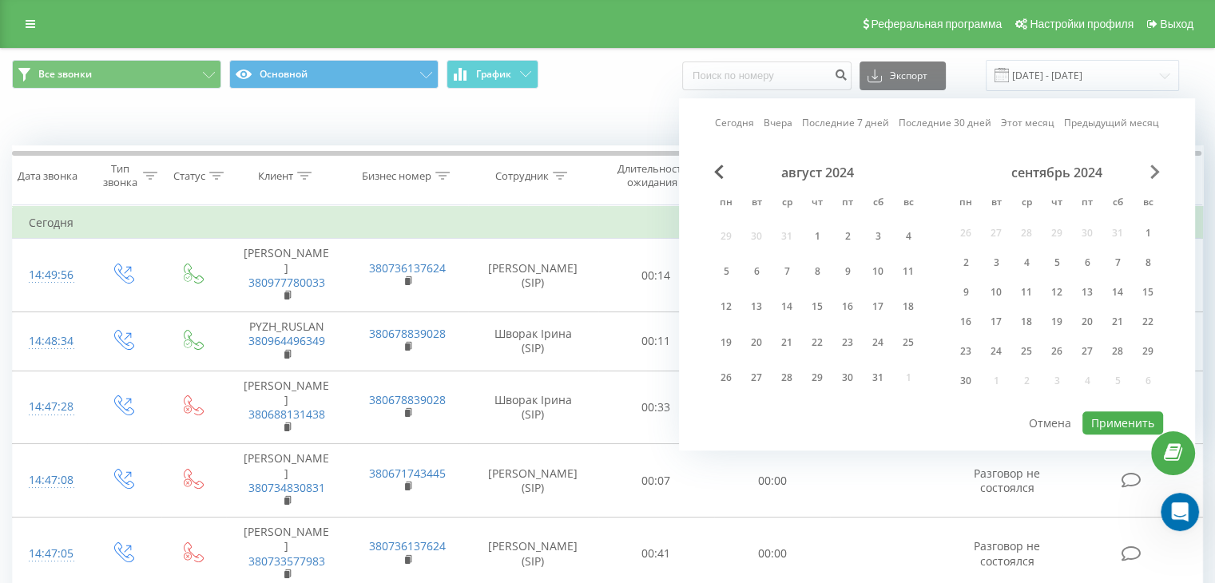
click at [1158, 172] on span "Next Month" at bounding box center [1155, 172] width 10 height 14
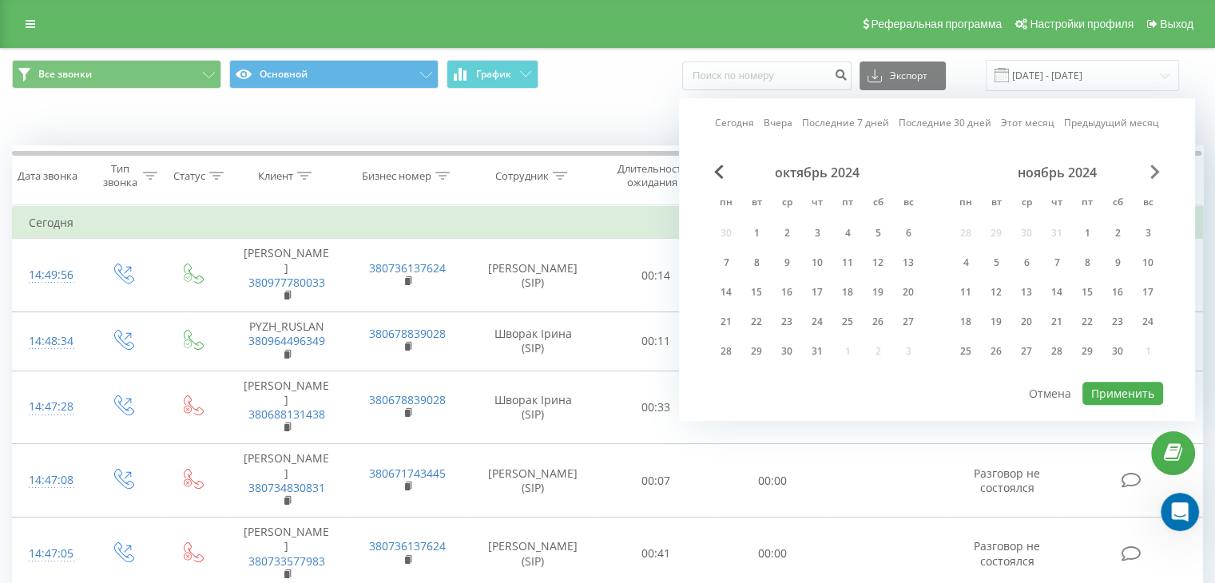
click at [1158, 172] on span "Next Month" at bounding box center [1155, 172] width 10 height 14
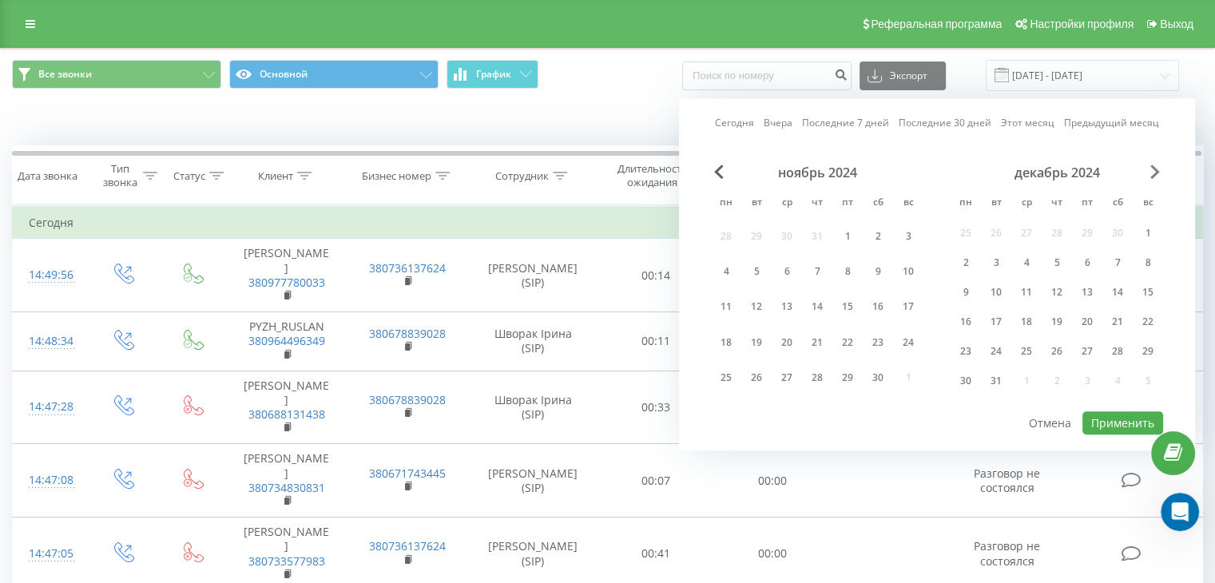
click at [1158, 172] on span "Next Month" at bounding box center [1155, 172] width 10 height 14
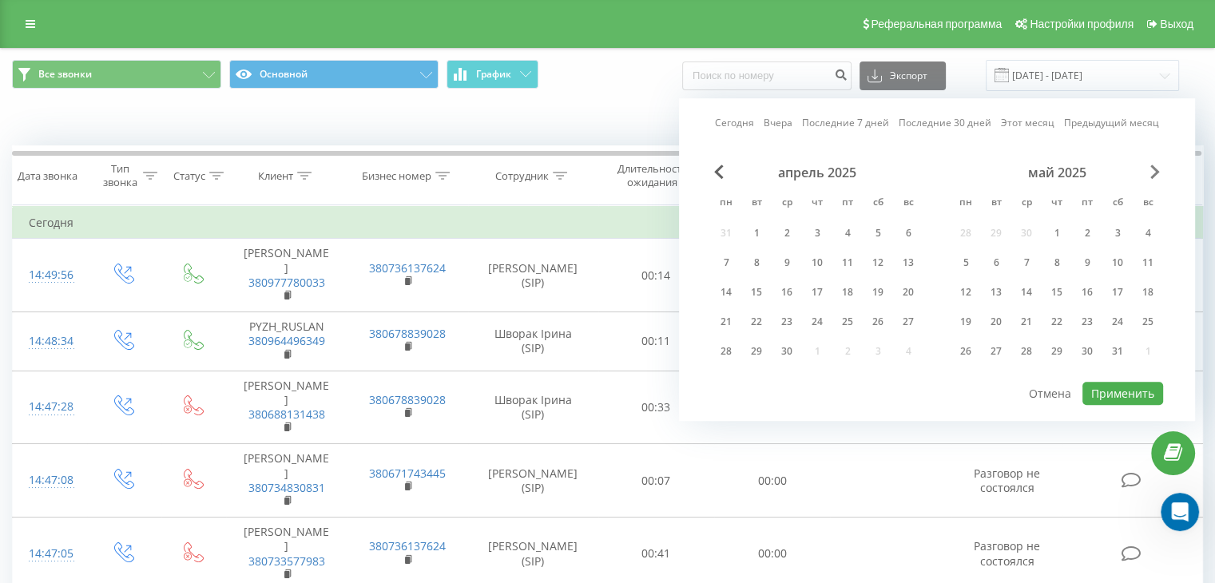
click at [1158, 172] on span "Next Month" at bounding box center [1155, 172] width 10 height 14
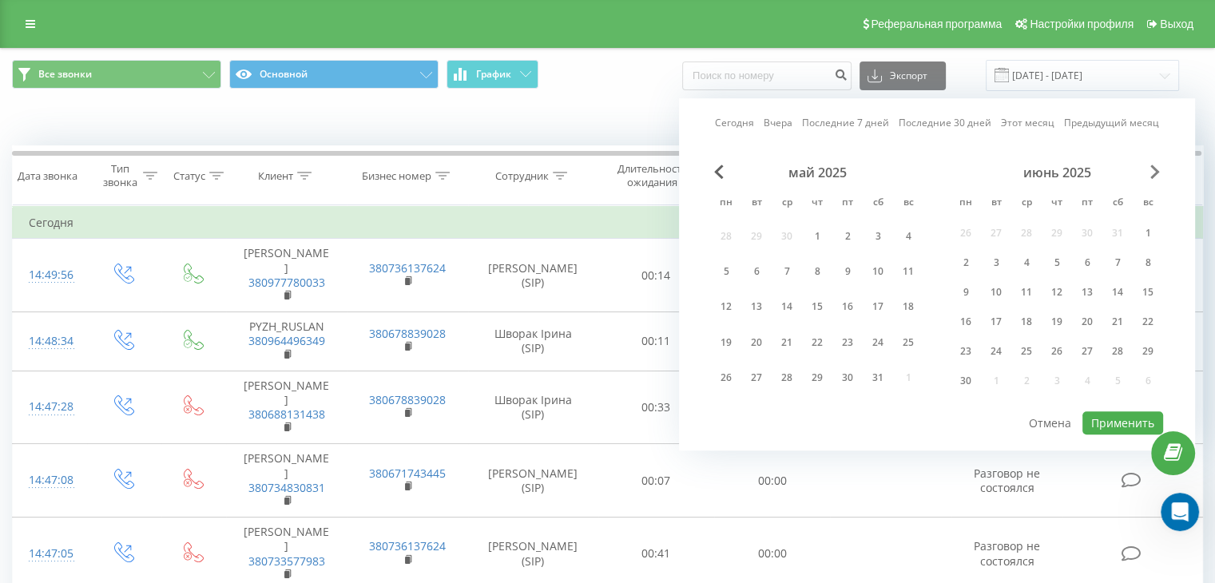
click at [1158, 172] on span "Next Month" at bounding box center [1155, 172] width 10 height 14
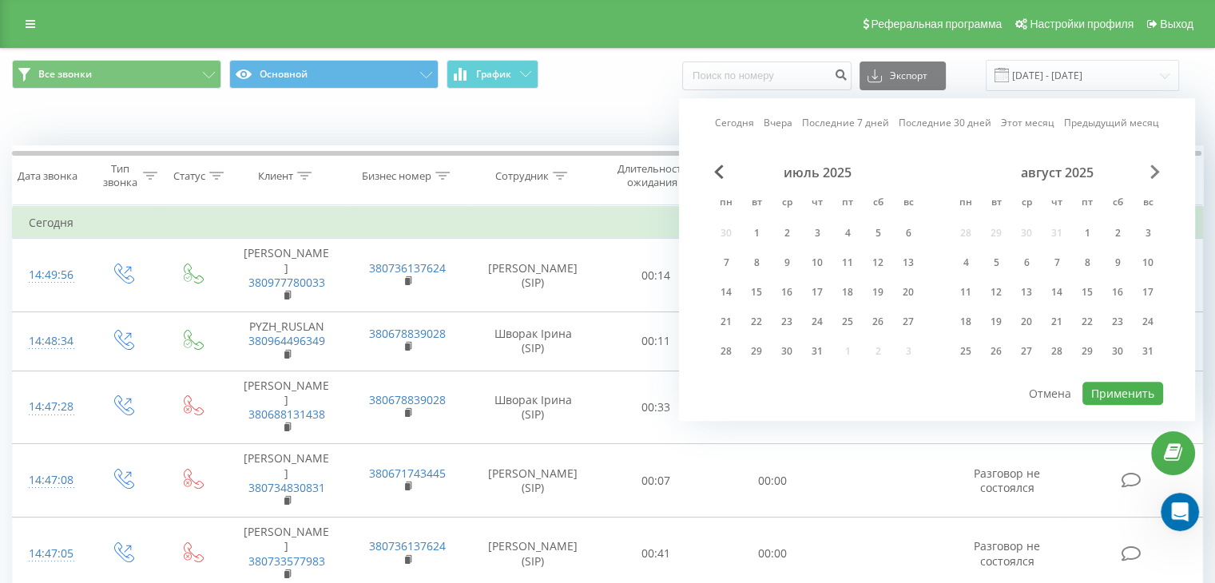
click at [1158, 172] on span "Next Month" at bounding box center [1155, 172] width 10 height 14
click at [1032, 295] on div "17" at bounding box center [1026, 292] width 21 height 21
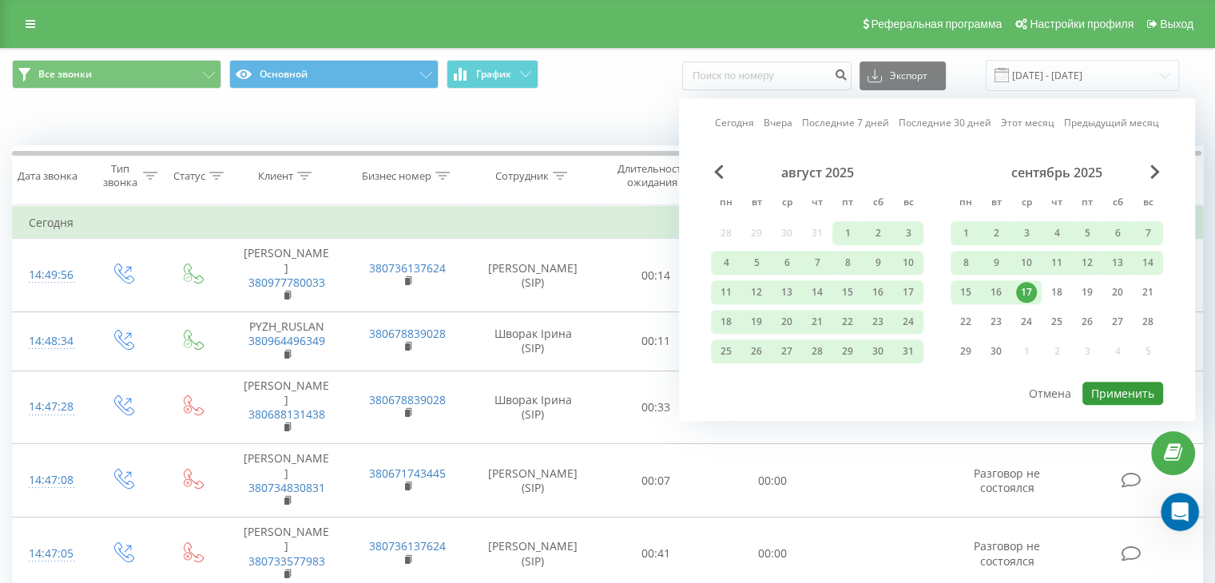
drag, startPoint x: 1126, startPoint y: 391, endPoint x: 971, endPoint y: 369, distance: 156.4
click at [1125, 391] on button "Применить" at bounding box center [1122, 393] width 81 height 23
type input "01.09.2023 - 17.09.2025"
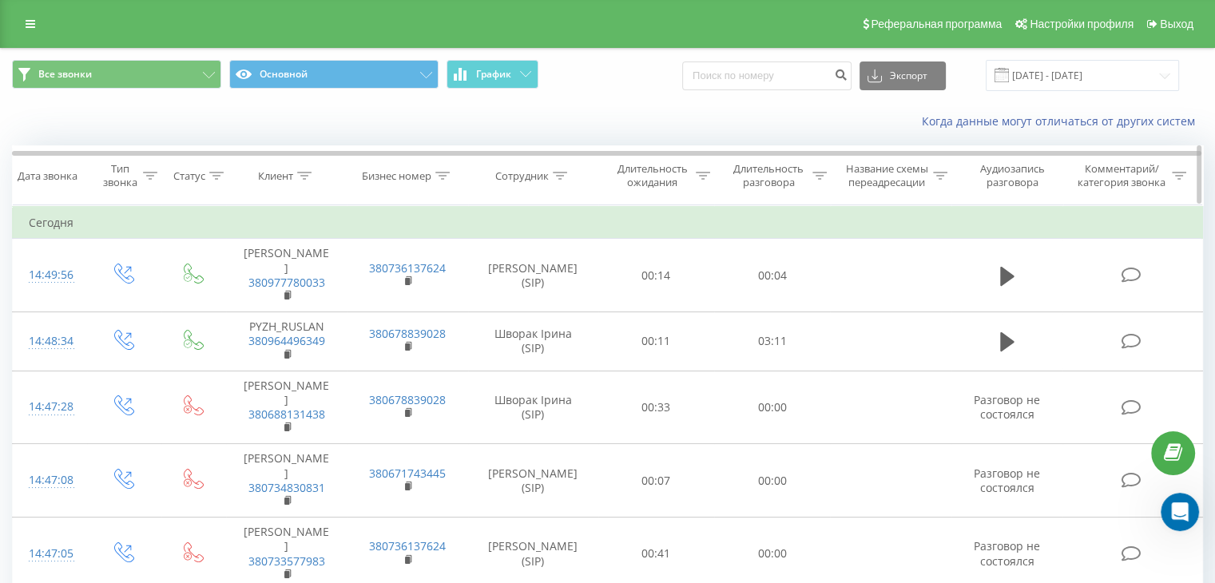
click at [303, 172] on icon at bounding box center [304, 176] width 14 height 8
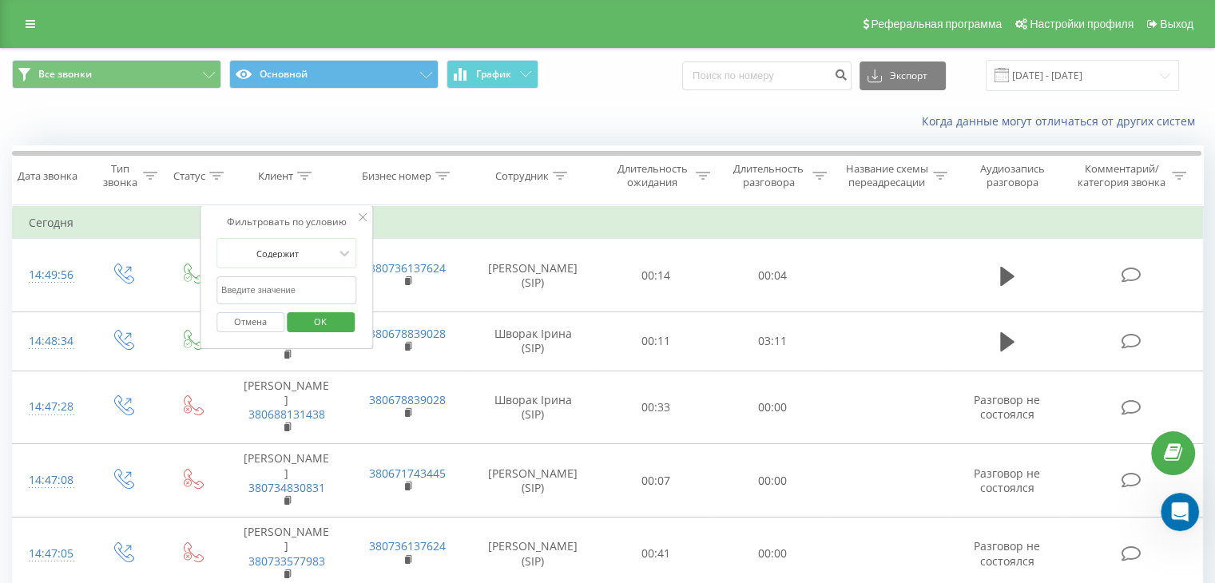
click at [243, 291] on input "text" at bounding box center [286, 290] width 141 height 28
paste input "[PHONE_NUMBER]"
click at [273, 288] on input "[PHONE_NUMBER]" at bounding box center [286, 290] width 141 height 28
click at [256, 288] on input "+380 99 1659490" at bounding box center [286, 290] width 141 height 28
click at [243, 287] on input "+380 991659490" at bounding box center [286, 290] width 141 height 28
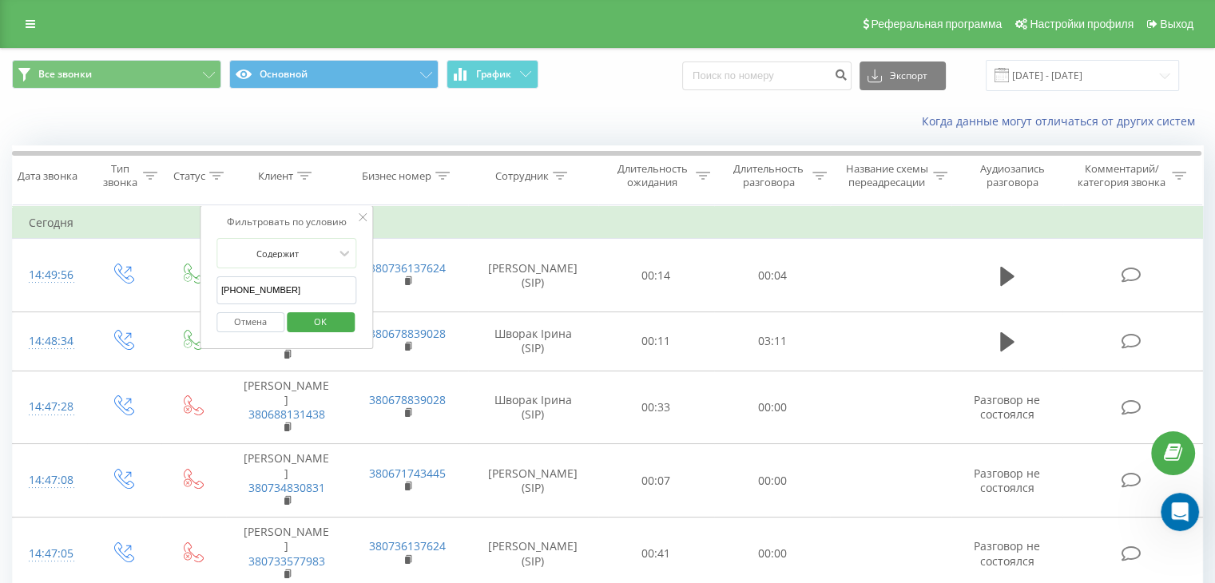
click at [319, 320] on span "OK" at bounding box center [320, 321] width 45 height 25
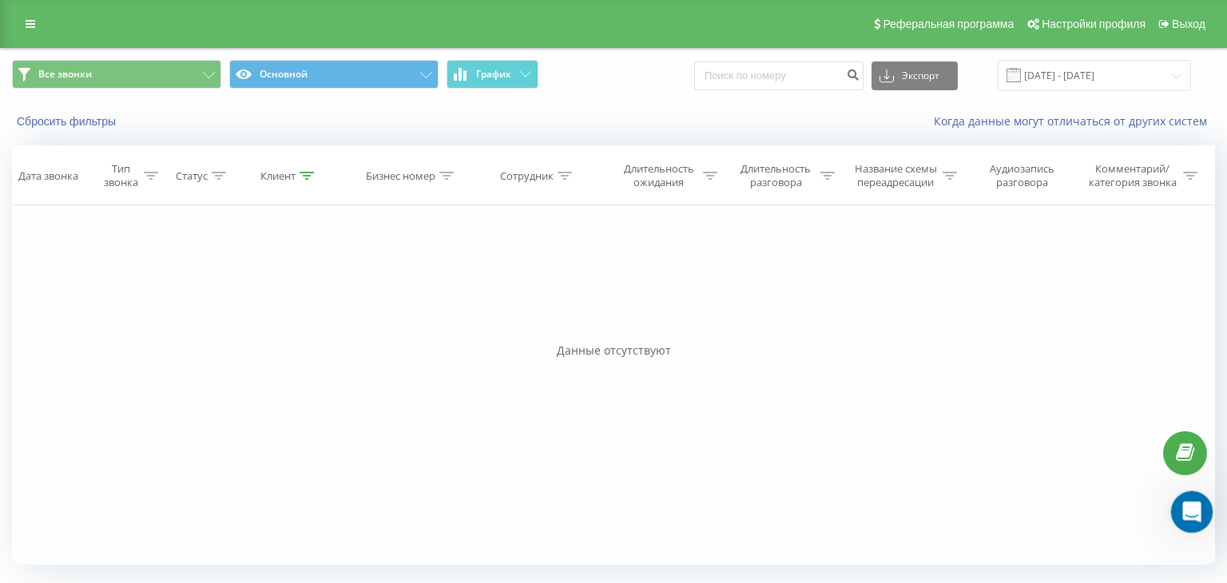
click at [1184, 509] on icon "Відкрити програму для спілкування Intercom" at bounding box center [1189, 510] width 26 height 26
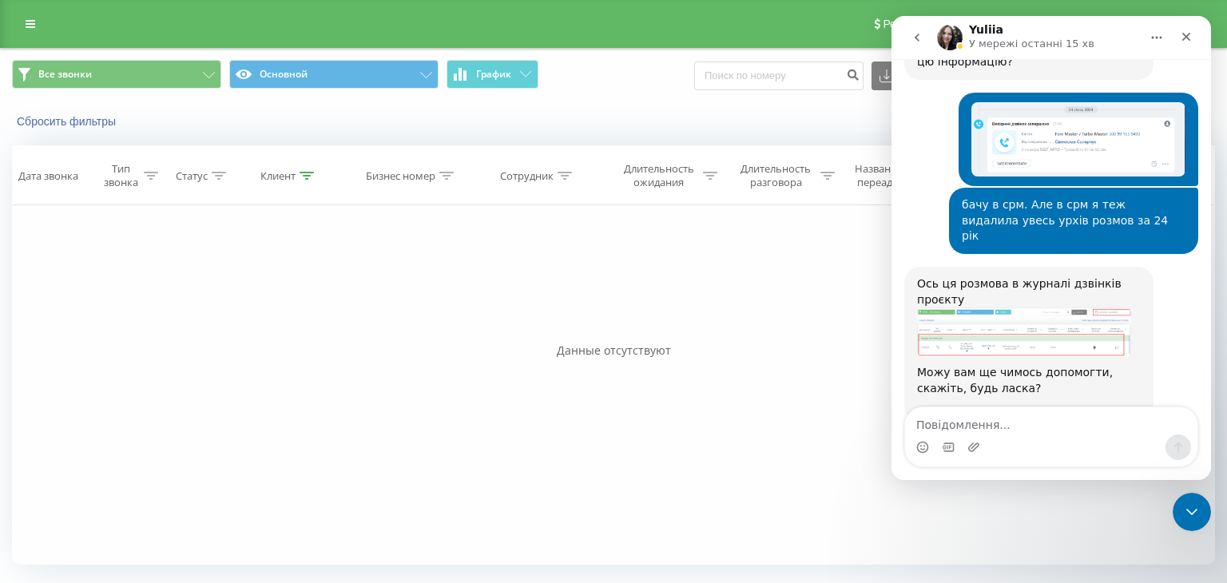
scroll to position [1829, 0]
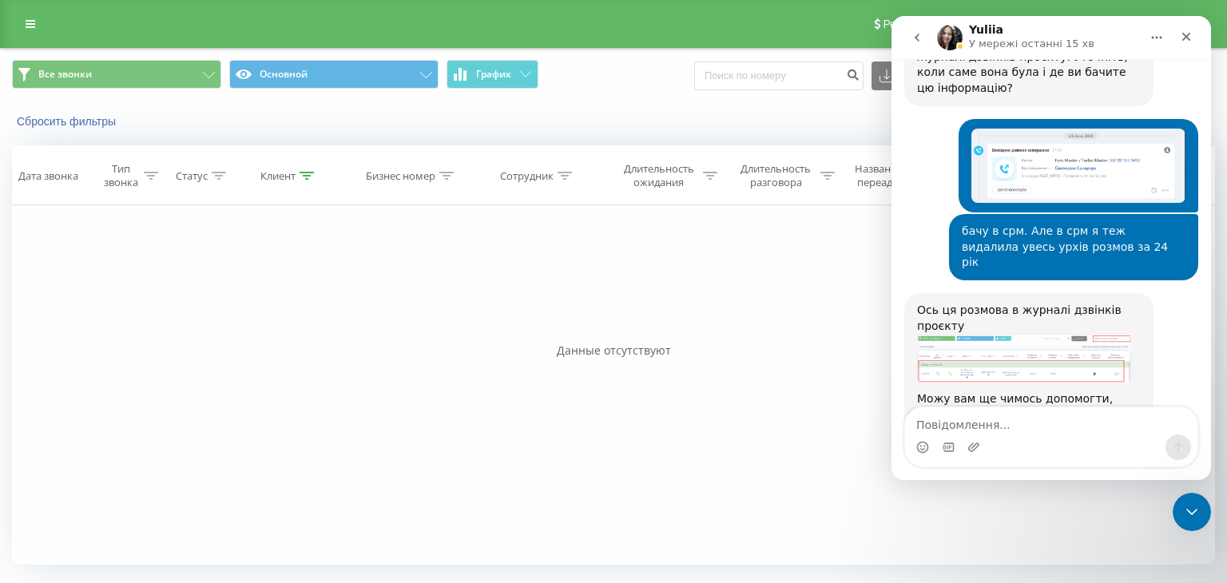
click at [987, 334] on img "Yuliia каже…" at bounding box center [1024, 359] width 214 height 50
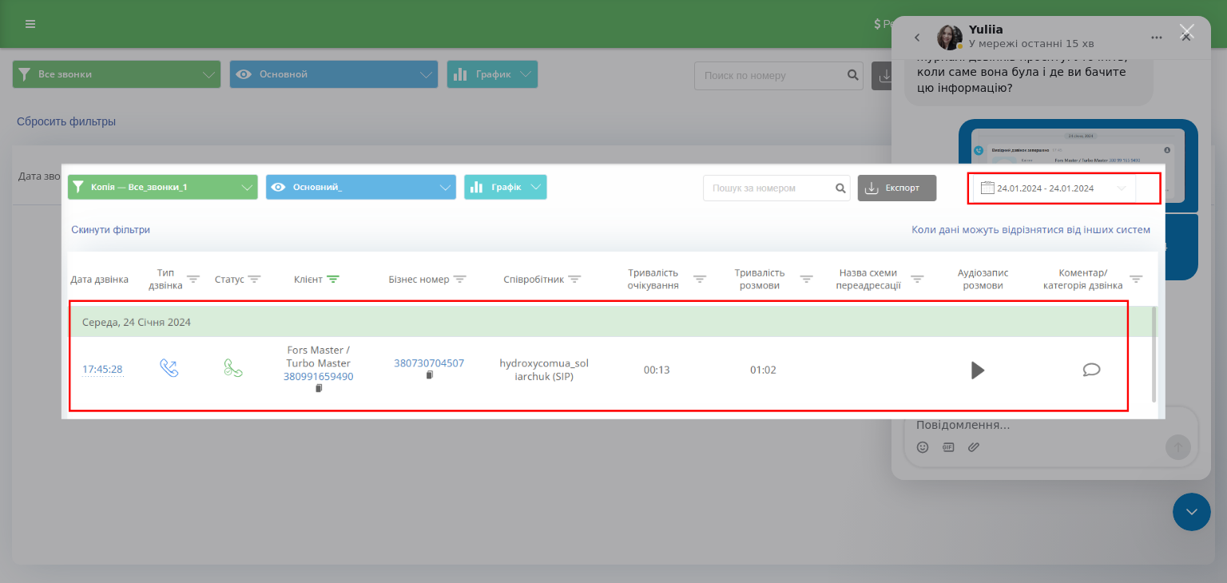
scroll to position [0, 0]
click at [280, 129] on div "Месенджер Intercom" at bounding box center [613, 291] width 1227 height 583
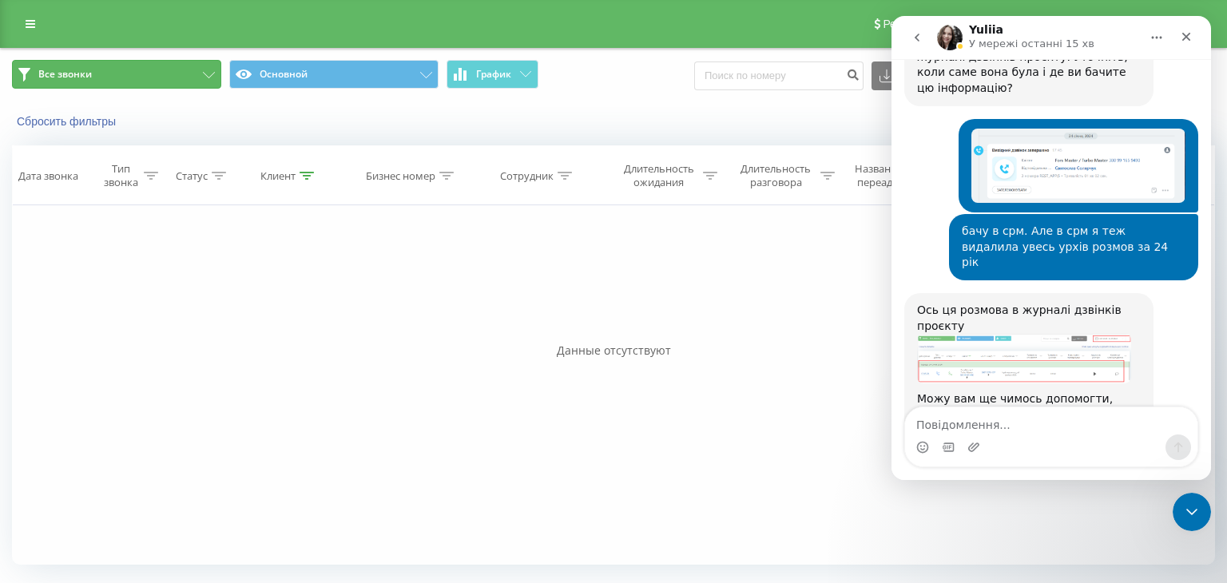
click at [205, 65] on button "Все звонки" at bounding box center [116, 74] width 209 height 29
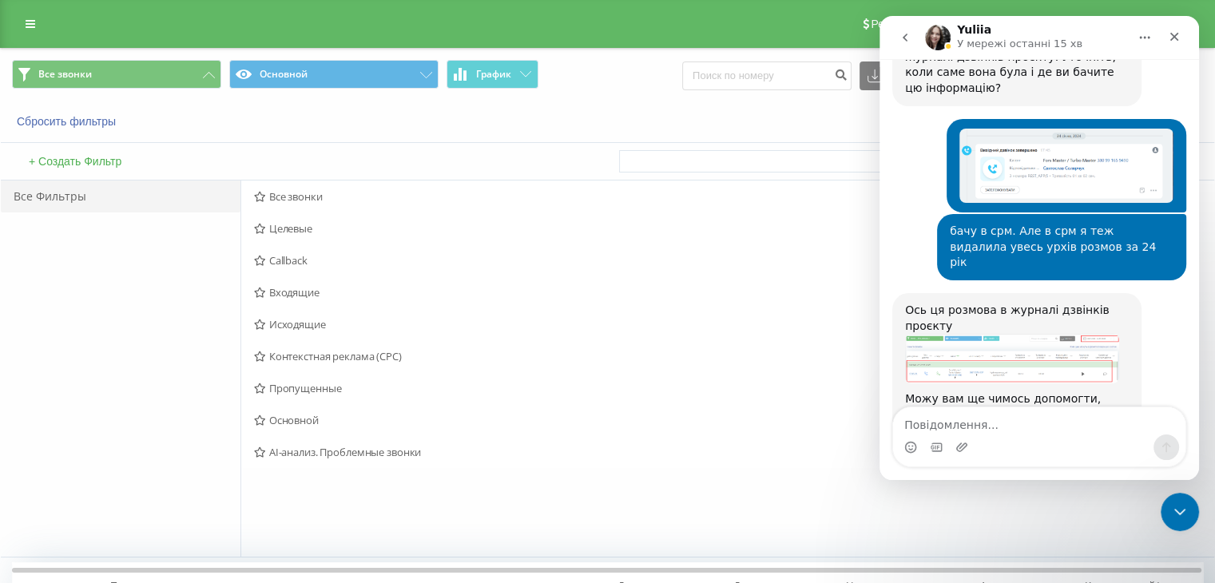
click at [251, 119] on div "Сбросить фильтры" at bounding box center [228, 121] width 455 height 16
click at [643, 102] on div "Сбросить фильтры Когда данные могут отличаться от других систем" at bounding box center [607, 121] width 1213 height 38
click at [1177, 505] on icon "Закрити програму для спілкування Intercom" at bounding box center [1177, 509] width 19 height 19
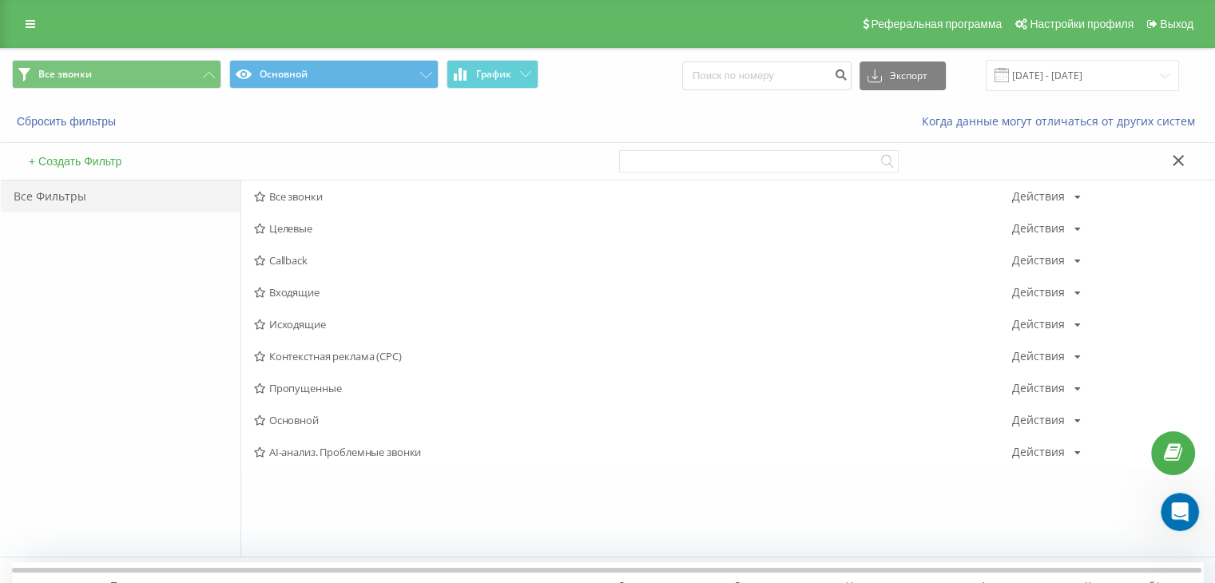
click at [1176, 158] on icon at bounding box center [1178, 160] width 12 height 11
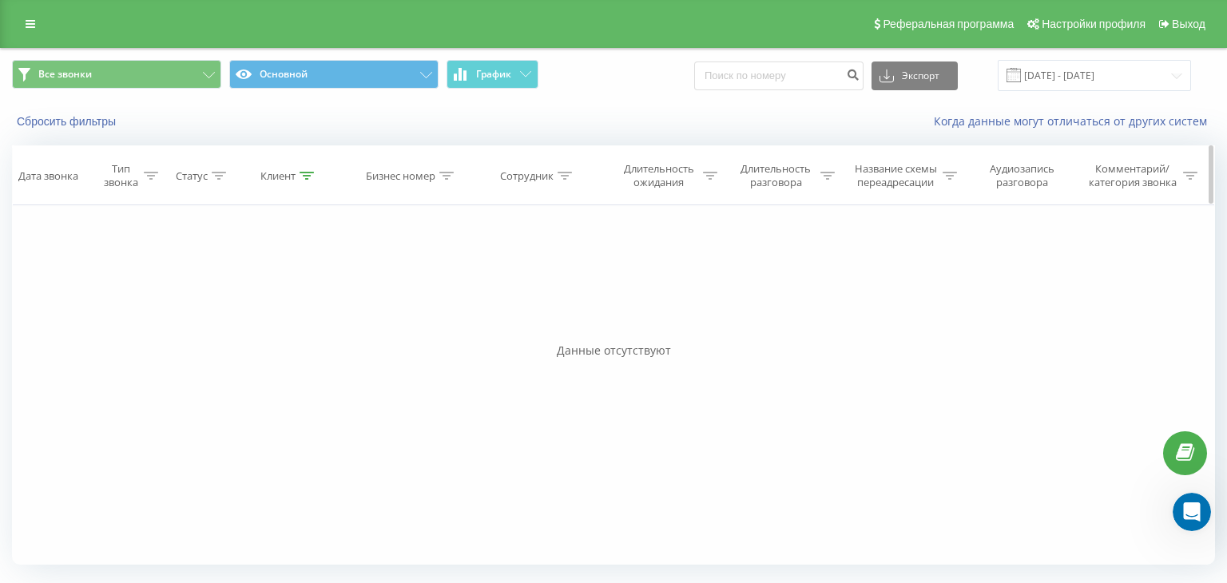
click at [313, 173] on icon at bounding box center [306, 176] width 14 height 8
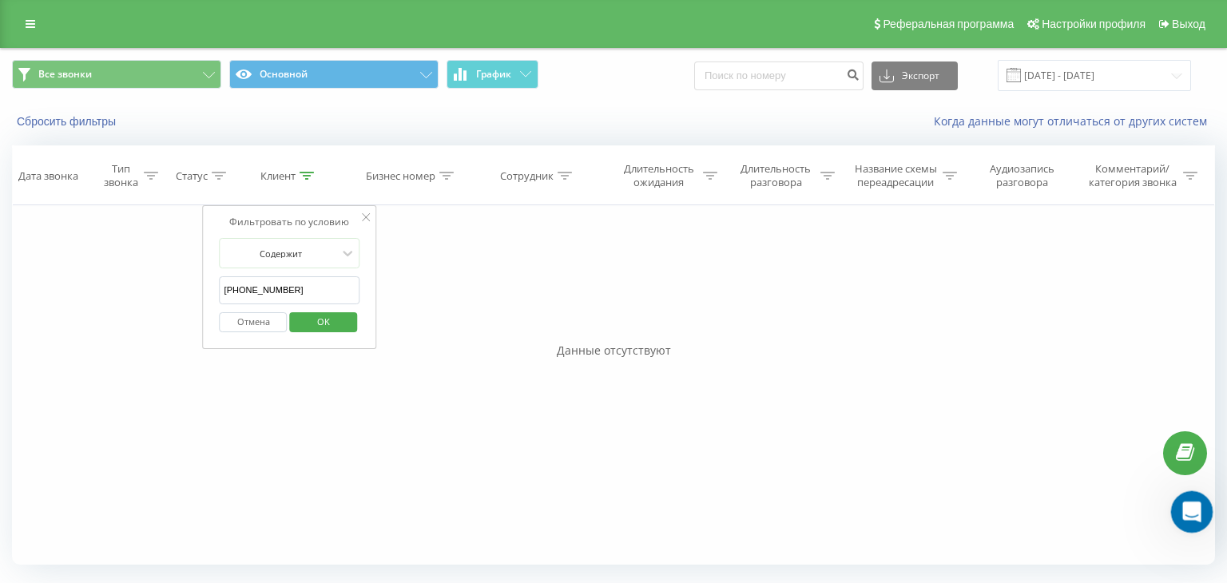
click at [1199, 506] on icon "Відкрити програму для спілкування Intercom" at bounding box center [1189, 510] width 26 height 26
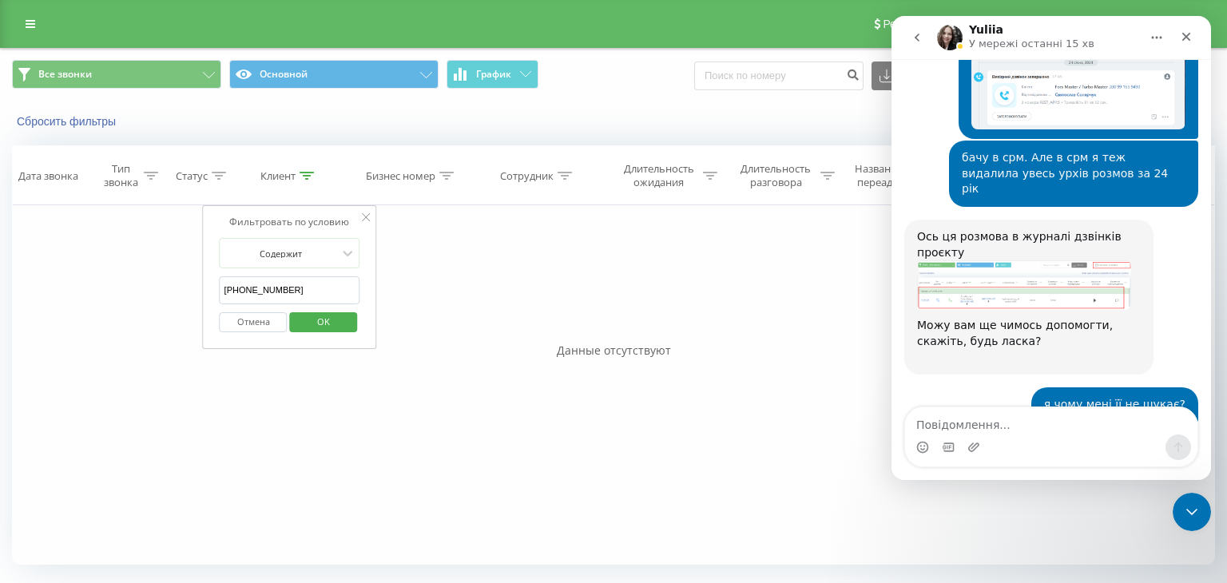
scroll to position [1909, 0]
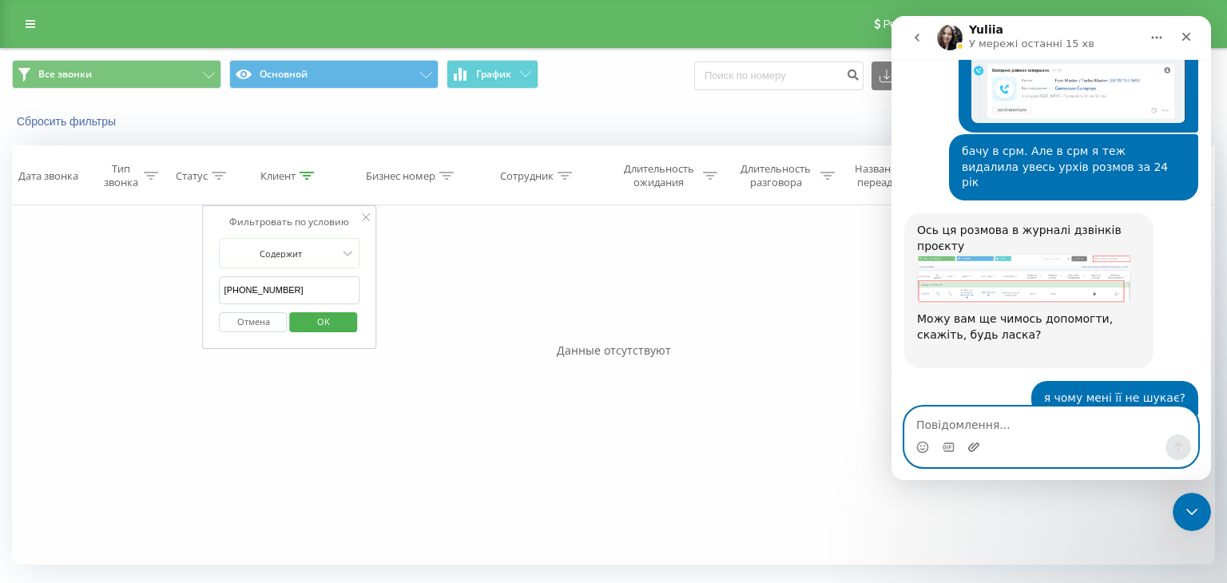
click at [971, 448] on icon "Завантажити вкладений файл" at bounding box center [973, 446] width 11 height 9
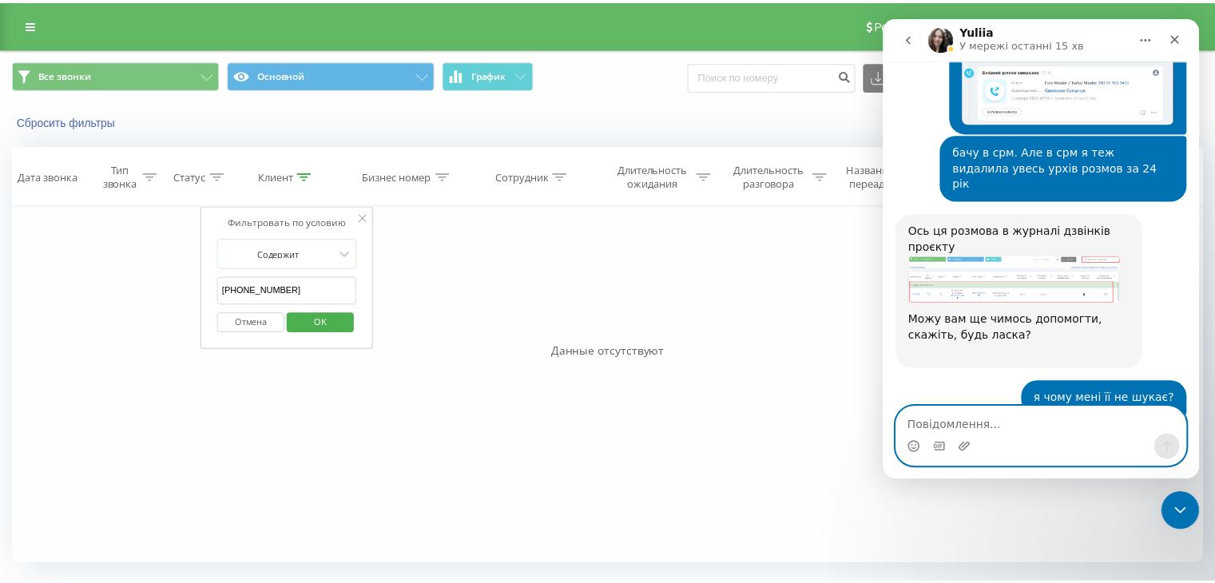
scroll to position [2036, 0]
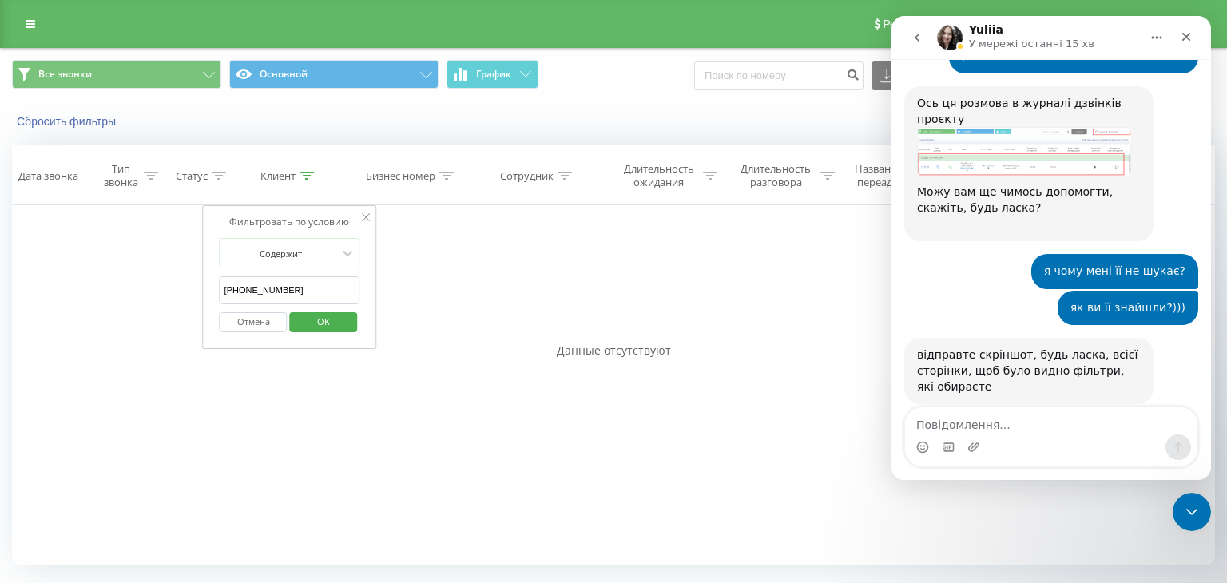
drag, startPoint x: 301, startPoint y: 287, endPoint x: 206, endPoint y: 276, distance: 95.7
click at [206, 276] on div "Фильтровать по условию Содержит +380991659490 Отмена OK" at bounding box center [290, 277] width 174 height 144
type input "turbo"
click at [323, 320] on span "OK" at bounding box center [323, 321] width 45 height 25
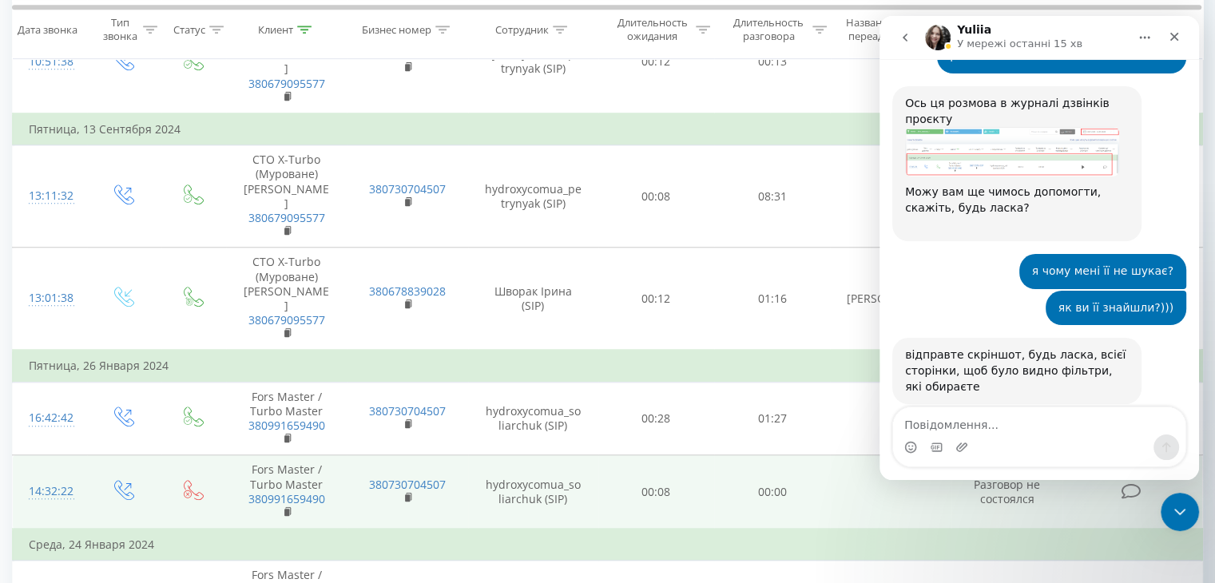
scroll to position [1318, 0]
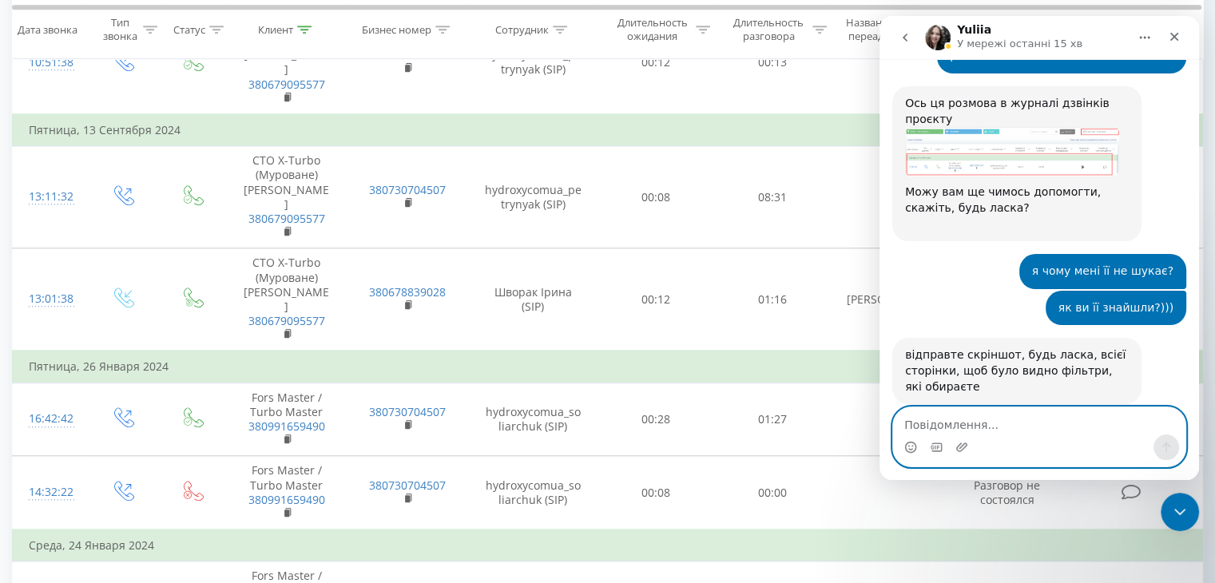
click at [958, 422] on textarea "Повідомлення..." at bounding box center [1039, 420] width 292 height 27
type textarea "p"
type textarea "знайшла по назві, а не номеру. дякую"
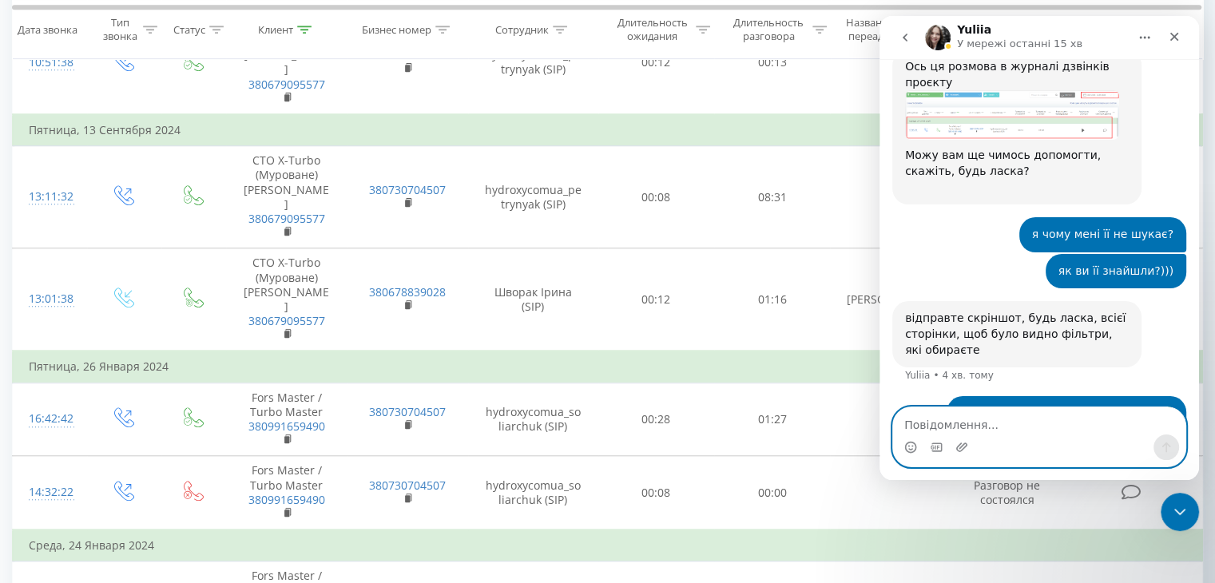
click at [922, 424] on textarea "Повідомлення..." at bounding box center [1039, 420] width 292 height 27
paste textarea "так, ще буде прохання видалити співробітника [PERSON_NAME], а замість нього ств…"
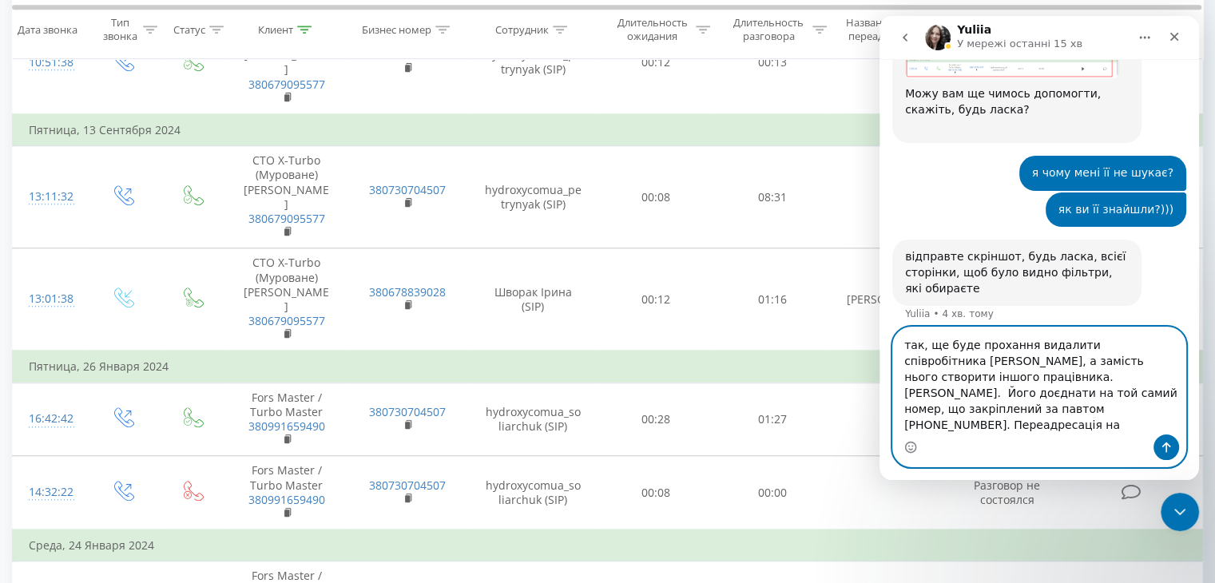
scroll to position [2136, 0]
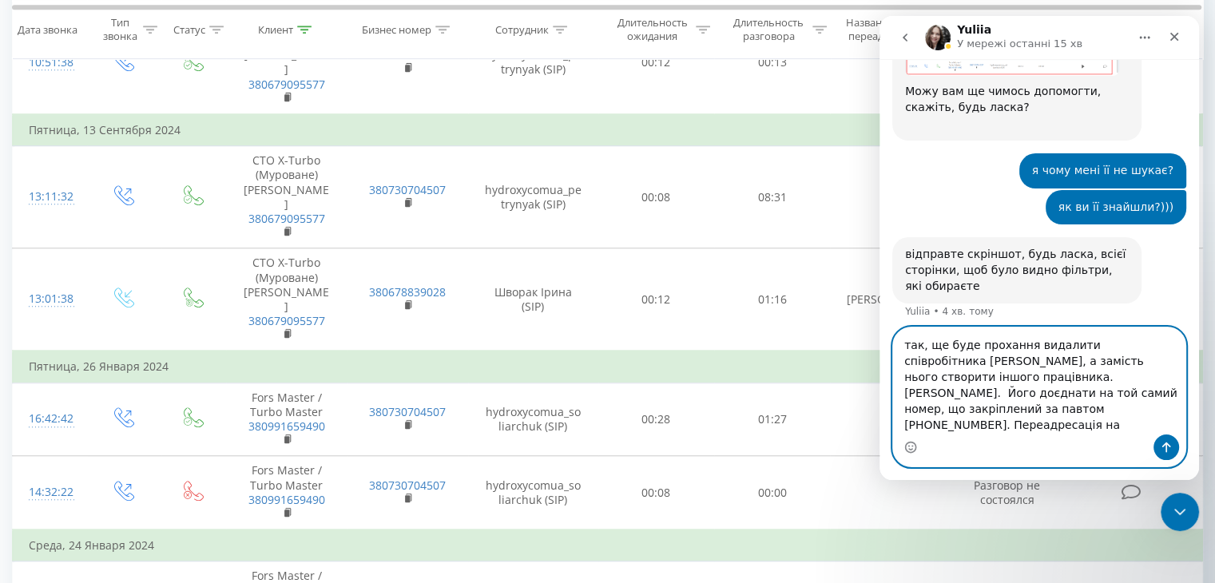
drag, startPoint x: 1093, startPoint y: 426, endPoint x: 992, endPoint y: 429, distance: 101.5
click at [992, 429] on textarea "так, ще буде прохання видалити співробітника [PERSON_NAME], а замість нього ств…" at bounding box center [1039, 380] width 292 height 107
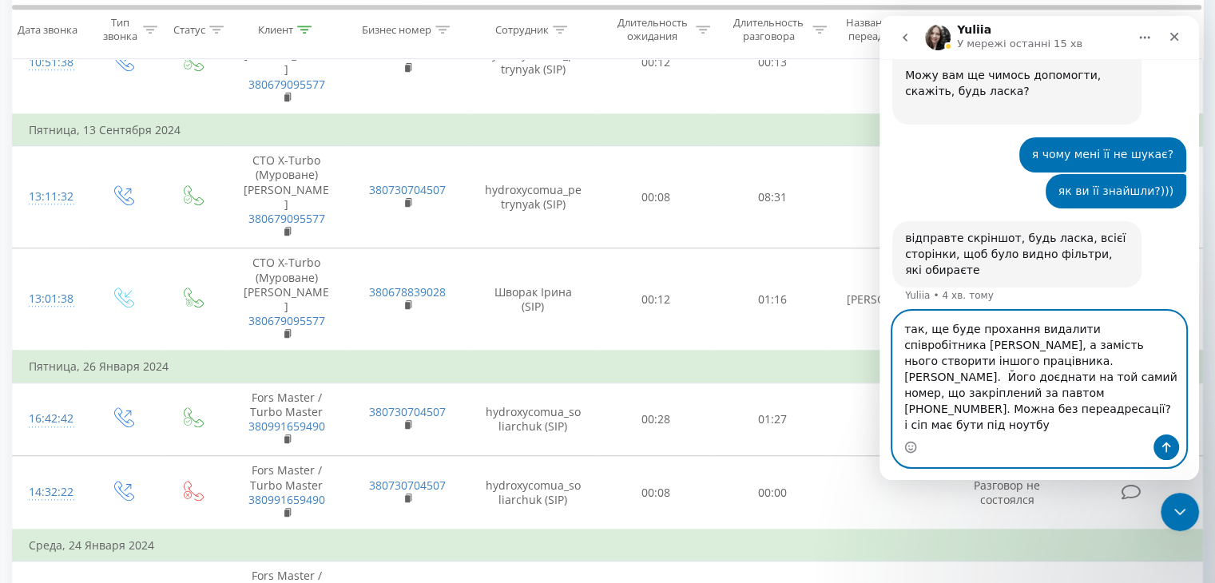
type textarea "так, ще буде прохання видалити співробітника устименко, а замість нього створит…"
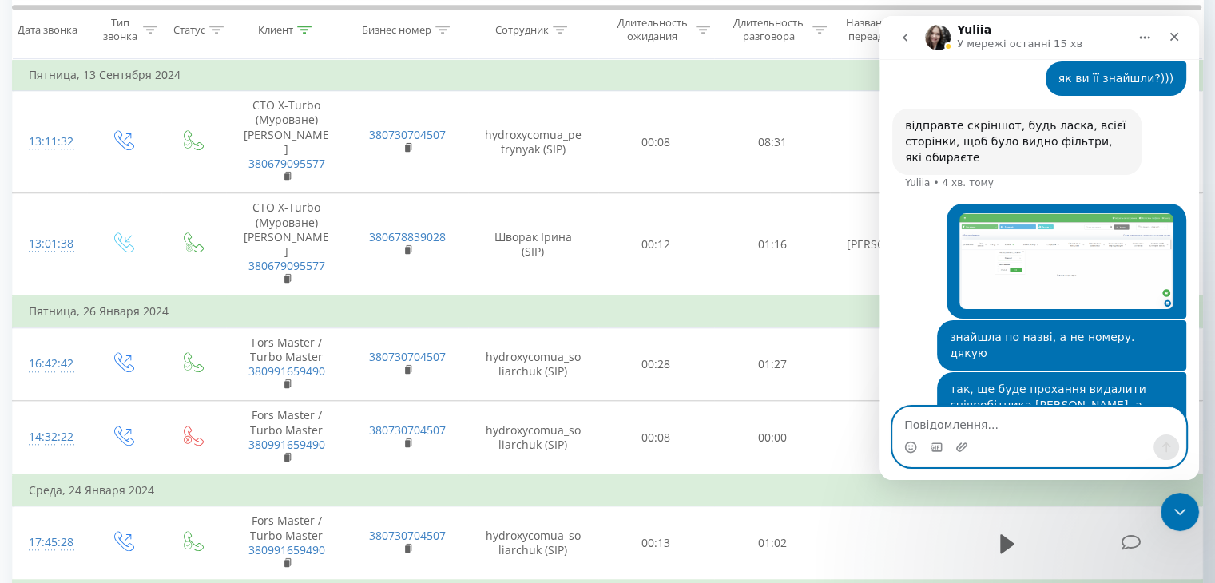
scroll to position [1398, 0]
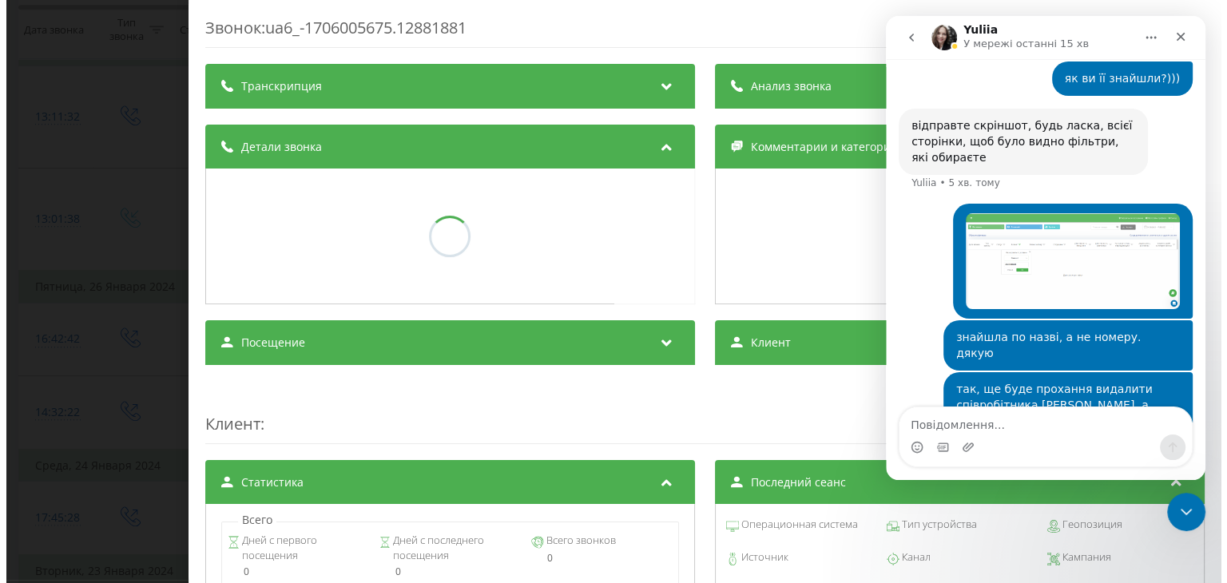
scroll to position [1165, 0]
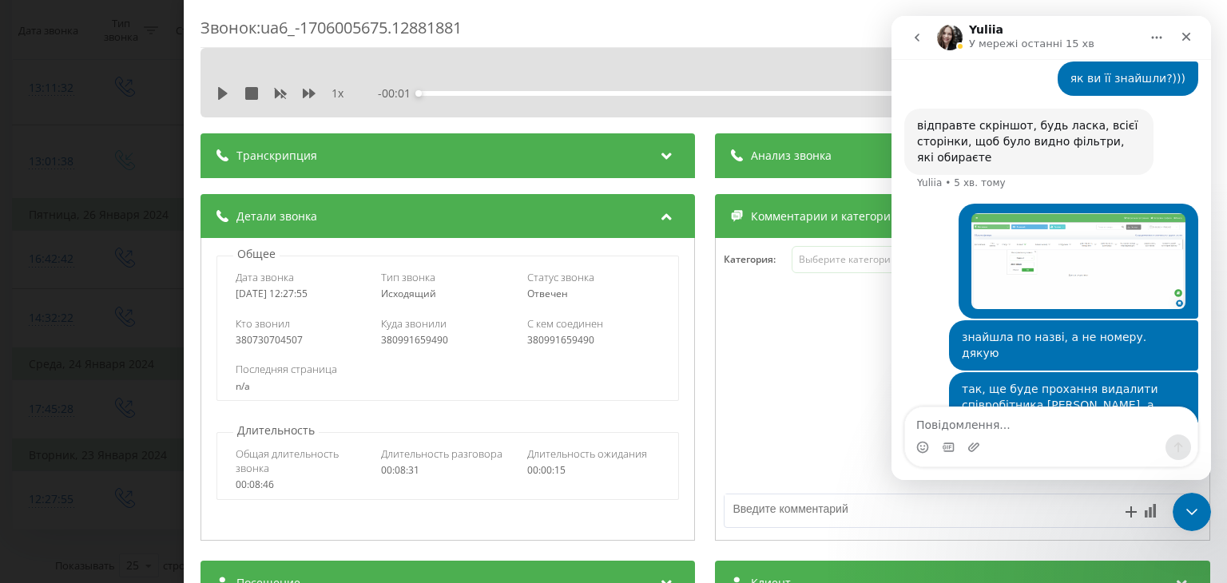
click at [157, 218] on div "Звонок : ua6_-1706005675.12881881 1 x - 00:01 00:00 00:00 Транскрипция Для анал…" at bounding box center [613, 291] width 1227 height 583
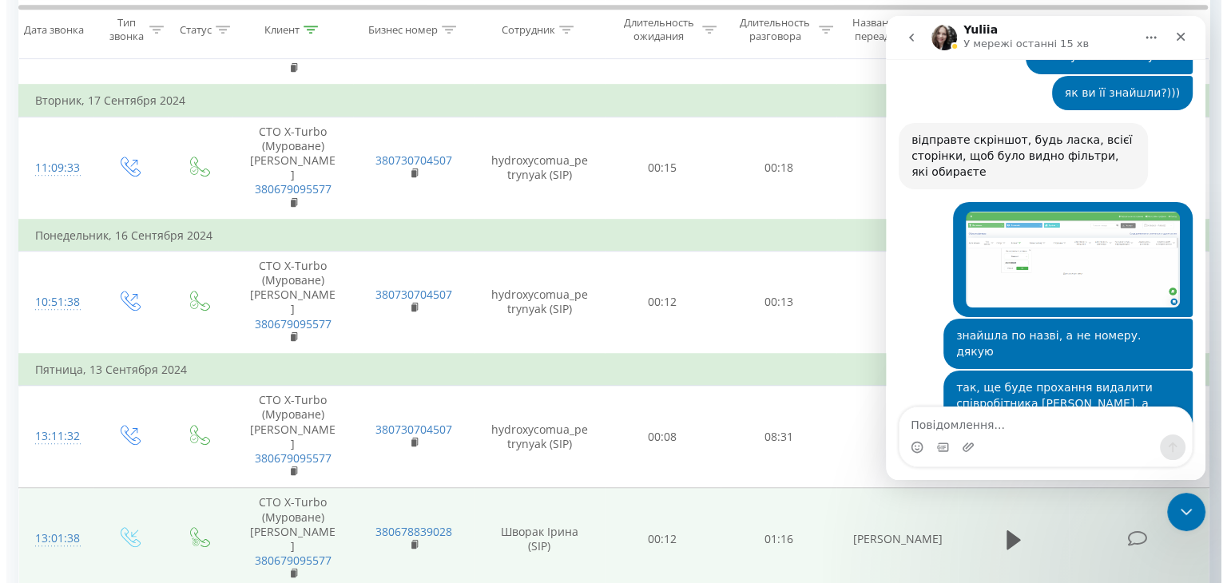
scroll to position [1158, 0]
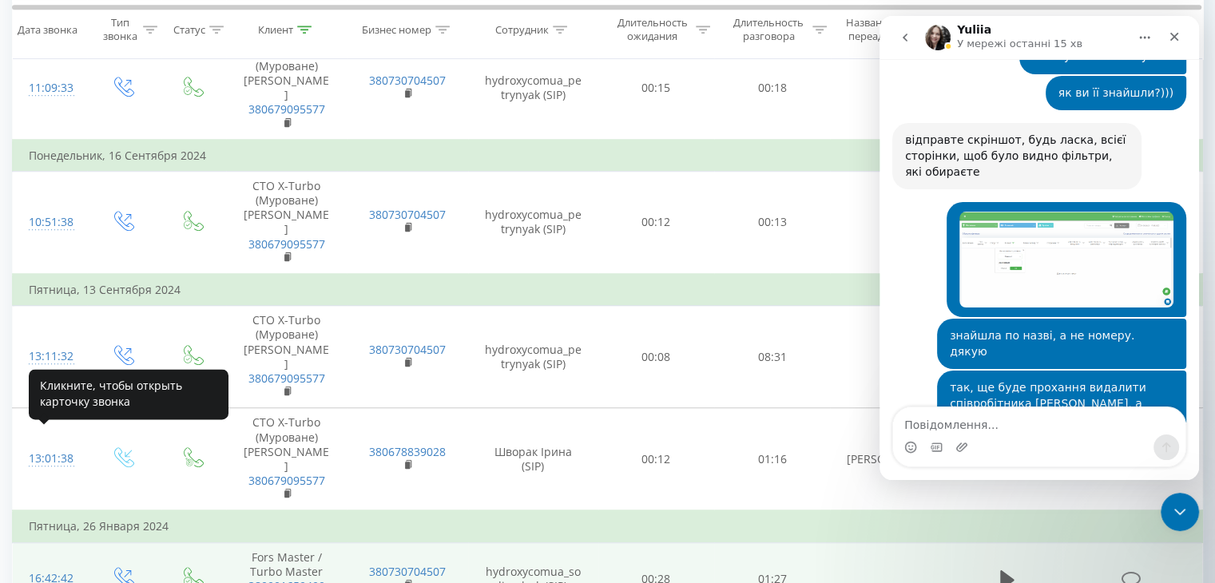
click at [47, 563] on div "16:42:42" at bounding box center [50, 578] width 42 height 31
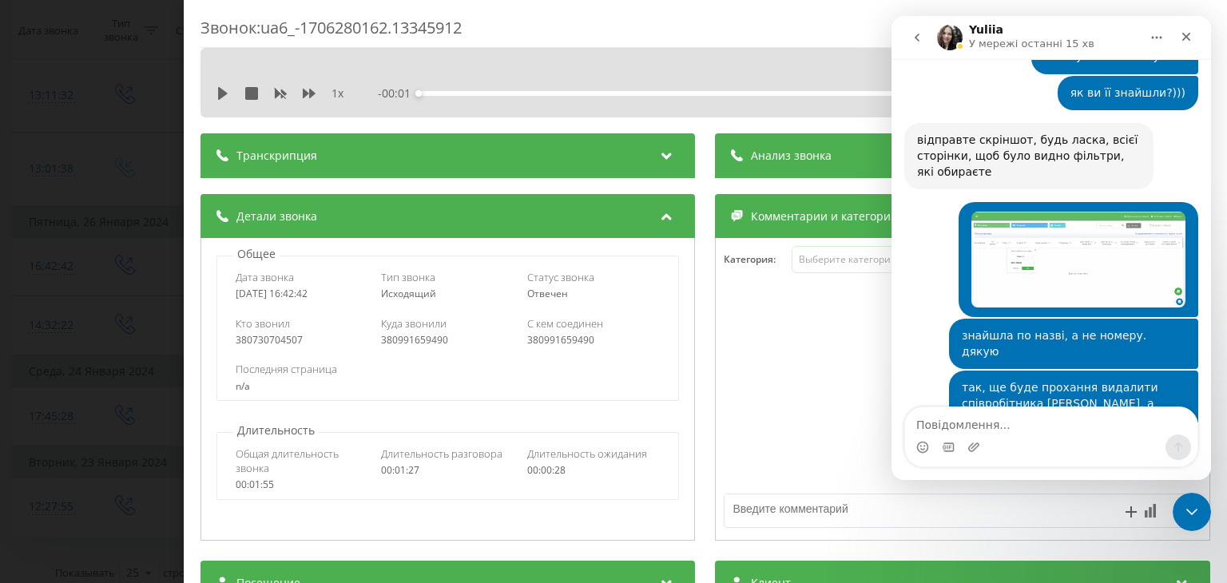
scroll to position [2312, 0]
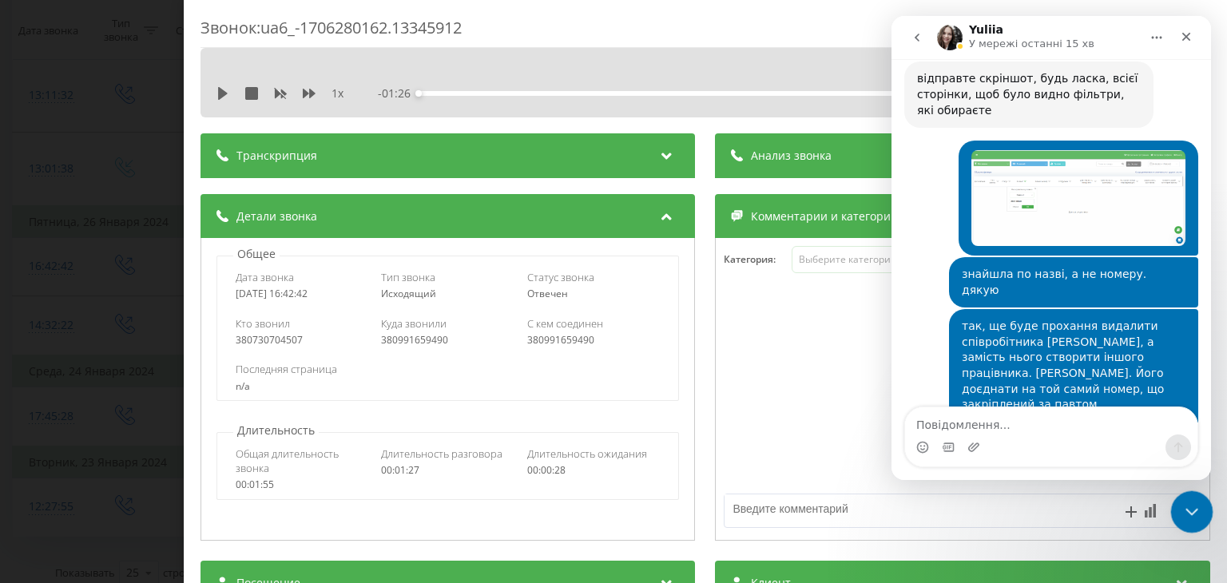
click html
click at [1184, 504] on icon "Закрити програму для спілкування Intercom" at bounding box center [1189, 509] width 19 height 19
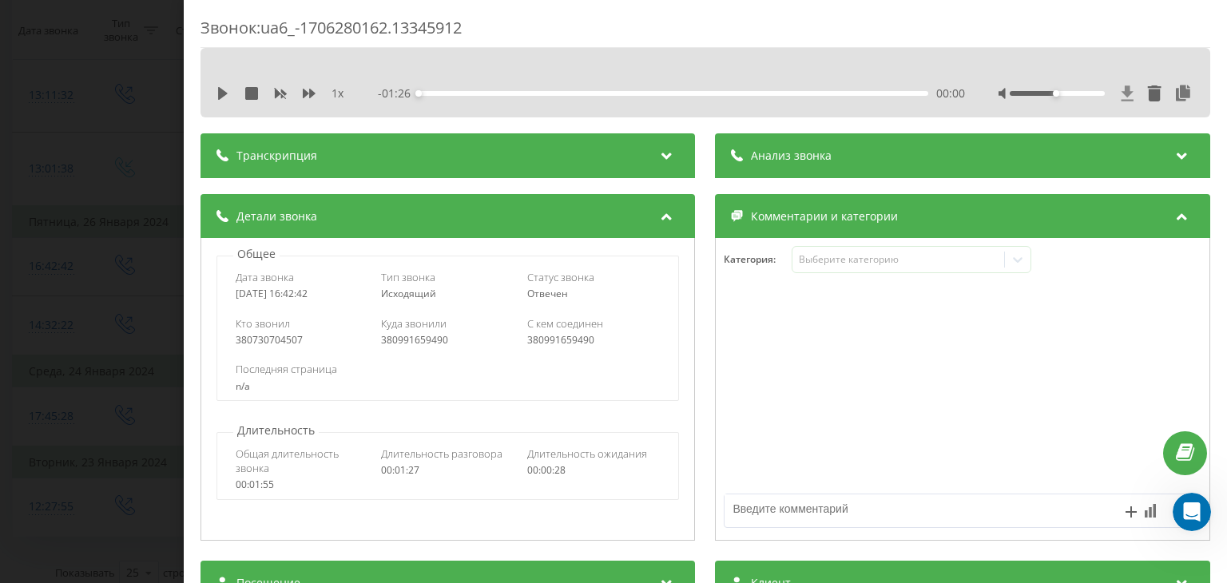
click at [1121, 95] on icon at bounding box center [1127, 92] width 12 height 15
click at [224, 90] on icon at bounding box center [223, 93] width 10 height 13
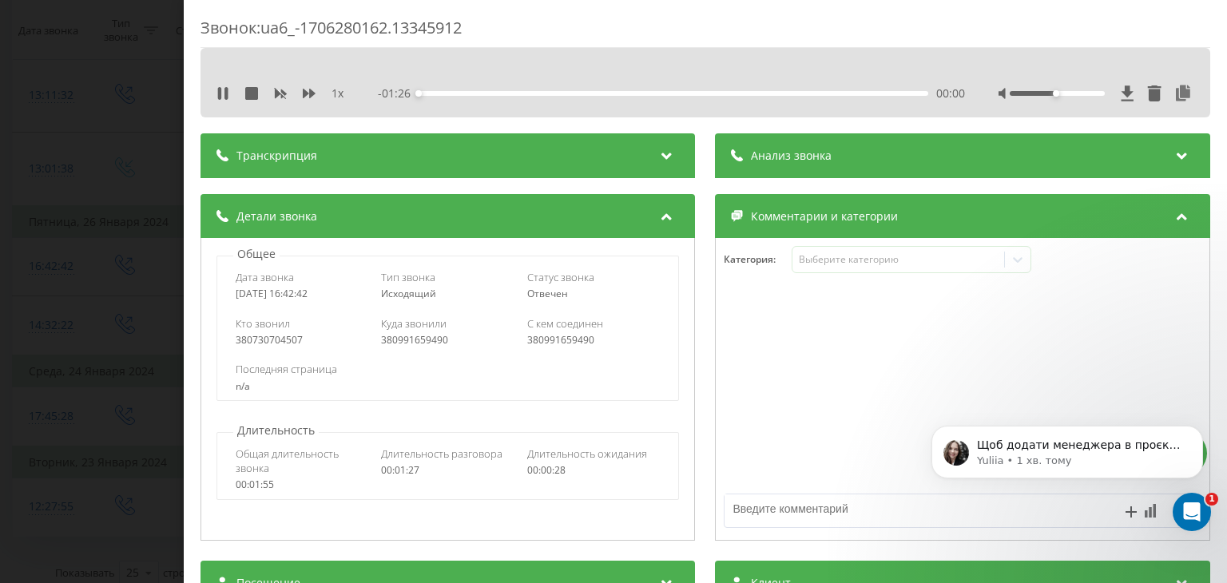
scroll to position [2364, 0]
click at [1120, 448] on p "Щоб додати менеджера в проєкт потрібен його e-mail" at bounding box center [1080, 446] width 206 height 16
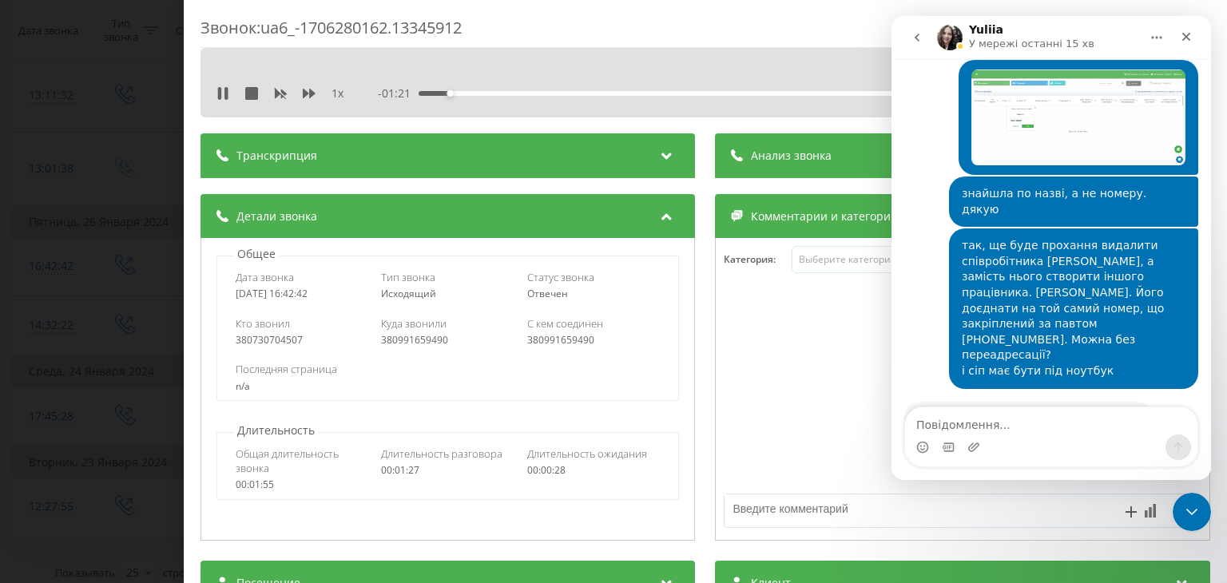
scroll to position [2329, 0]
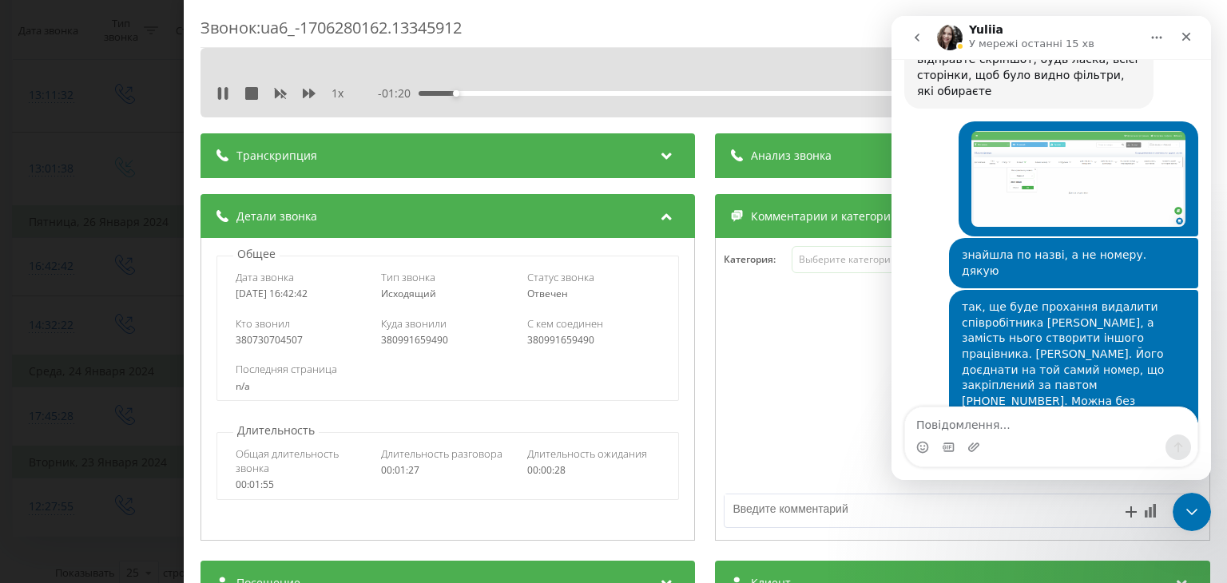
click at [945, 424] on textarea "Повідомлення..." at bounding box center [1051, 420] width 292 height 27
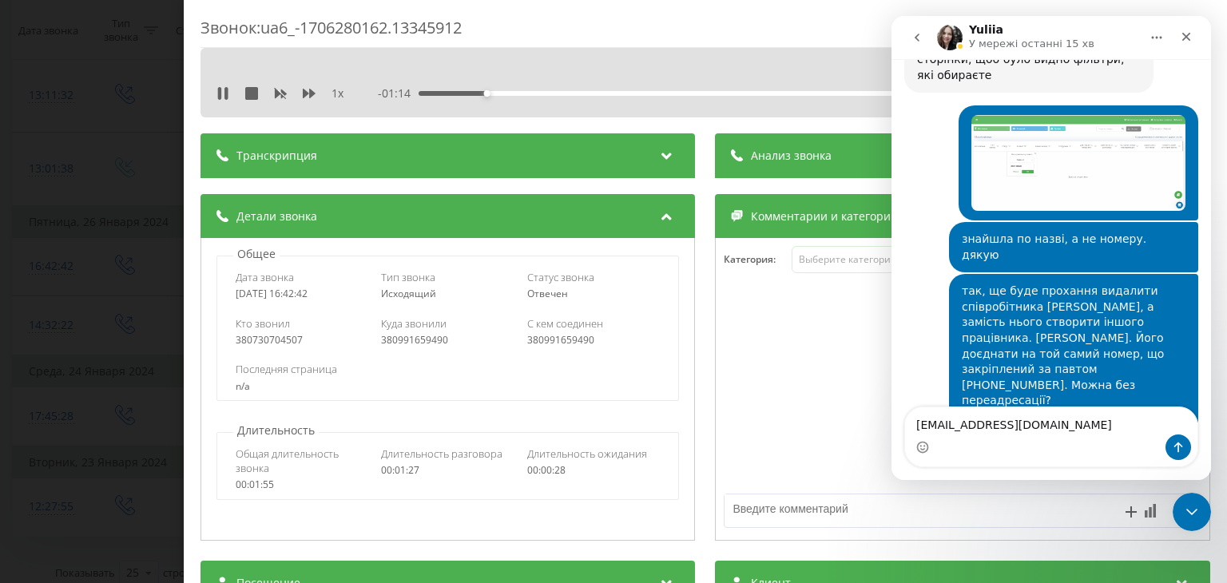
type textarea "vvshnik102@gmail.com"
click at [1176, 446] on icon "Надіслати повідомлення…" at bounding box center [1178, 447] width 13 height 13
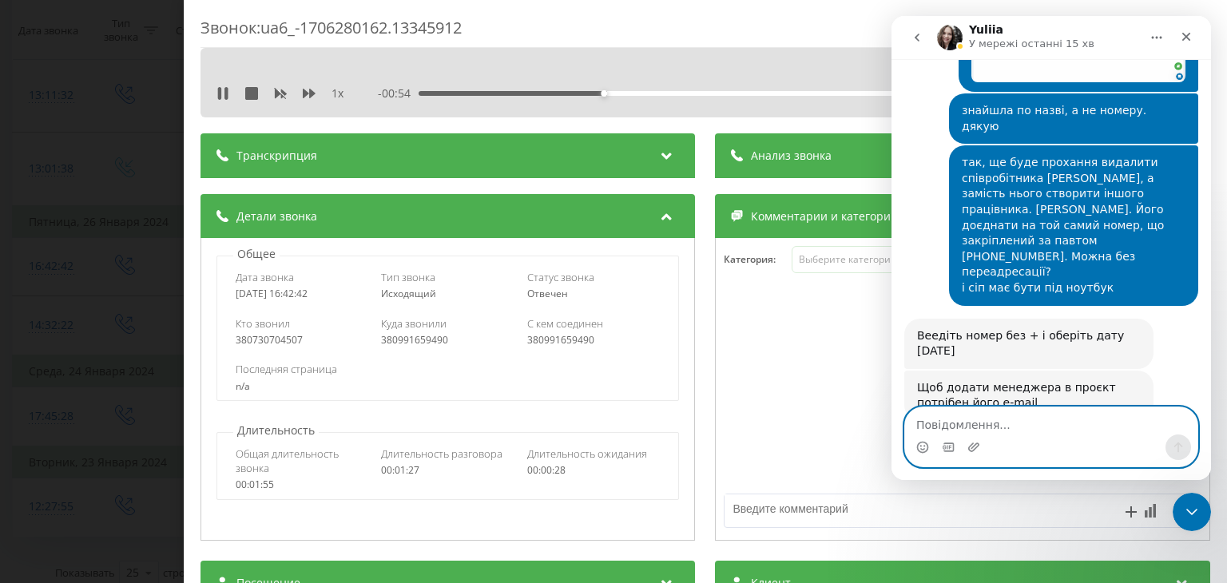
scroll to position [2475, 0]
click at [942, 418] on textarea "Повідомлення..." at bounding box center [1051, 420] width 292 height 27
type textarea "дякую"
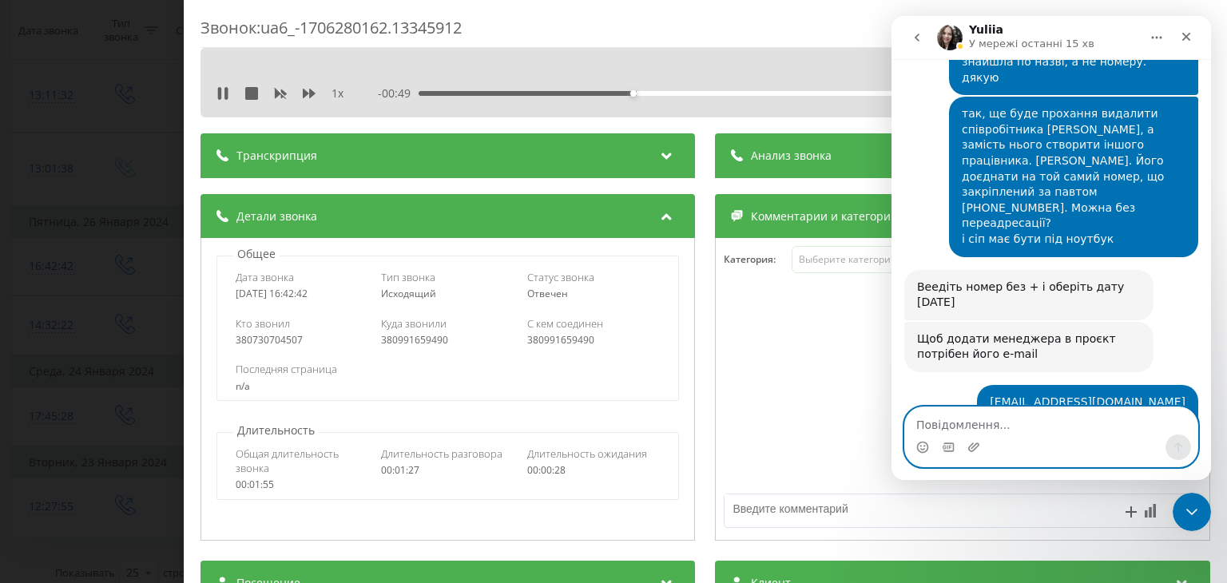
scroll to position [2461, 0]
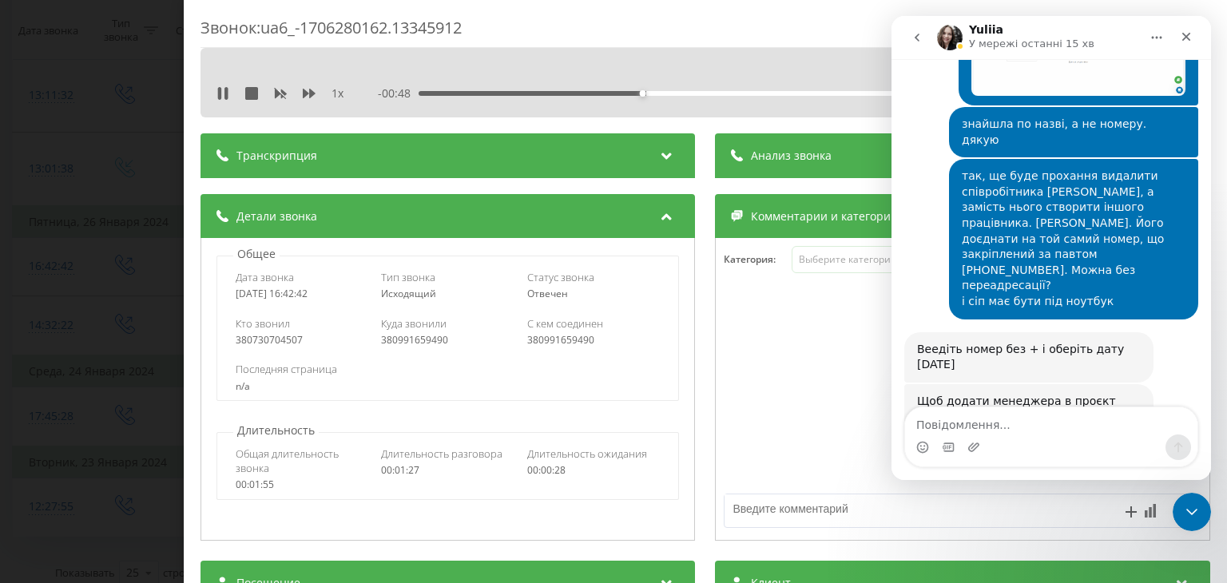
click at [696, 134] on div "Транскрипция Для анализа AI будущих звонков настройте и активируйте профиль на …" at bounding box center [704, 155] width 1009 height 45
click at [1196, 517] on icon "Закрити програму для спілкування Intercom" at bounding box center [1189, 509] width 19 height 19
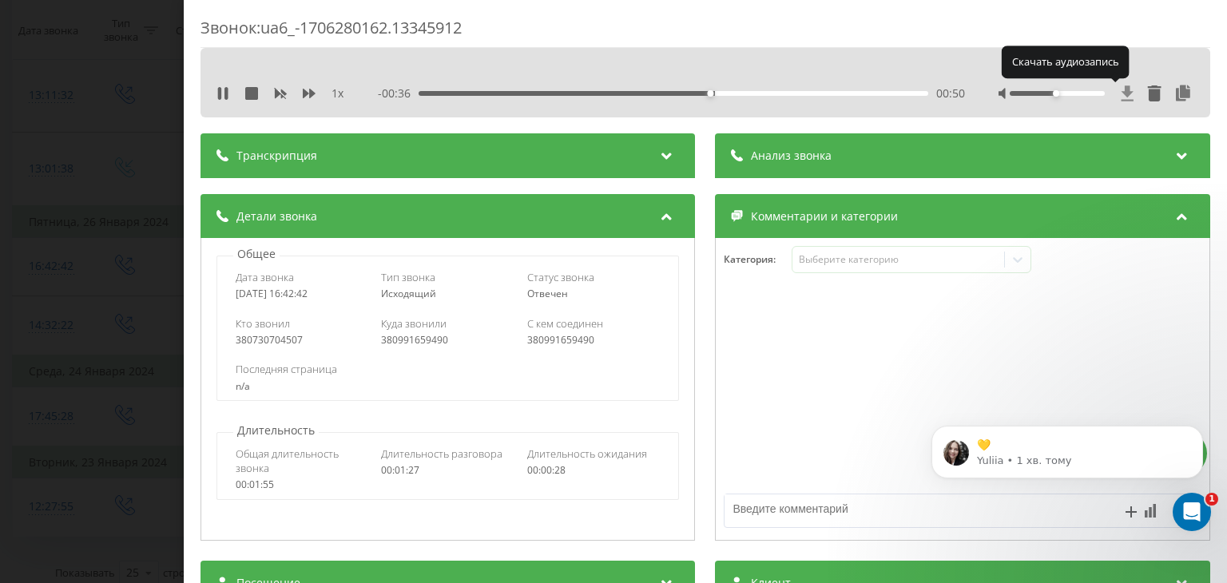
scroll to position [2640, 0]
click at [1121, 91] on icon at bounding box center [1127, 92] width 12 height 15
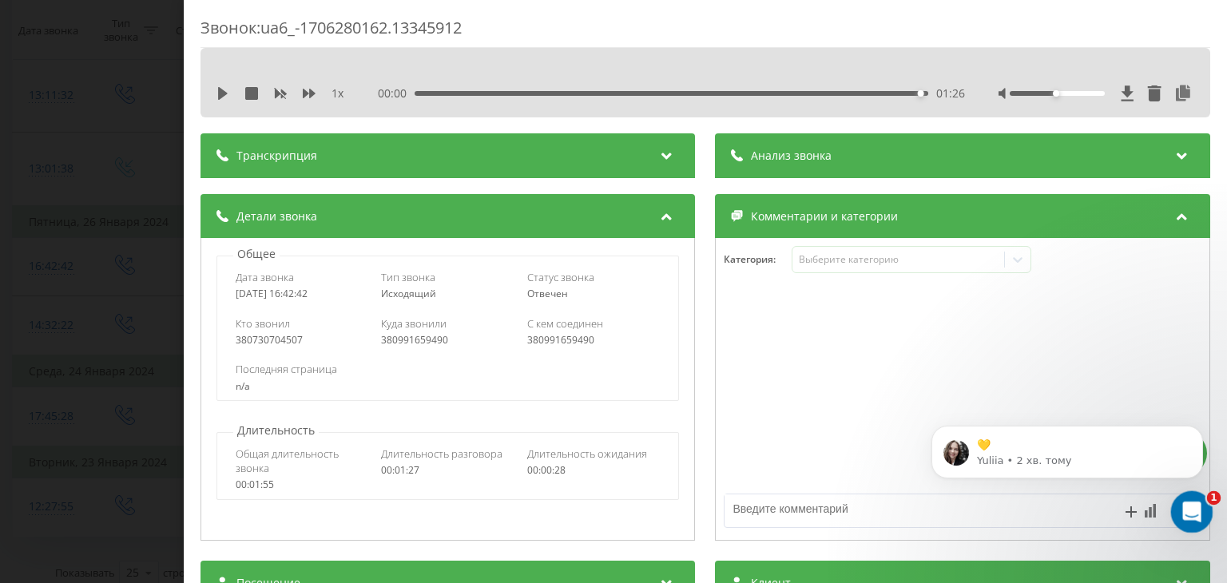
click at [1192, 512] on icon "Відкрити програму для спілкування Intercom" at bounding box center [1189, 510] width 26 height 26
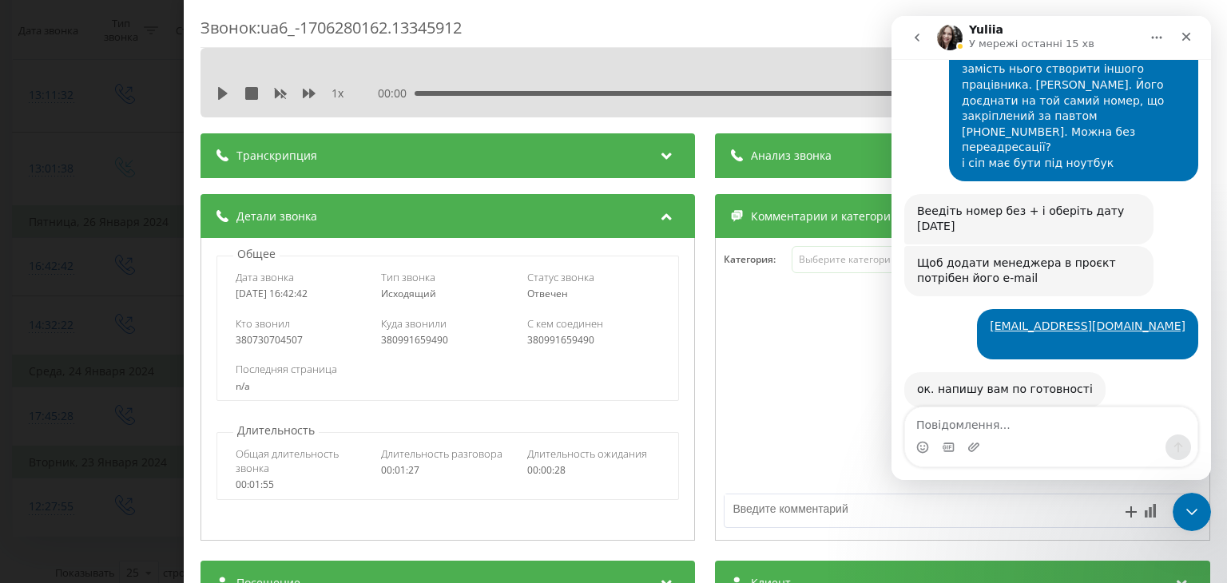
scroll to position [2606, 0]
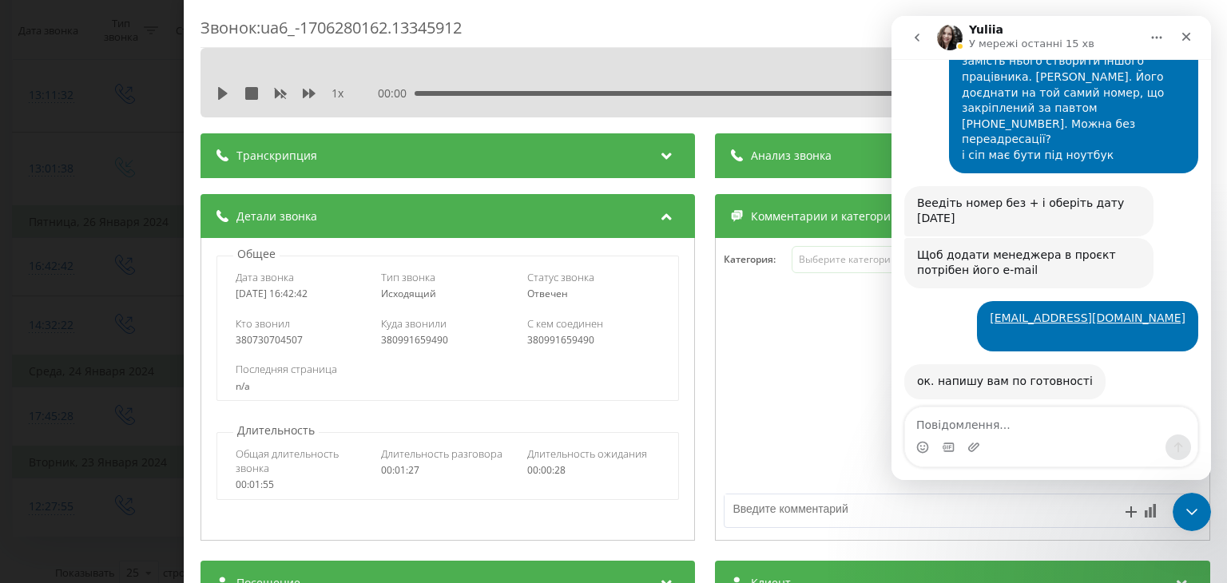
click at [950, 422] on textarea "Повідомлення..." at bounding box center [1051, 420] width 292 height 27
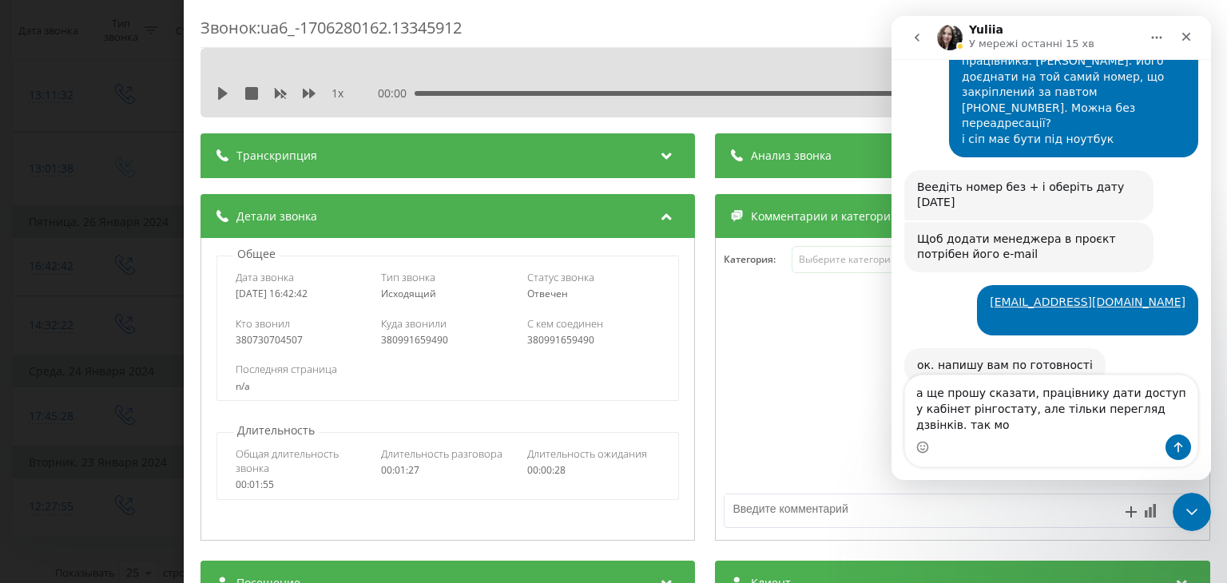
scroll to position [2638, 0]
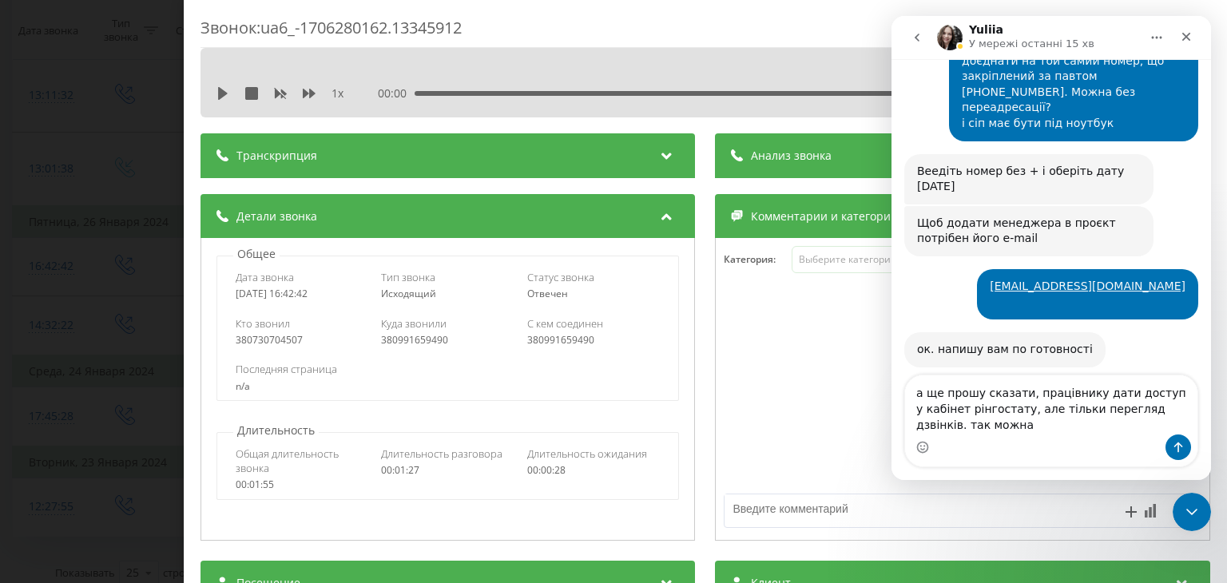
type textarea "а ще прошу сказати, працівнику дати доступ у кабінет рінгостату, але тільки пер…"
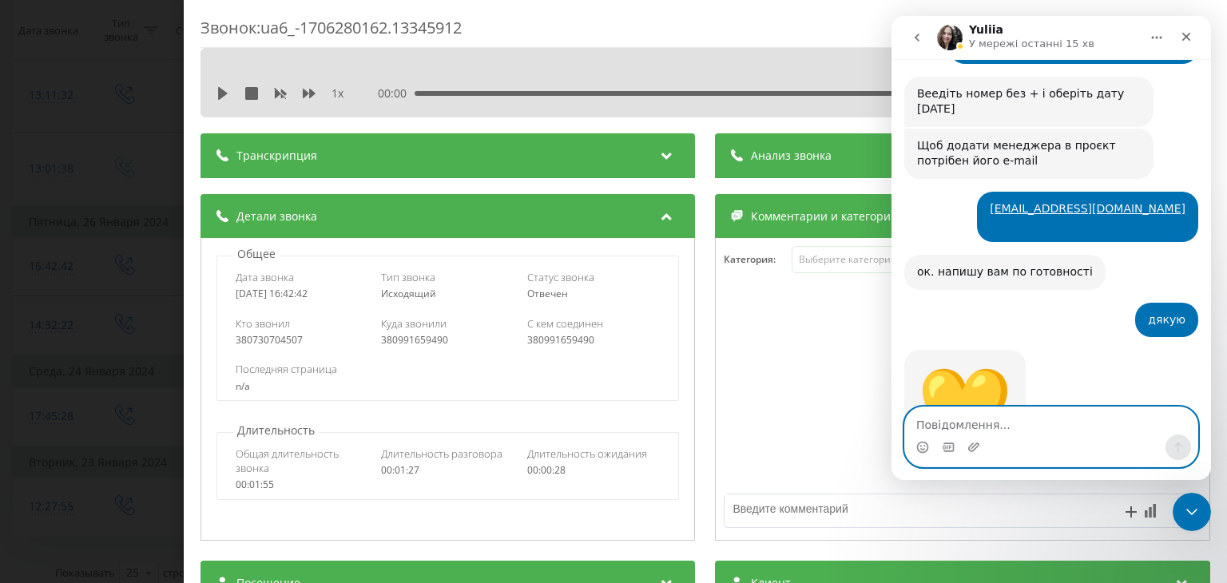
scroll to position [2722, 0]
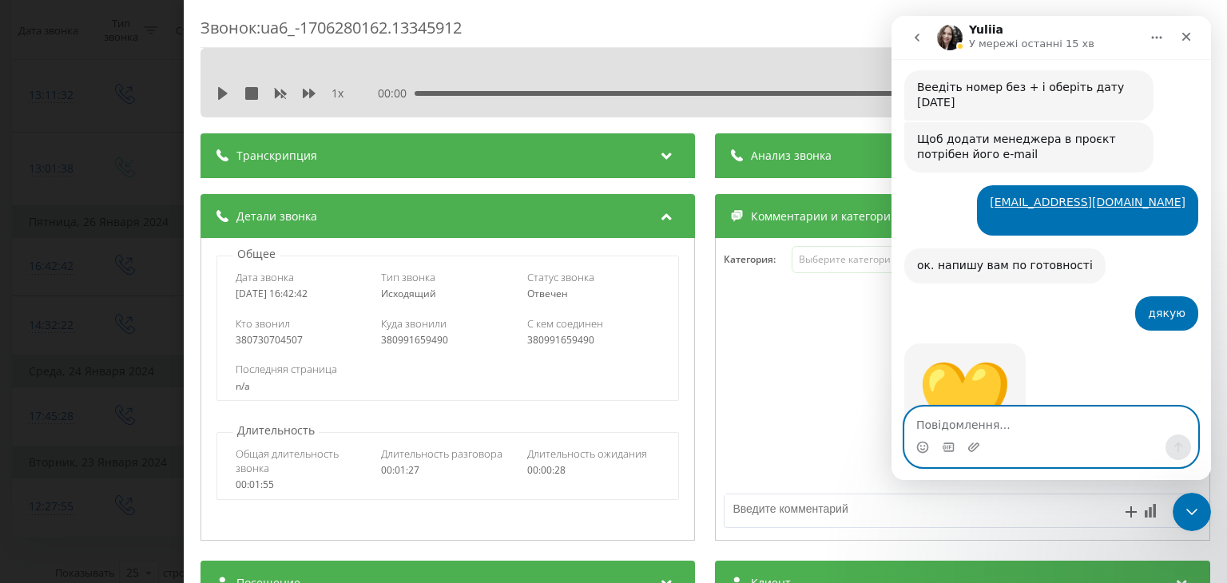
click at [938, 424] on textarea "Повідомлення..." at bounding box center [1051, 420] width 292 height 27
type textarea "всіх"
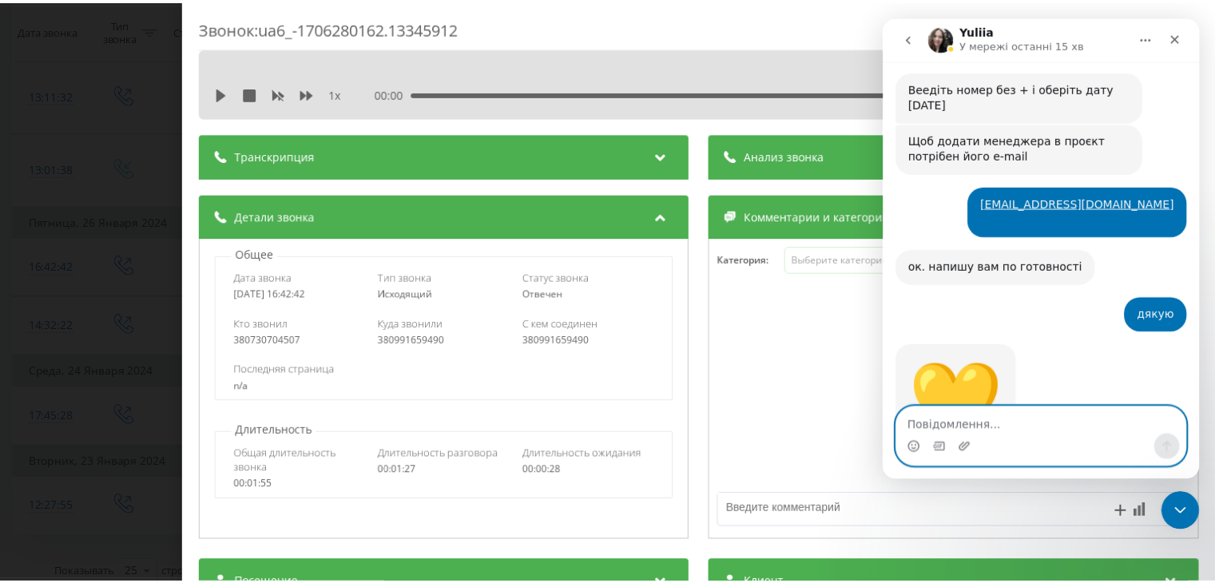
scroll to position [2769, 0]
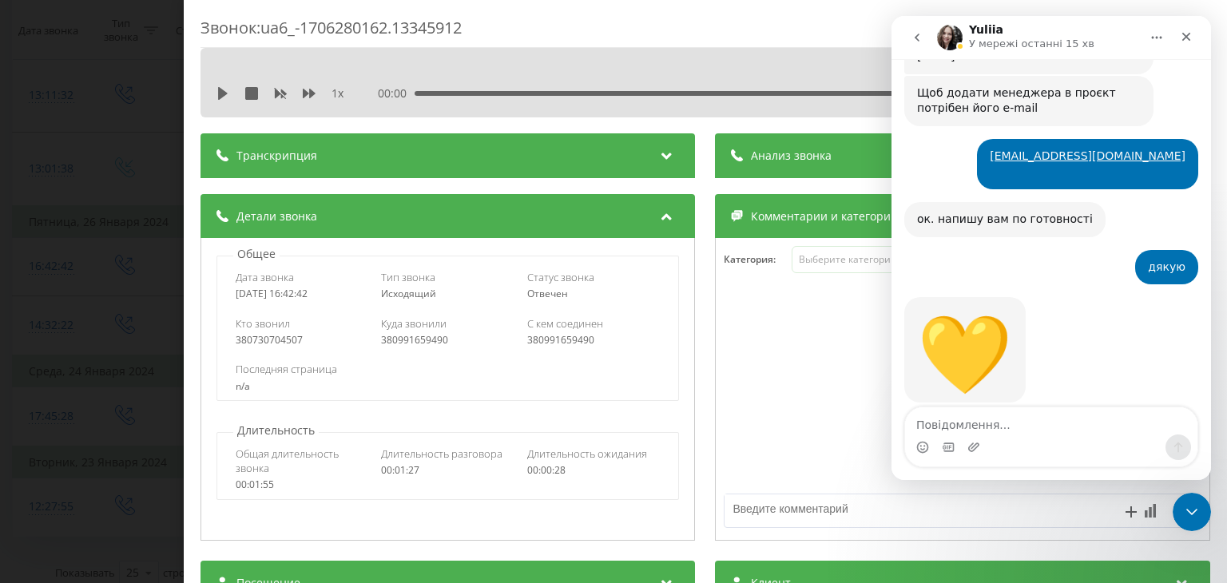
click at [172, 258] on div "Звонок : ua6_-1706280162.13345912 1 x 00:00 01:26 01:26 Транскрипция Для анализ…" at bounding box center [613, 291] width 1227 height 583
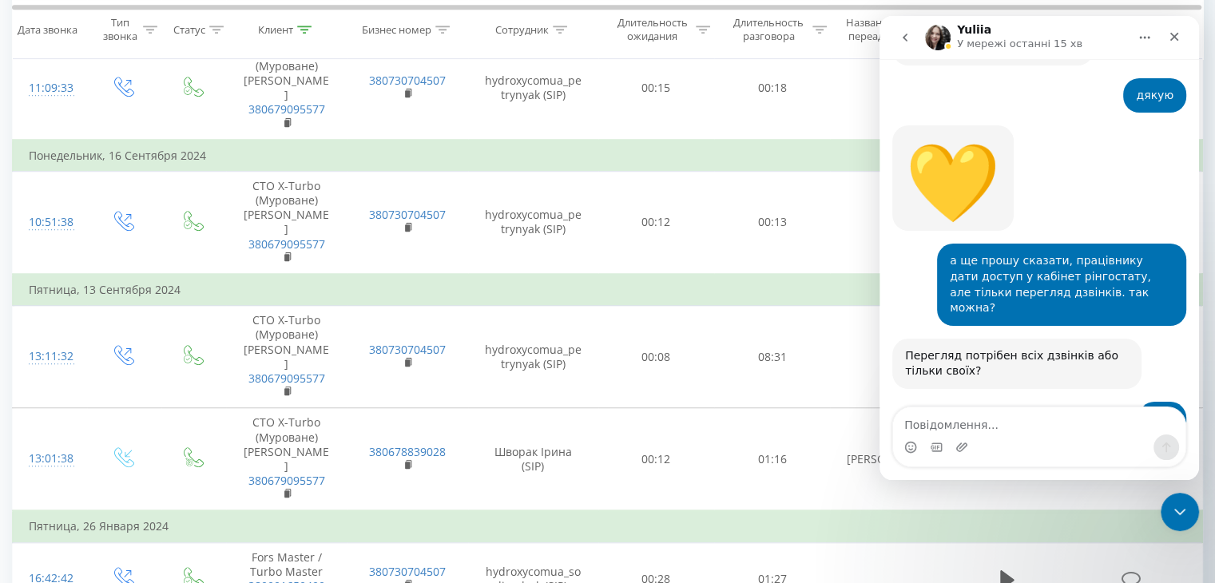
scroll to position [2879, 0]
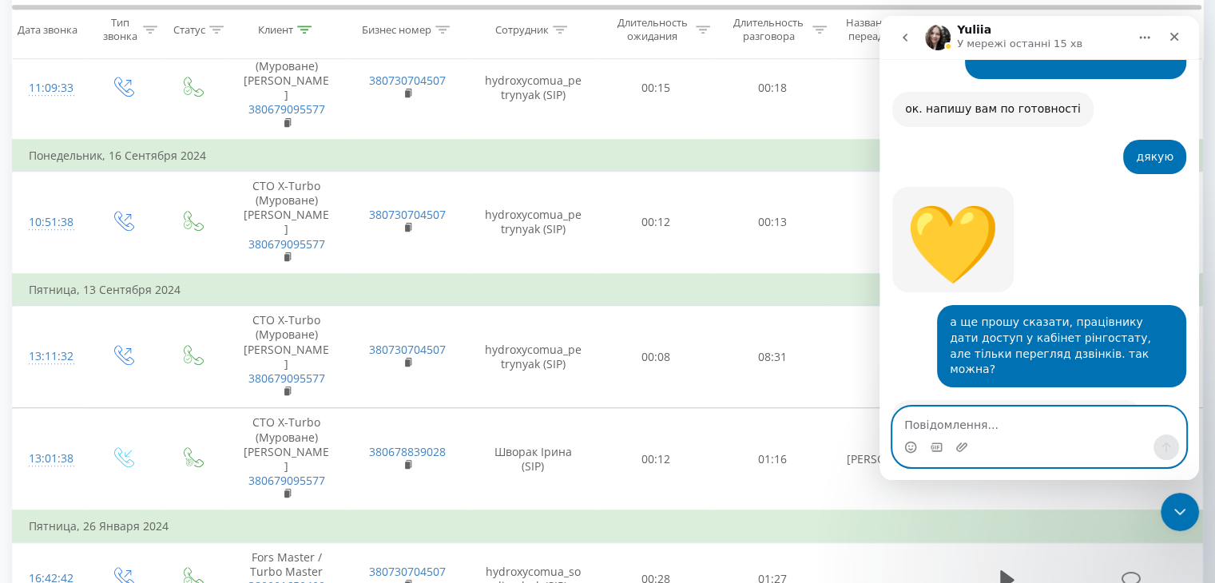
click at [930, 423] on textarea "Повідомлення..." at bounding box center [1039, 420] width 292 height 27
drag, startPoint x: 927, startPoint y: 429, endPoint x: 948, endPoint y: 406, distance: 31.1
click at [926, 426] on textarea "Повідомлення..." at bounding box center [1039, 420] width 292 height 27
type textarea "а якще зробити?"
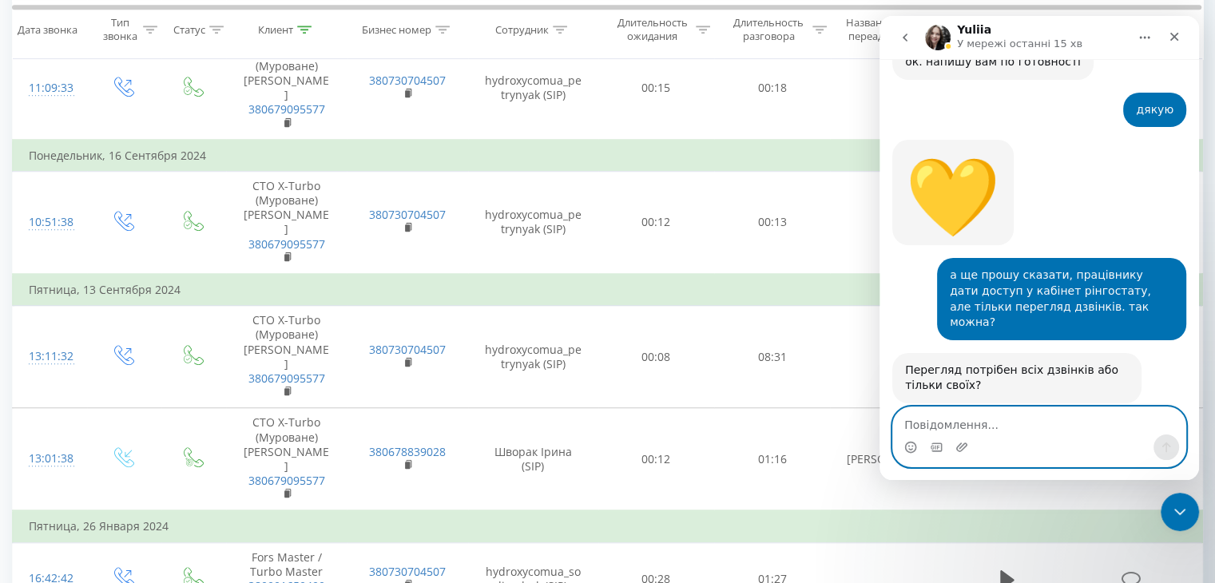
click at [948, 422] on textarea "Повідомлення..." at bounding box center [1039, 420] width 292 height 27
type textarea "як це зробити?"
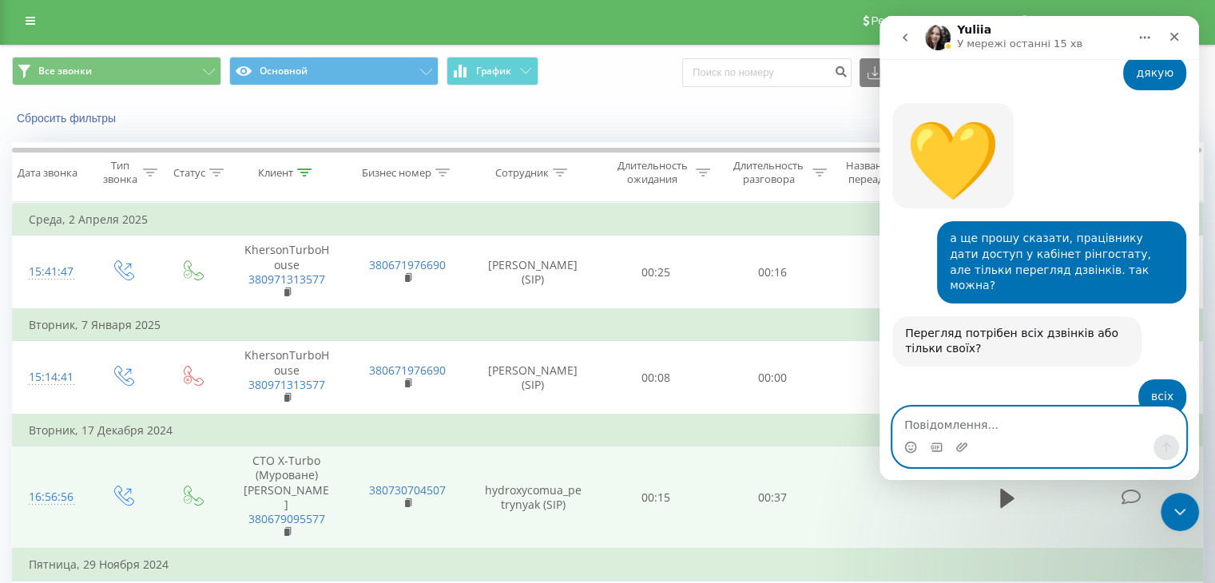
scroll to position [0, 0]
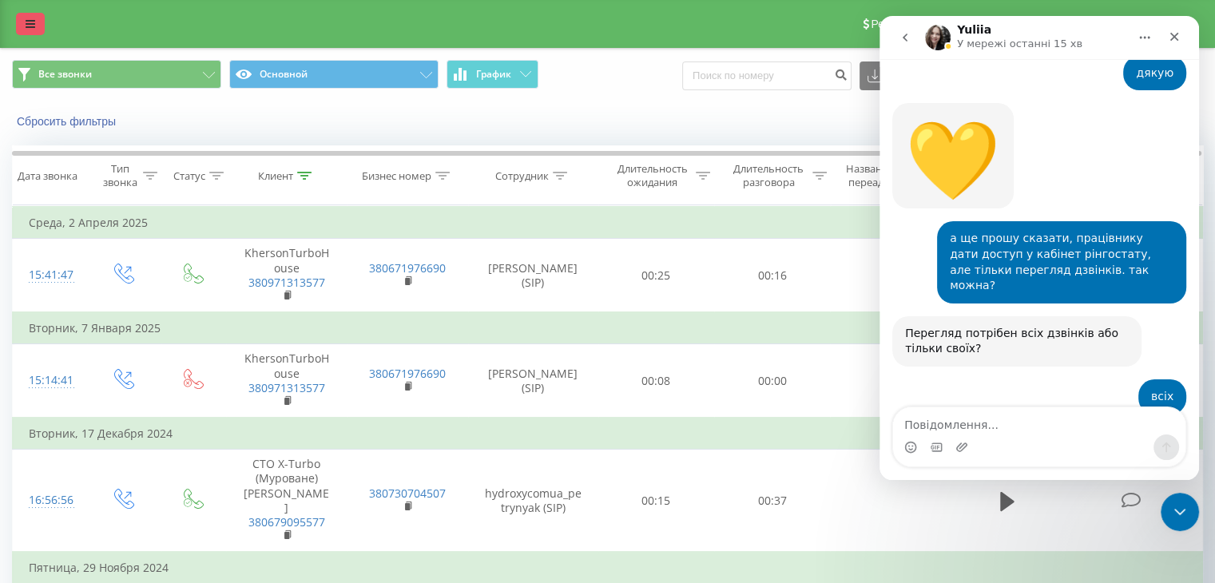
click at [32, 27] on icon at bounding box center [31, 23] width 10 height 11
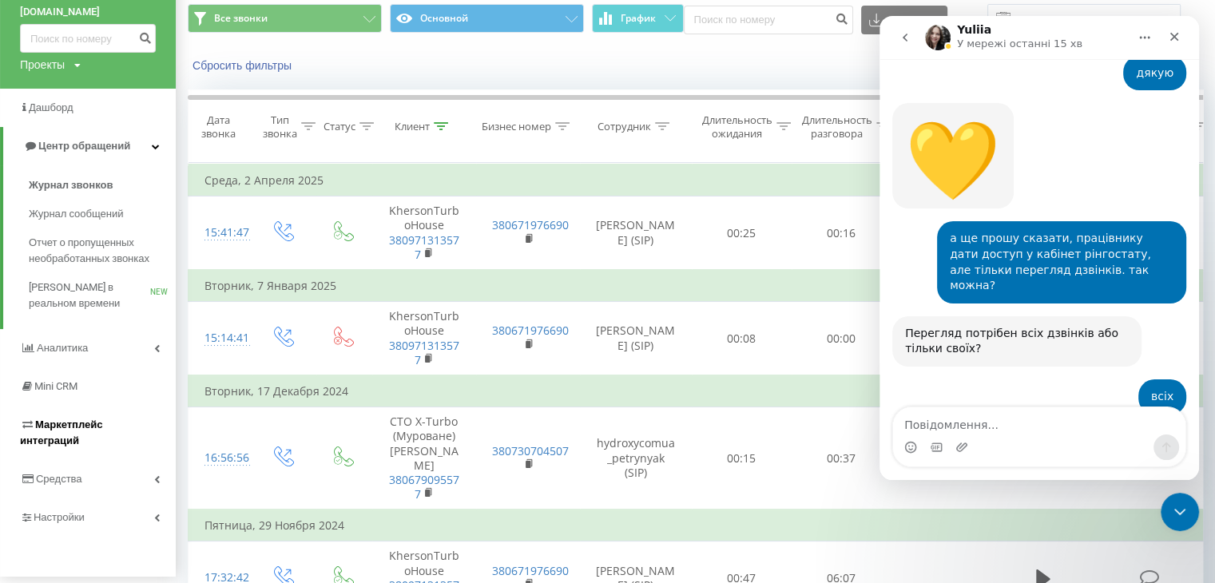
scroll to position [80, 0]
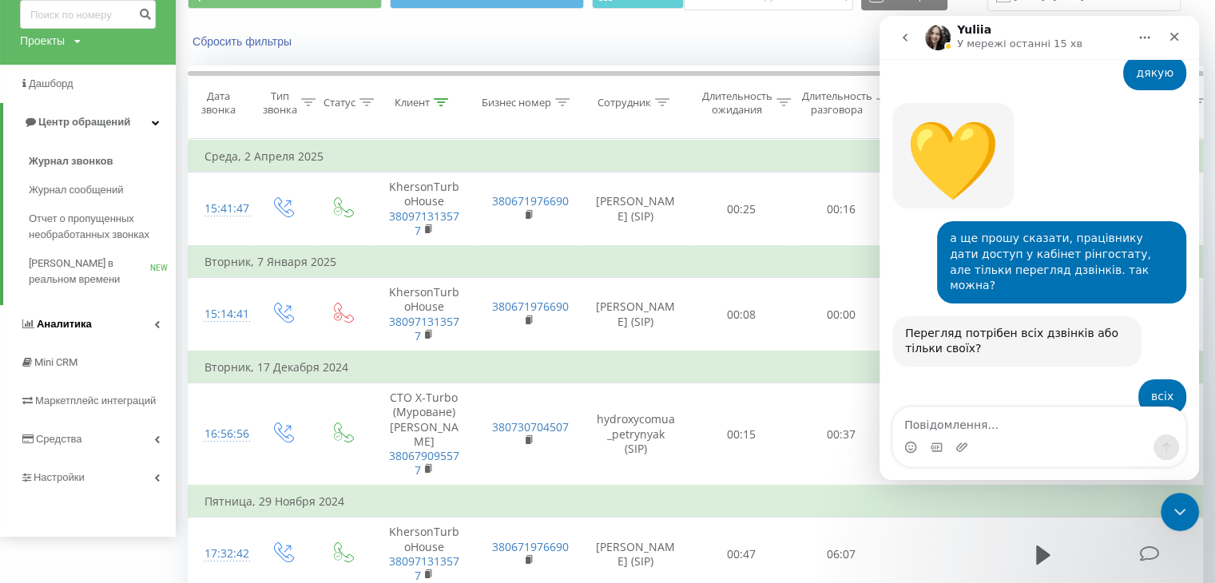
click at [77, 323] on span "Аналитика" at bounding box center [64, 324] width 55 height 12
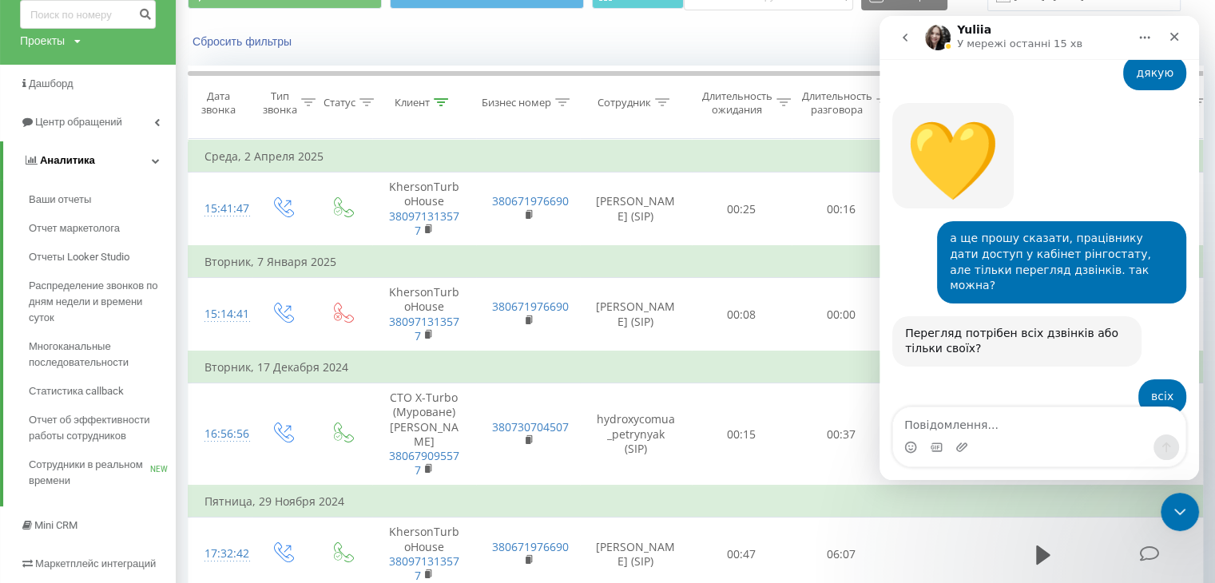
click at [154, 155] on link "Аналитика" at bounding box center [89, 160] width 172 height 38
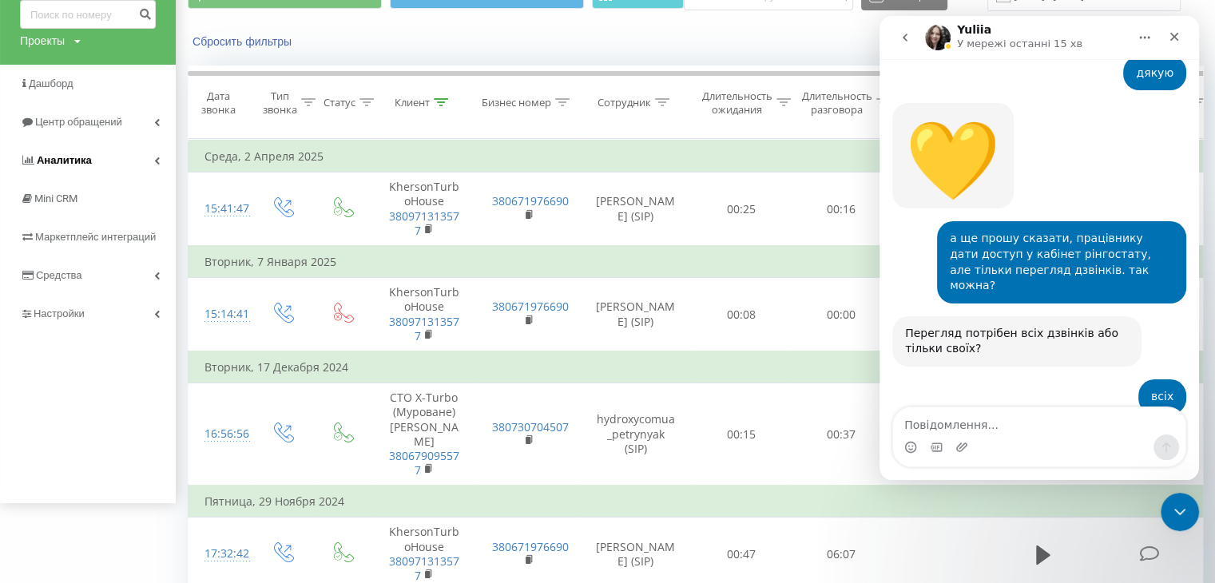
click at [149, 154] on link "Аналитика" at bounding box center [88, 160] width 176 height 38
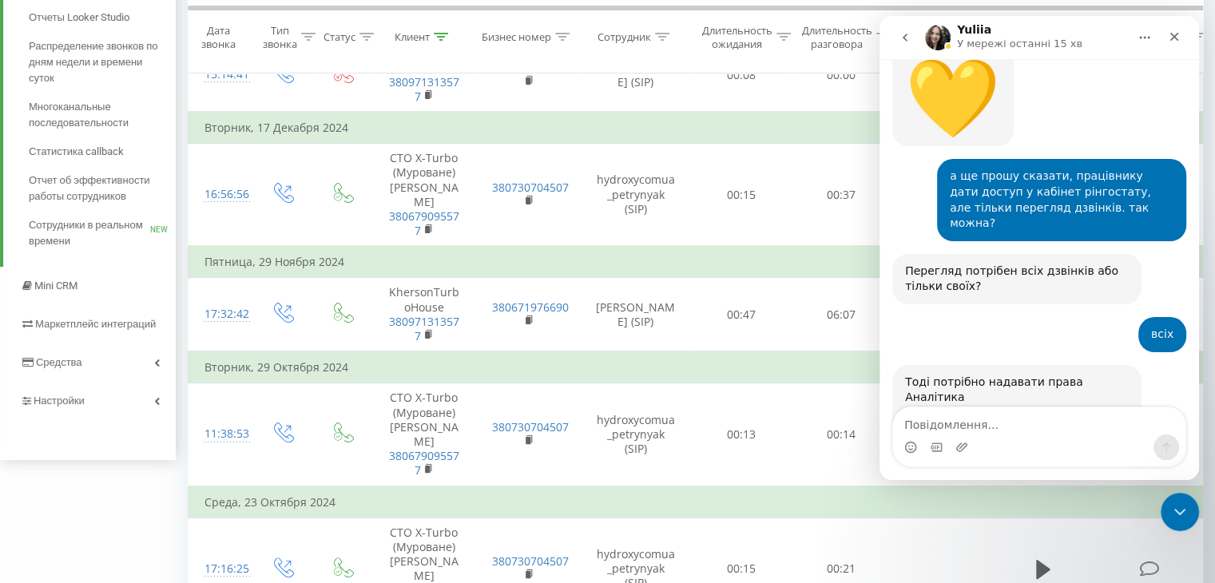
scroll to position [0, 0]
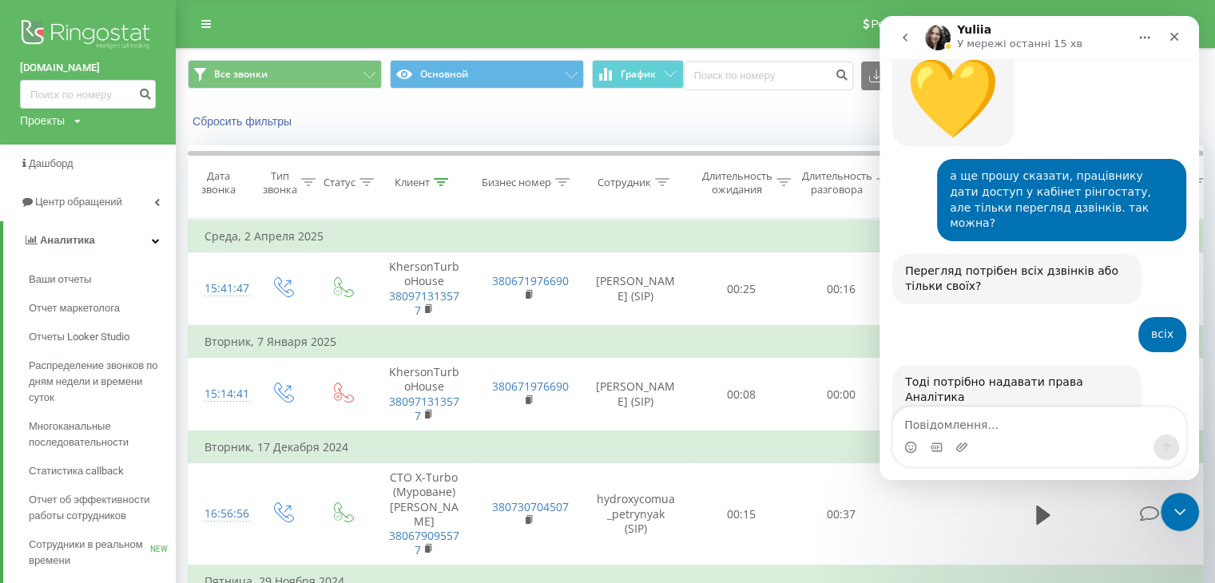
click at [70, 120] on div "Проекты hydroxy.com.ua blagoinvest.com.ua" at bounding box center [50, 121] width 61 height 16
click at [61, 145] on link "[DOMAIN_NAME]" at bounding box center [72, 144] width 77 height 13
click at [62, 68] on link "[DOMAIN_NAME]" at bounding box center [88, 68] width 136 height 16
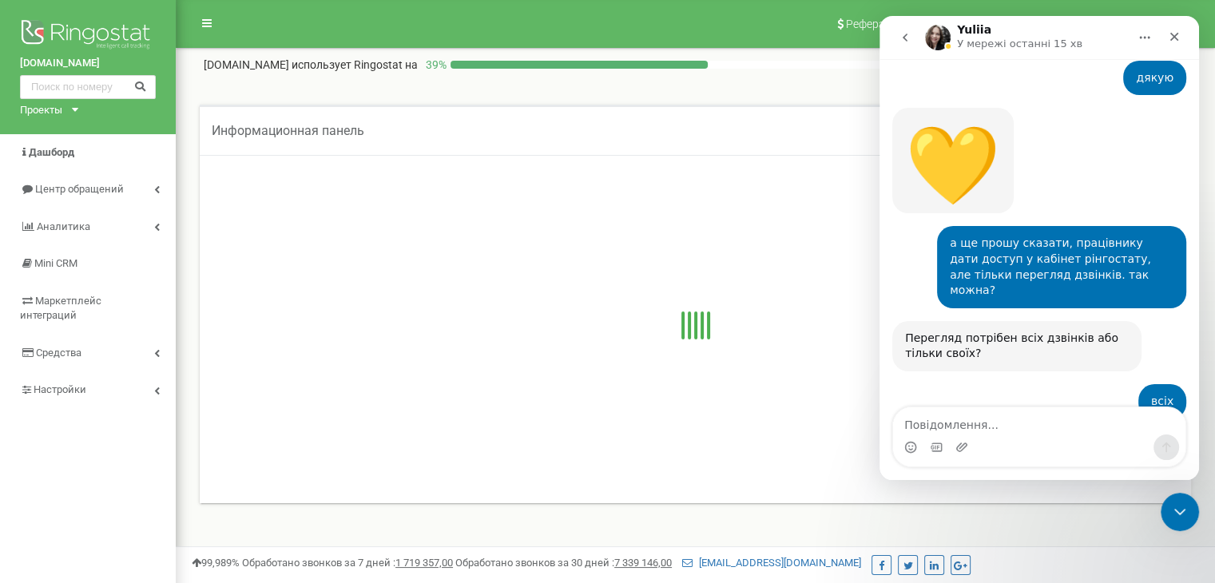
scroll to position [2963, 0]
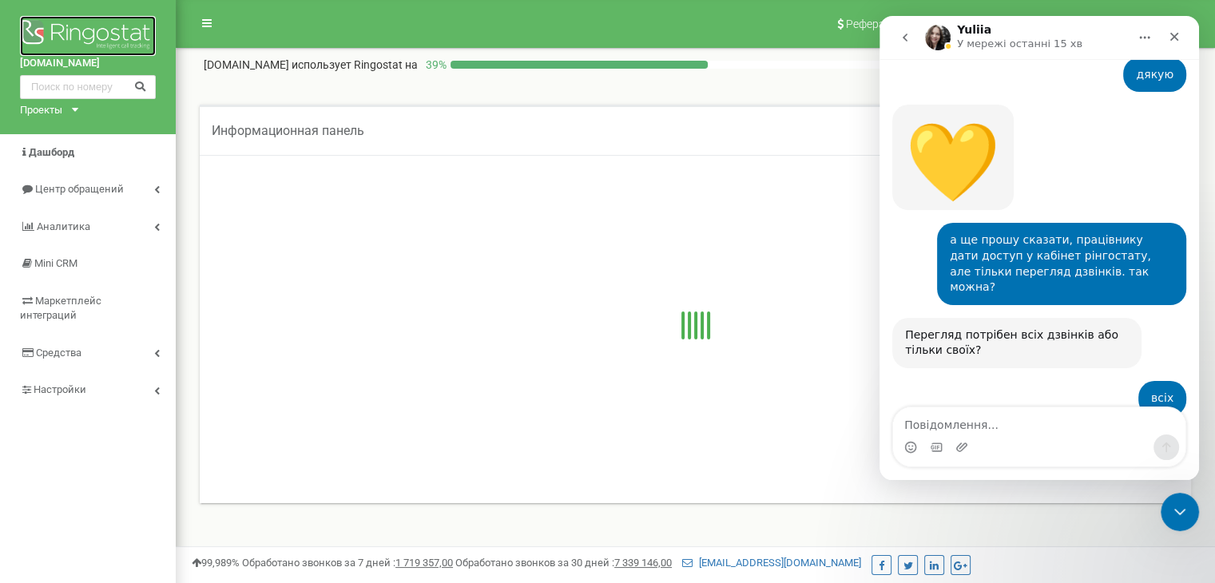
click at [100, 30] on img at bounding box center [88, 36] width 136 height 40
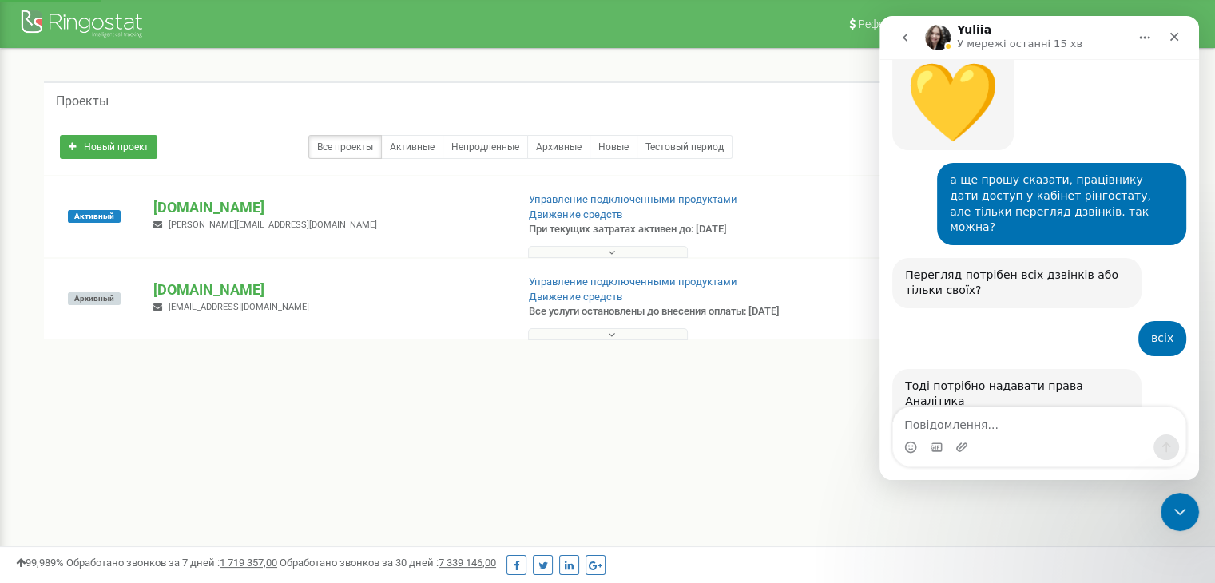
scroll to position [3026, 0]
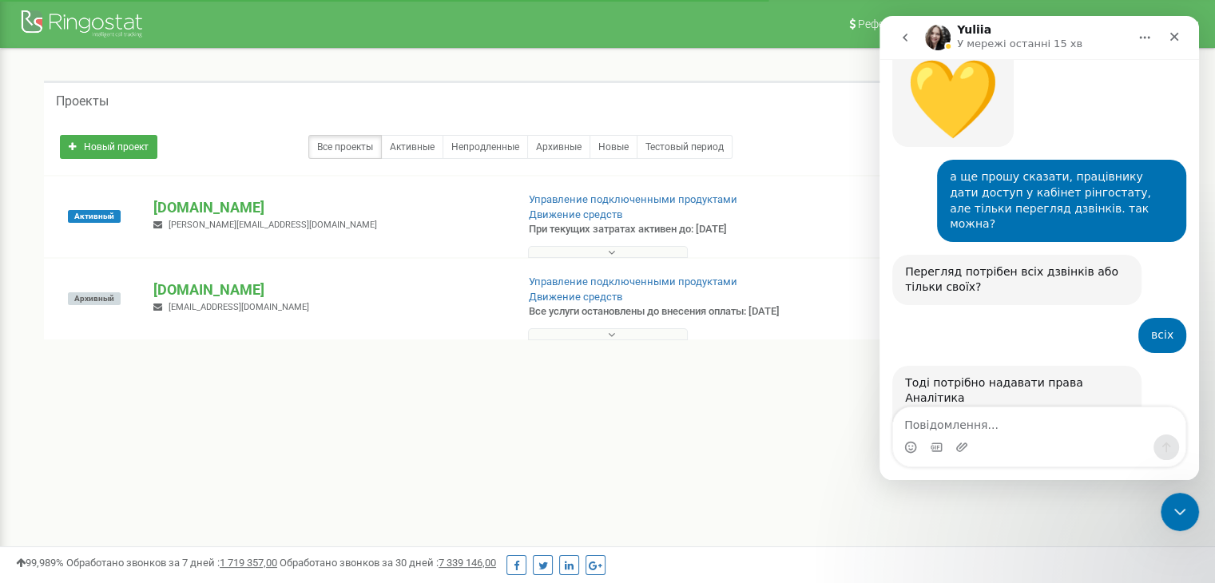
click at [608, 248] on icon at bounding box center [611, 252] width 7 height 11
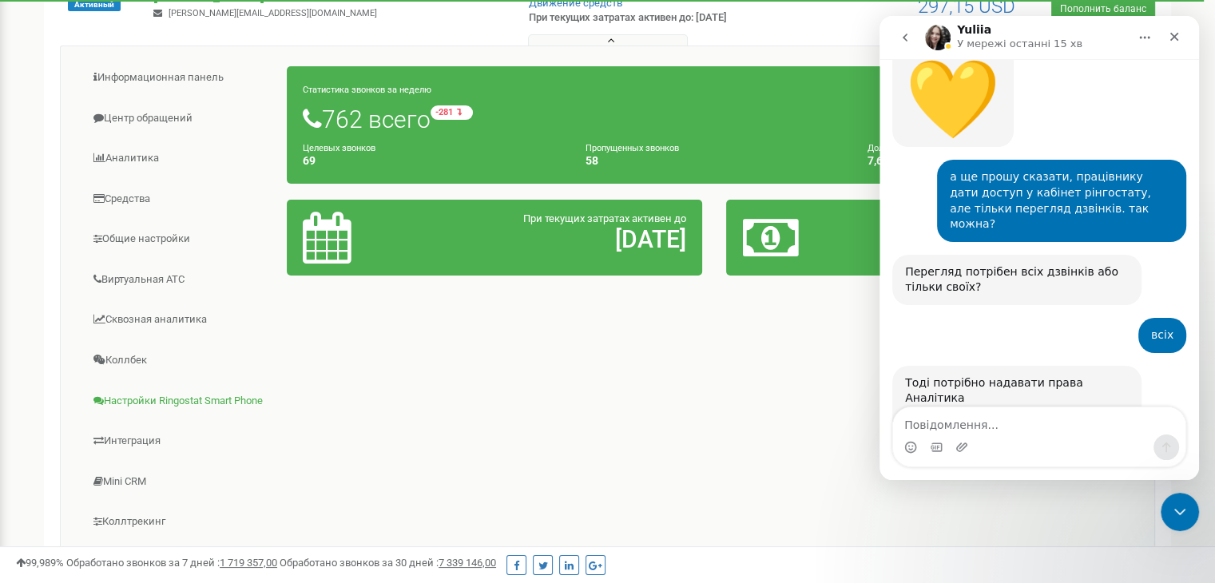
scroll to position [240, 0]
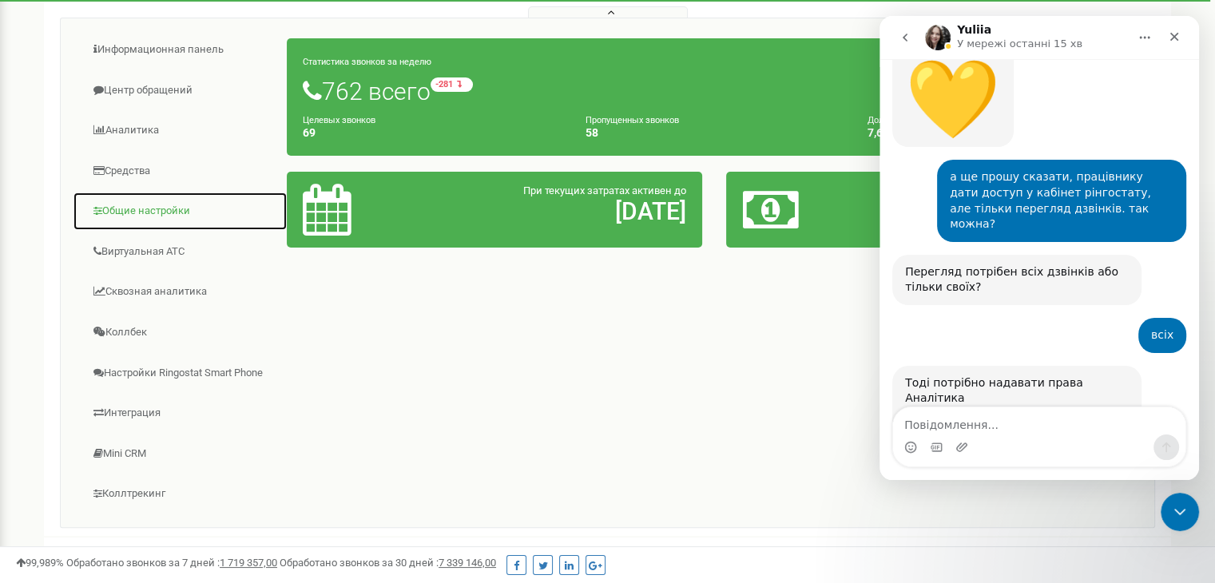
click at [139, 200] on link "Общие настройки" at bounding box center [180, 211] width 215 height 39
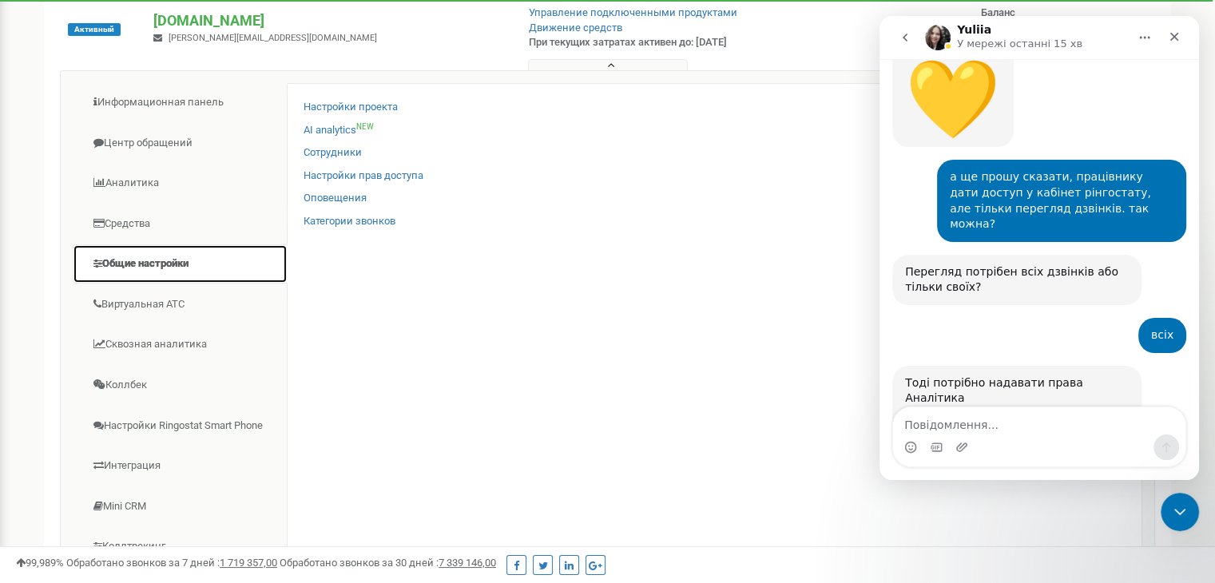
scroll to position [160, 0]
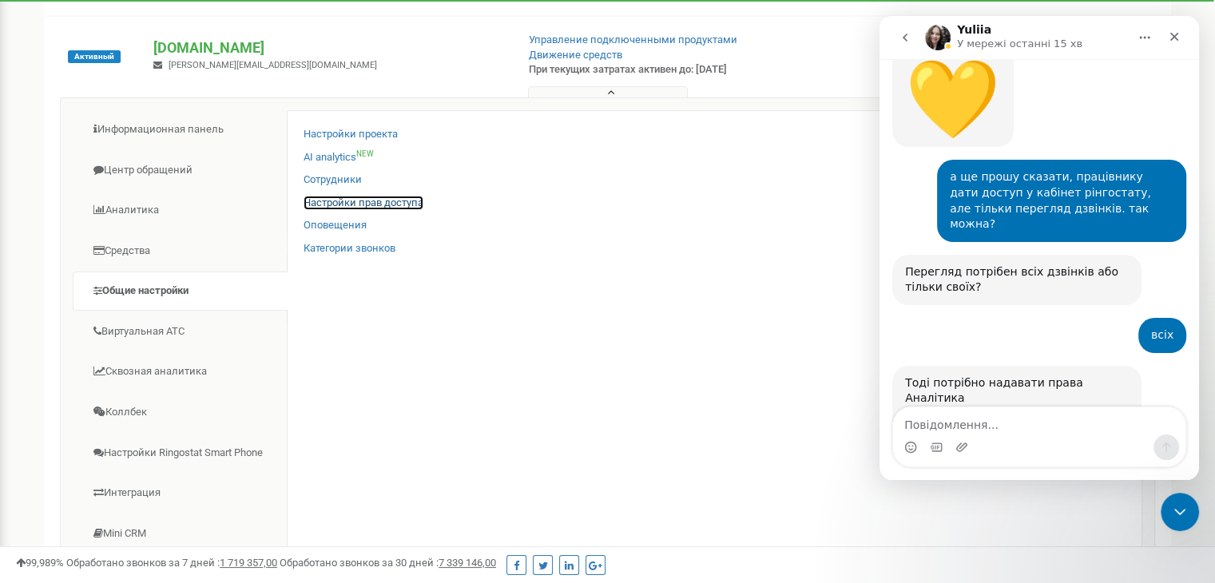
click at [405, 199] on link "Настройки прав доступа" at bounding box center [363, 203] width 120 height 15
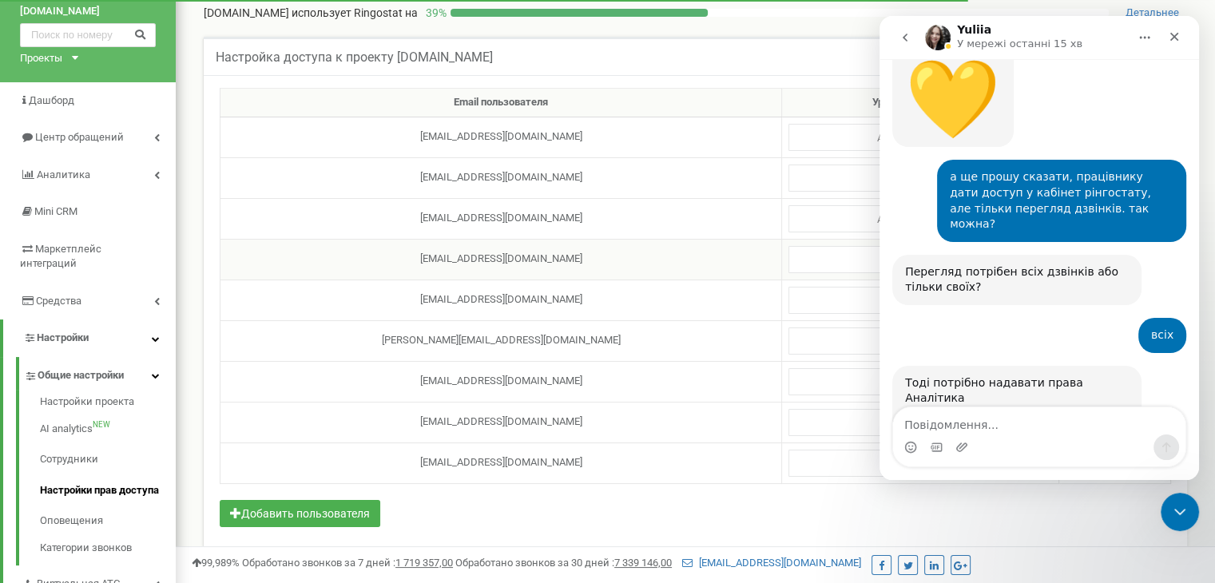
scroll to position [80, 0]
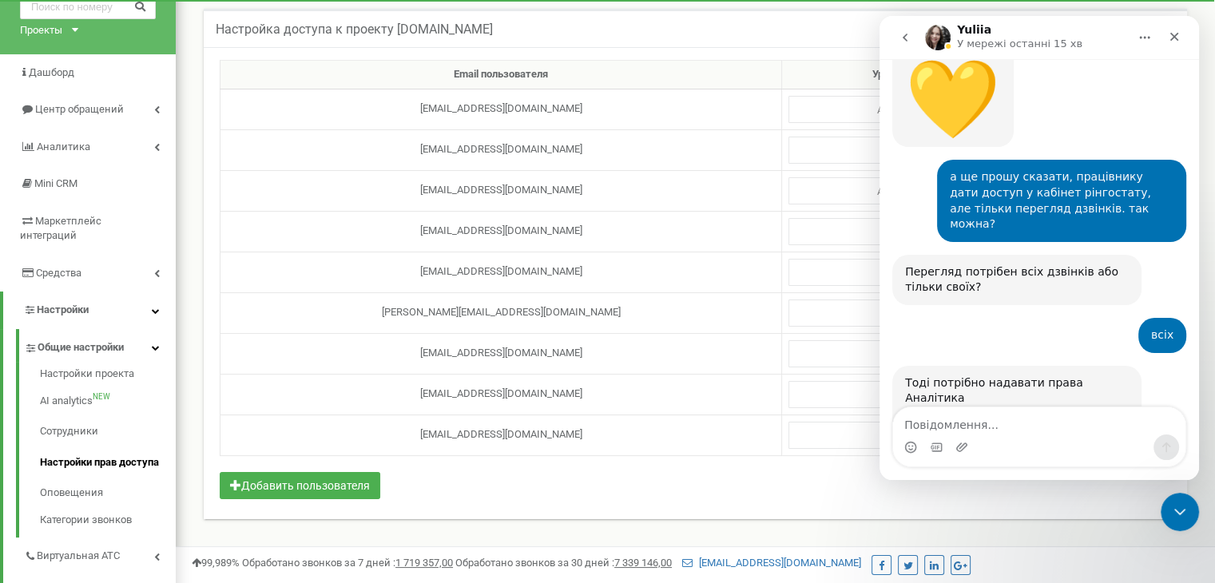
click at [537, 486] on div "Email пользователя Уровень привилегий [EMAIL_ADDRESS][DOMAIN_NAME] Администрато…" at bounding box center [695, 283] width 983 height 472
click at [1171, 516] on icon "Закрити програму для спілкування Intercom" at bounding box center [1177, 509] width 19 height 19
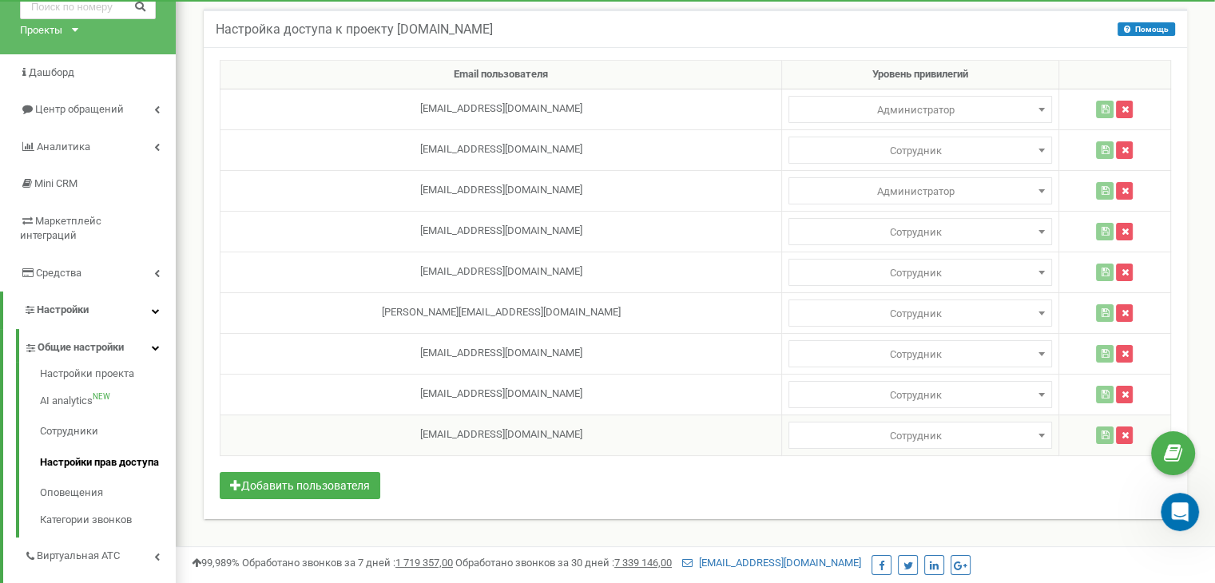
scroll to position [3026, 0]
select select
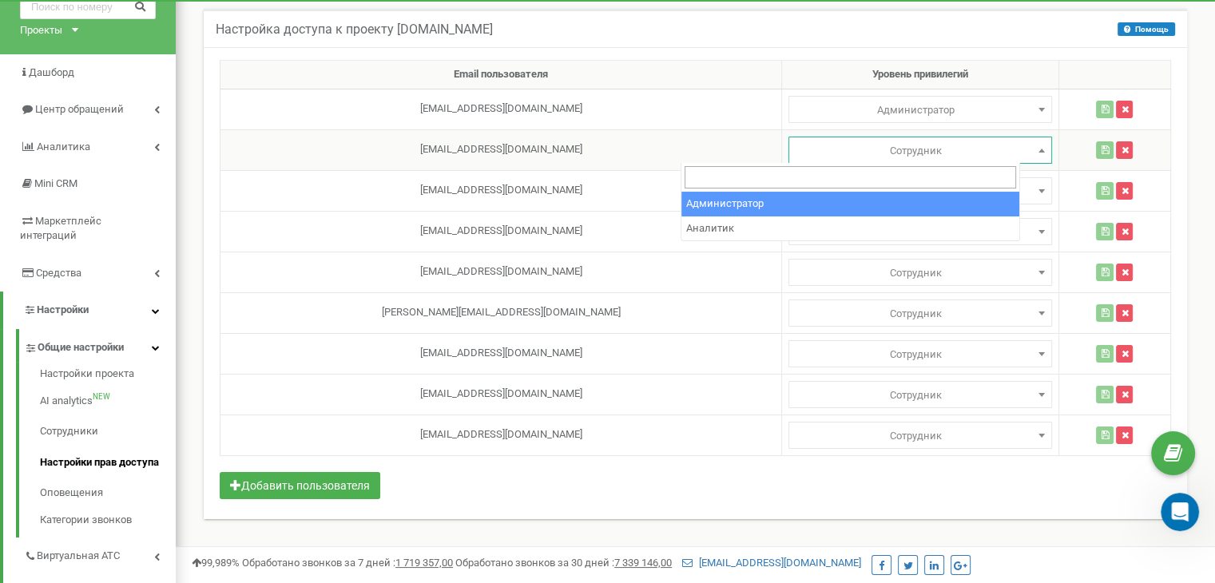
click at [938, 147] on span "Сотрудник" at bounding box center [920, 151] width 252 height 22
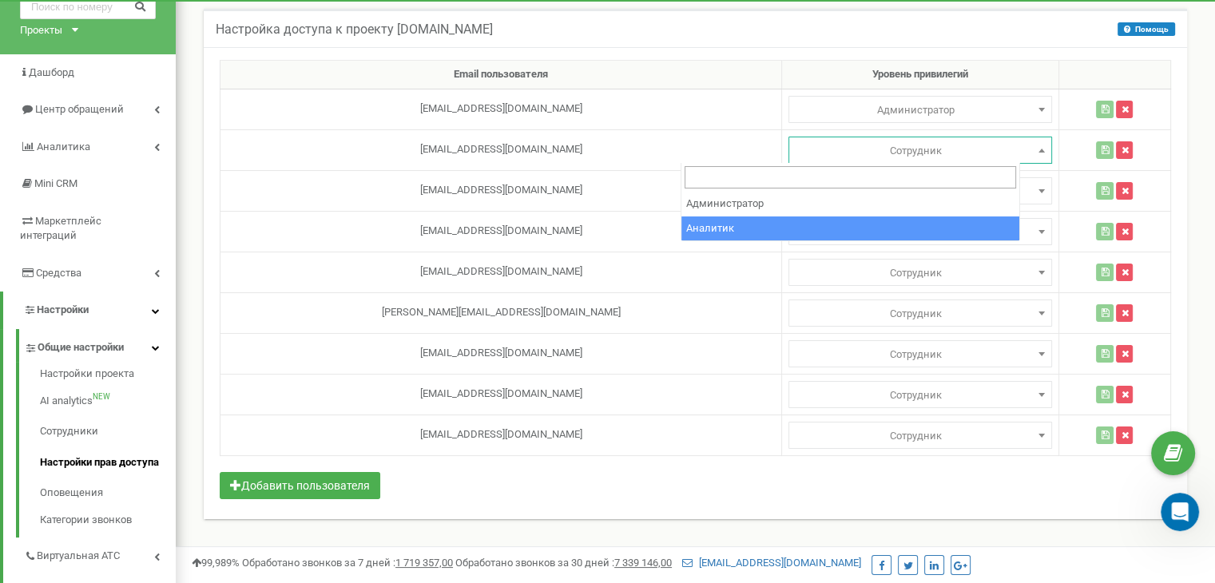
click at [549, 500] on div "Email пользователя Уровень привилегий [EMAIL_ADDRESS][DOMAIN_NAME] Администрато…" at bounding box center [695, 283] width 983 height 472
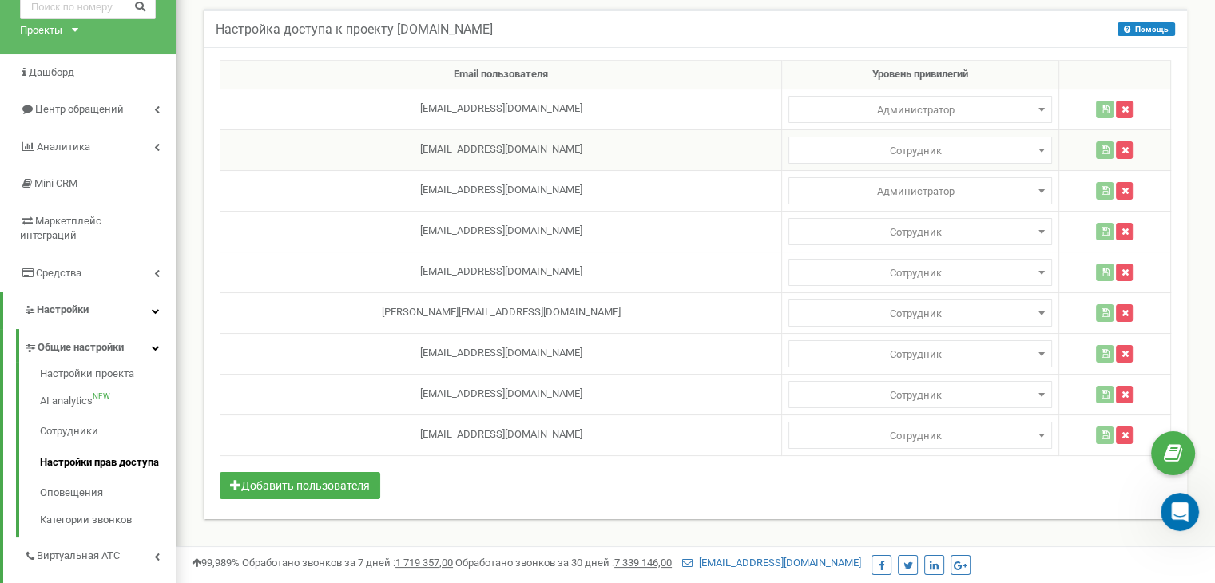
scroll to position [3067, 0]
click at [1171, 514] on icon "Відкрити програму для спілкування Intercom" at bounding box center [1177, 510] width 26 height 26
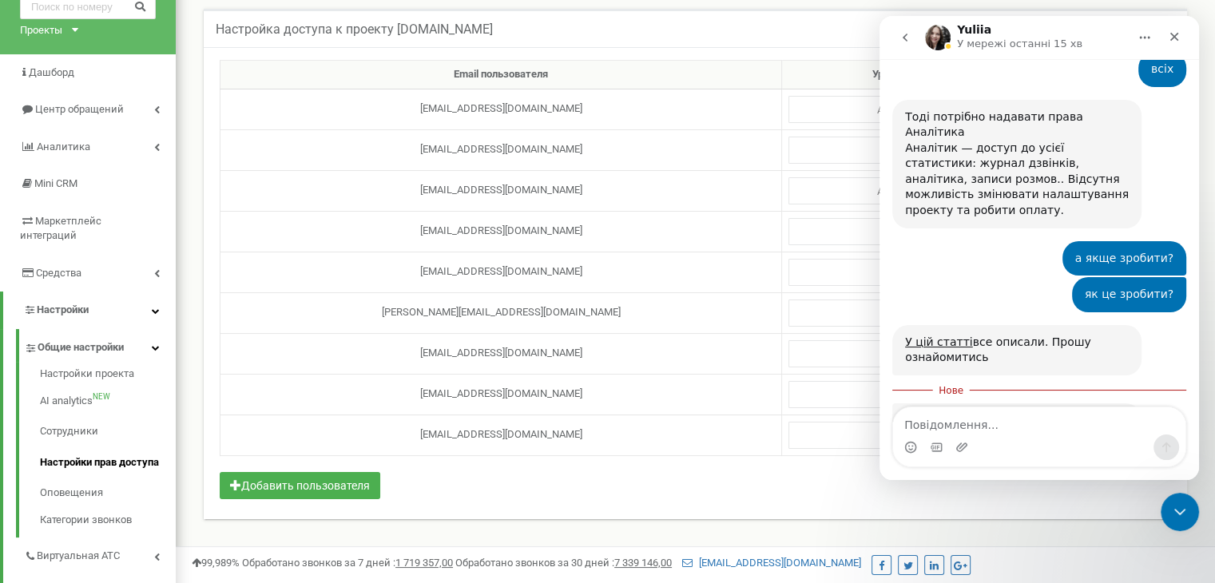
scroll to position [3293, 0]
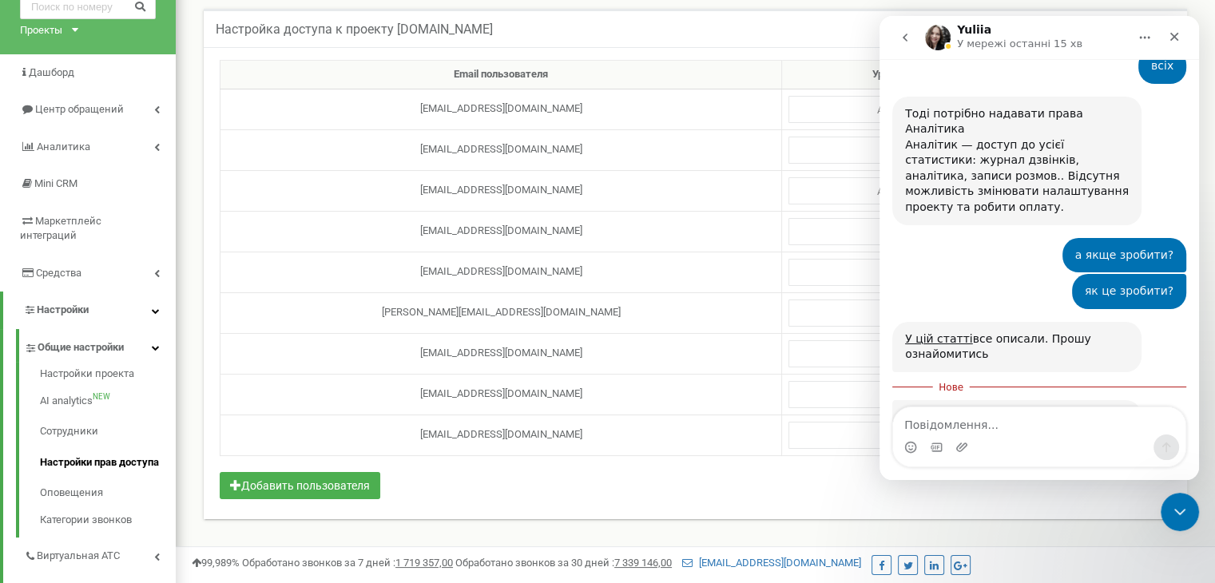
click at [934, 422] on textarea "Повідомлення..." at bounding box center [1039, 420] width 292 height 27
type textarea "так, треба приєднати у срм. Він там просто [PERSON_NAME]"
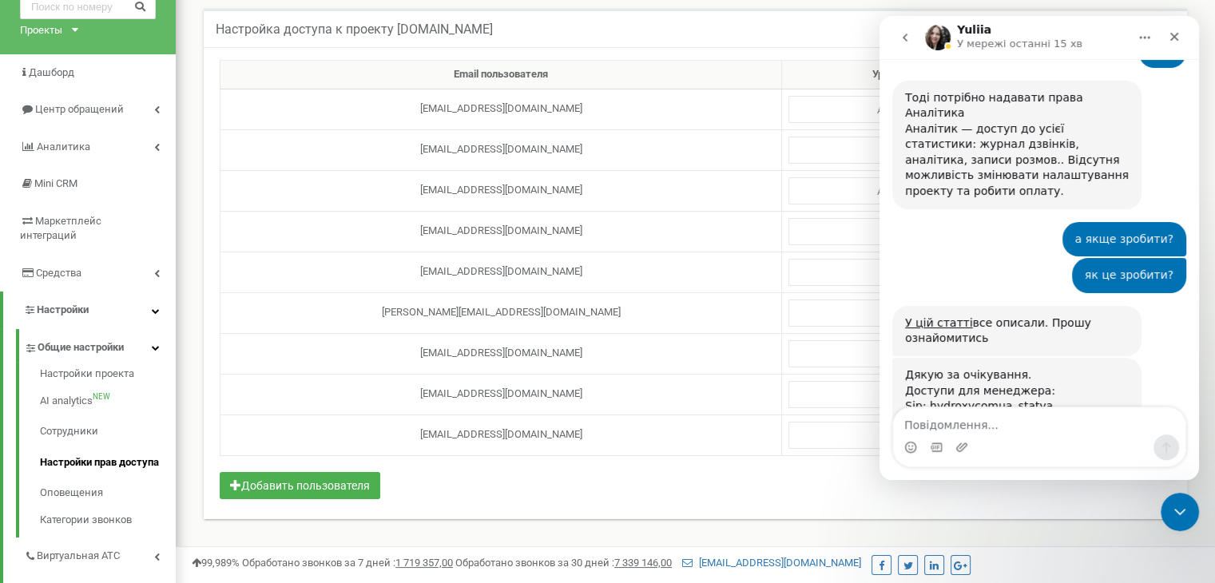
scroll to position [3329, 0]
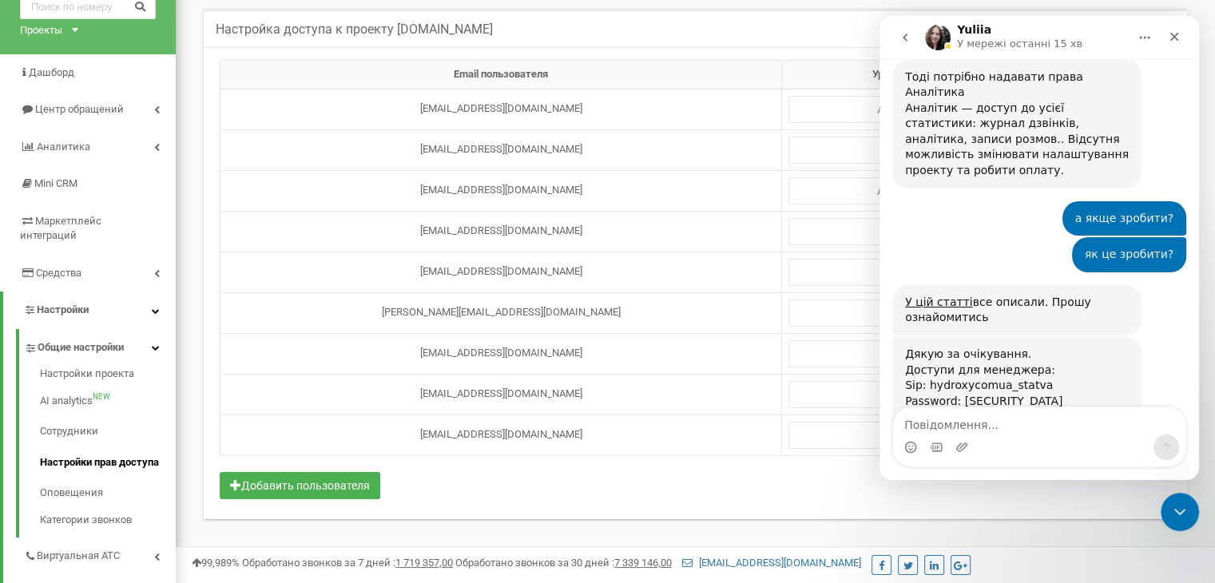
click at [932, 419] on textarea "Повідомлення..." at bounding box center [1039, 420] width 292 height 27
type textarea "уточніть, чи це точно для гарнітури?"
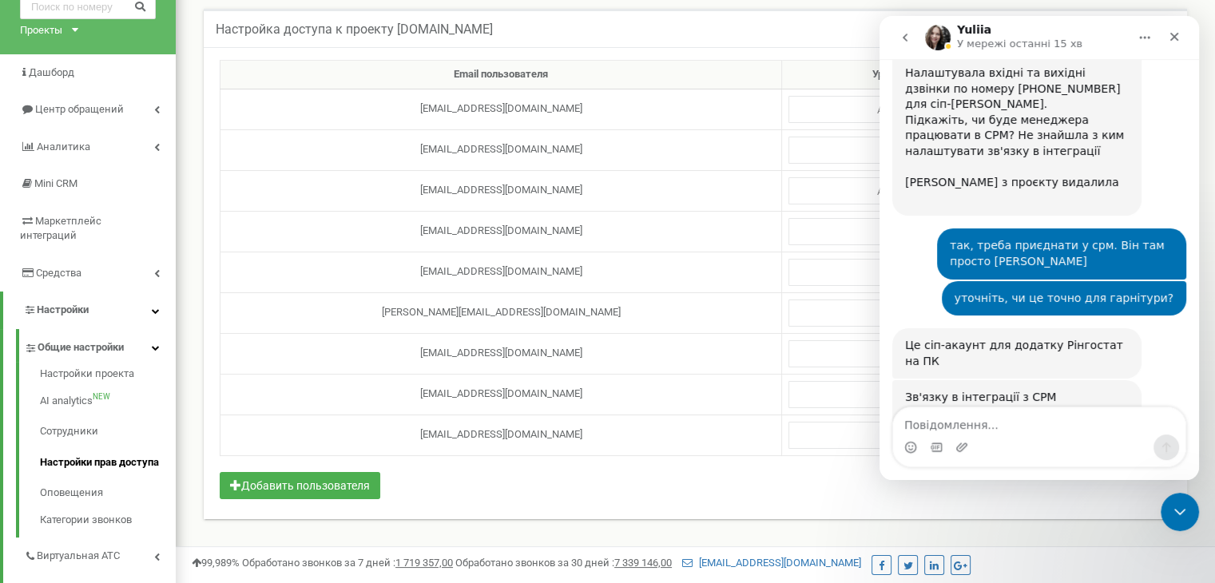
scroll to position [3680, 0]
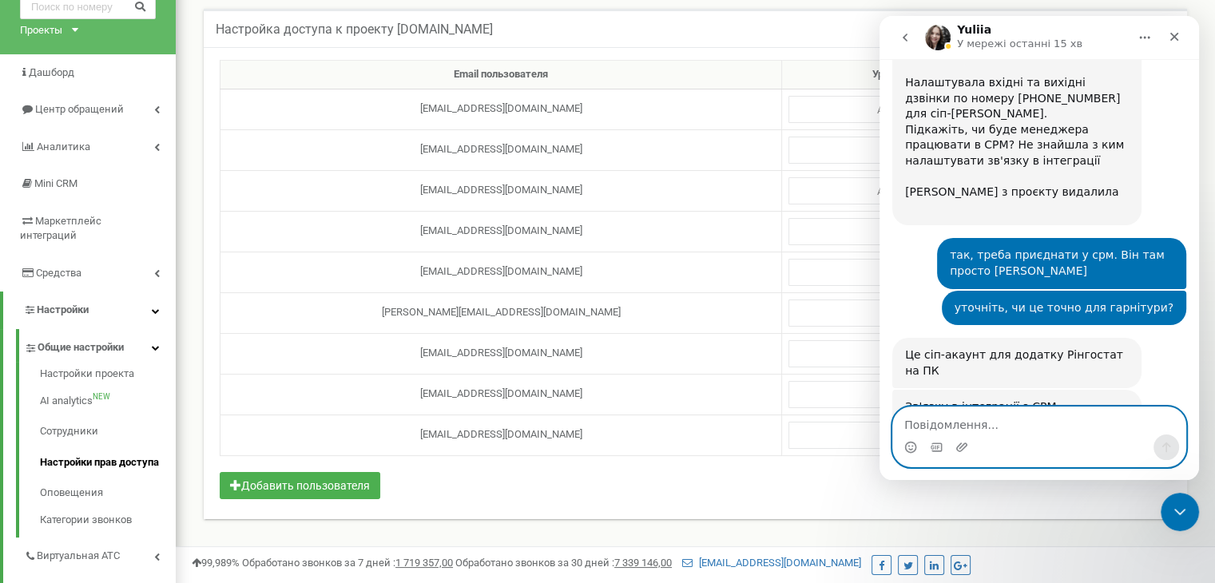
click at [935, 422] on textarea "Повідомлення..." at bounding box center [1039, 420] width 292 height 27
type textarea "дякую"
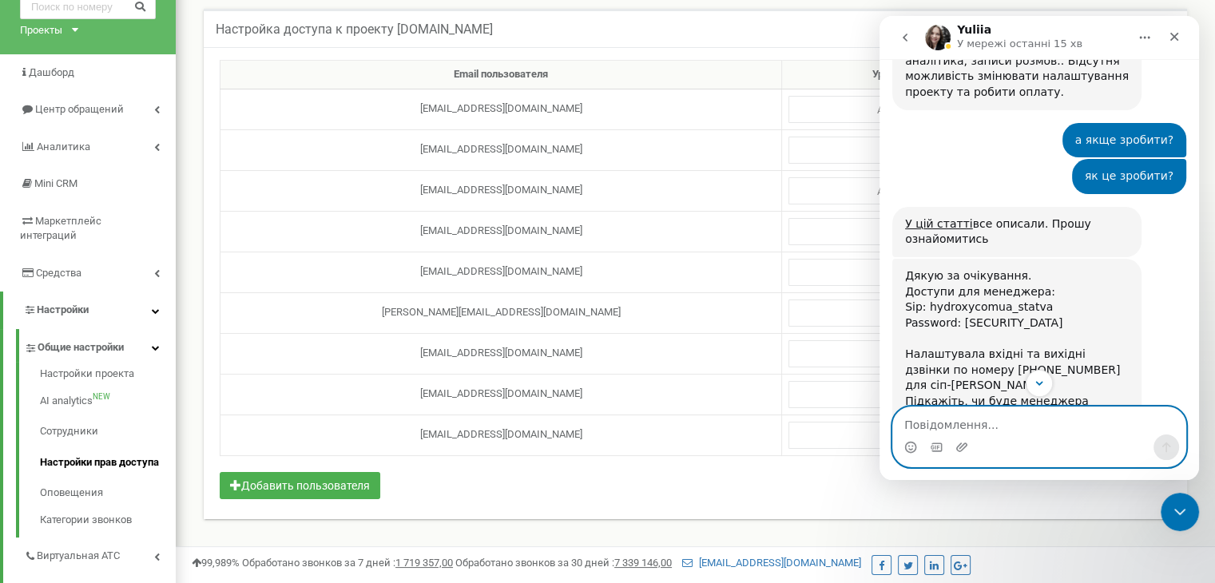
scroll to position [3249, 0]
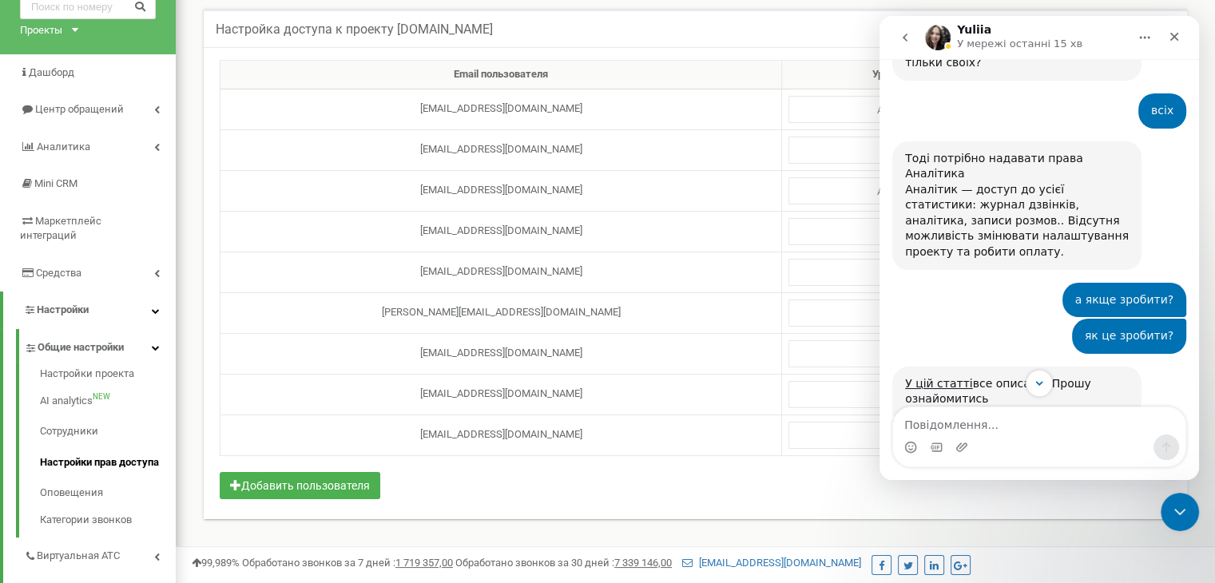
drag, startPoint x: 906, startPoint y: 202, endPoint x: 1055, endPoint y: 217, distance: 150.1
click at [1055, 428] on div "Дякую за очікування. Доступи для менеджера: Sip: hydroxycomua_statva Password: …" at bounding box center [1017, 537] width 224 height 219
copy div "Sip: hydroxycomua_statva Password: [SECURITY_DATA]"
